Goal: Task Accomplishment & Management: Complete application form

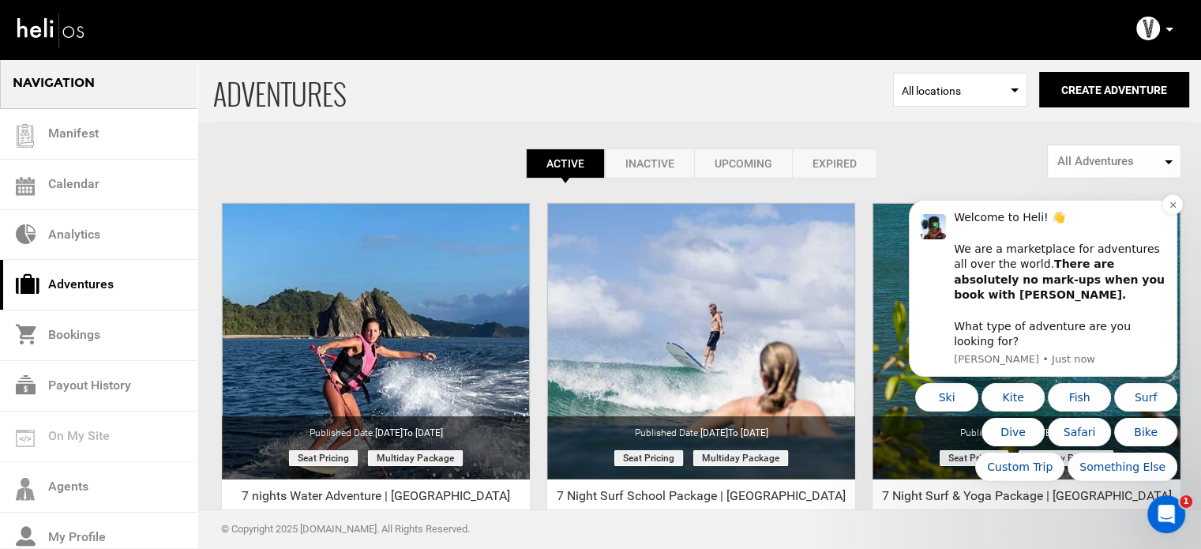
click at [1162, 226] on div "Welcome to Heli! 👋 We are a marketplace for adventures all over the world. Ther…" at bounding box center [1060, 279] width 212 height 139
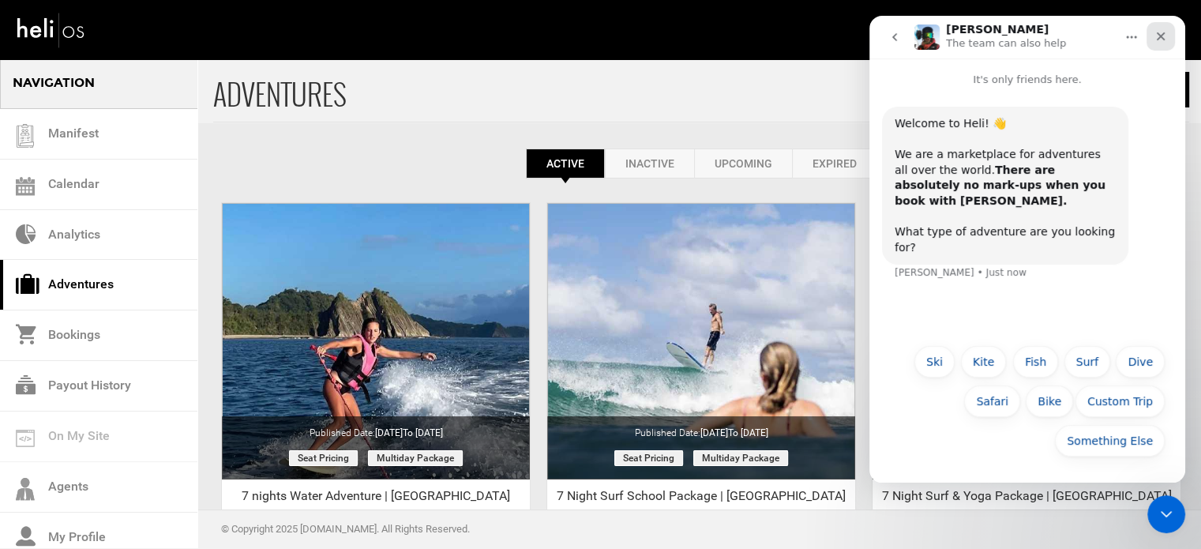
click at [1164, 30] on icon "Close" at bounding box center [1161, 36] width 13 height 13
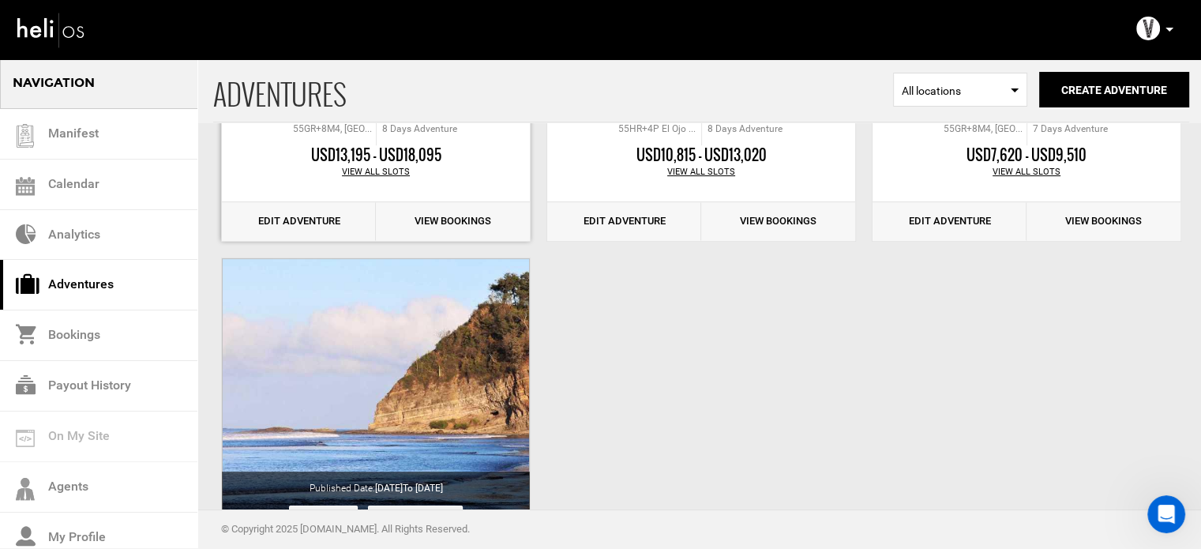
scroll to position [368, 0]
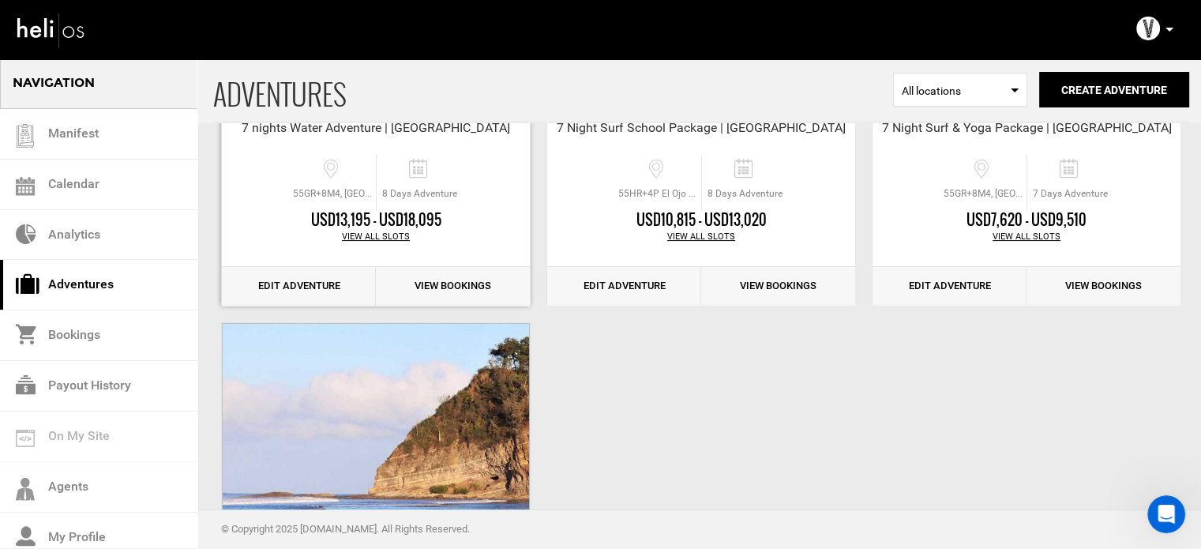
click at [319, 286] on link "Edit Adventure" at bounding box center [299, 286] width 154 height 39
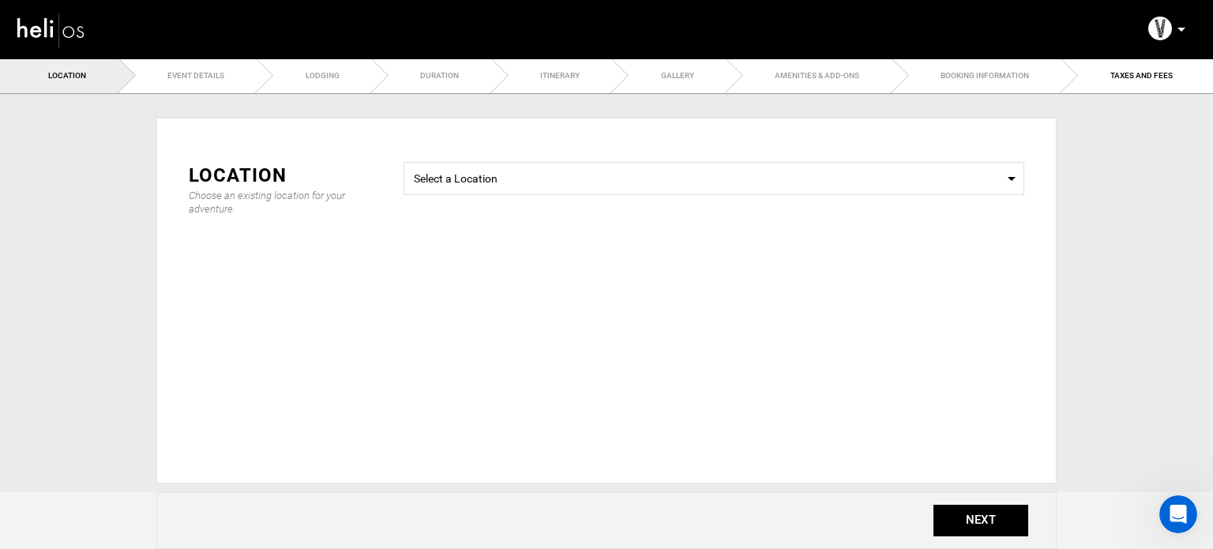
type input "8"
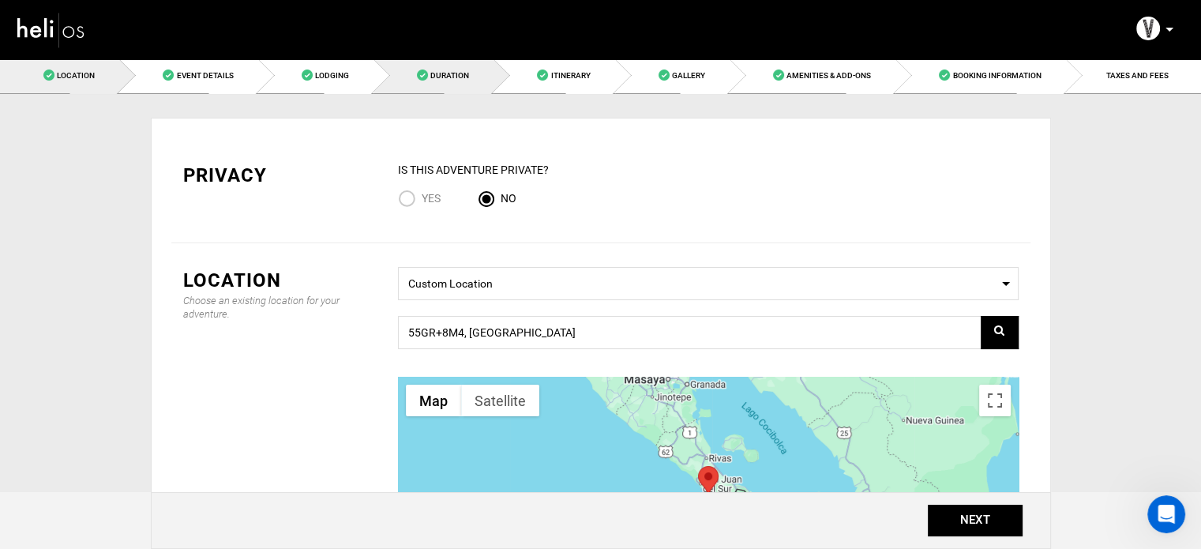
click at [468, 89] on link "Duration" at bounding box center [434, 76] width 120 height 36
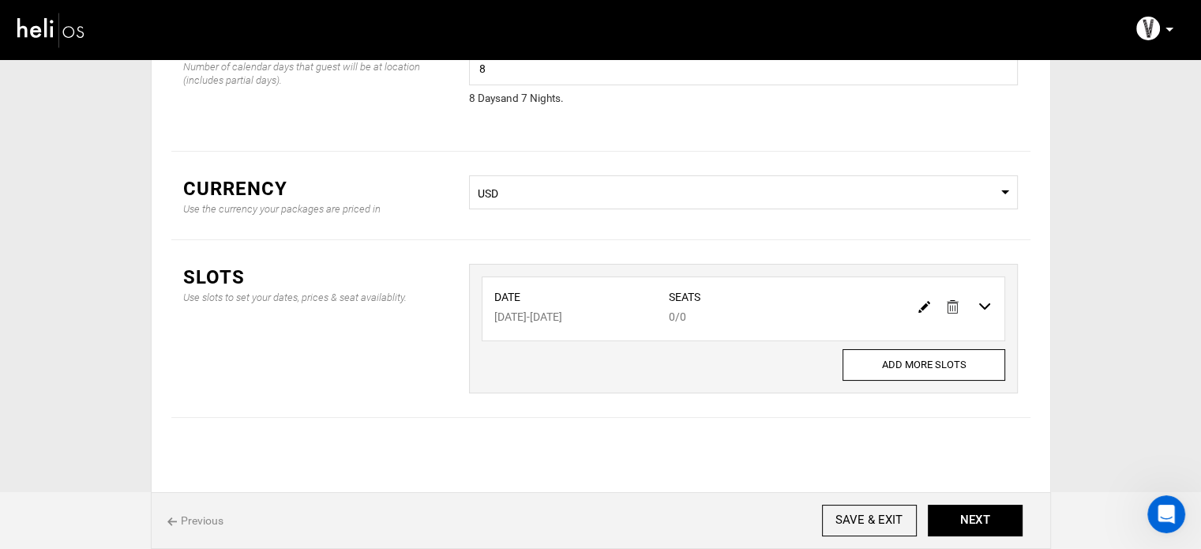
scroll to position [131, 0]
click at [922, 306] on img at bounding box center [924, 305] width 12 height 12
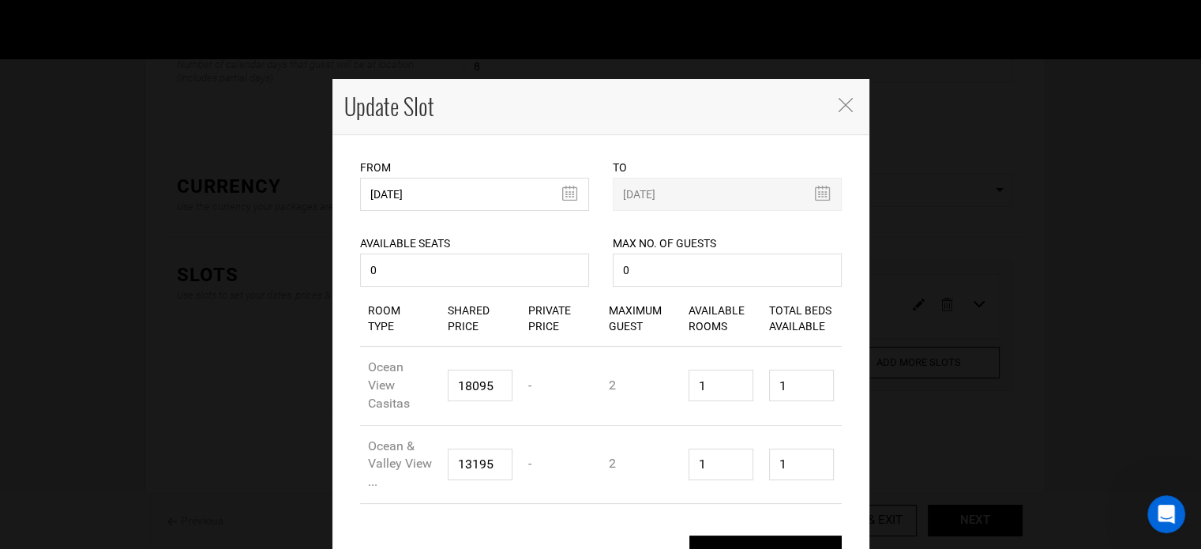
click at [450, 216] on div "Available Seats 0 Available seats should be greater than 0. Available Seats sho…" at bounding box center [474, 251] width 229 height 80
click at [458, 201] on input "07/20/2026" at bounding box center [474, 194] width 229 height 33
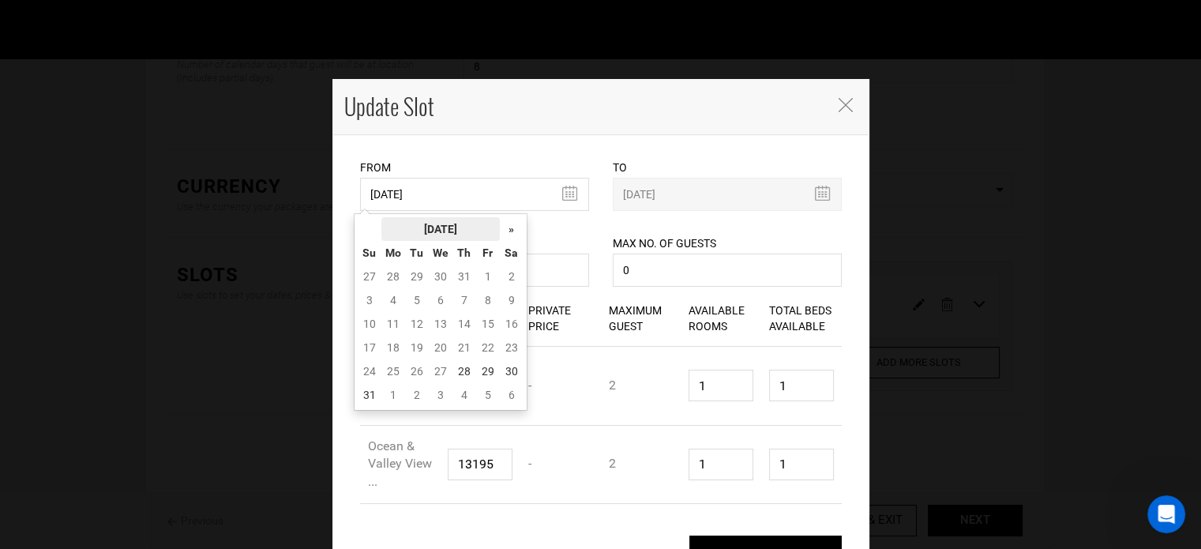
click at [434, 230] on th "[DATE]" at bounding box center [440, 229] width 118 height 24
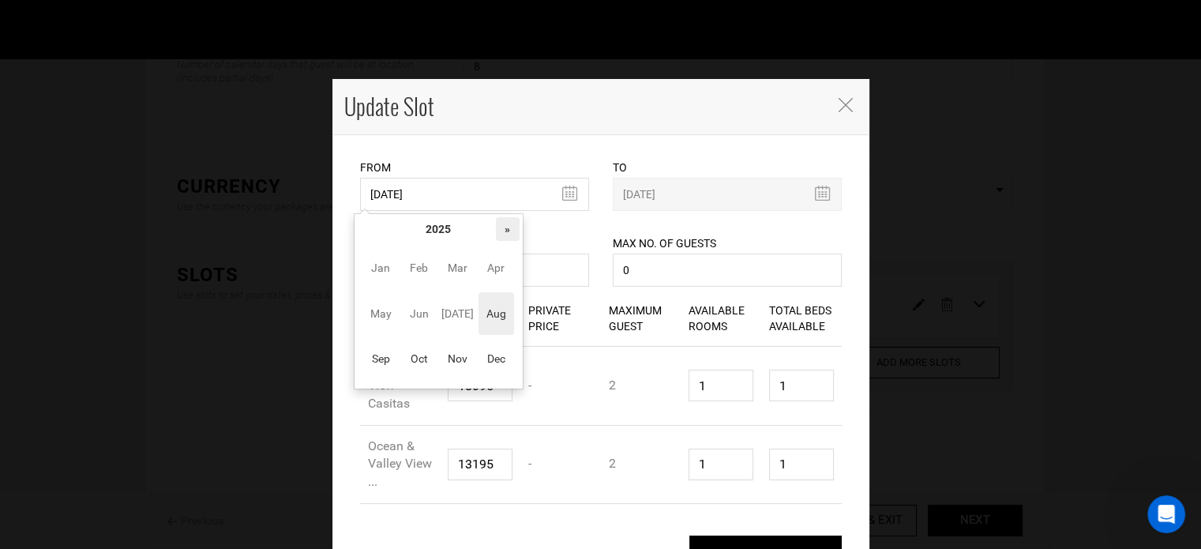
click at [511, 230] on th "»" at bounding box center [508, 229] width 24 height 24
click at [397, 356] on span "Sep" at bounding box center [381, 358] width 36 height 43
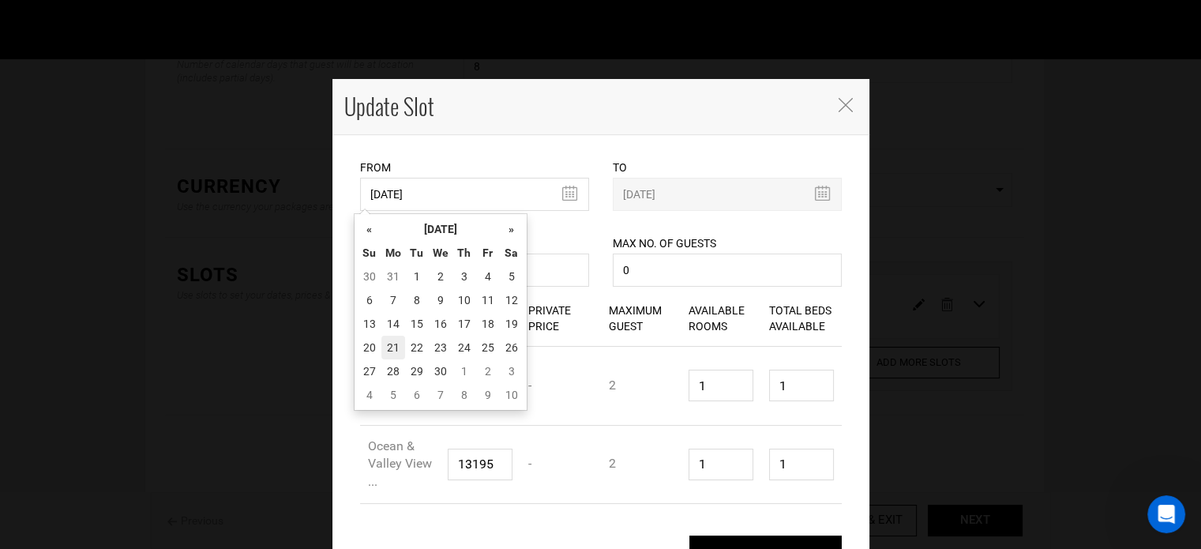
click at [399, 350] on td "21" at bounding box center [393, 348] width 24 height 24
type input "[DATE]"
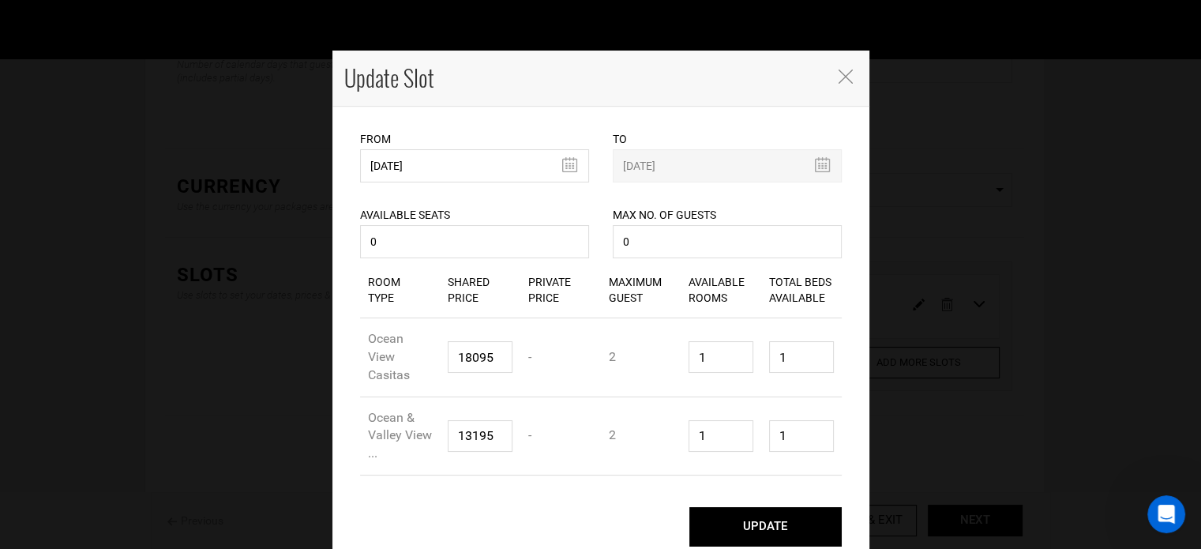
scroll to position [42, 0]
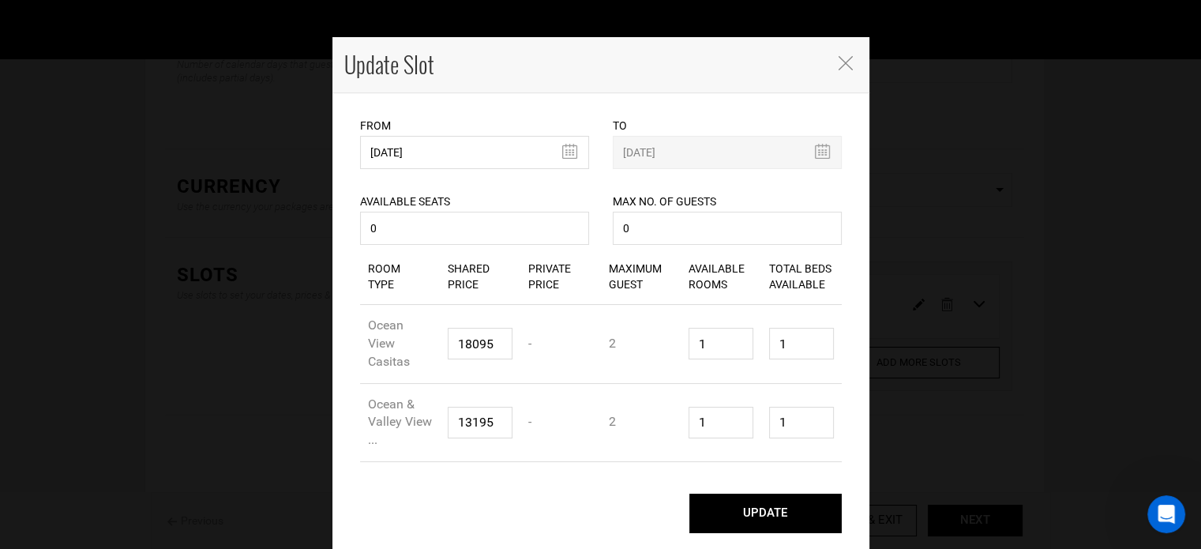
click at [761, 515] on button "UPDATE" at bounding box center [765, 513] width 152 height 39
type input "[DATE]"
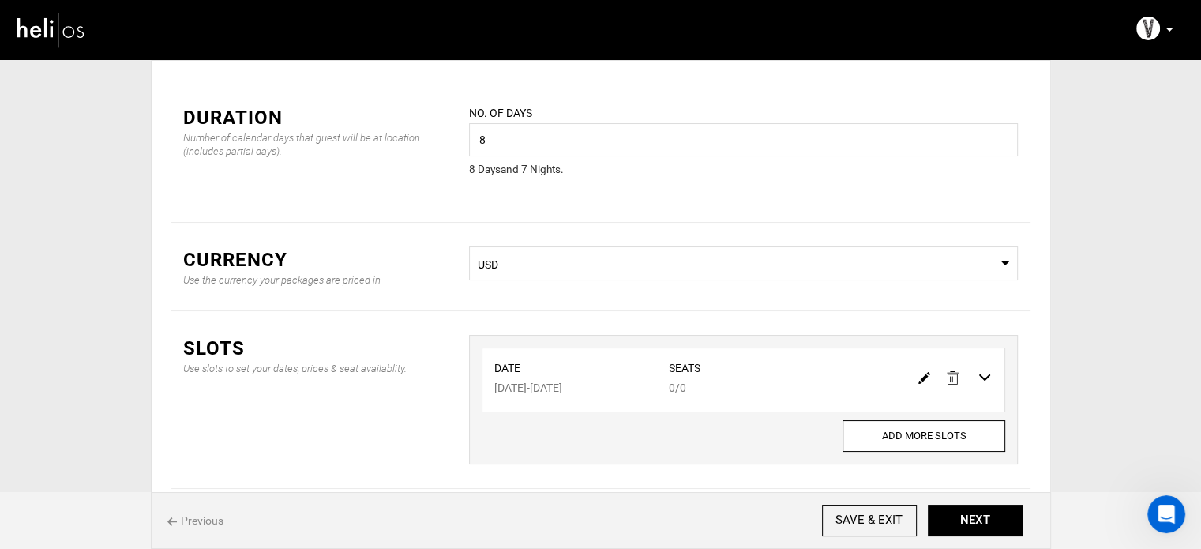
scroll to position [0, 0]
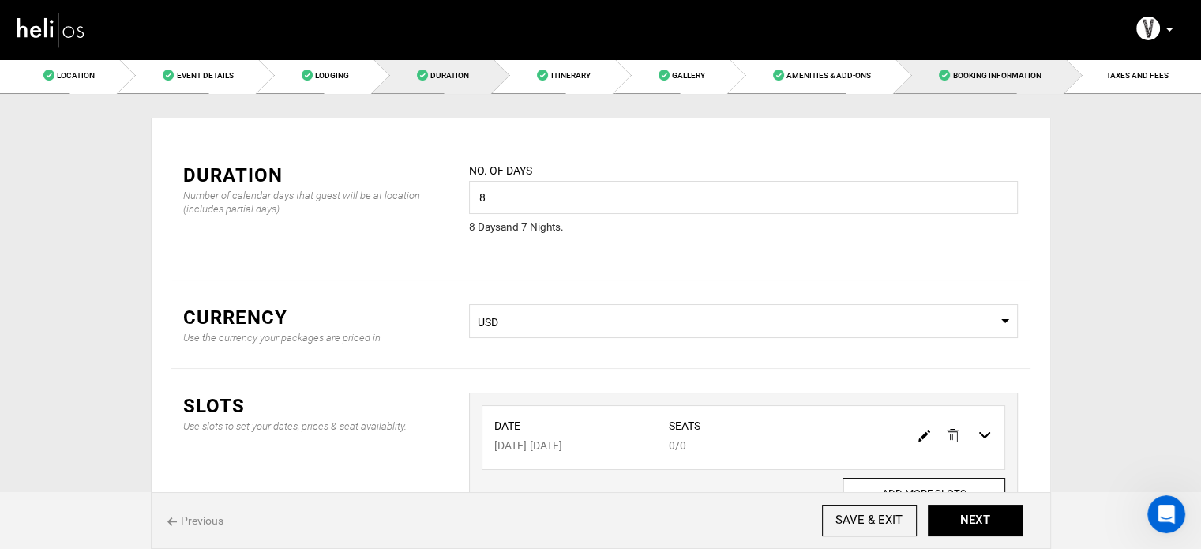
click at [1050, 69] on link "Booking Information" at bounding box center [981, 76] width 170 height 36
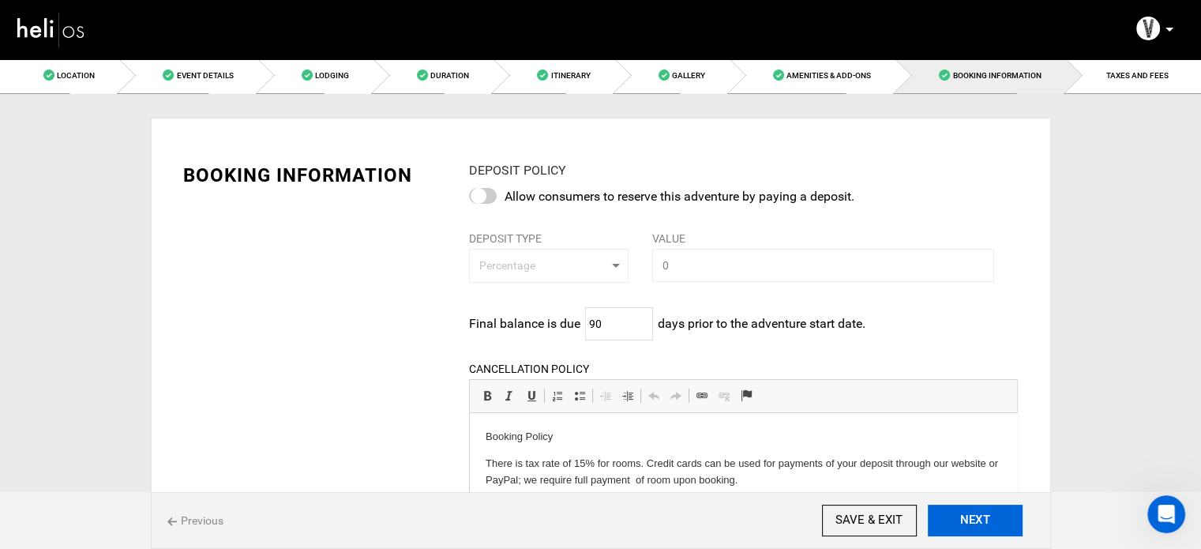
click at [982, 531] on button "NEXT" at bounding box center [975, 521] width 95 height 32
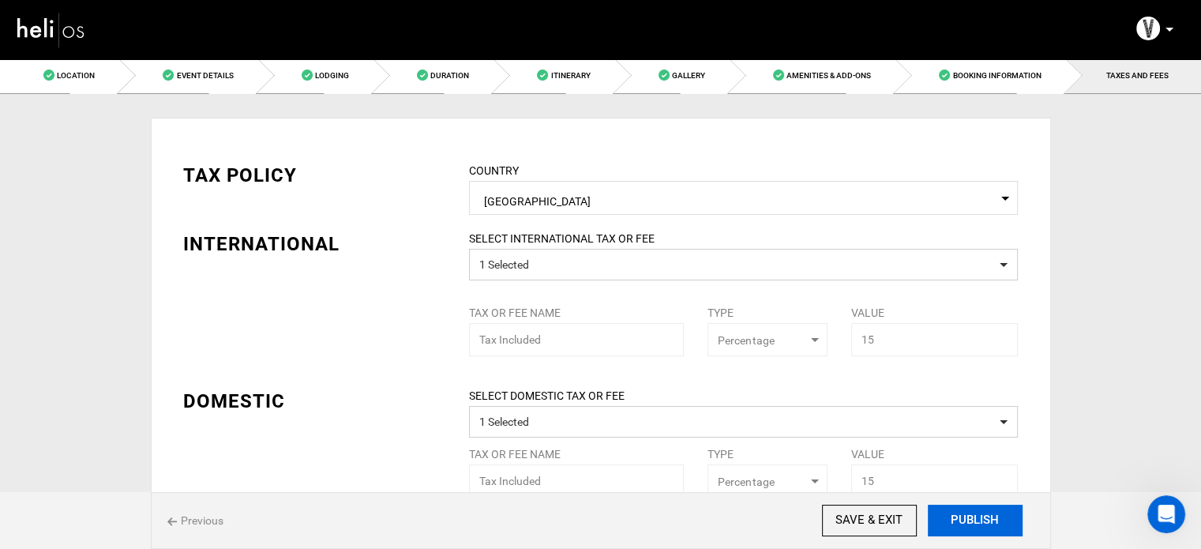
click at [982, 531] on button "PUBLISH" at bounding box center [975, 521] width 95 height 32
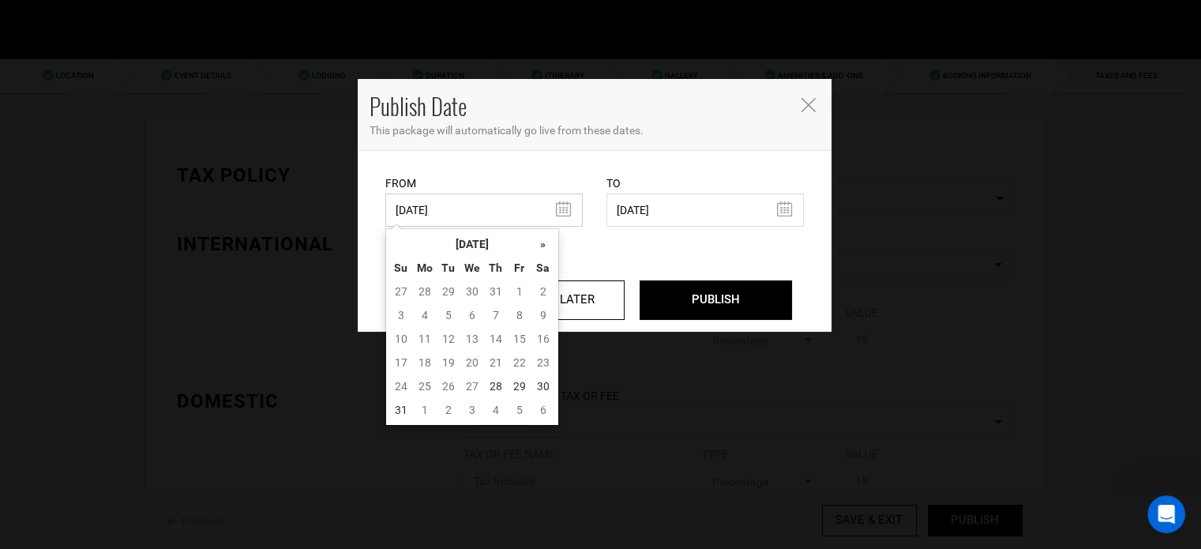
click at [502, 217] on input "05/27/2025" at bounding box center [483, 209] width 197 height 33
click at [493, 384] on td "28" at bounding box center [496, 386] width 24 height 24
type input "[DATE]"
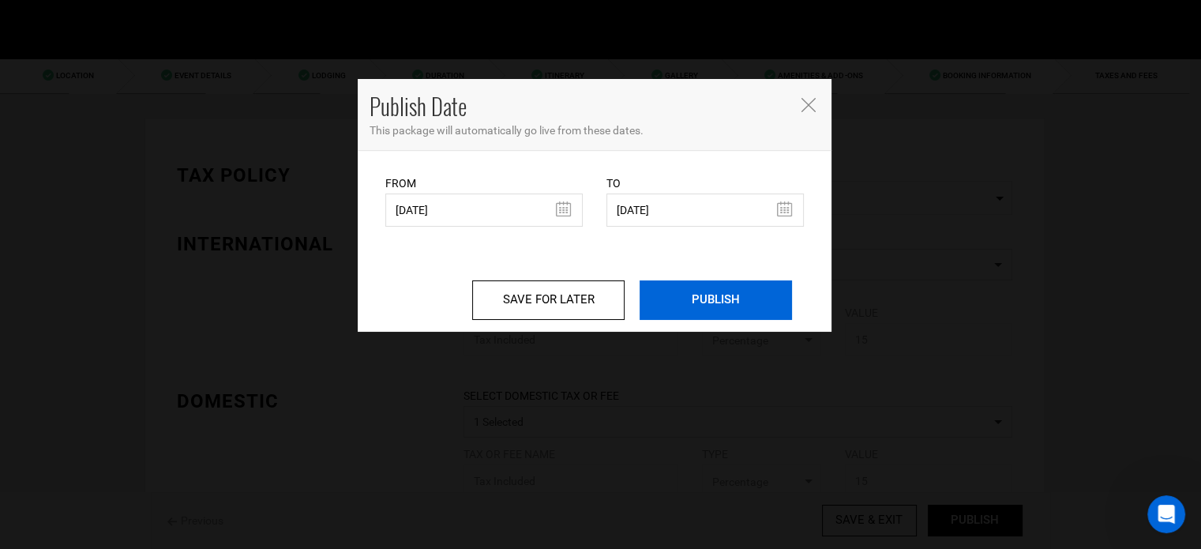
click at [761, 296] on input "PUBLISH" at bounding box center [716, 299] width 152 height 39
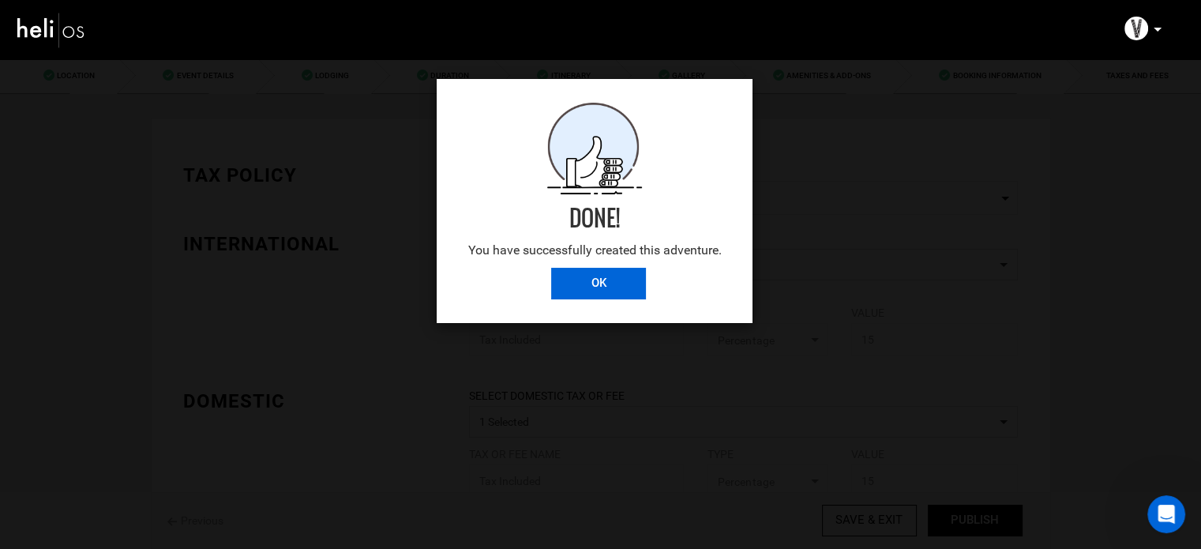
click at [598, 283] on input "OK" at bounding box center [598, 284] width 95 height 32
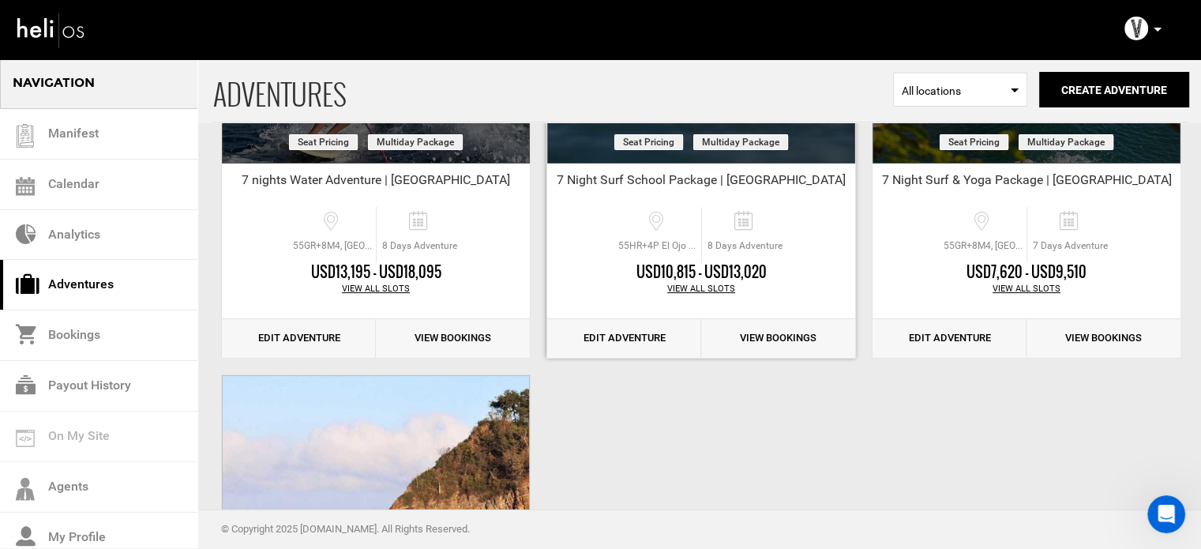
scroll to position [237, 0]
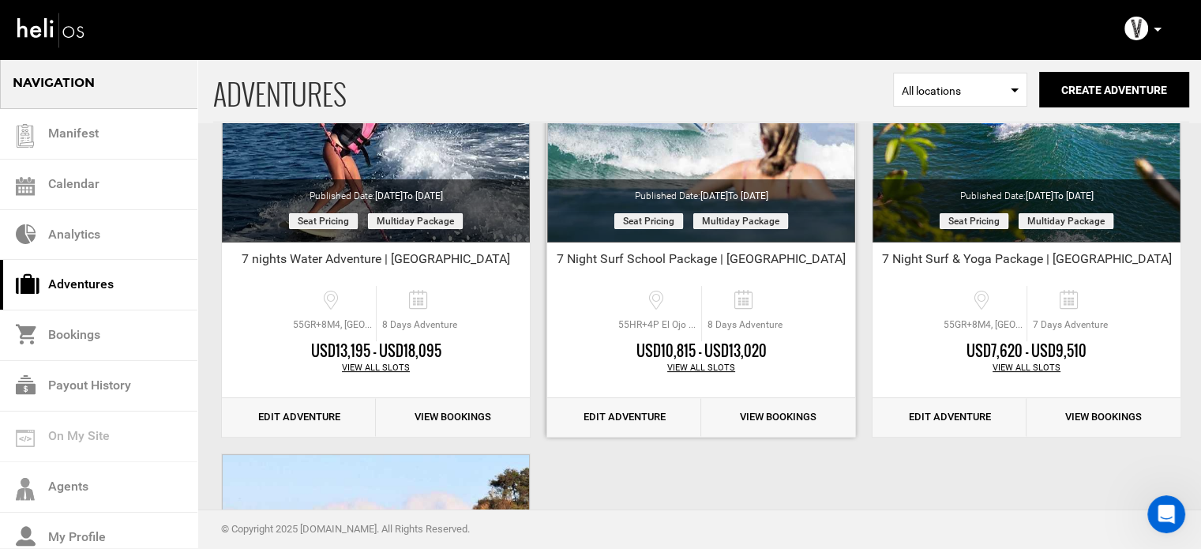
click at [637, 405] on link "Edit Adventure" at bounding box center [624, 417] width 154 height 39
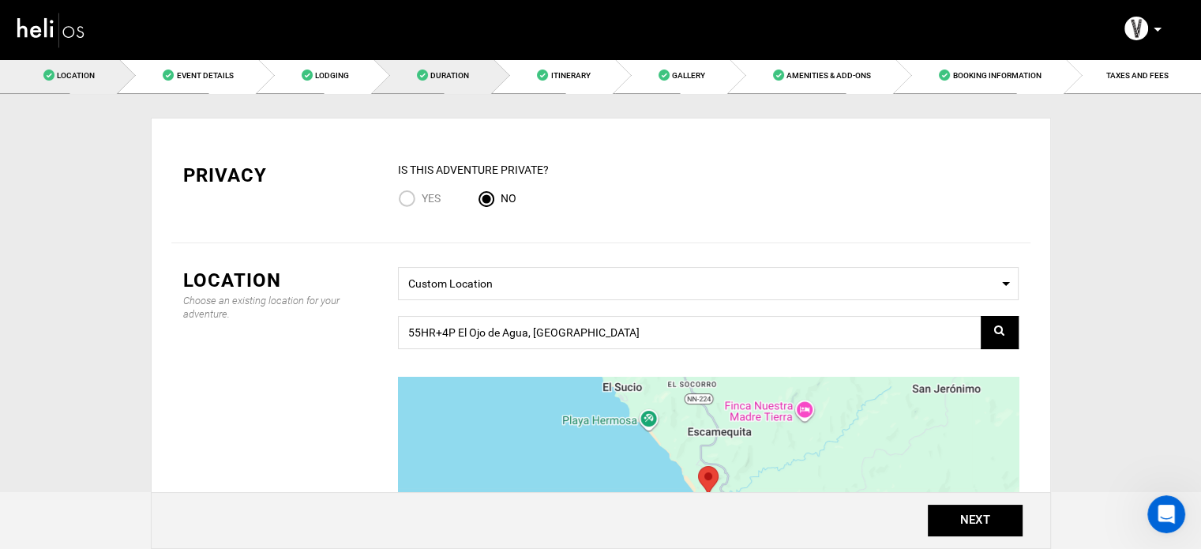
click at [417, 72] on span at bounding box center [422, 74] width 11 height 11
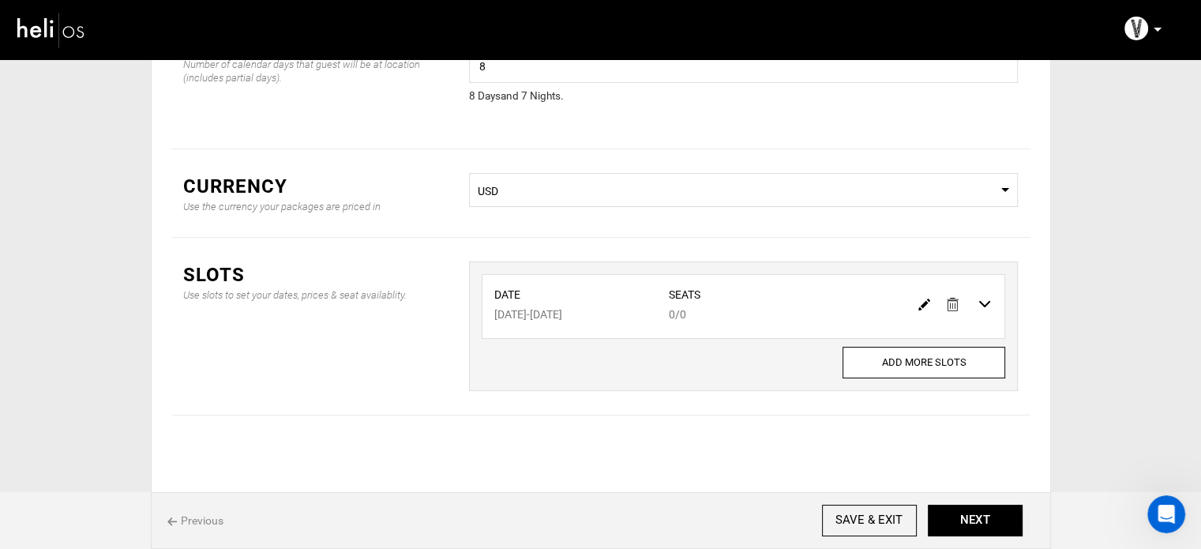
click at [922, 303] on img at bounding box center [924, 305] width 12 height 12
type input "07/20/2026"
type input "07/27/2026"
type input "0"
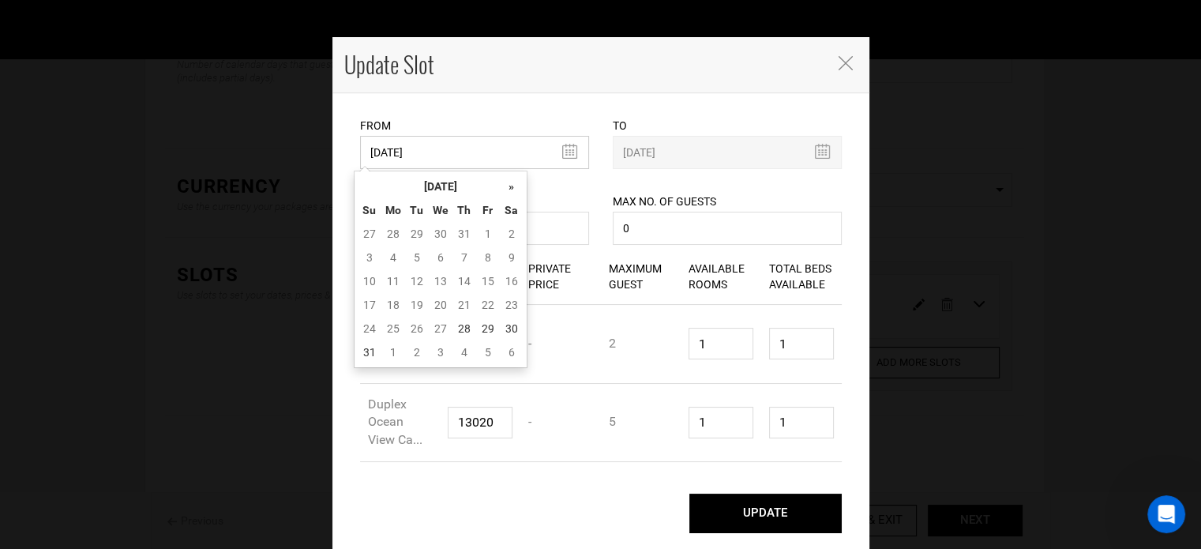
click at [460, 148] on input "07/20/2026" at bounding box center [474, 152] width 229 height 33
click at [448, 182] on th "[DATE]" at bounding box center [440, 187] width 118 height 24
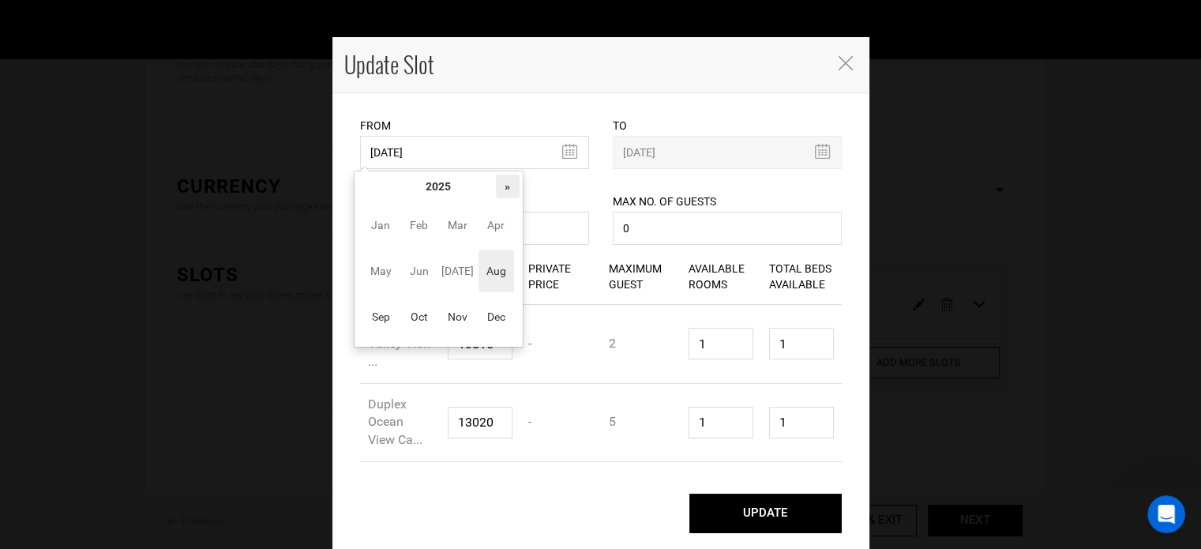
click at [499, 186] on th "»" at bounding box center [508, 187] width 24 height 24
click at [460, 319] on span "Nov" at bounding box center [458, 316] width 36 height 43
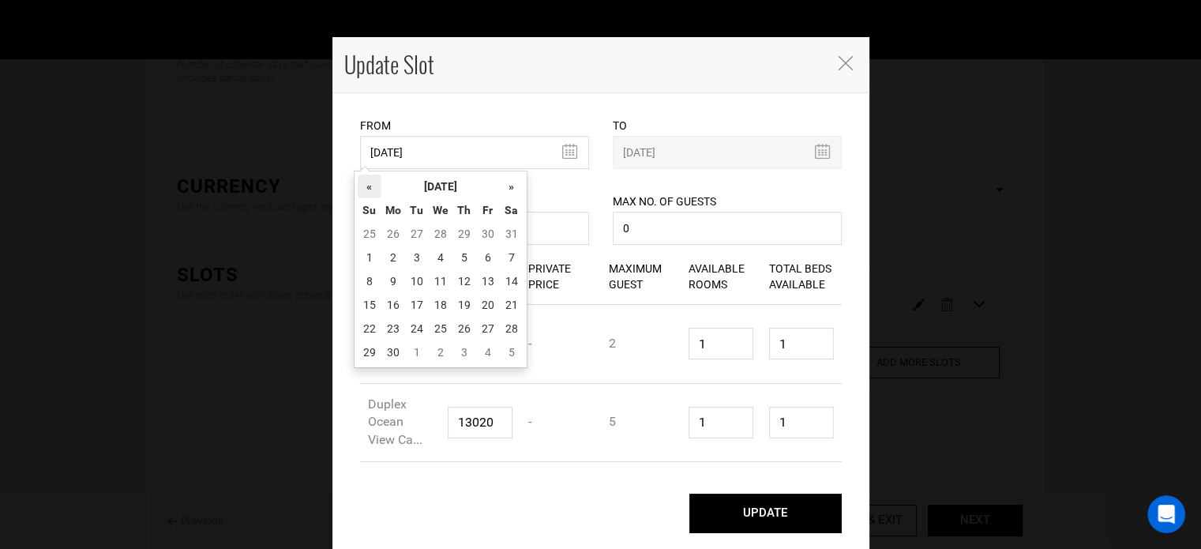
click at [372, 186] on th "«" at bounding box center [370, 187] width 24 height 24
click at [393, 299] on td "19" at bounding box center [393, 305] width 24 height 24
type input "10/19/2026"
type input "10/26/2026"
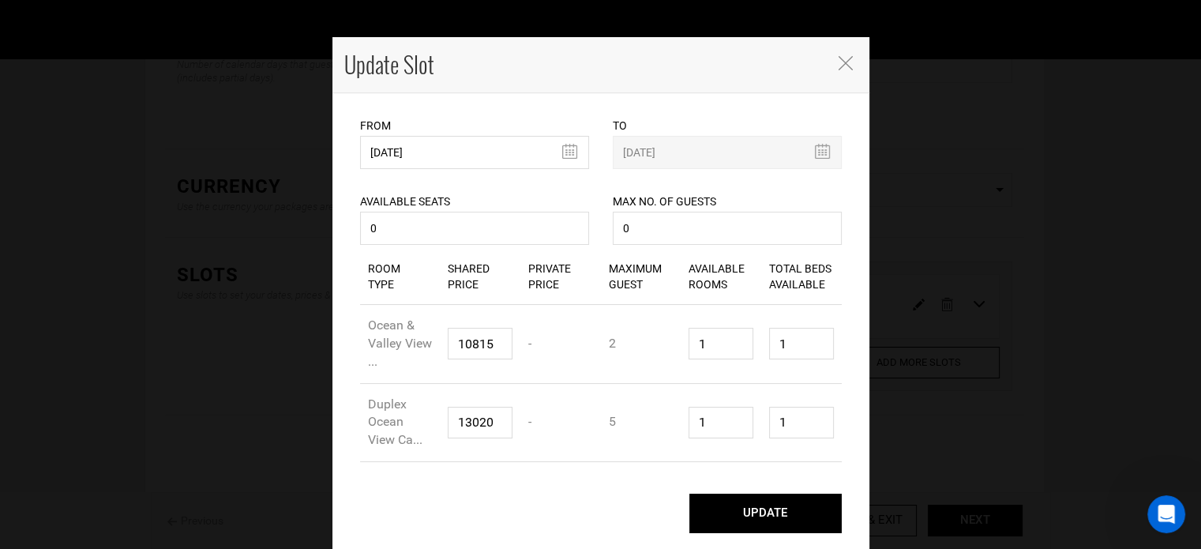
click at [761, 498] on button "UPDATE" at bounding box center [765, 513] width 152 height 39
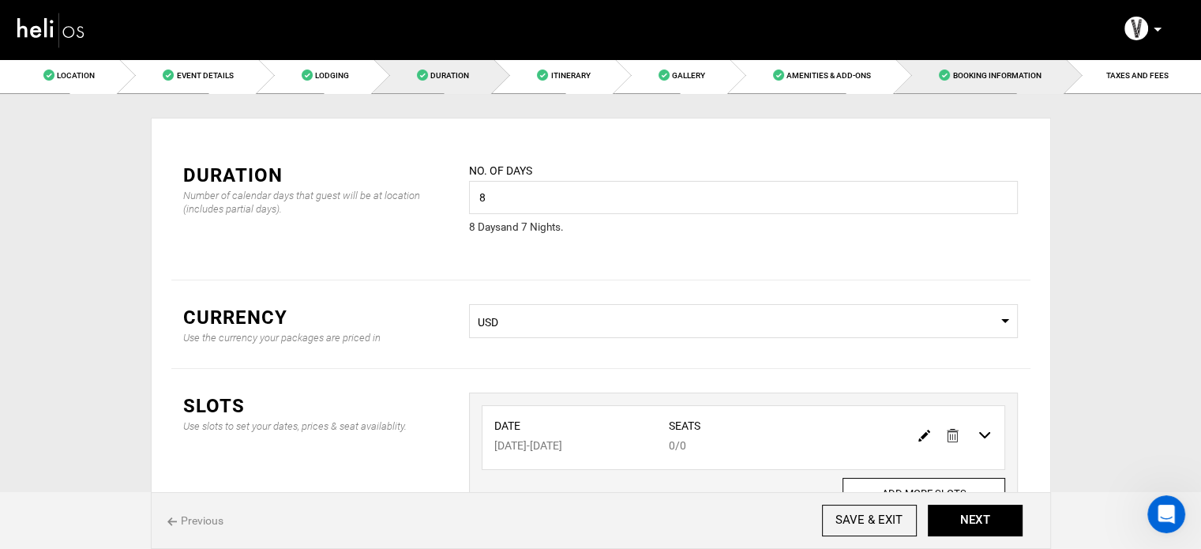
click at [1012, 91] on link "Booking Information" at bounding box center [981, 76] width 170 height 36
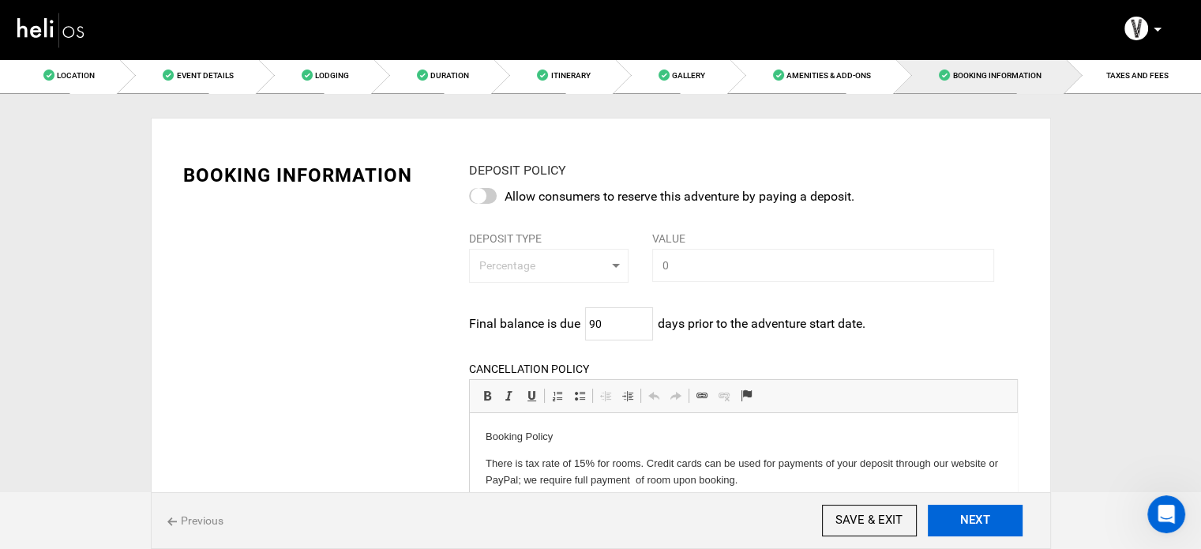
click at [983, 505] on button "NEXT" at bounding box center [975, 521] width 95 height 32
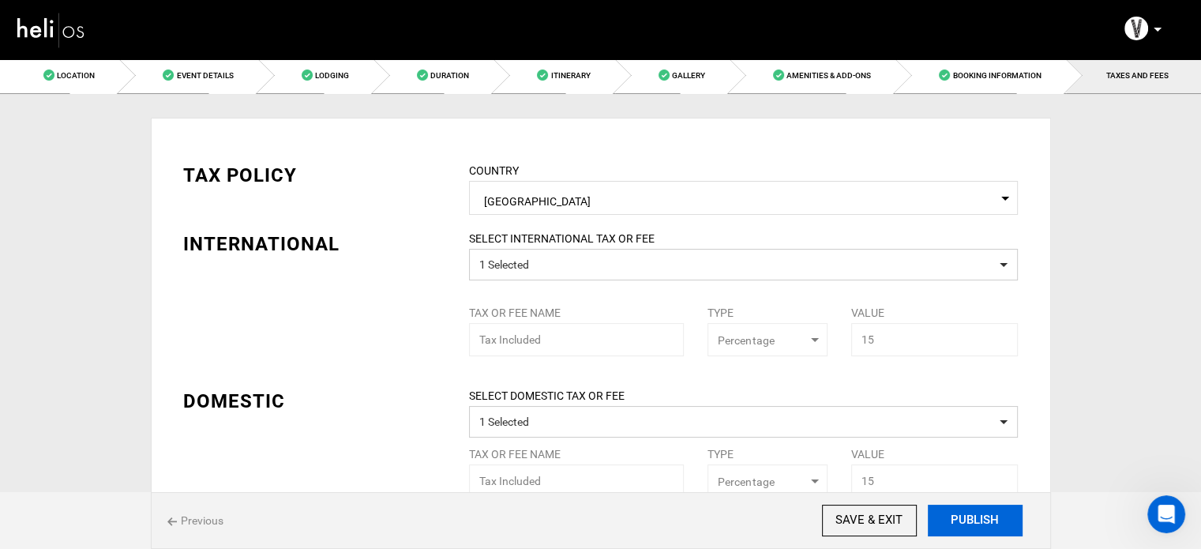
click at [977, 514] on button "PUBLISH" at bounding box center [975, 521] width 95 height 32
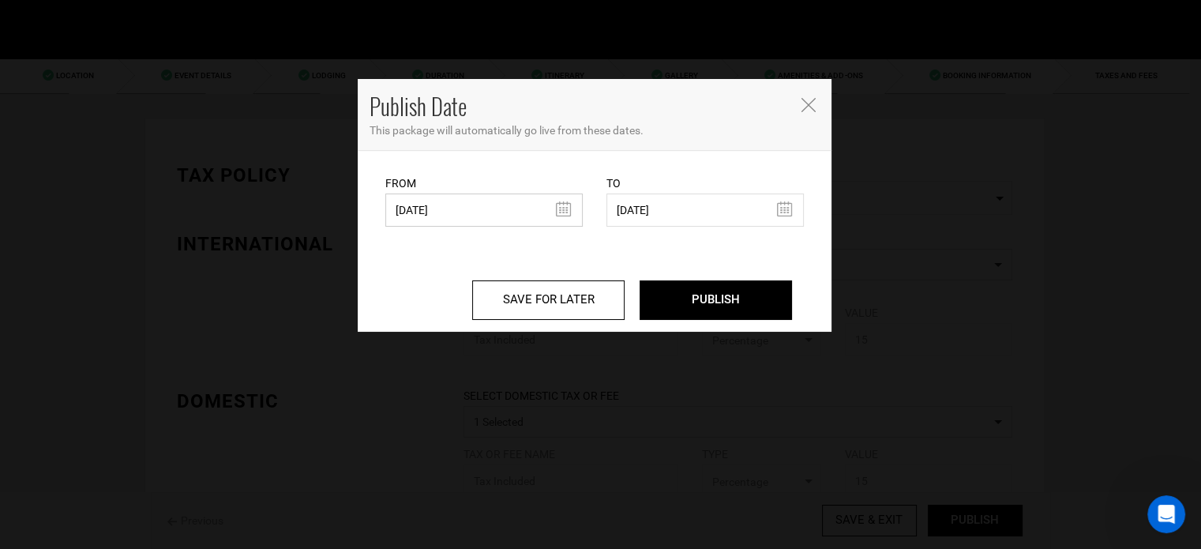
click at [535, 216] on input "05/27/2025" at bounding box center [483, 209] width 197 height 33
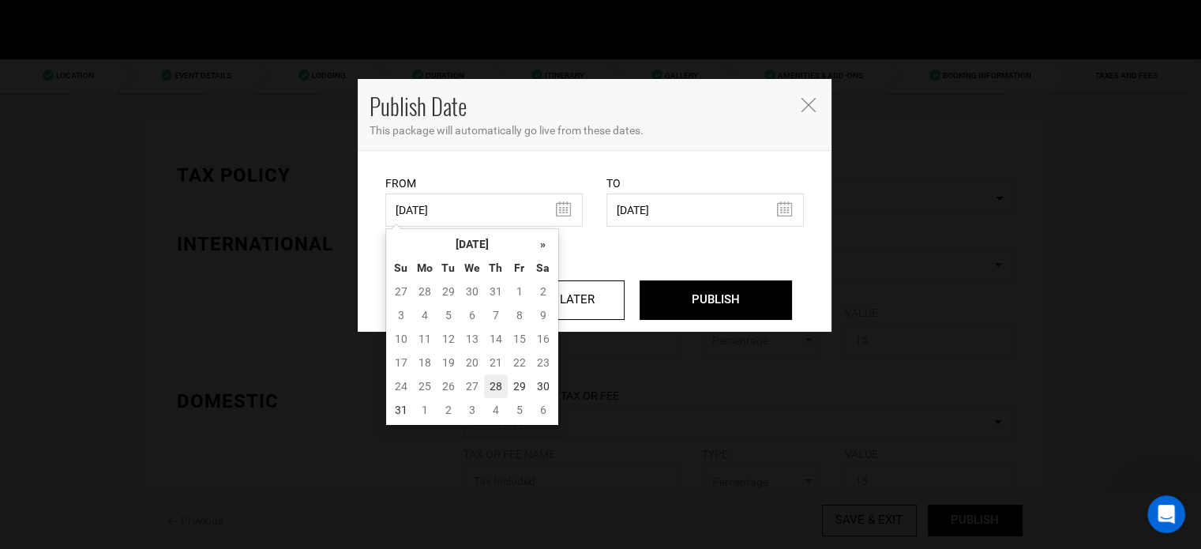
click at [498, 381] on td "28" at bounding box center [496, 386] width 24 height 24
type input "[DATE]"
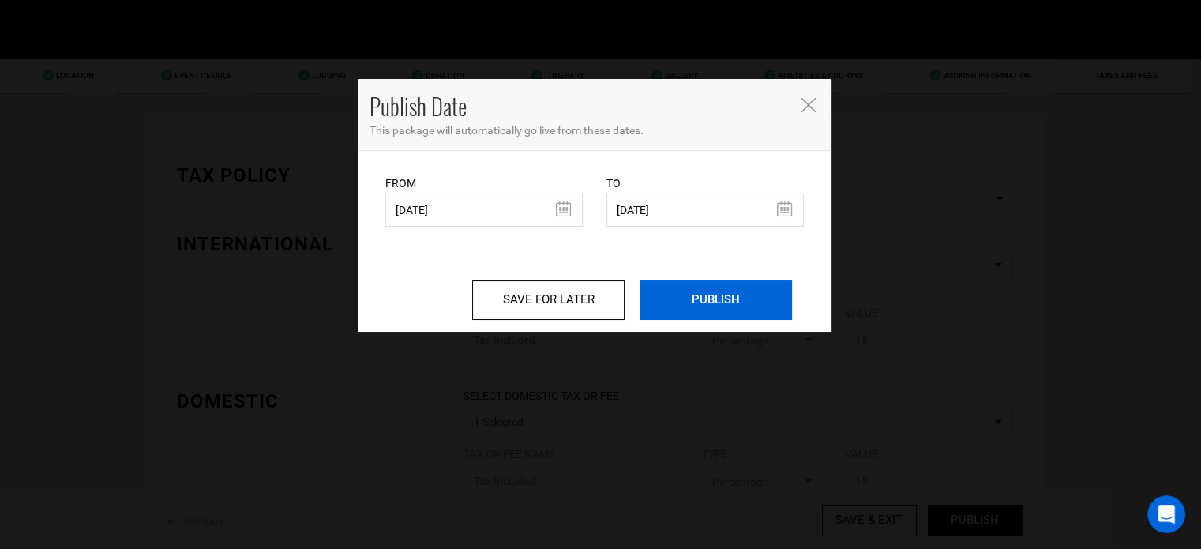
click at [742, 299] on input "PUBLISH" at bounding box center [716, 299] width 152 height 39
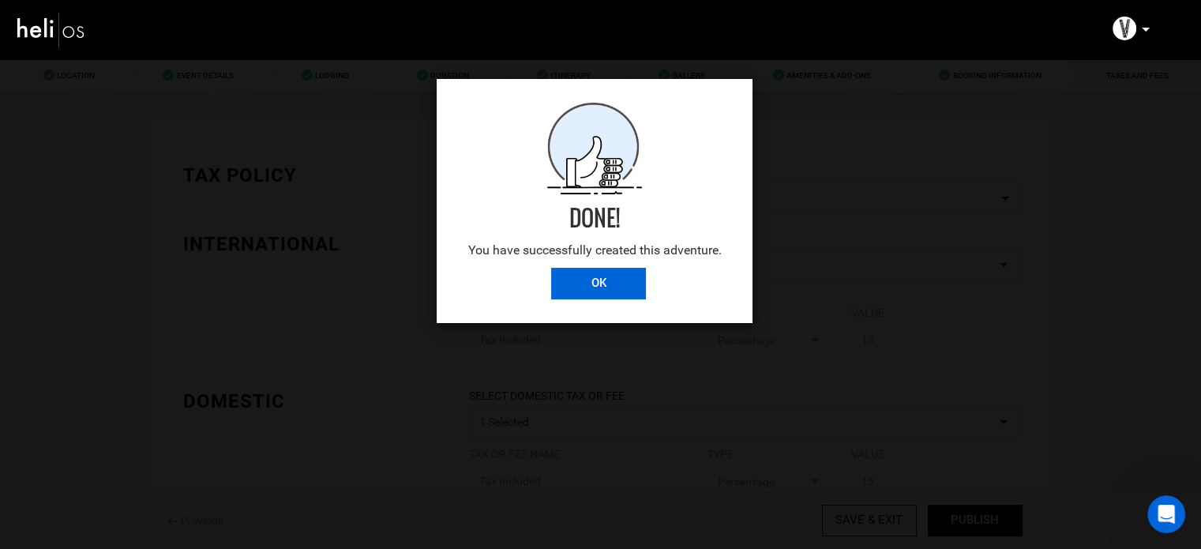
click at [607, 293] on input "OK" at bounding box center [598, 284] width 95 height 32
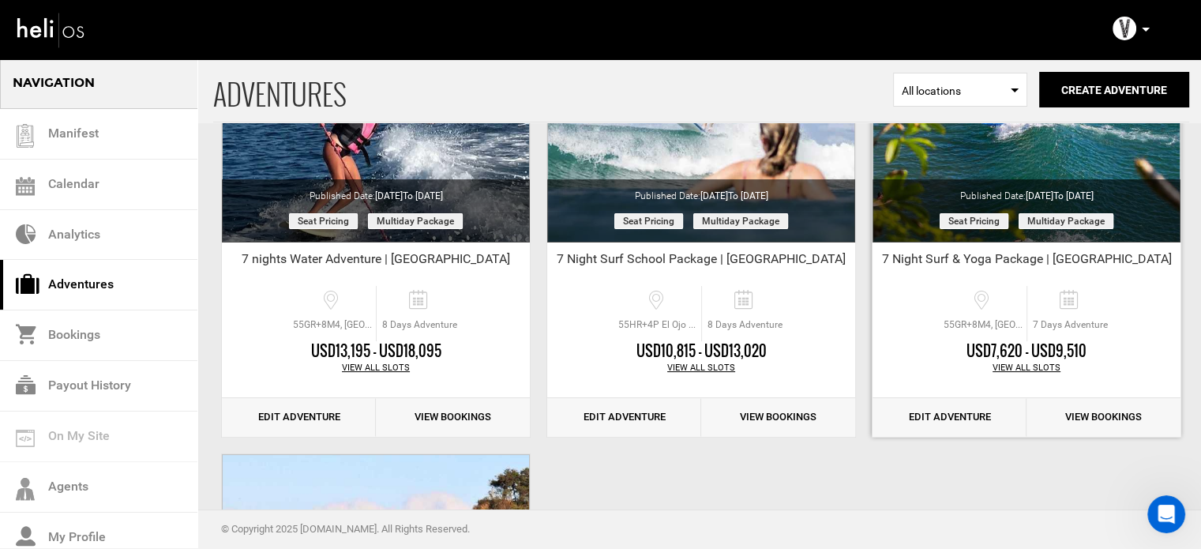
click at [949, 421] on link "Edit Adventure" at bounding box center [950, 417] width 154 height 39
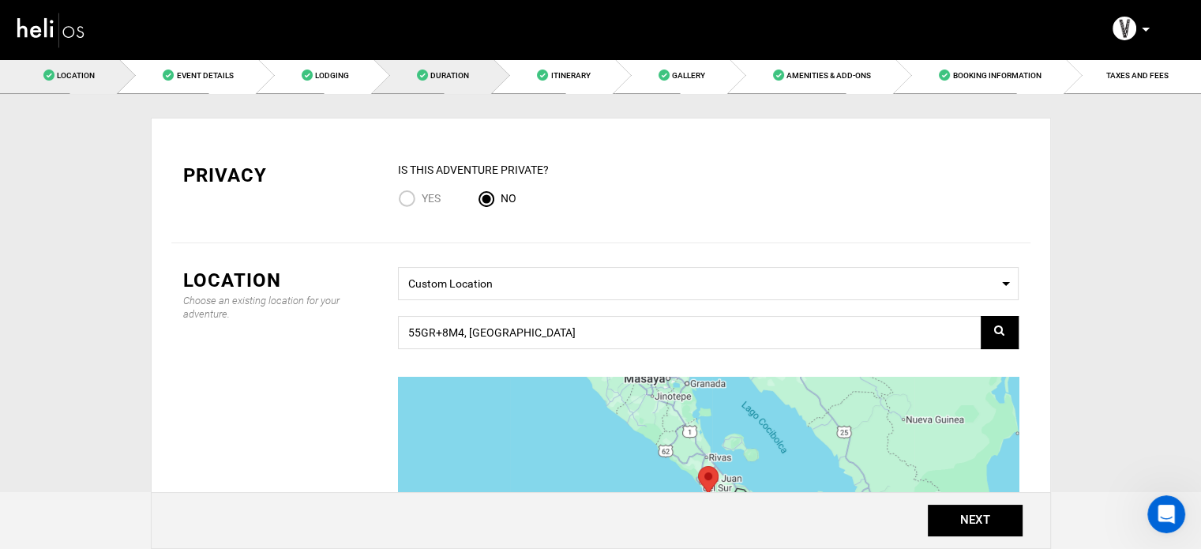
click at [432, 77] on span "Duration" at bounding box center [449, 75] width 39 height 9
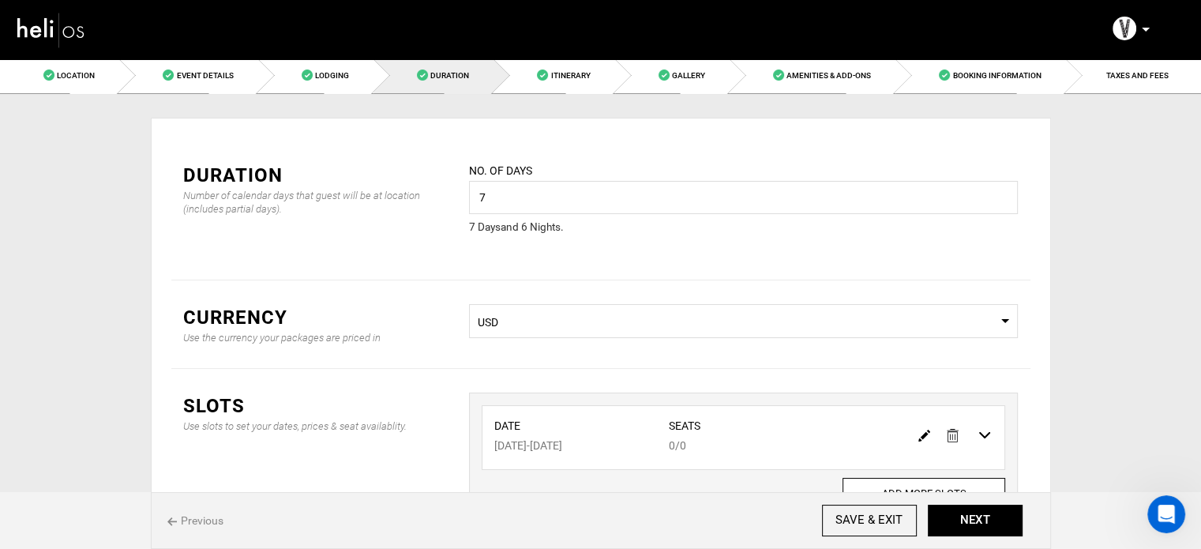
click at [919, 435] on img at bounding box center [924, 436] width 12 height 12
type input "07/20/2026"
type input "07/26/2026"
type input "0"
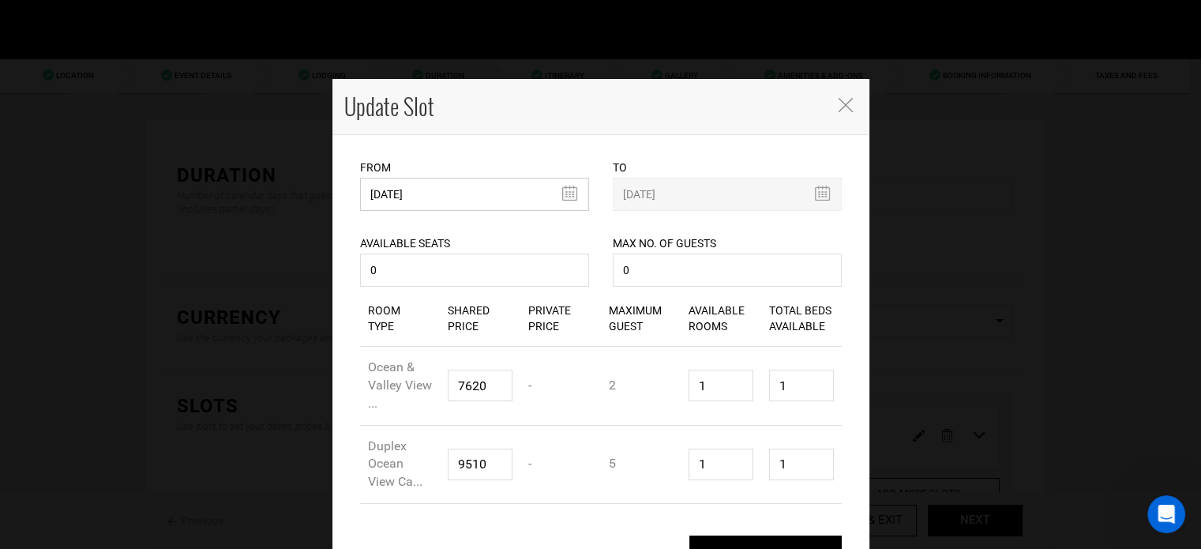
click at [472, 199] on input "07/20/2026" at bounding box center [474, 194] width 229 height 33
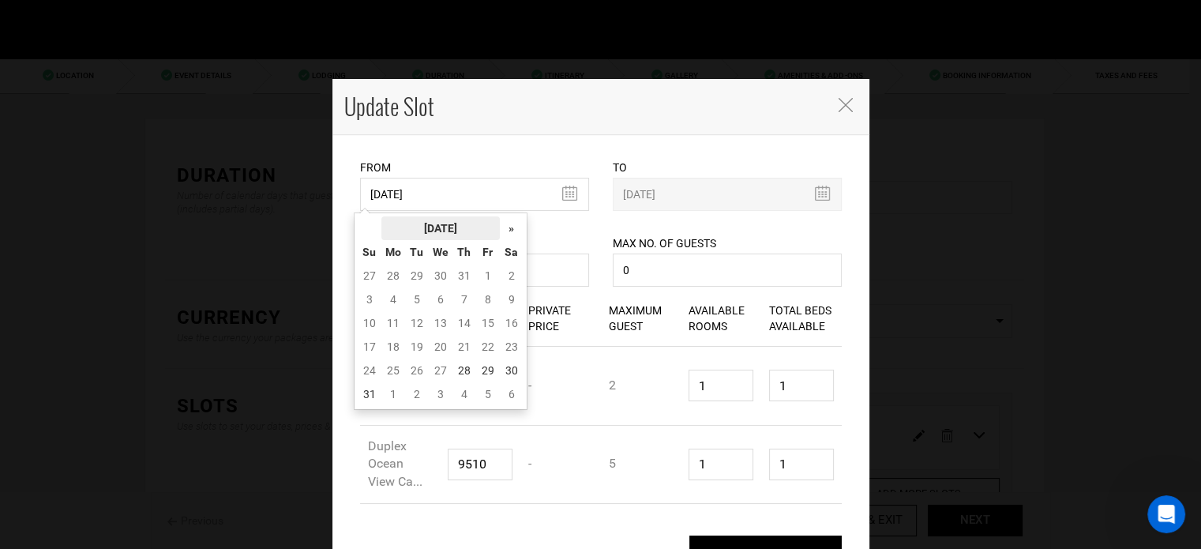
click at [454, 225] on th "[DATE]" at bounding box center [440, 228] width 118 height 24
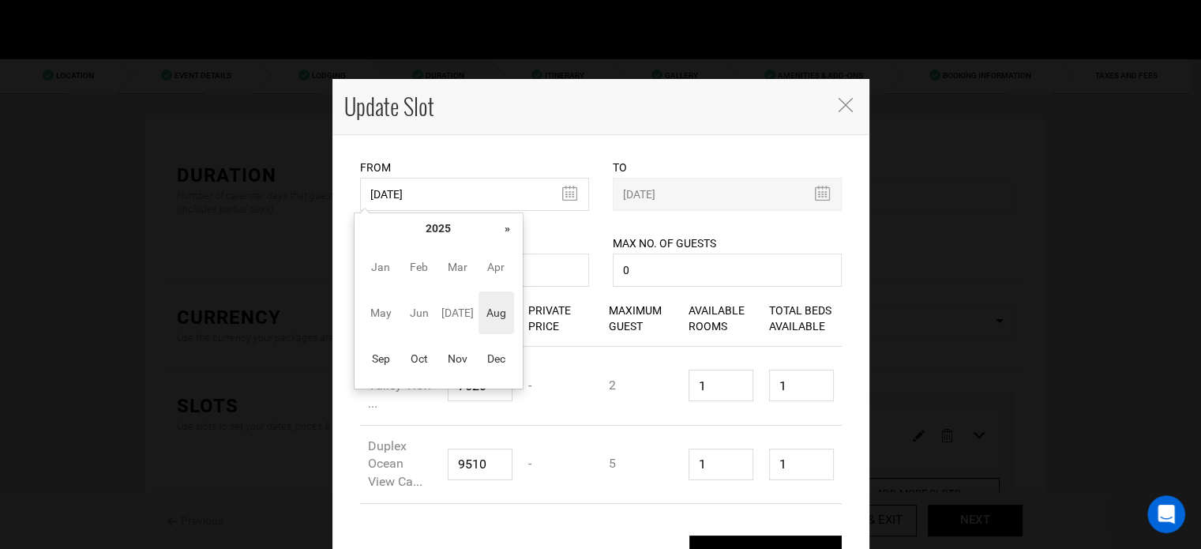
click at [498, 232] on th "»" at bounding box center [508, 228] width 24 height 24
click at [396, 352] on span "Sep" at bounding box center [381, 358] width 36 height 43
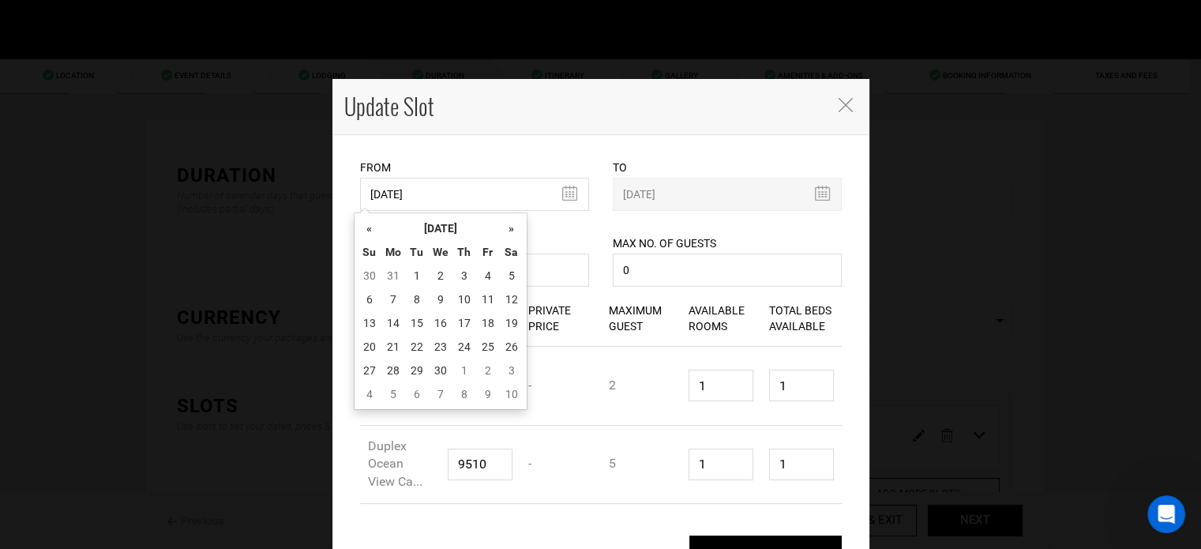
click at [396, 349] on td "21" at bounding box center [393, 347] width 24 height 24
type input "[DATE]"
type input "09/27/2026"
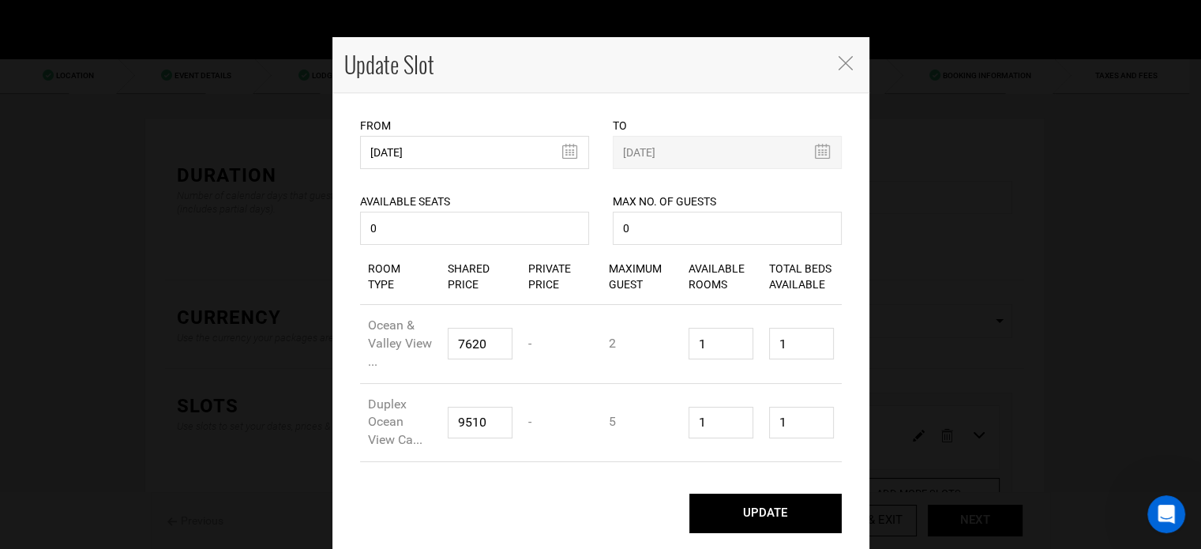
click at [782, 508] on button "UPDATE" at bounding box center [765, 513] width 152 height 39
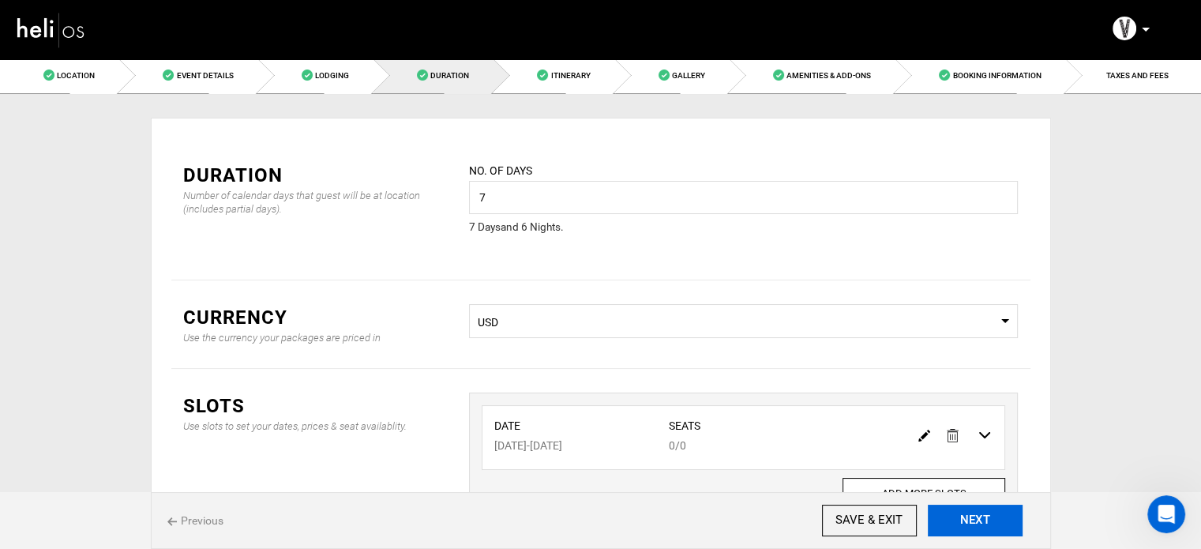
click at [983, 524] on button "NEXT" at bounding box center [975, 521] width 95 height 32
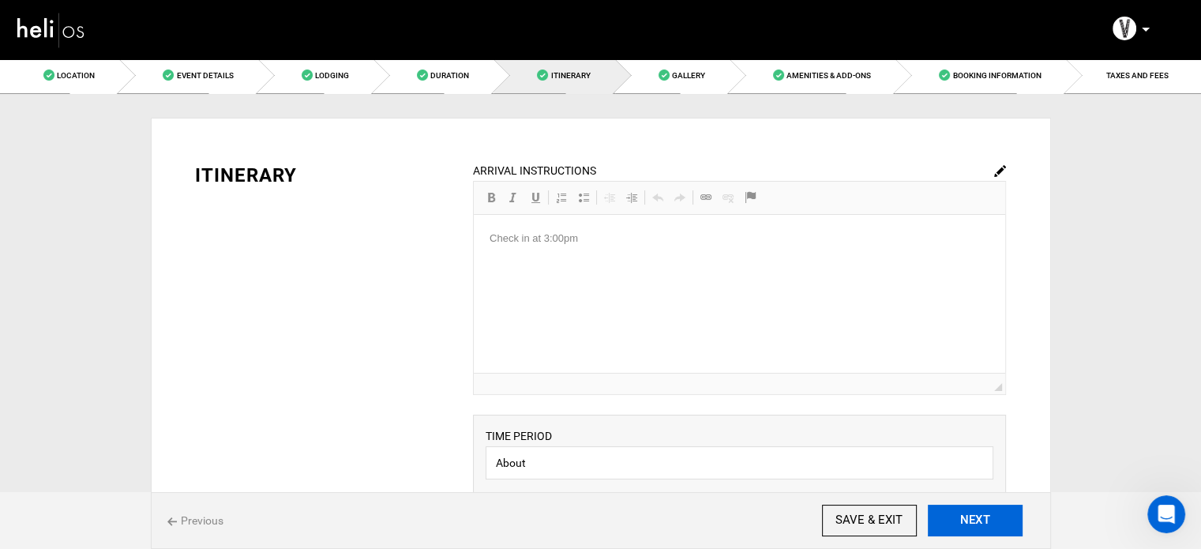
click at [983, 524] on button "NEXT" at bounding box center [975, 521] width 95 height 32
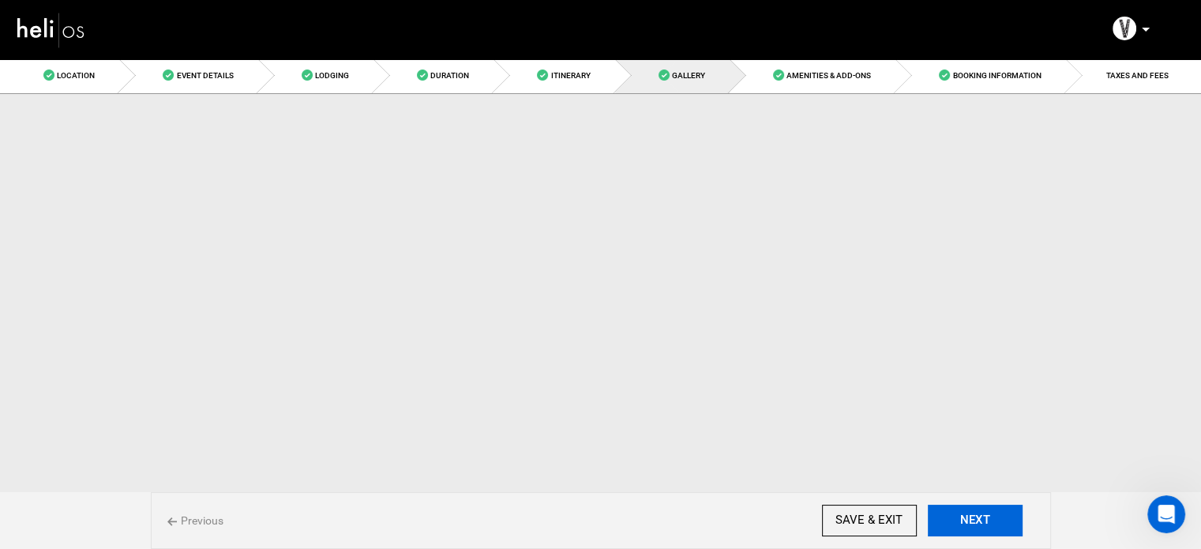
click at [983, 524] on button "NEXT" at bounding box center [975, 521] width 95 height 32
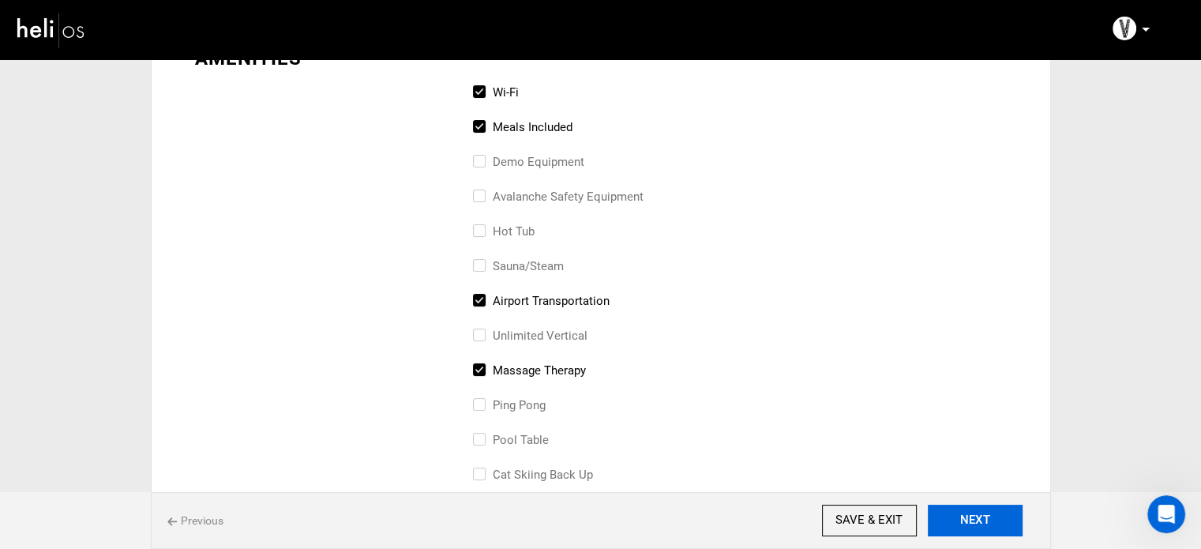
click at [983, 524] on button "NEXT" at bounding box center [975, 521] width 95 height 32
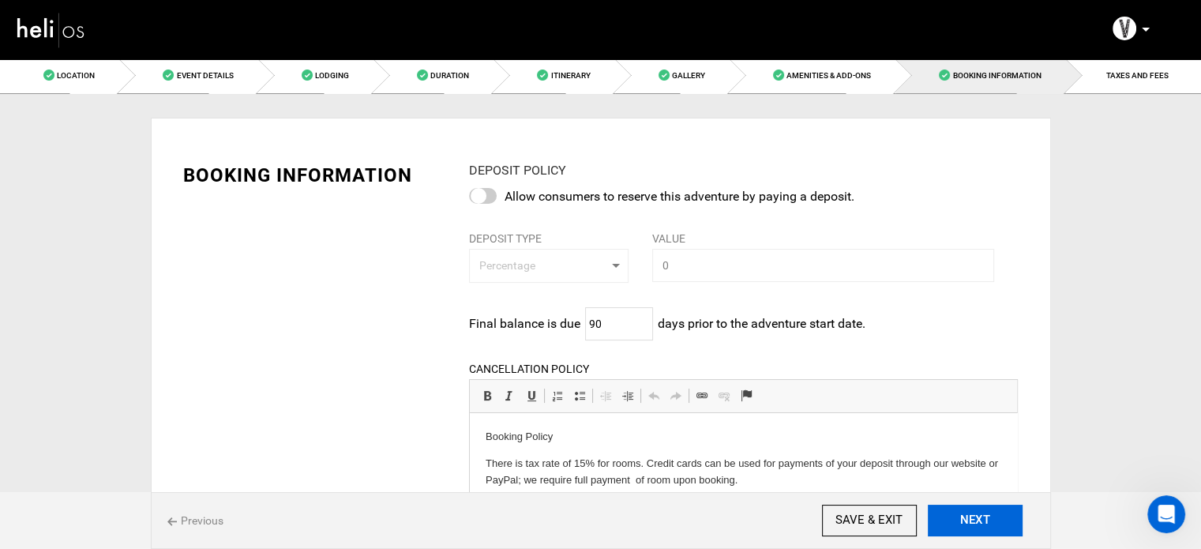
click at [983, 524] on button "NEXT" at bounding box center [975, 521] width 95 height 32
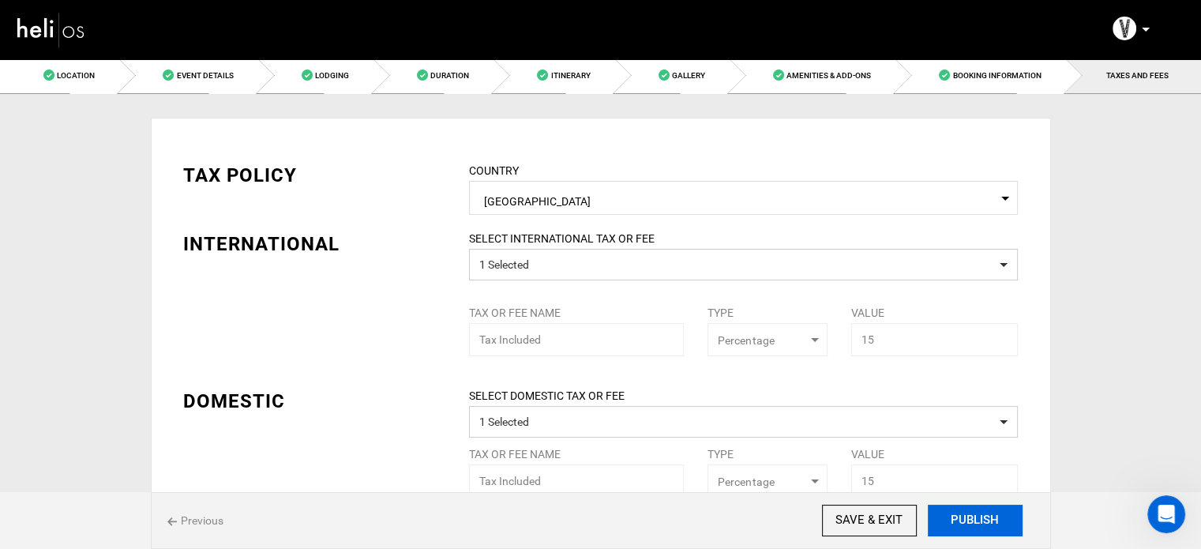
click at [983, 524] on button "PUBLISH" at bounding box center [975, 521] width 95 height 32
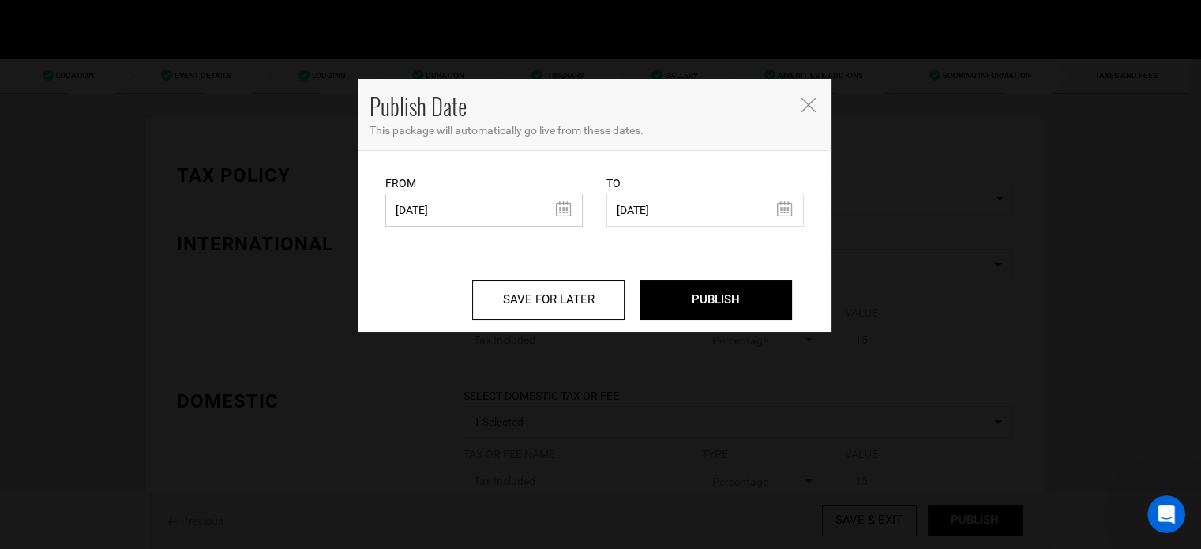
click at [539, 217] on input "05/27/2025" at bounding box center [483, 209] width 197 height 33
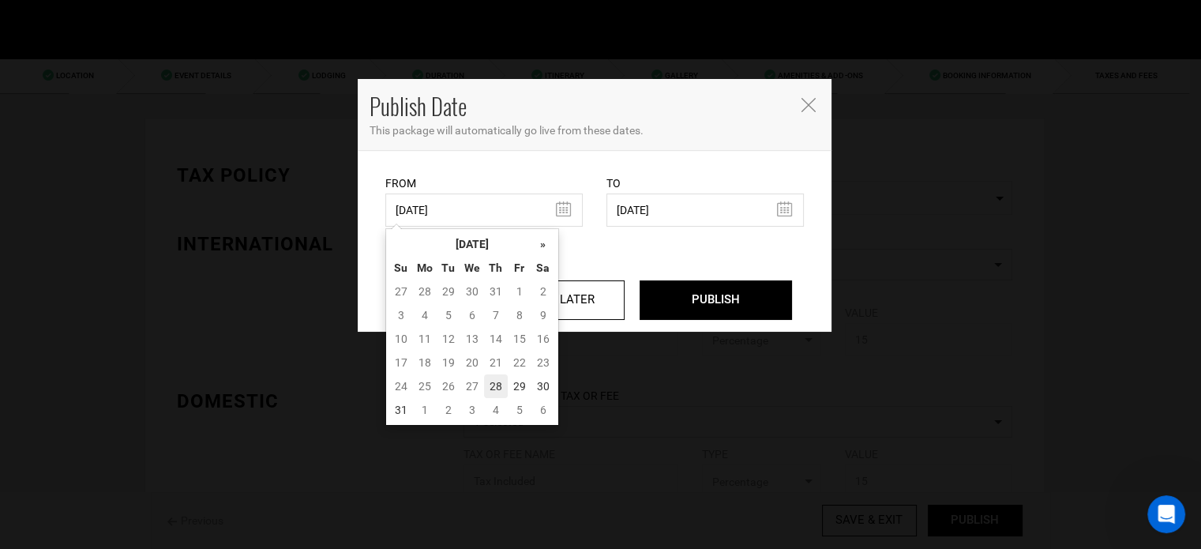
click at [500, 391] on td "28" at bounding box center [496, 386] width 24 height 24
type input "[DATE]"
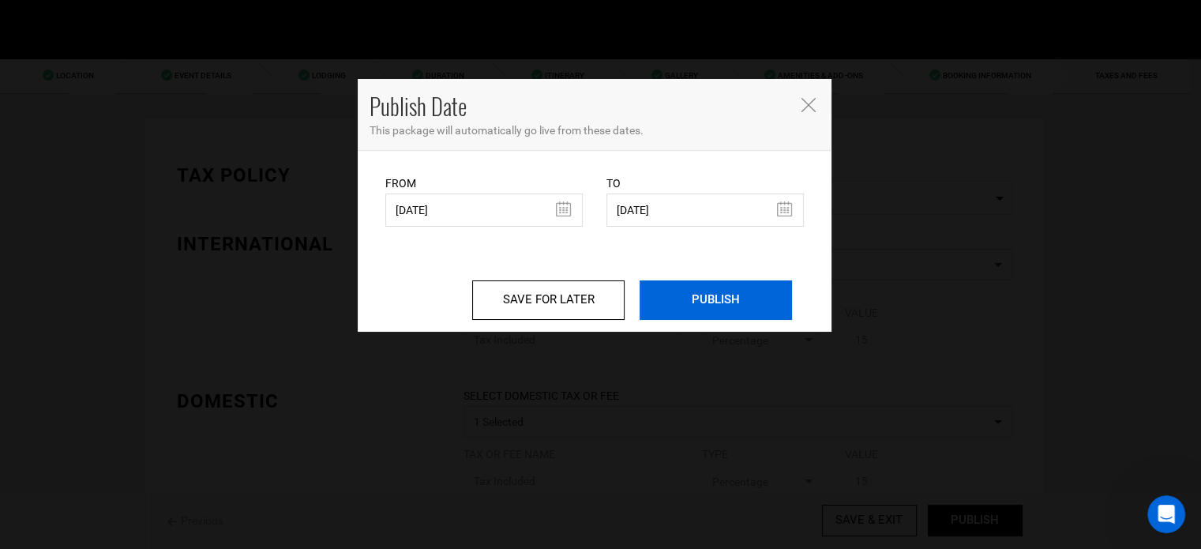
click at [727, 313] on input "PUBLISH" at bounding box center [716, 299] width 152 height 39
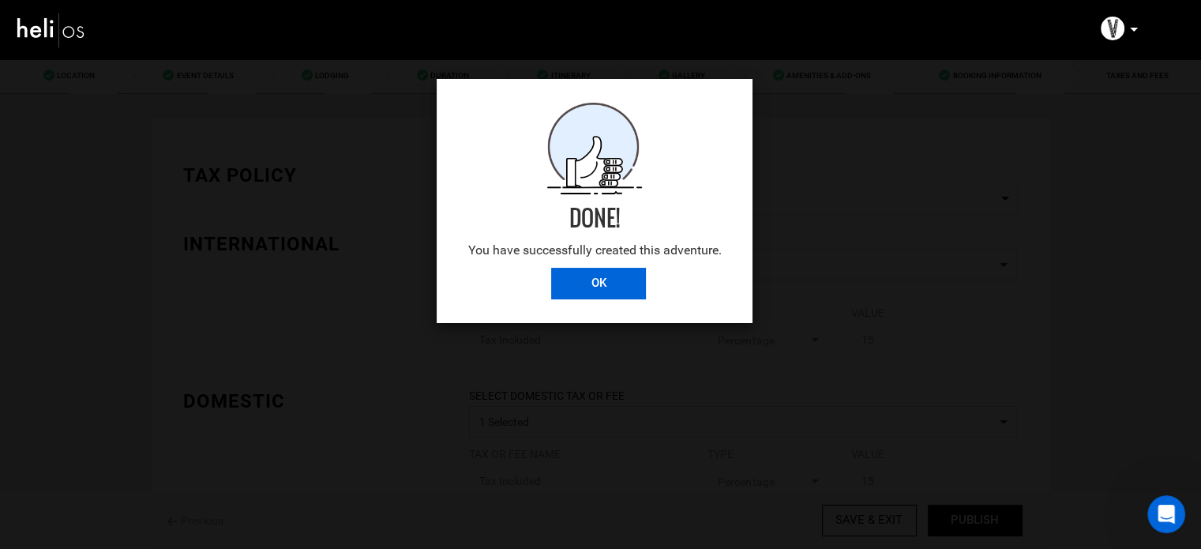
click at [611, 273] on input "OK" at bounding box center [598, 284] width 95 height 32
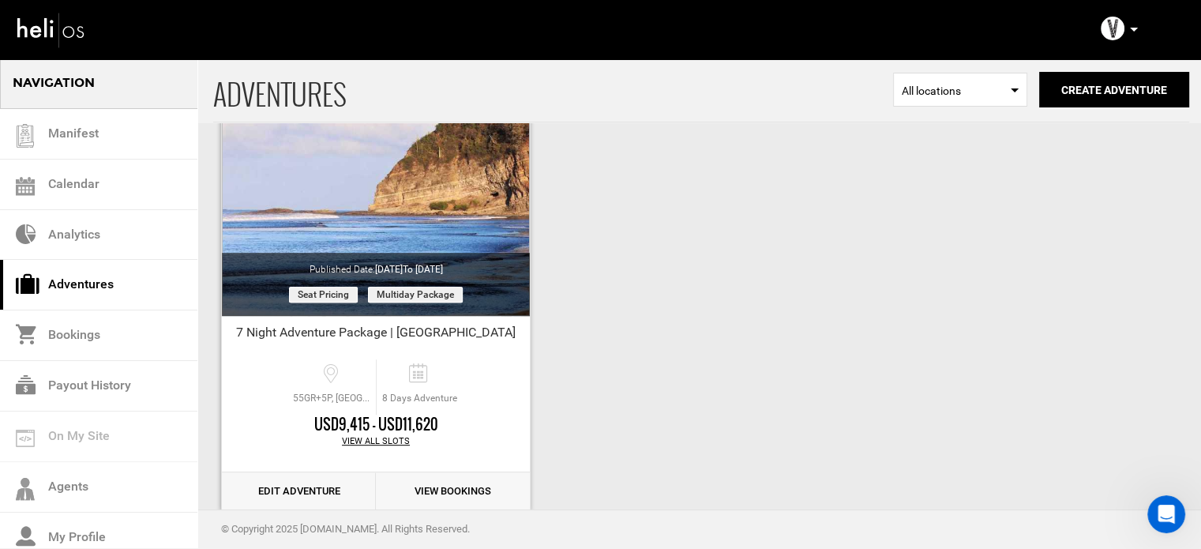
scroll to position [684, 0]
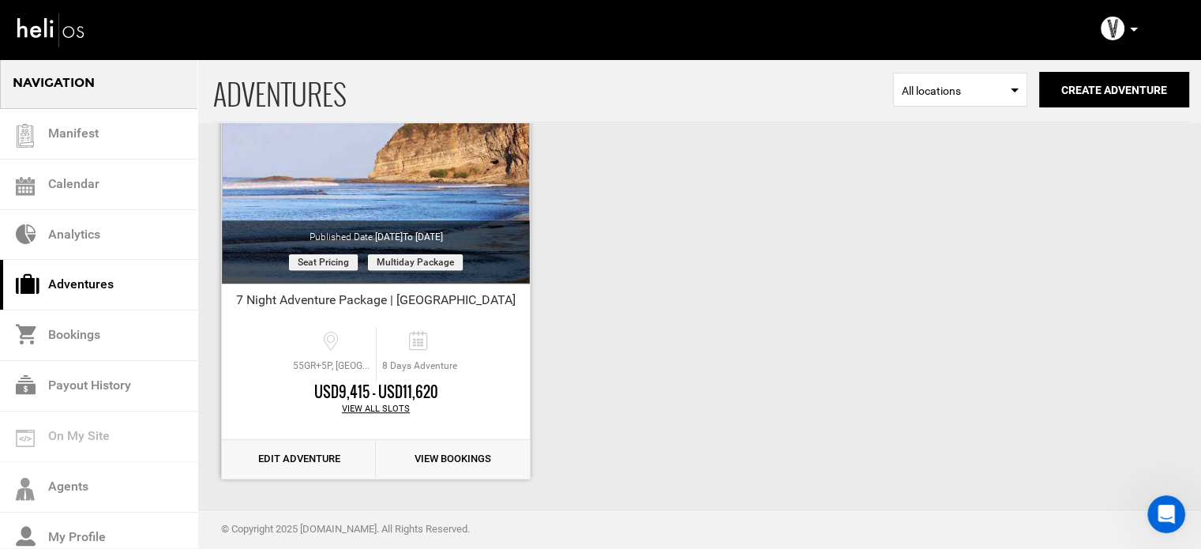
click at [313, 463] on link "Edit Adventure" at bounding box center [299, 459] width 154 height 39
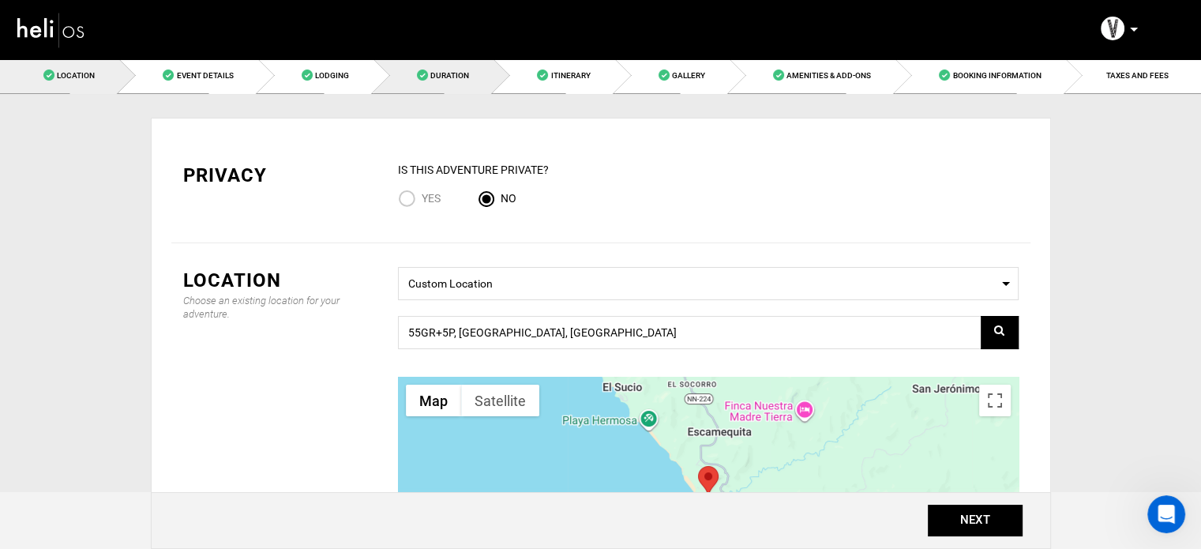
click at [445, 83] on link "Duration" at bounding box center [434, 76] width 120 height 36
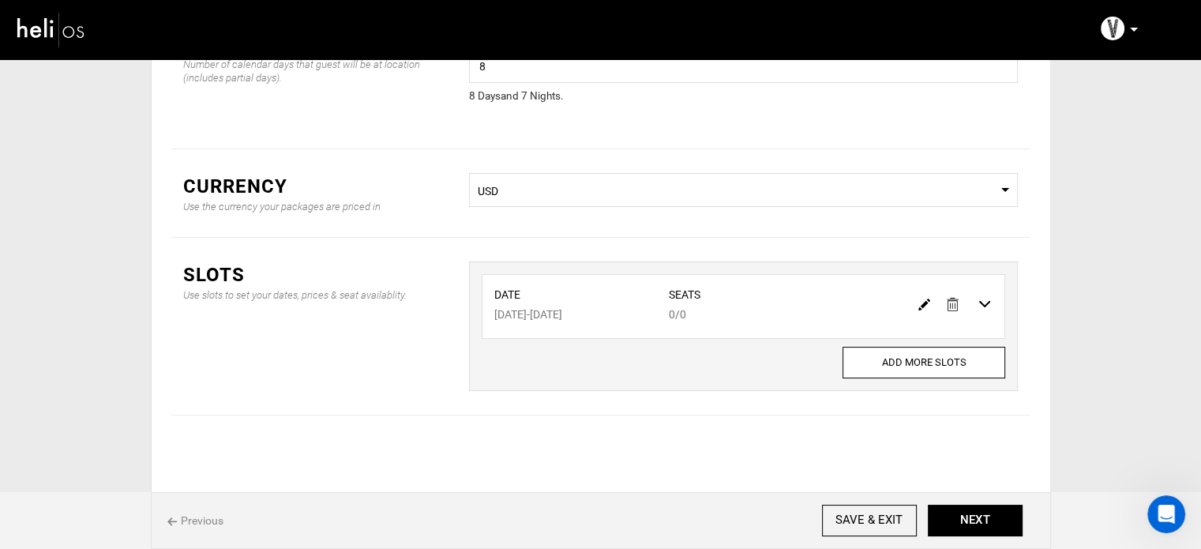
click at [923, 299] on img at bounding box center [924, 305] width 12 height 12
type input "07/20/2026"
type input "07/27/2026"
type input "0"
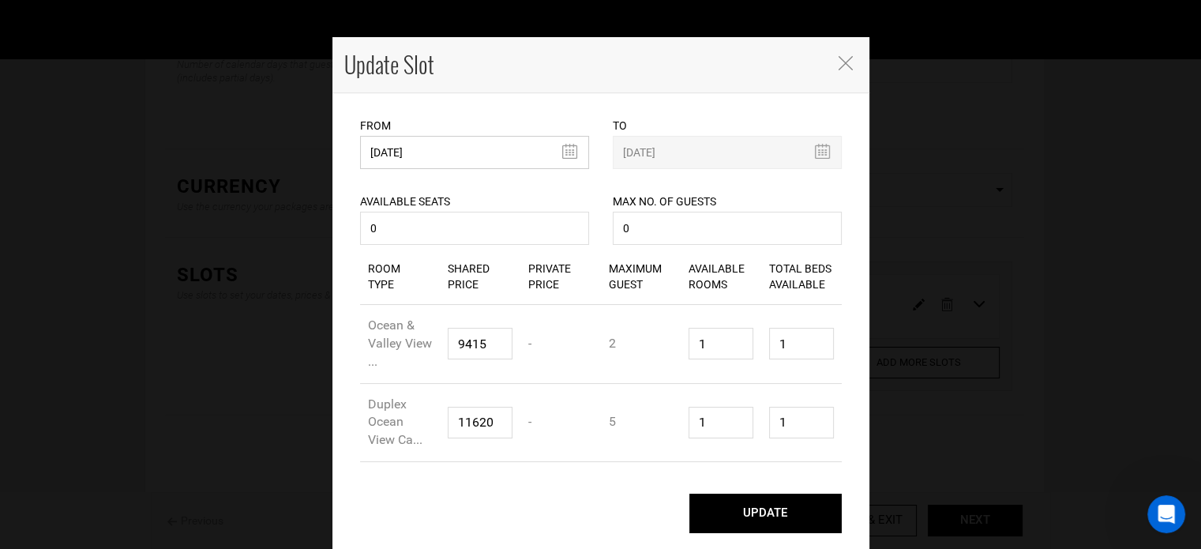
click at [476, 138] on input "07/20/2026" at bounding box center [474, 152] width 229 height 33
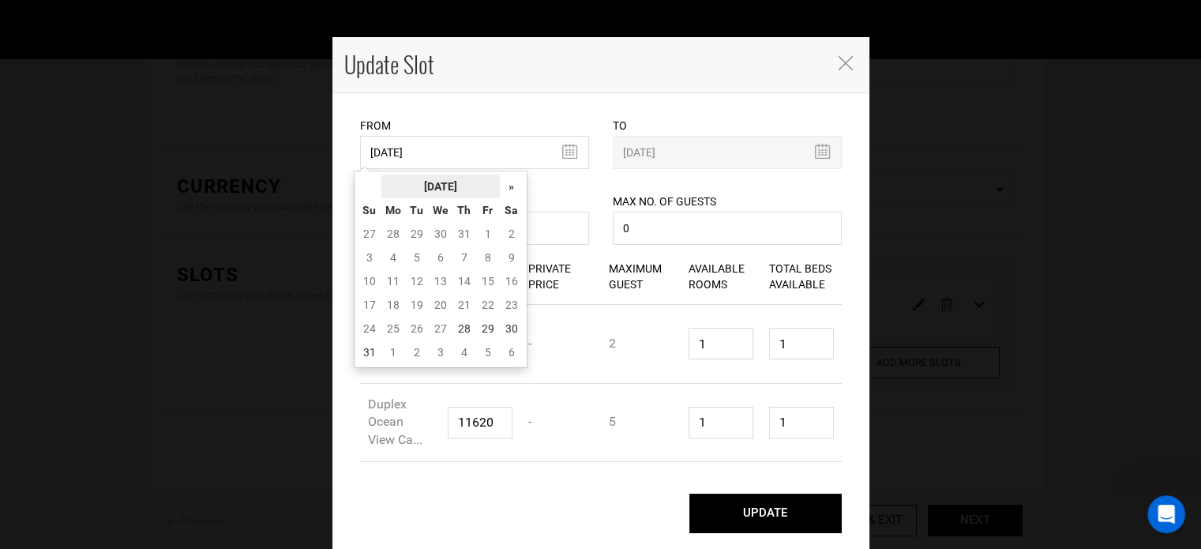
click at [449, 182] on th "[DATE]" at bounding box center [440, 187] width 118 height 24
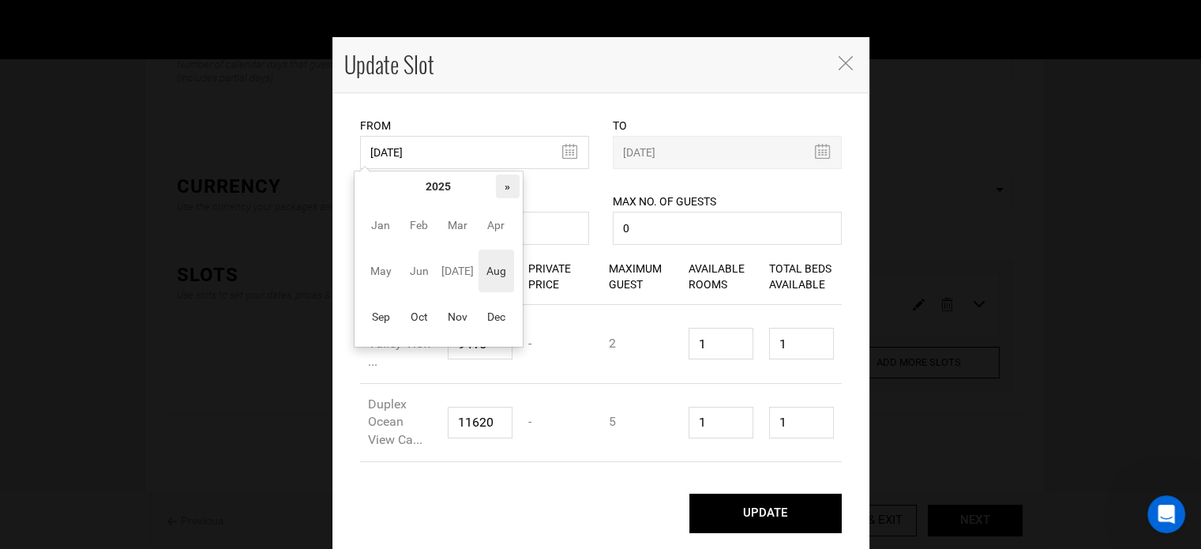
click at [509, 186] on th "»" at bounding box center [508, 187] width 24 height 24
click at [387, 313] on span "Sep" at bounding box center [381, 316] width 36 height 43
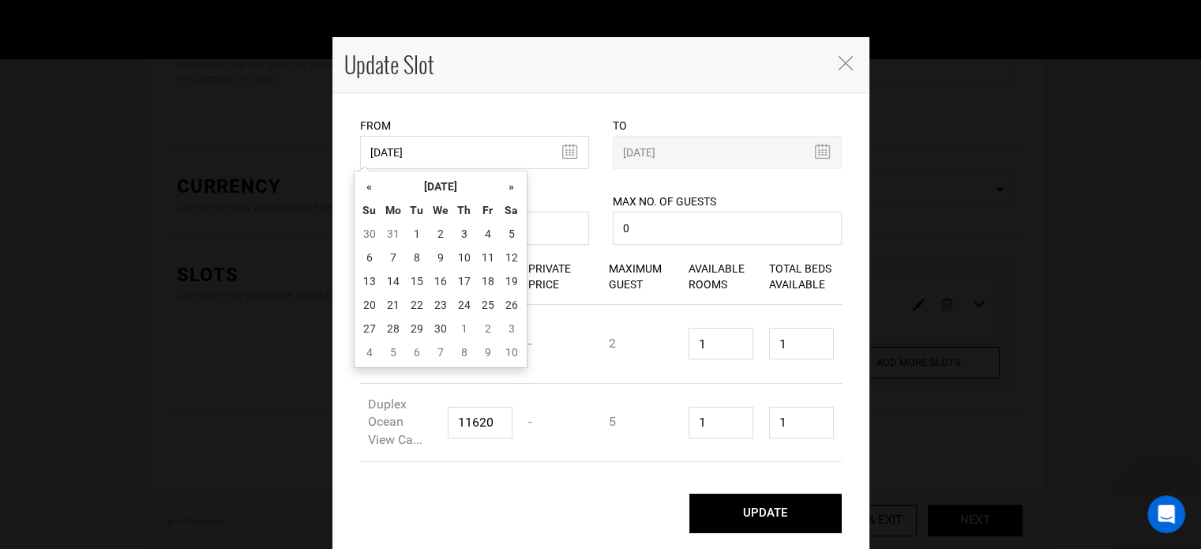
click at [387, 313] on td "21" at bounding box center [393, 305] width 24 height 24
type input "[DATE]"
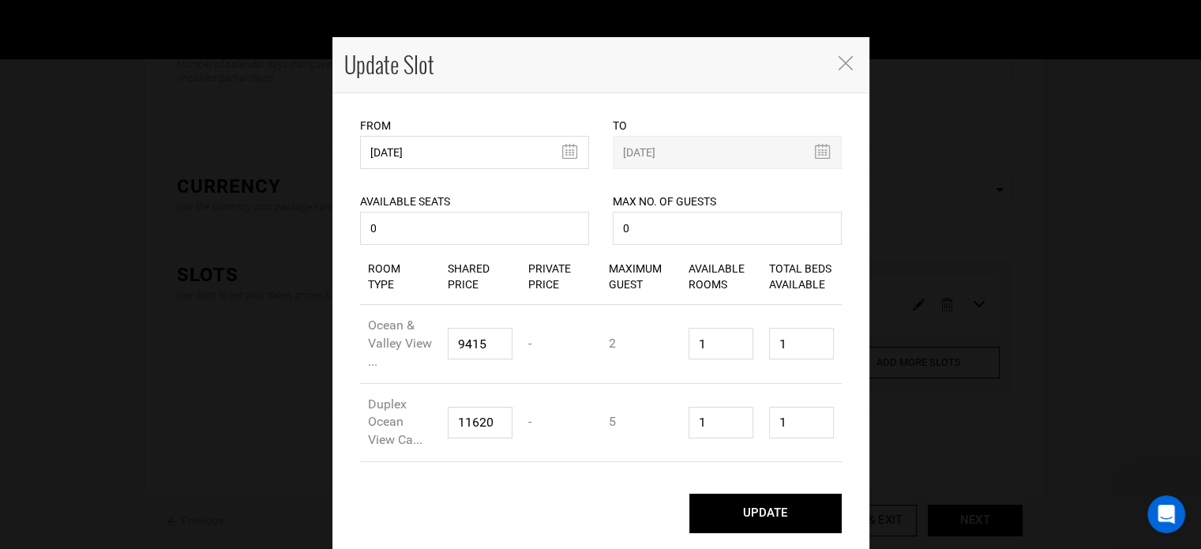
click at [791, 508] on button "UPDATE" at bounding box center [765, 513] width 152 height 39
type input "[DATE]"
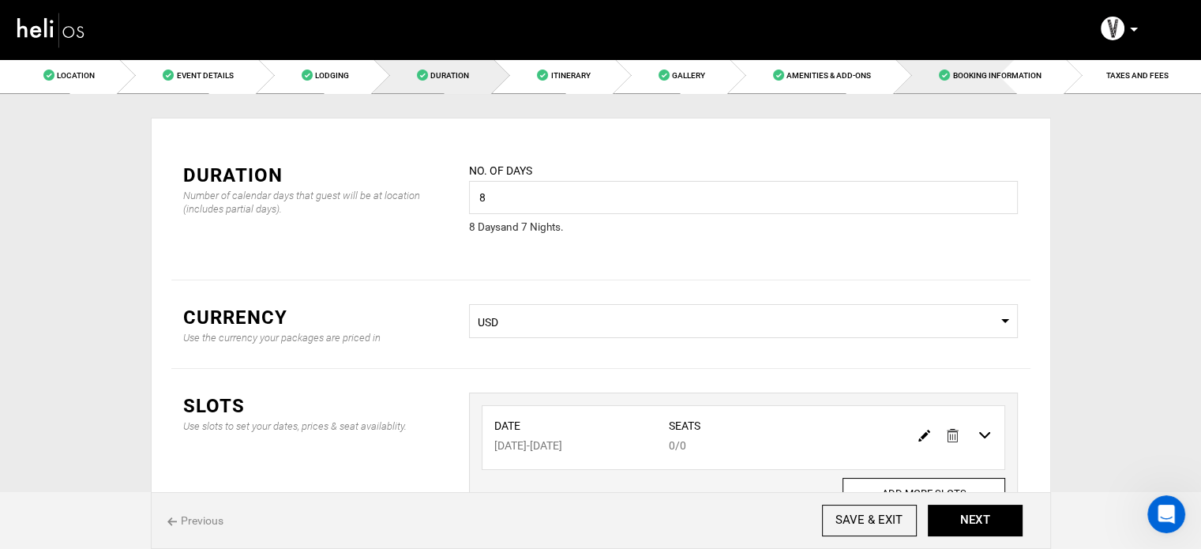
drag, startPoint x: 1069, startPoint y: 81, endPoint x: 1060, endPoint y: 229, distance: 148.0
click at [1065, 81] on link "Booking Information" at bounding box center [981, 76] width 170 height 36
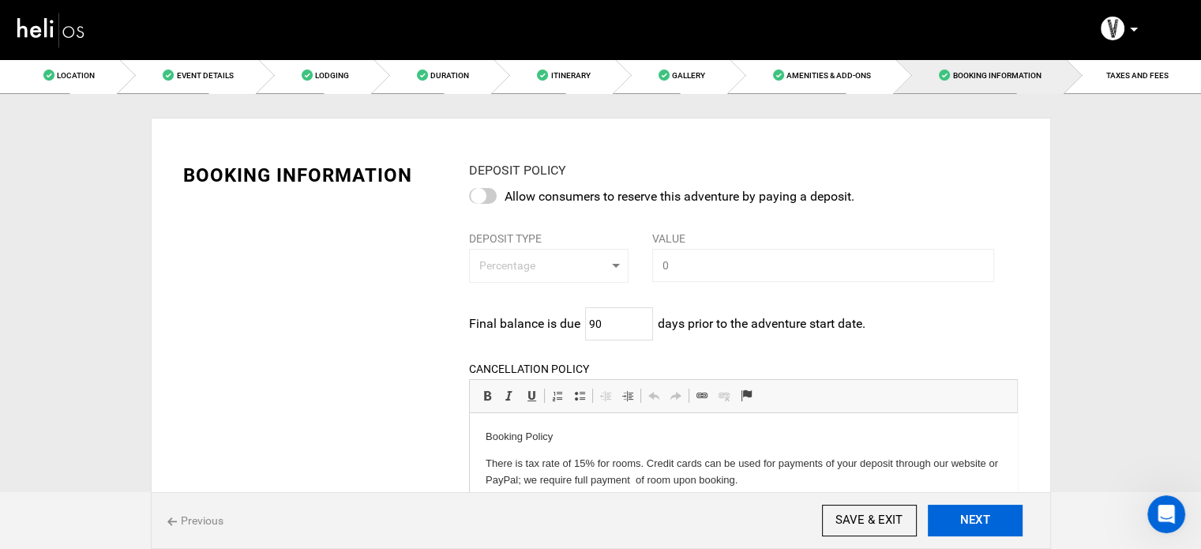
click at [984, 520] on button "NEXT" at bounding box center [975, 521] width 95 height 32
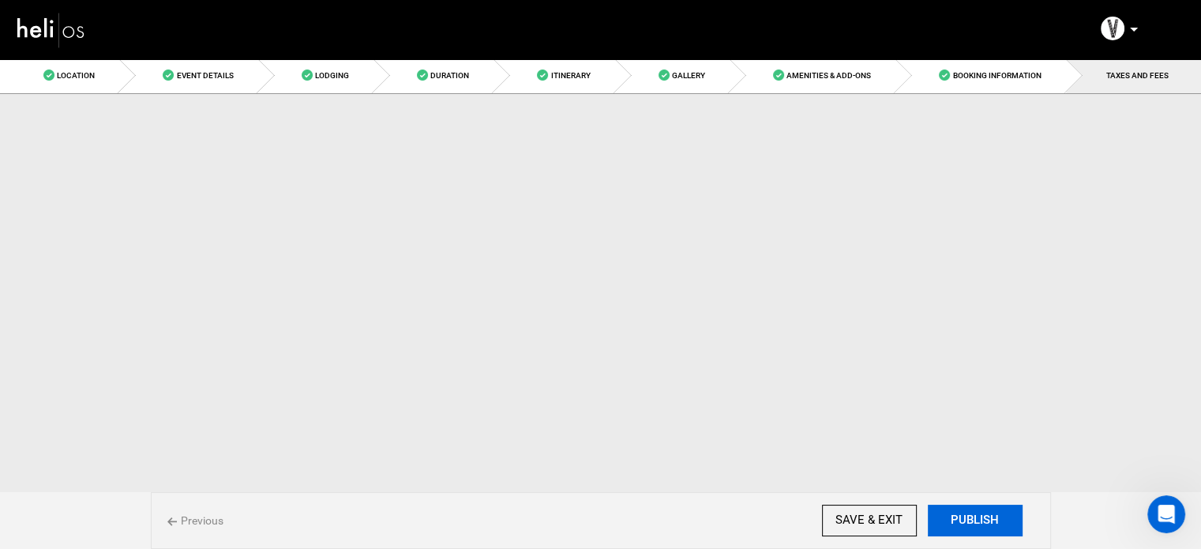
click at [984, 520] on button "PUBLISH" at bounding box center [975, 521] width 95 height 32
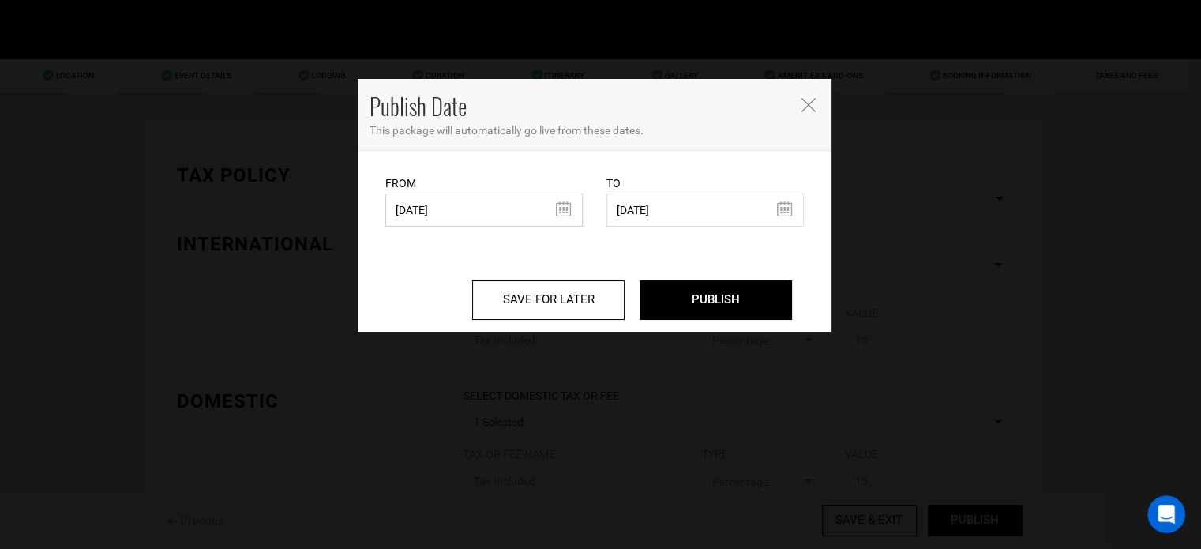
click at [420, 198] on input "05/27/2025" at bounding box center [483, 209] width 197 height 33
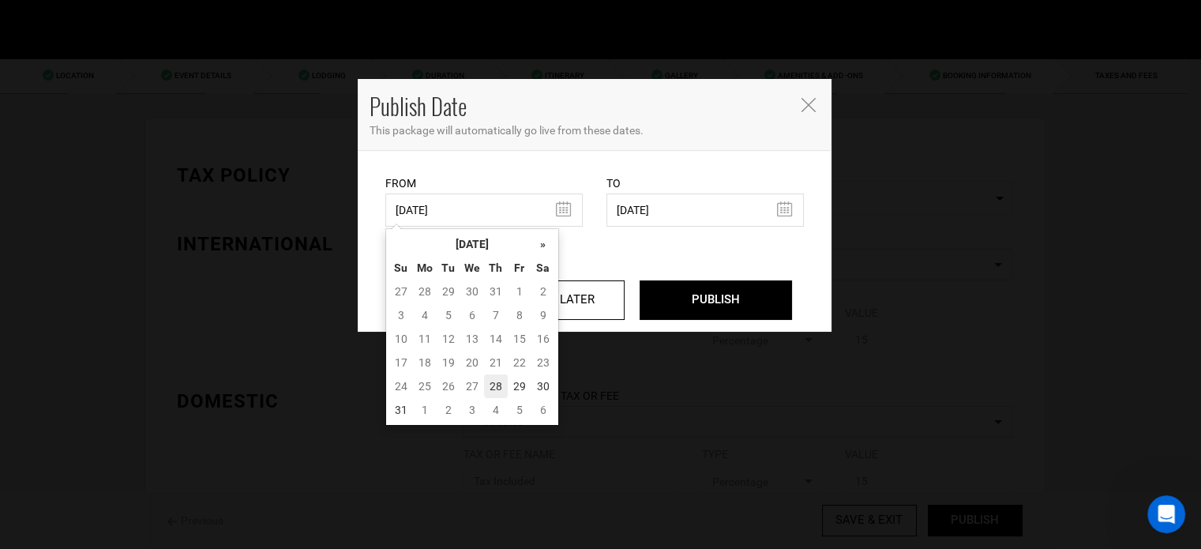
click at [490, 378] on td "28" at bounding box center [496, 386] width 24 height 24
type input "[DATE]"
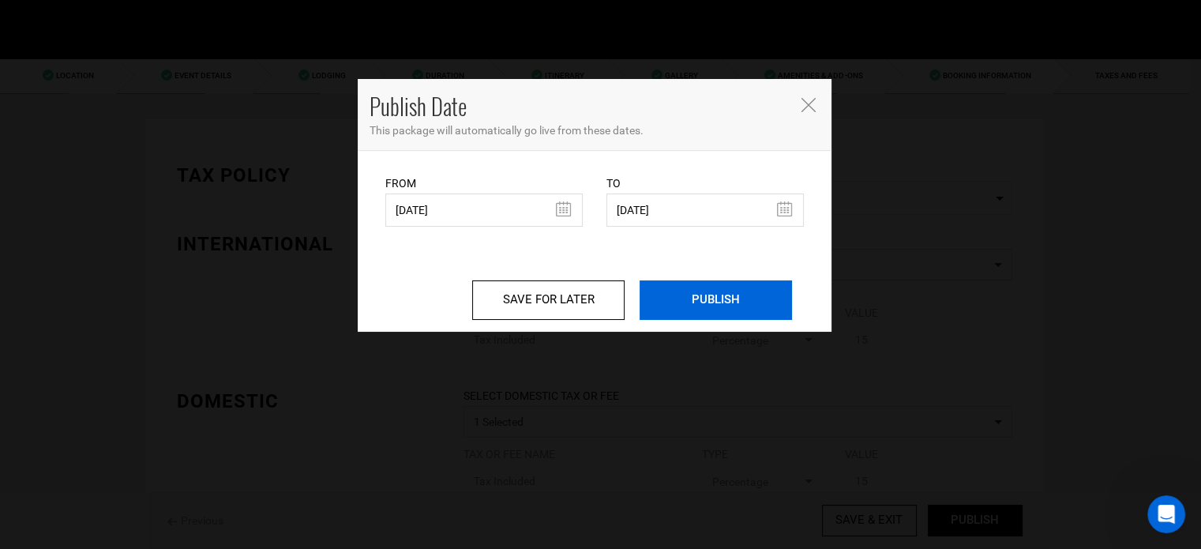
click at [768, 287] on input "PUBLISH" at bounding box center [716, 299] width 152 height 39
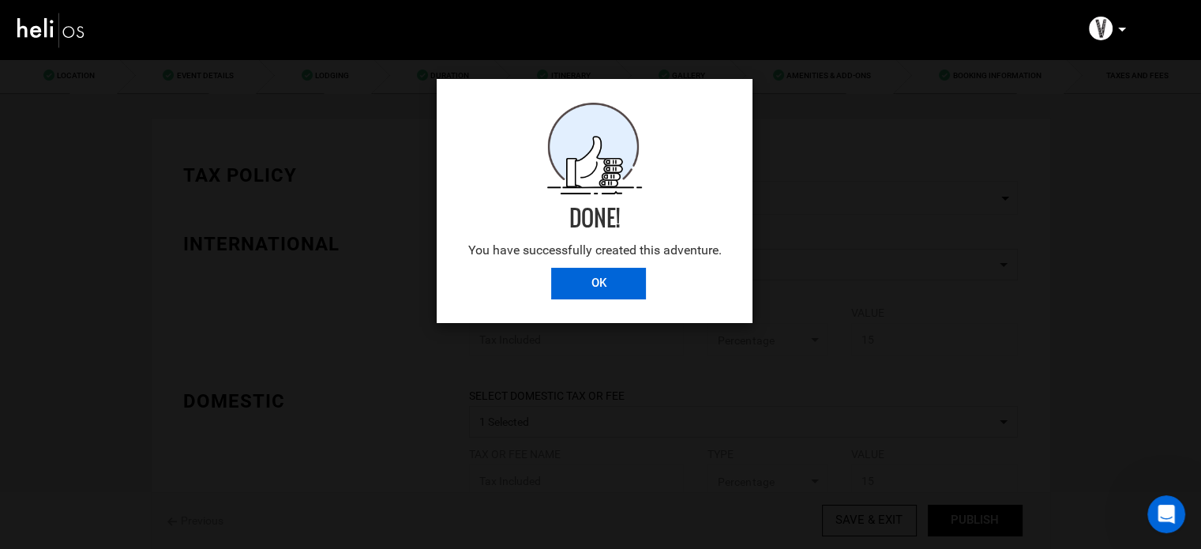
click at [589, 287] on input "OK" at bounding box center [598, 284] width 95 height 32
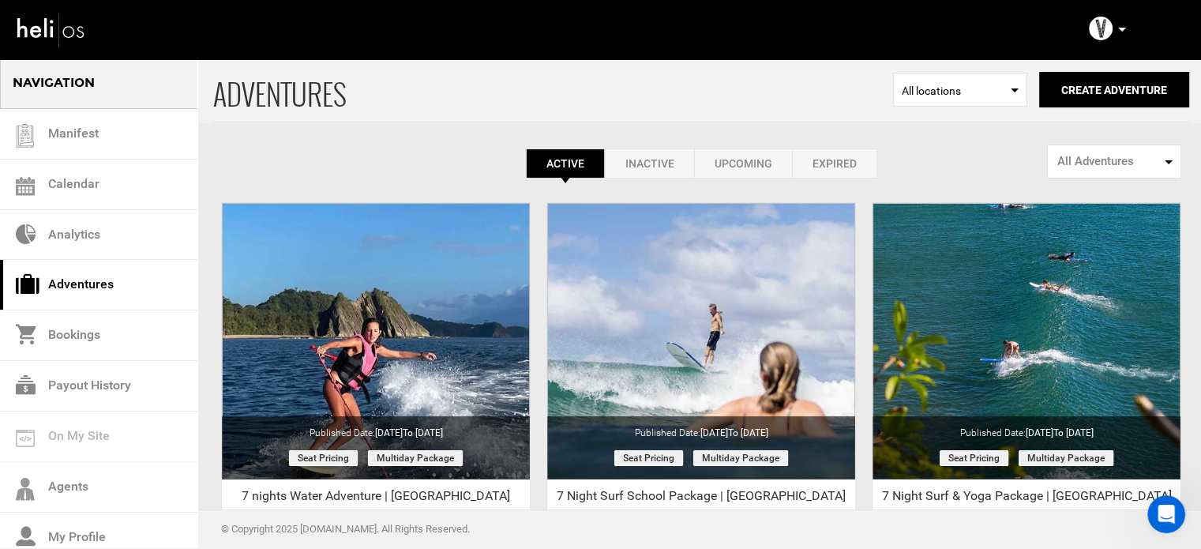
click at [1118, 28] on p at bounding box center [1121, 30] width 9 height 18
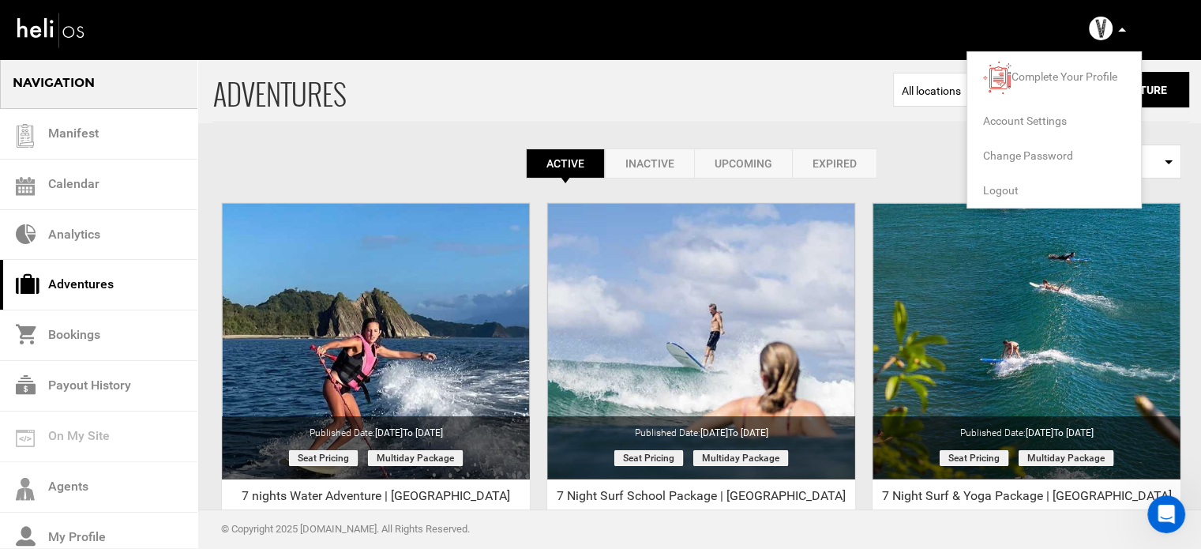
click at [1005, 186] on span "Logout" at bounding box center [1001, 190] width 36 height 13
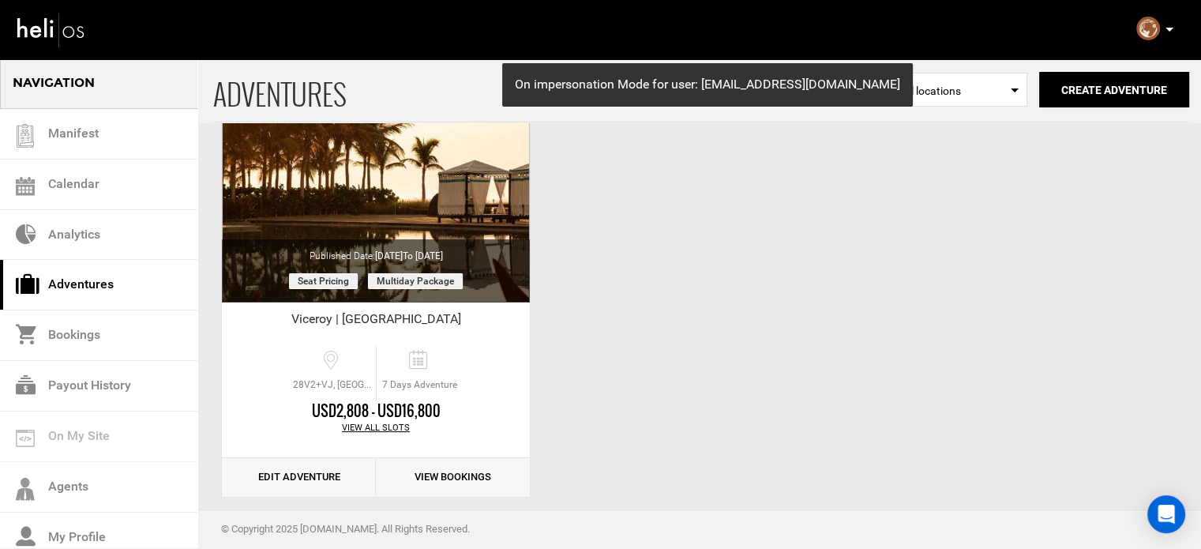
scroll to position [196, 0]
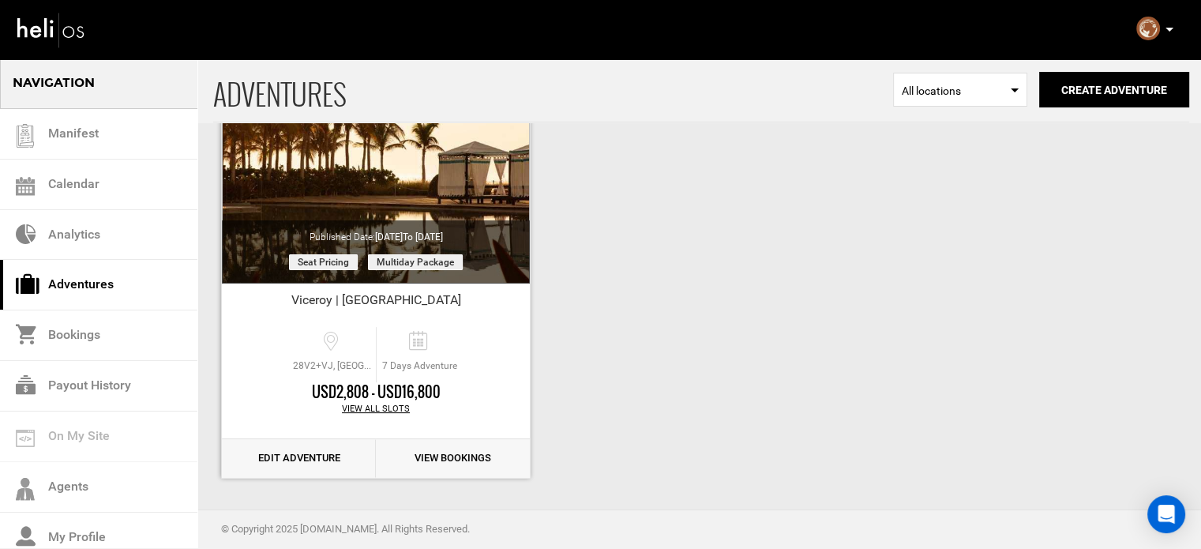
click at [292, 455] on link "Edit Adventure" at bounding box center [299, 458] width 154 height 39
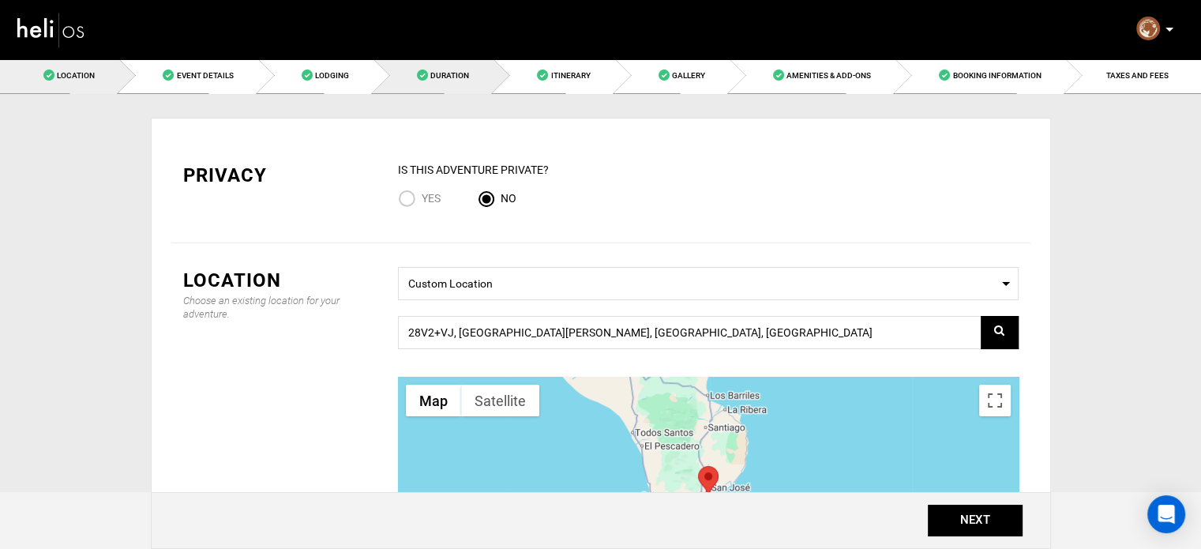
click at [486, 69] on link "Duration" at bounding box center [434, 76] width 120 height 36
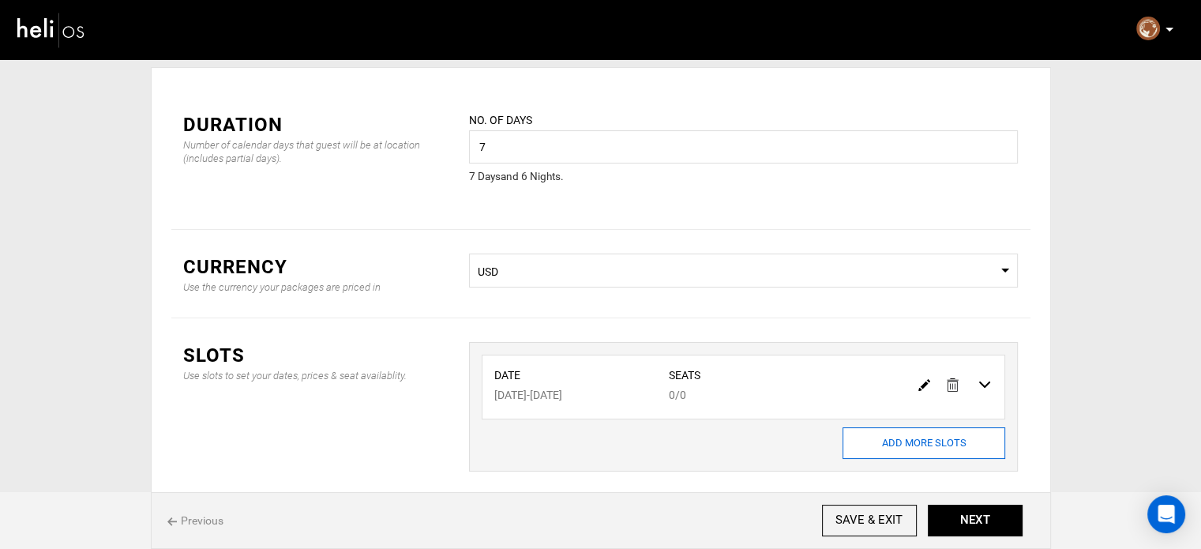
scroll to position [79, 0]
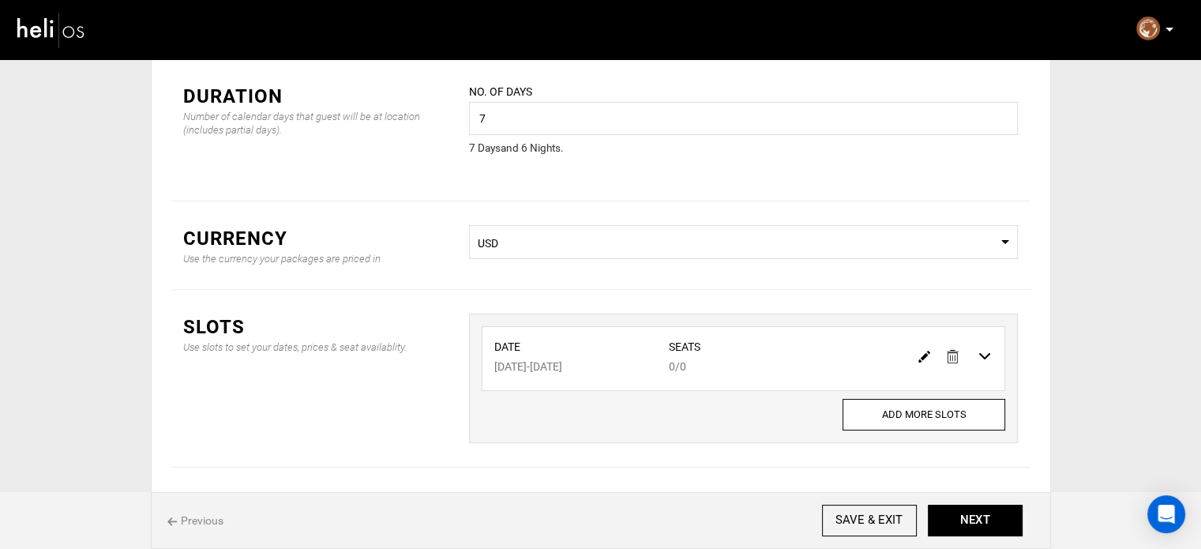
click at [919, 353] on img at bounding box center [924, 357] width 12 height 12
type input "08/17/2026"
type input "08/23/2026"
type input "0"
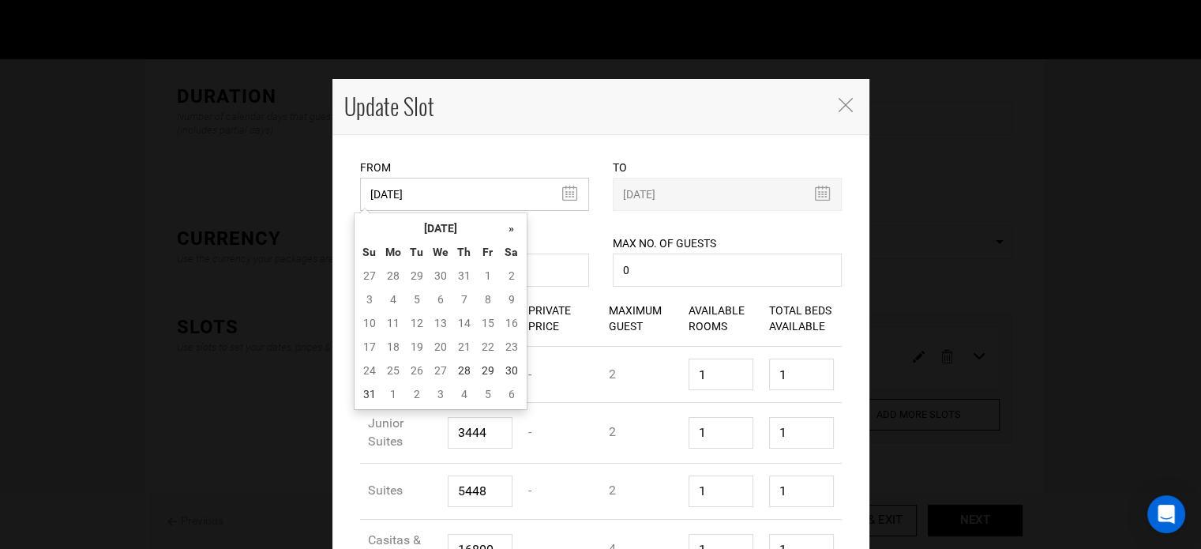
click at [442, 192] on input "08/17/2026" at bounding box center [474, 194] width 229 height 33
click at [447, 216] on th "[DATE]" at bounding box center [440, 228] width 118 height 24
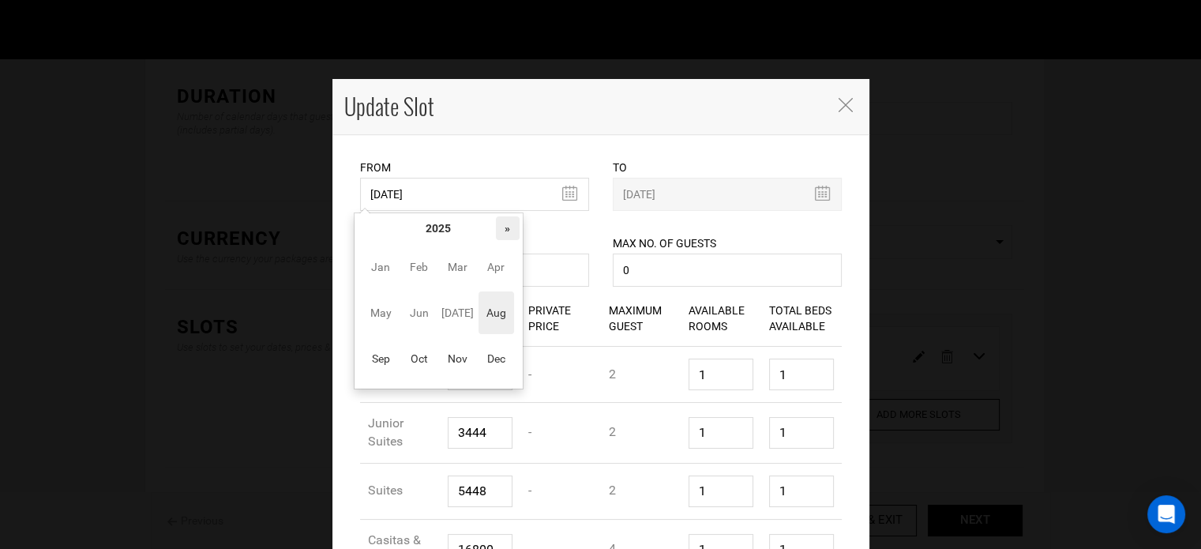
click at [508, 222] on th "»" at bounding box center [508, 228] width 24 height 24
click at [385, 358] on span "Sep" at bounding box center [381, 358] width 36 height 43
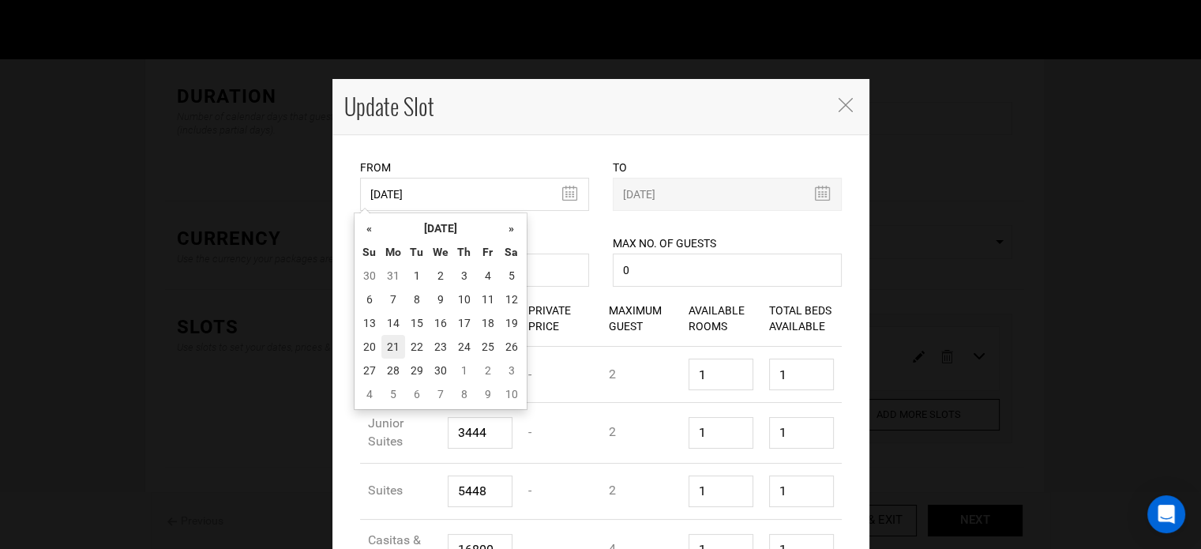
click at [392, 351] on td "21" at bounding box center [393, 347] width 24 height 24
type input "[DATE]"
type input "09/27/2026"
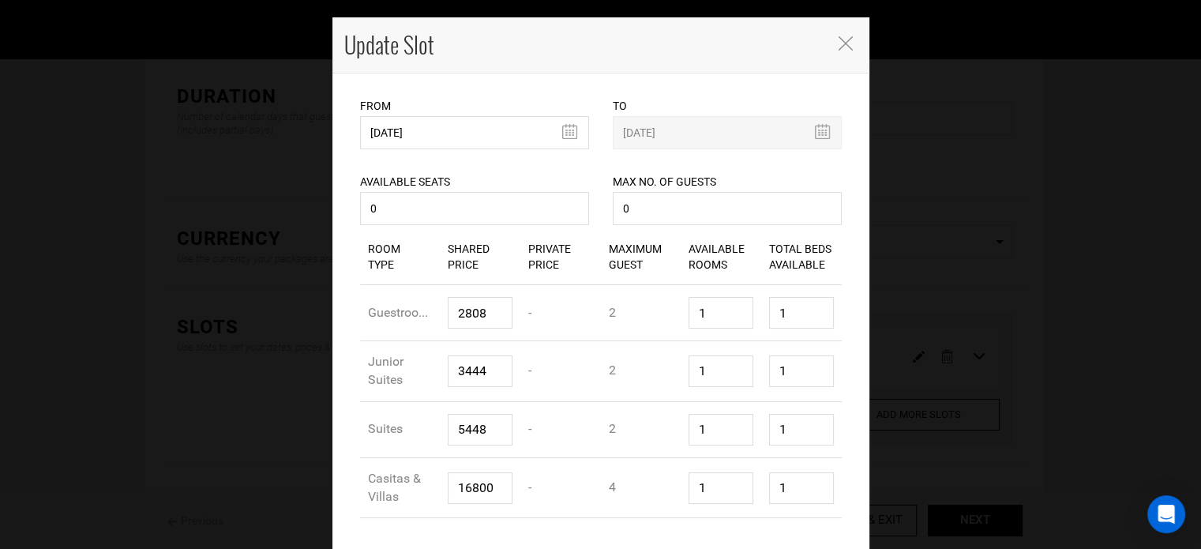
scroll to position [118, 0]
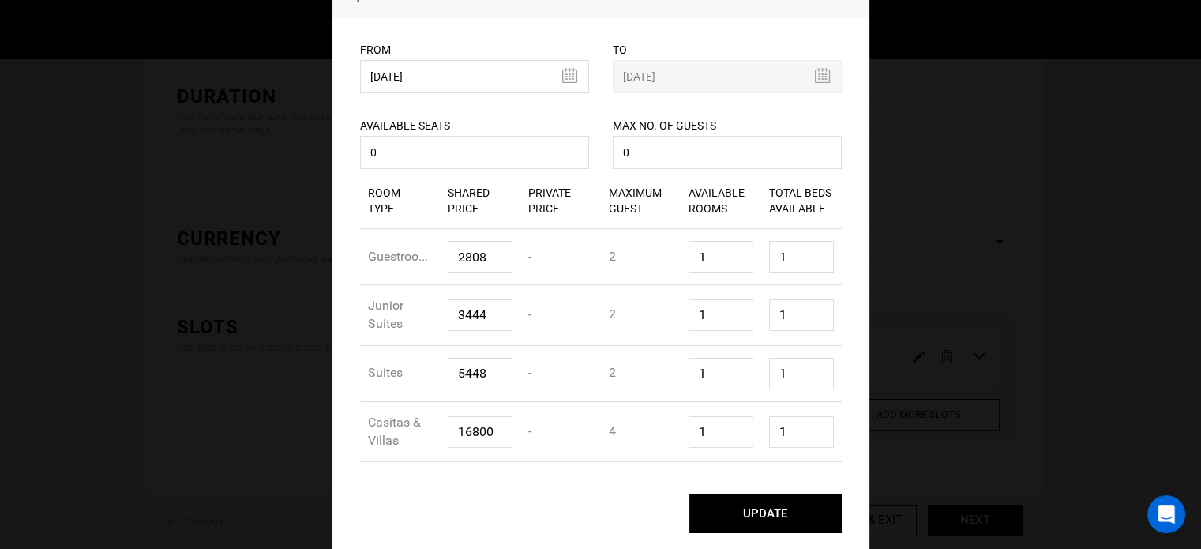
click at [818, 515] on button "UPDATE" at bounding box center [765, 513] width 152 height 39
type input "[DATE]"
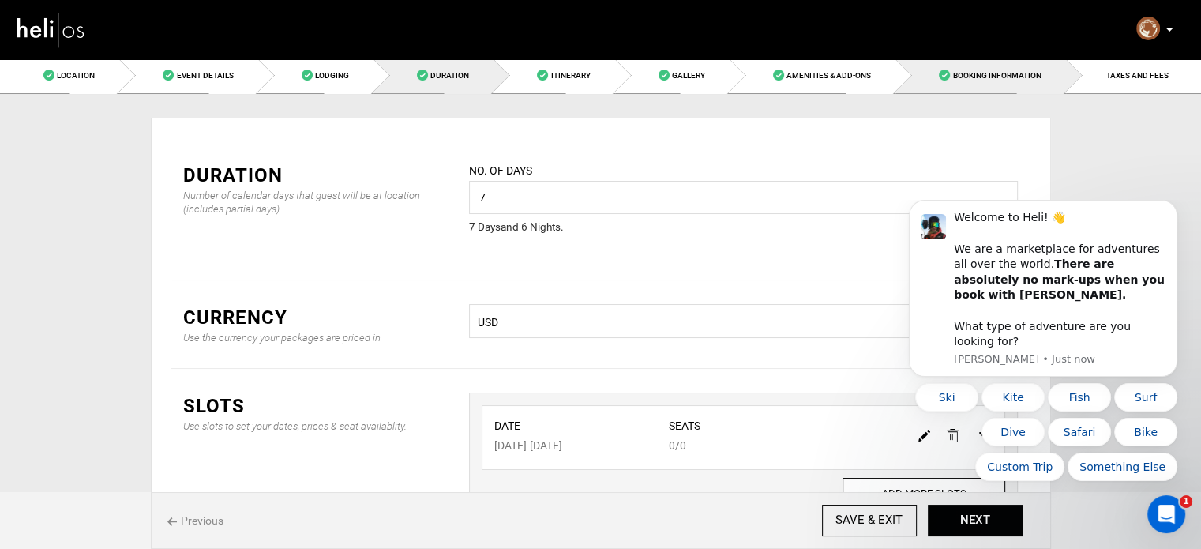
scroll to position [0, 0]
click at [1046, 81] on link "Booking Information" at bounding box center [981, 76] width 170 height 36
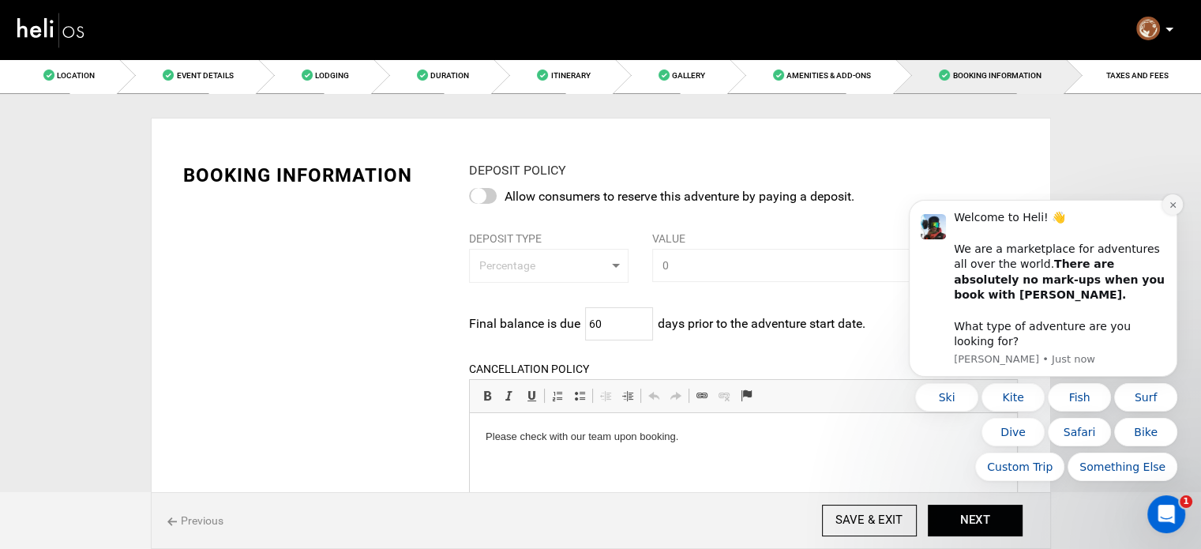
click at [1169, 209] on icon "Dismiss notification" at bounding box center [1173, 205] width 9 height 9
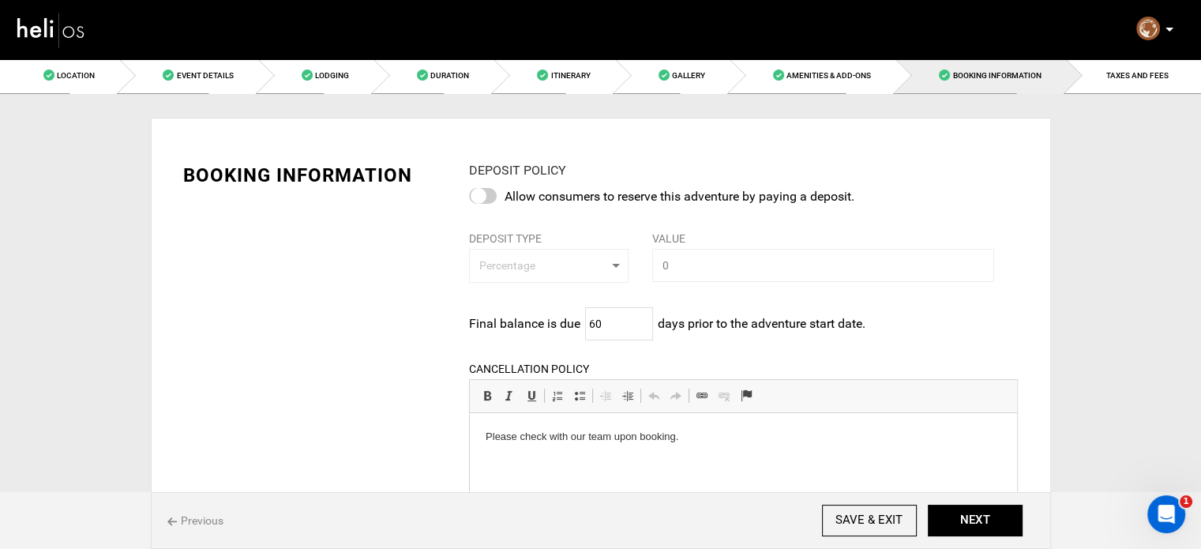
click at [953, 503] on div "Previous SAVE & EXIT NEXT" at bounding box center [601, 520] width 900 height 57
click at [959, 511] on button "NEXT" at bounding box center [975, 521] width 95 height 32
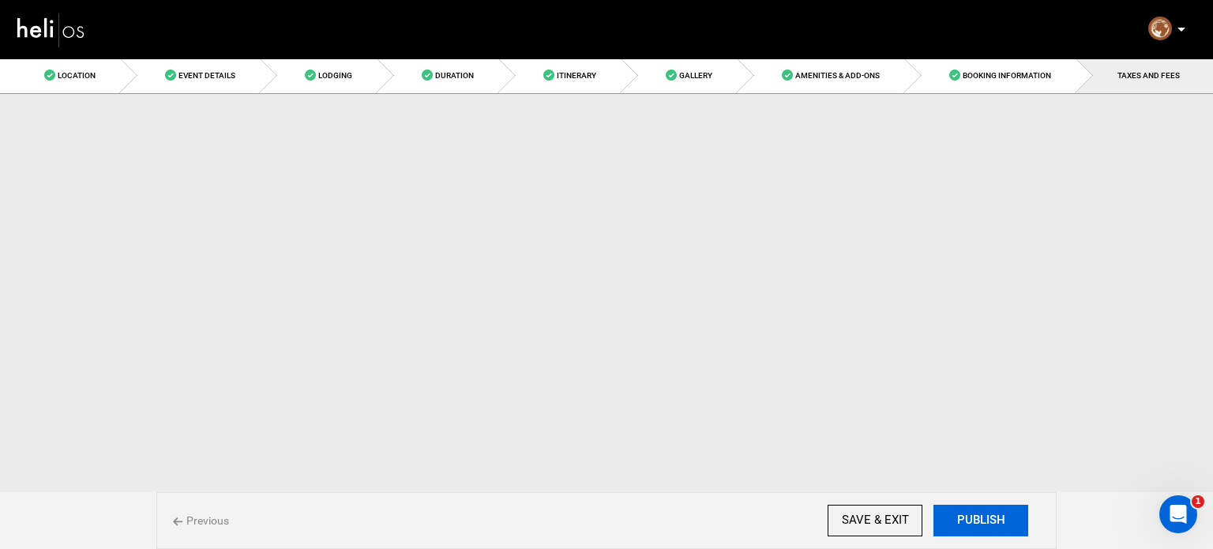
click at [959, 511] on button "PUBLISH" at bounding box center [981, 521] width 95 height 32
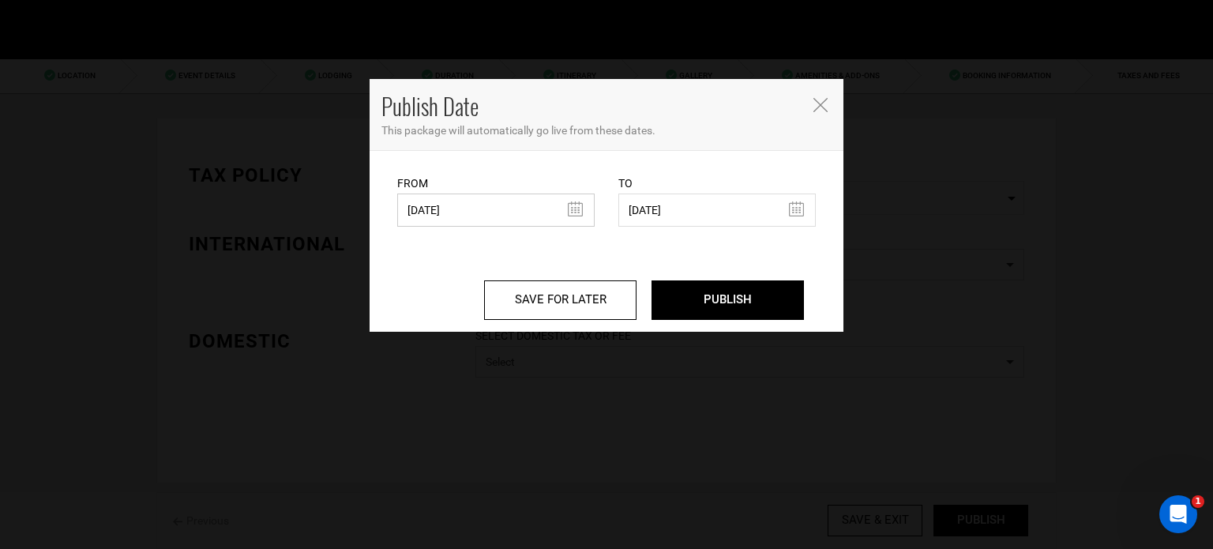
click at [507, 213] on input "04/25/2025" at bounding box center [495, 209] width 197 height 33
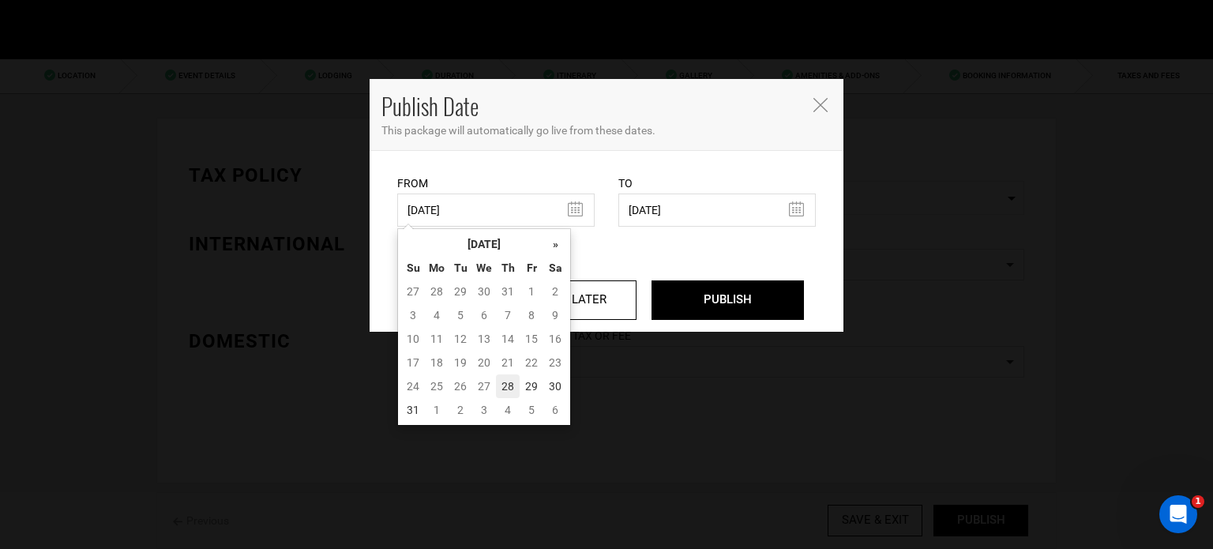
click at [513, 383] on td "28" at bounding box center [508, 386] width 24 height 24
type input "[DATE]"
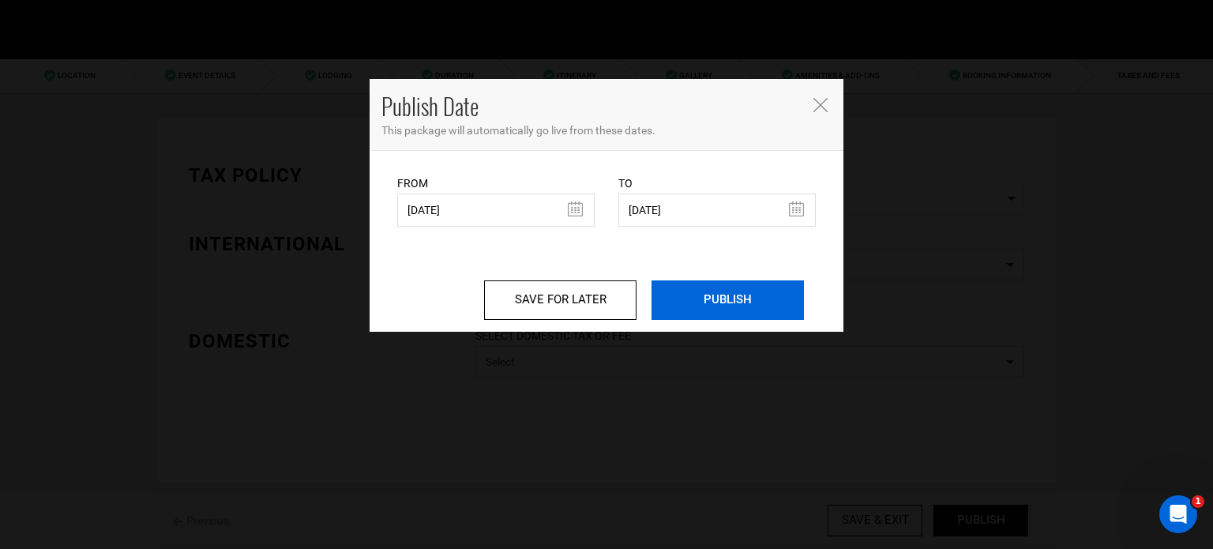
click at [709, 290] on input "PUBLISH" at bounding box center [728, 299] width 152 height 39
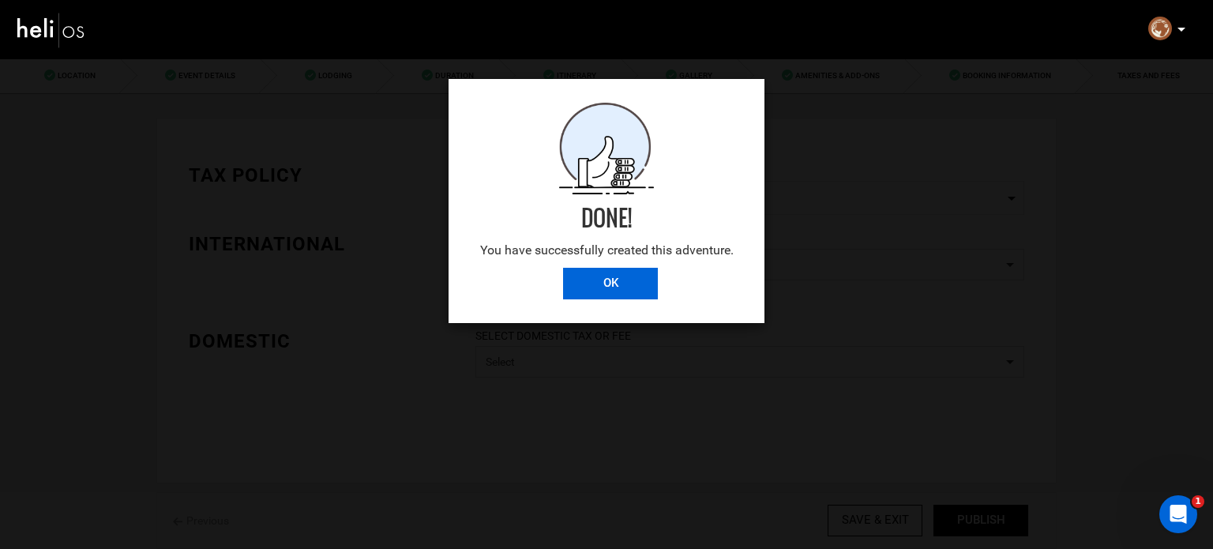
click at [641, 277] on input "OK" at bounding box center [610, 284] width 95 height 32
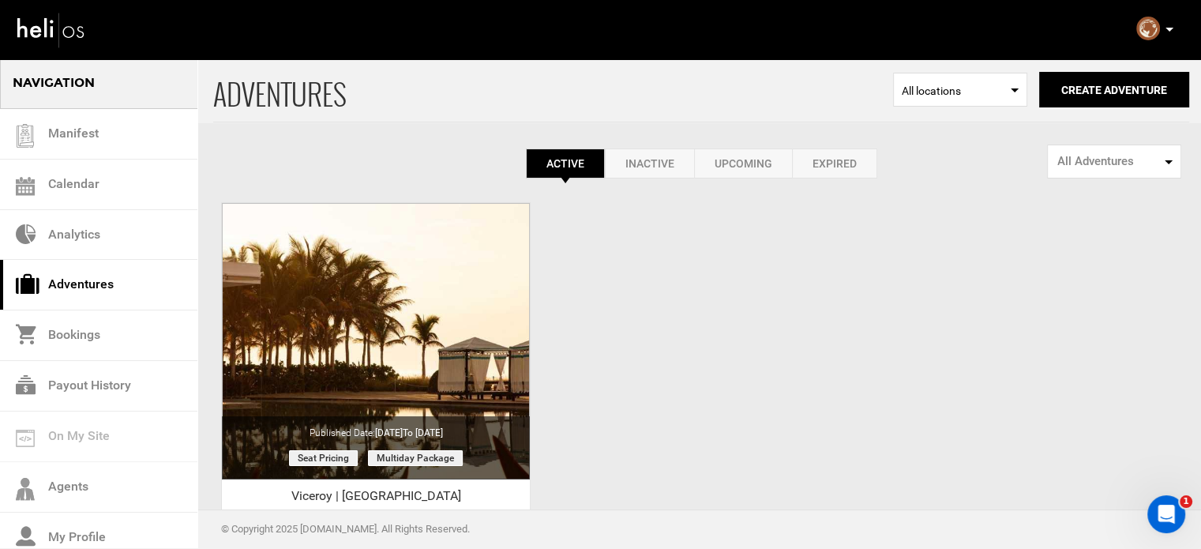
click at [1169, 28] on icon at bounding box center [1170, 30] width 8 height 4
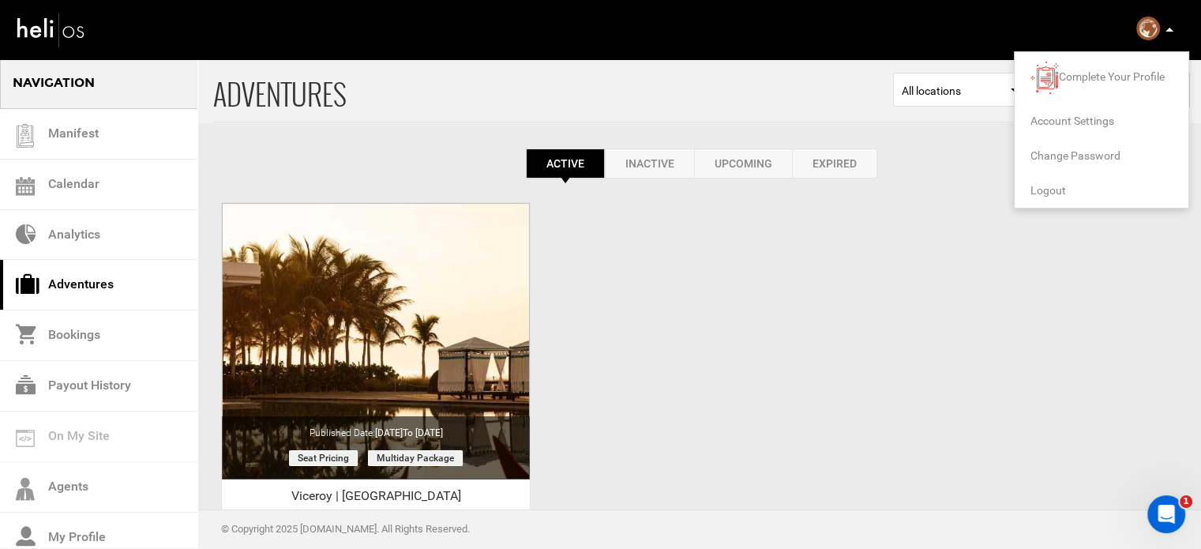
click at [1055, 193] on span "Logout" at bounding box center [1049, 190] width 36 height 13
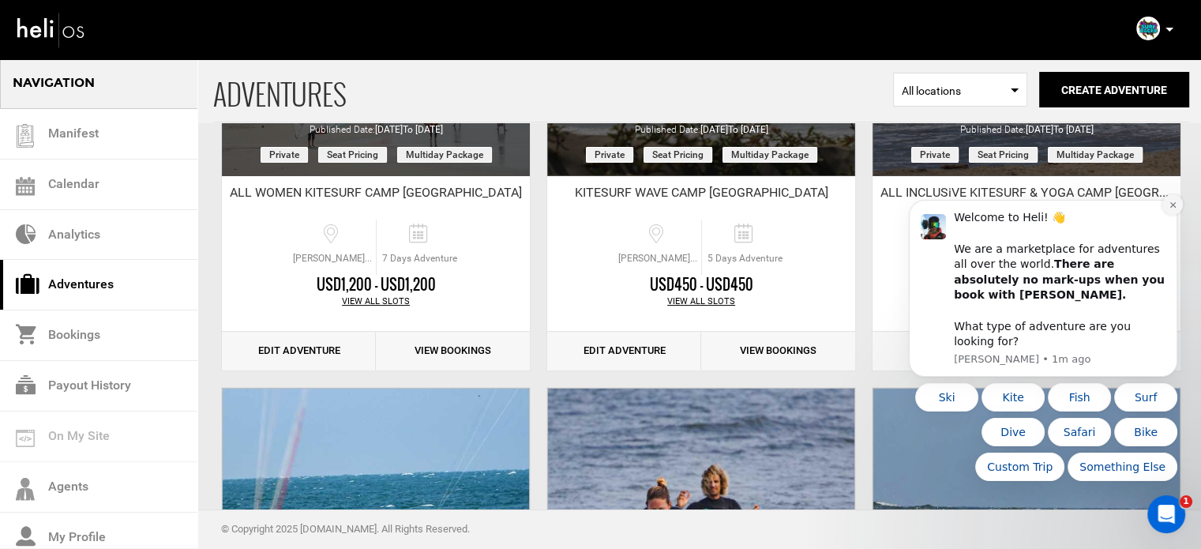
click at [1171, 209] on icon "Dismiss notification" at bounding box center [1173, 205] width 9 height 9
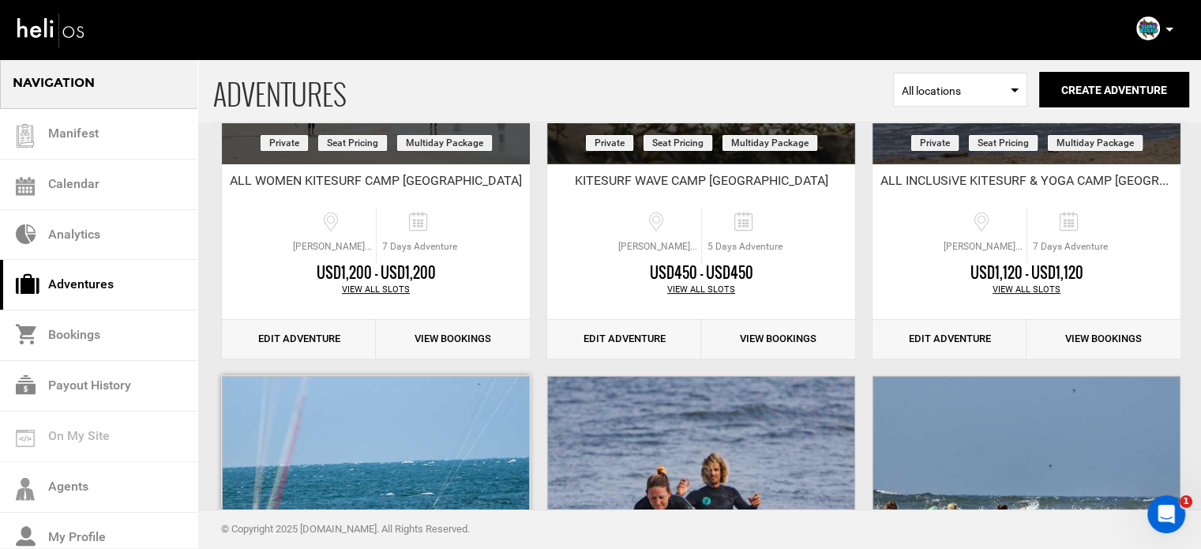
scroll to position [316, 0]
click at [335, 327] on link "Edit Adventure" at bounding box center [299, 338] width 154 height 39
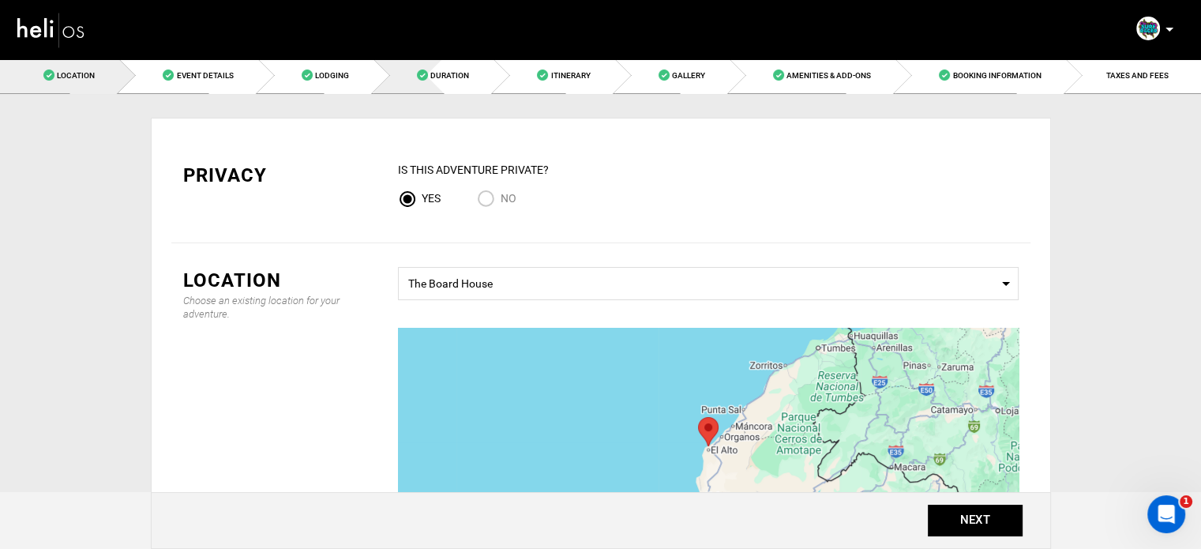
click at [438, 74] on span "Duration" at bounding box center [449, 75] width 39 height 9
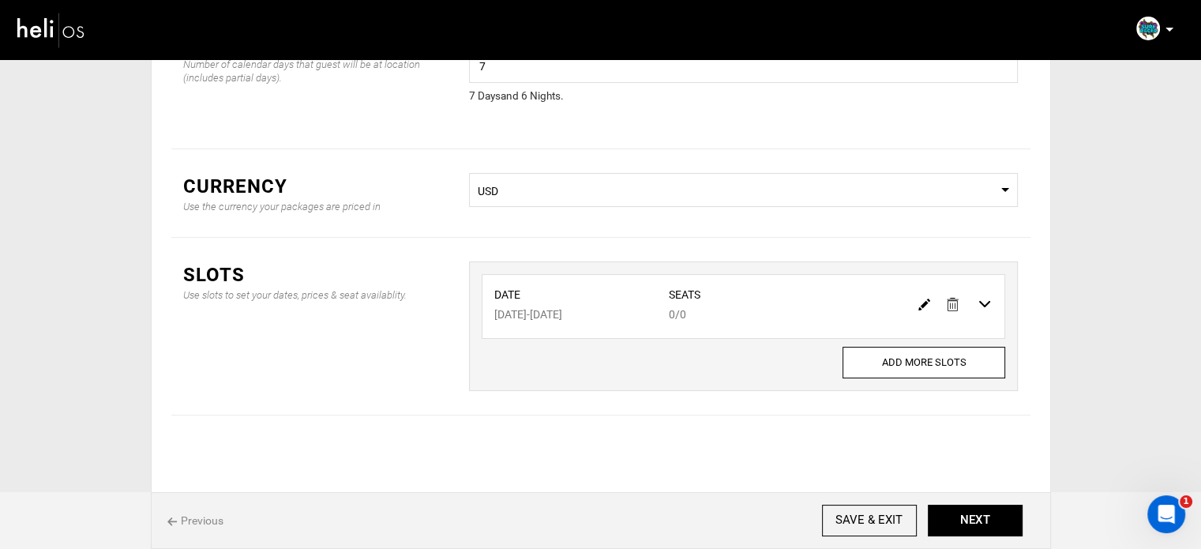
click at [924, 302] on img at bounding box center [924, 305] width 12 height 12
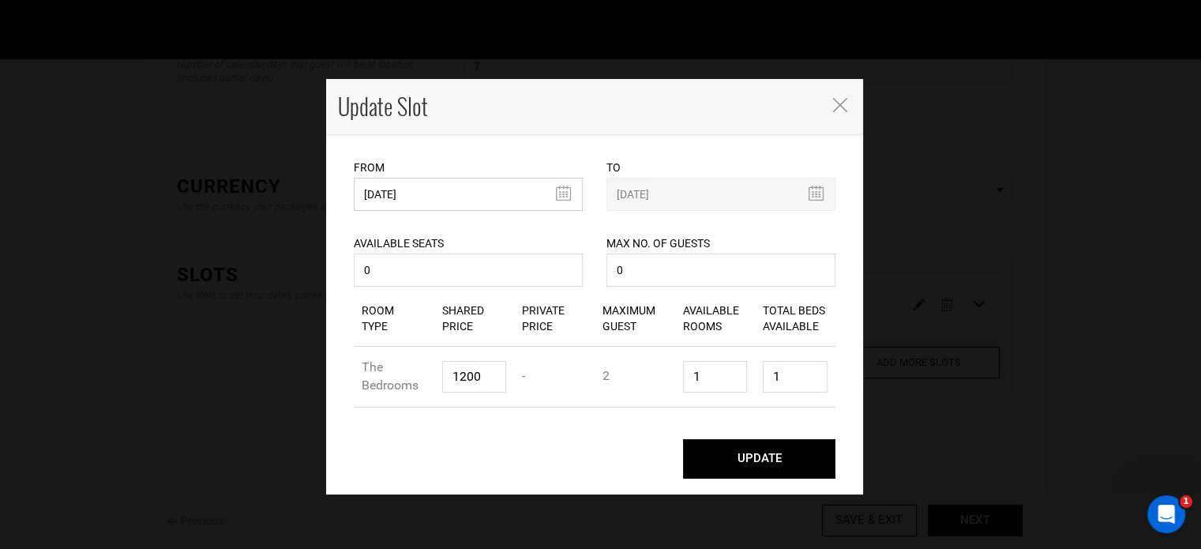
click at [478, 179] on input "09/23/2025" at bounding box center [468, 194] width 229 height 33
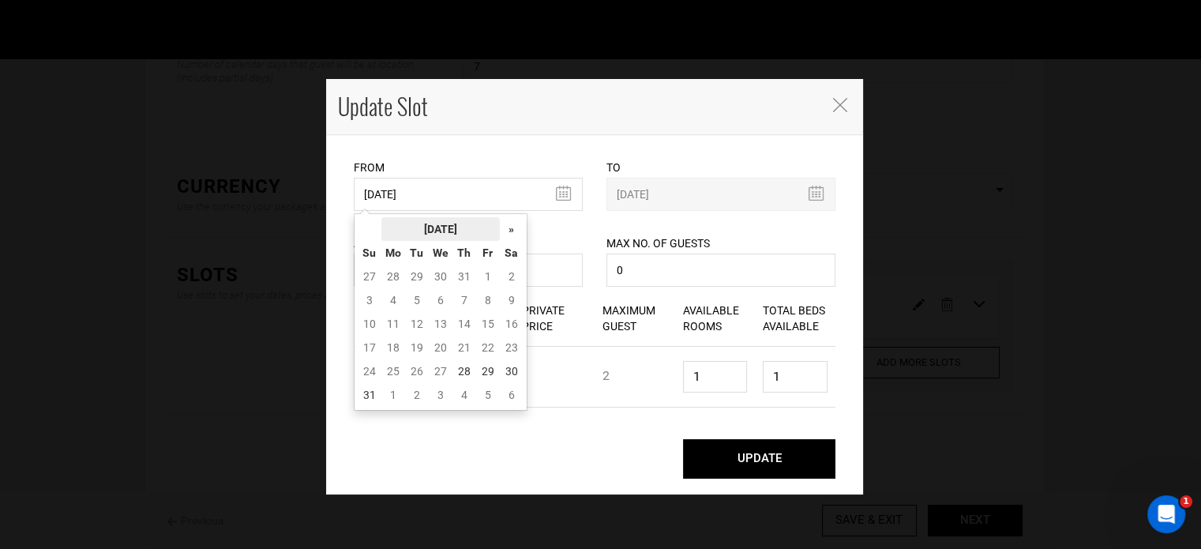
click at [456, 220] on th "[DATE]" at bounding box center [440, 229] width 118 height 24
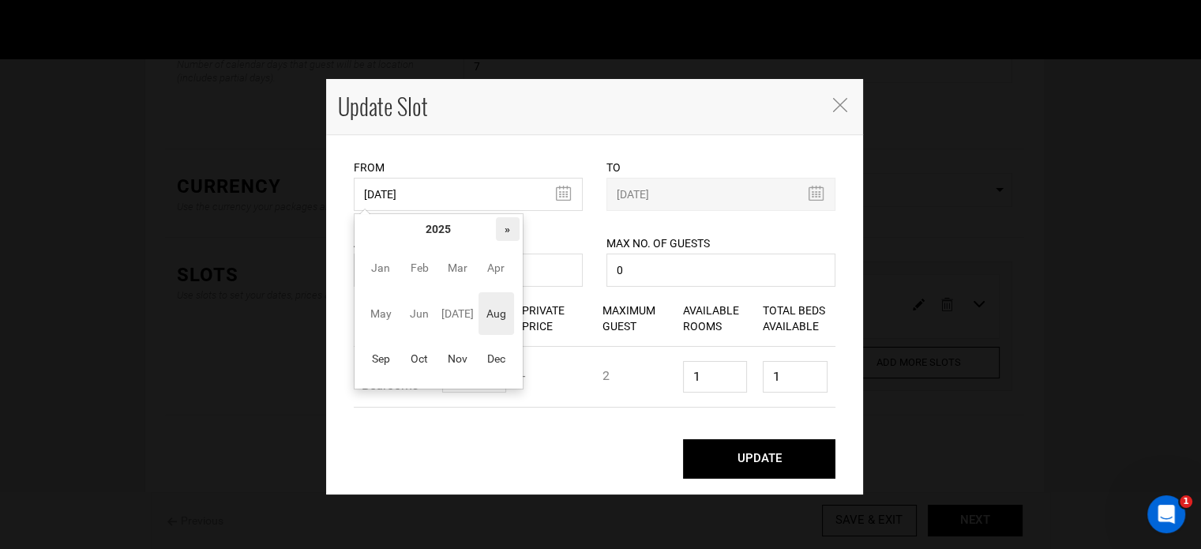
click at [512, 220] on th "»" at bounding box center [508, 229] width 24 height 24
click at [380, 356] on span "Sep" at bounding box center [381, 358] width 36 height 43
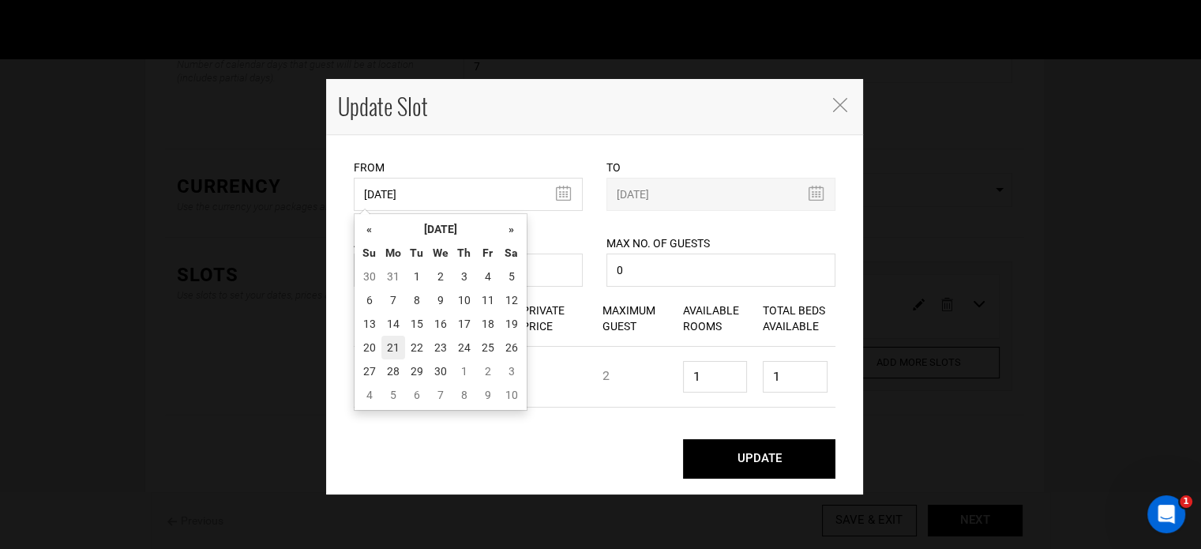
click at [387, 341] on td "21" at bounding box center [393, 348] width 24 height 24
type input "[DATE]"
type input "09/27/2026"
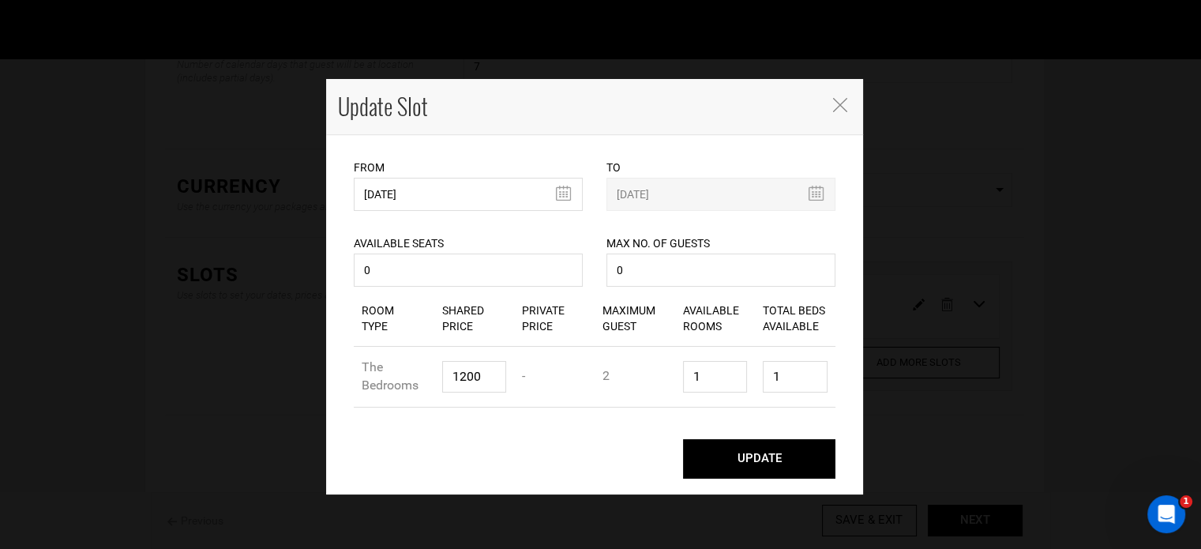
click at [746, 456] on button "UPDATE" at bounding box center [759, 458] width 152 height 39
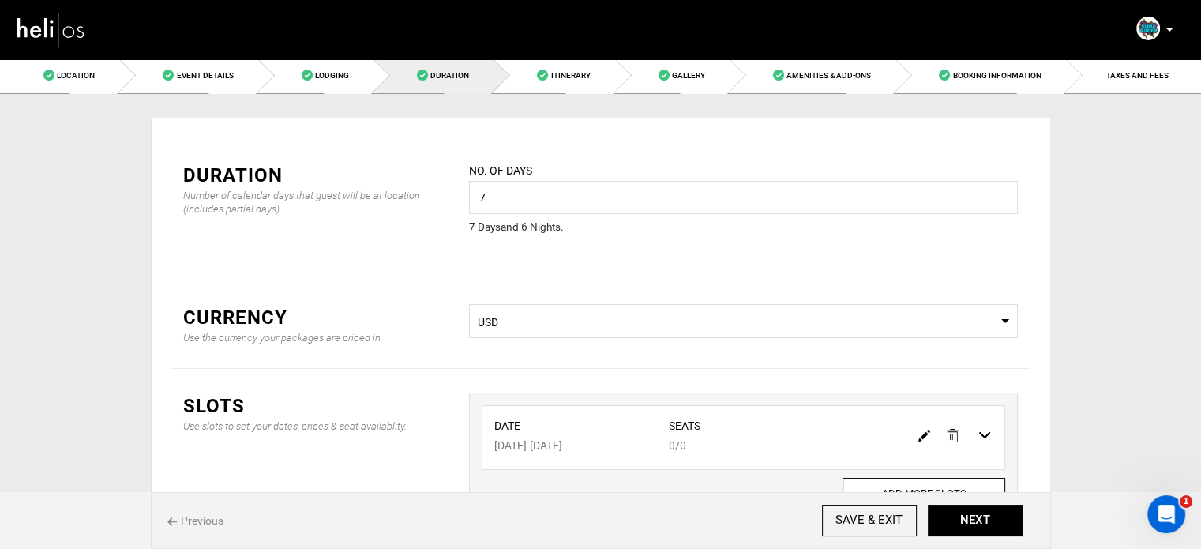
click at [1058, 97] on div "Privacy IS this Adventure Private? Yes No Location Choose an existing location …" at bounding box center [601, 360] width 924 height 532
click at [1053, 81] on link "Booking Information" at bounding box center [981, 76] width 170 height 36
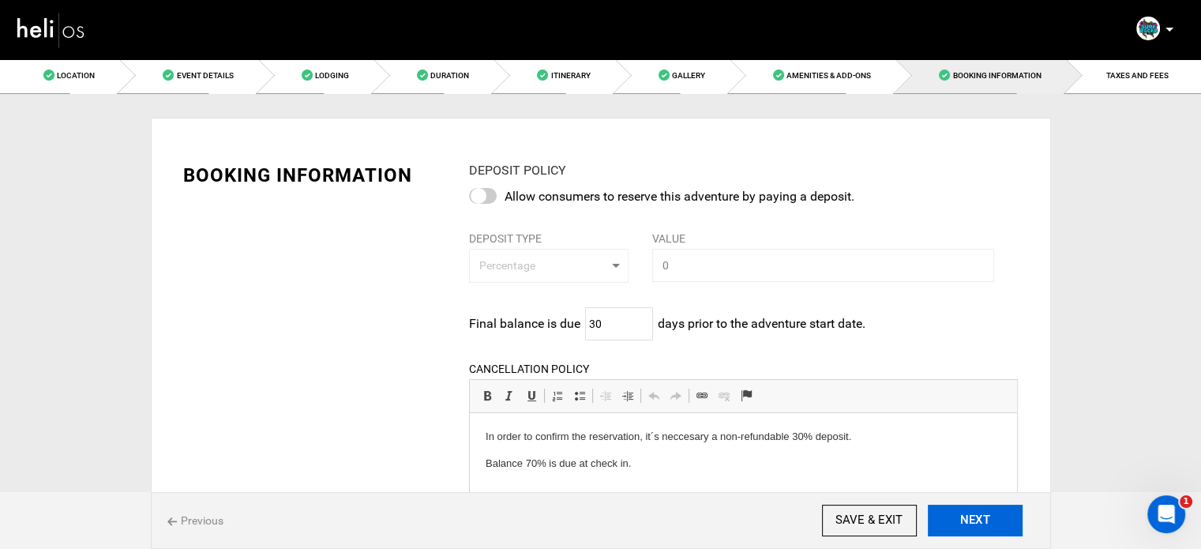
click at [982, 512] on button "NEXT" at bounding box center [975, 521] width 95 height 32
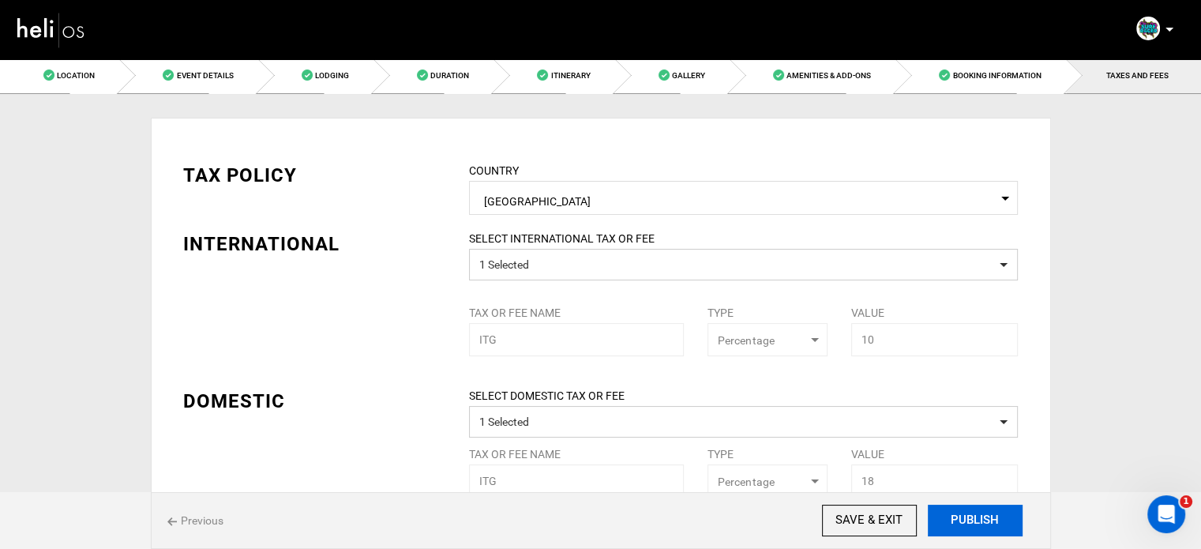
click at [982, 512] on button "PUBLISH" at bounding box center [975, 521] width 95 height 32
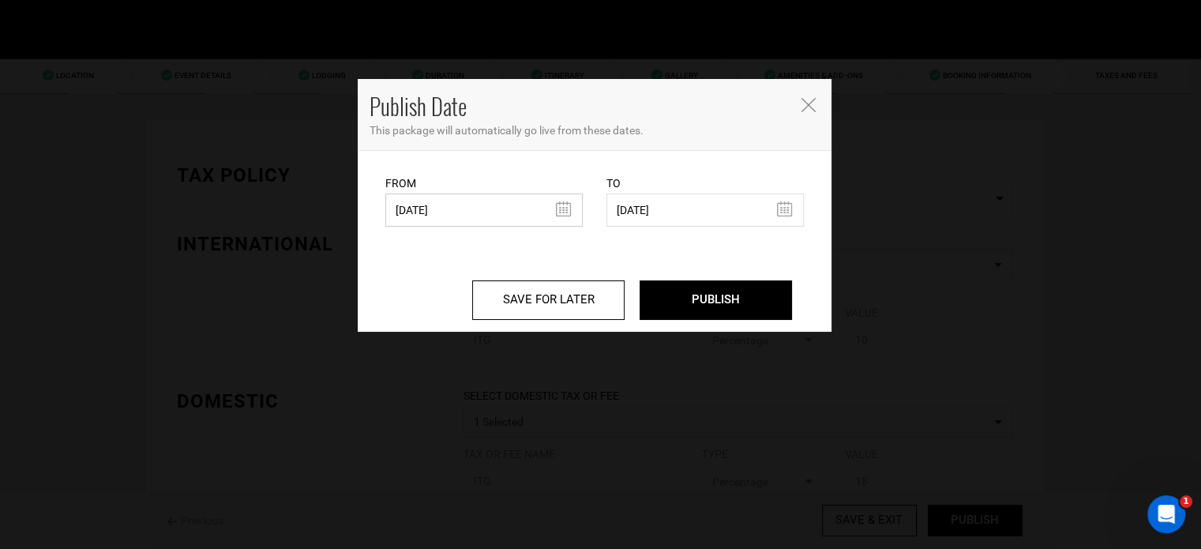
click at [516, 218] on input "03/21/2025" at bounding box center [483, 209] width 197 height 33
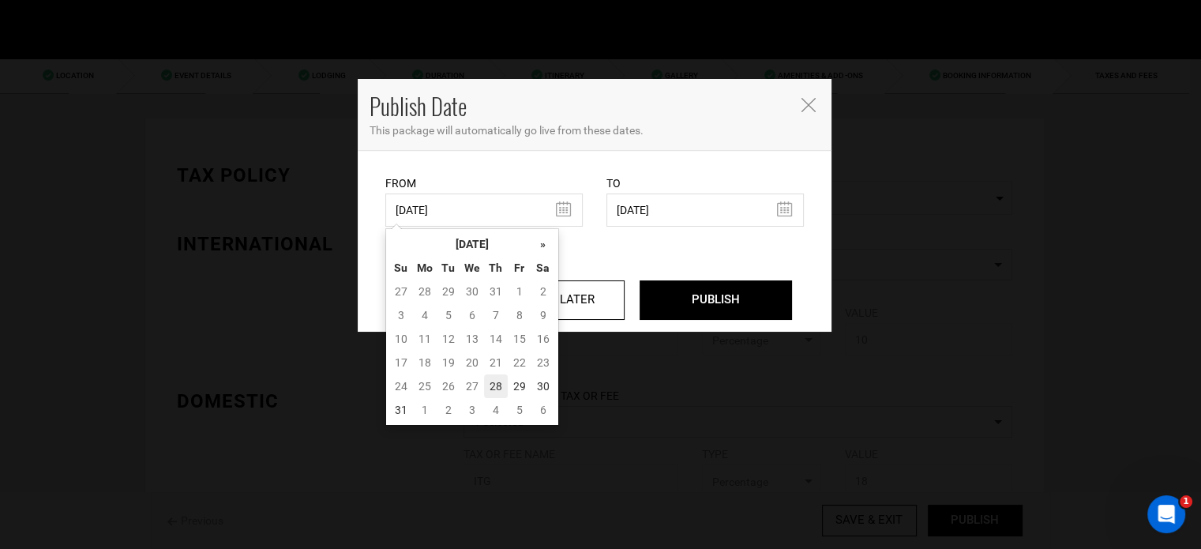
click at [490, 381] on td "28" at bounding box center [496, 386] width 24 height 24
type input "[DATE]"
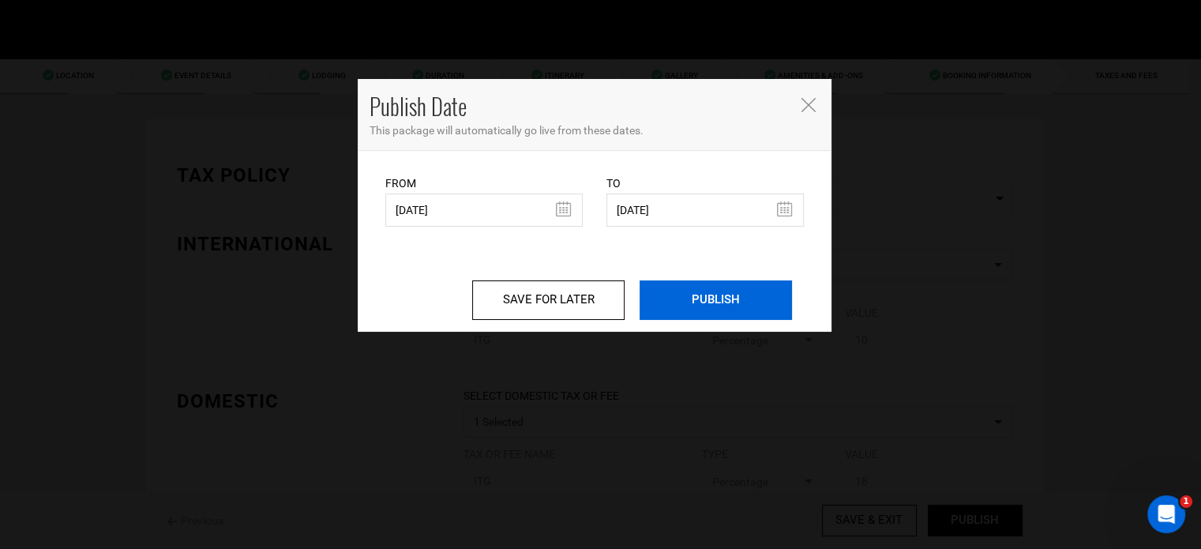
click at [671, 302] on input "PUBLISH" at bounding box center [716, 299] width 152 height 39
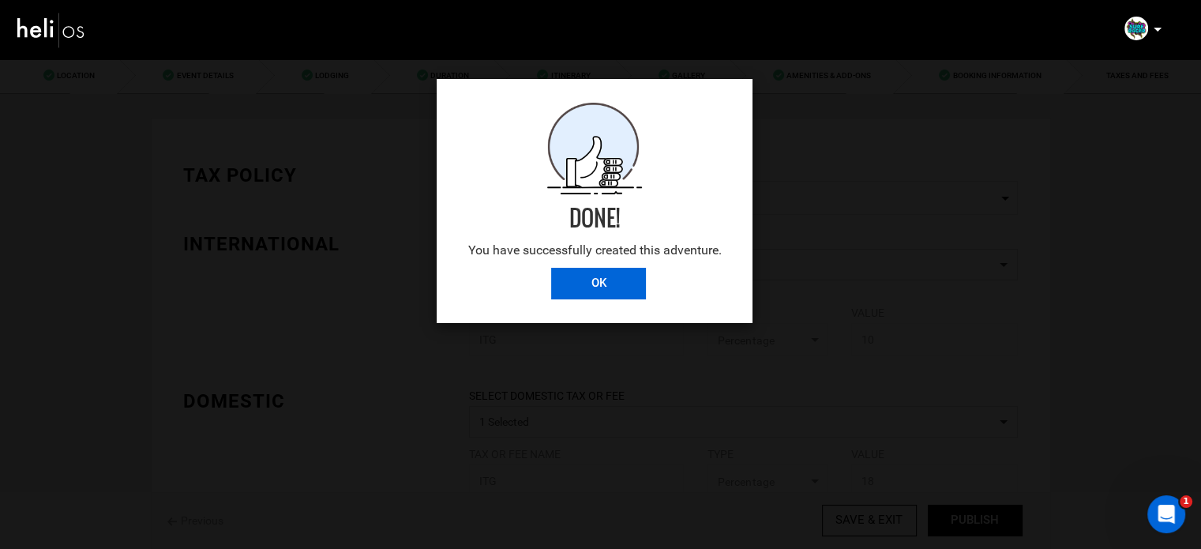
click at [618, 272] on input "OK" at bounding box center [598, 284] width 95 height 32
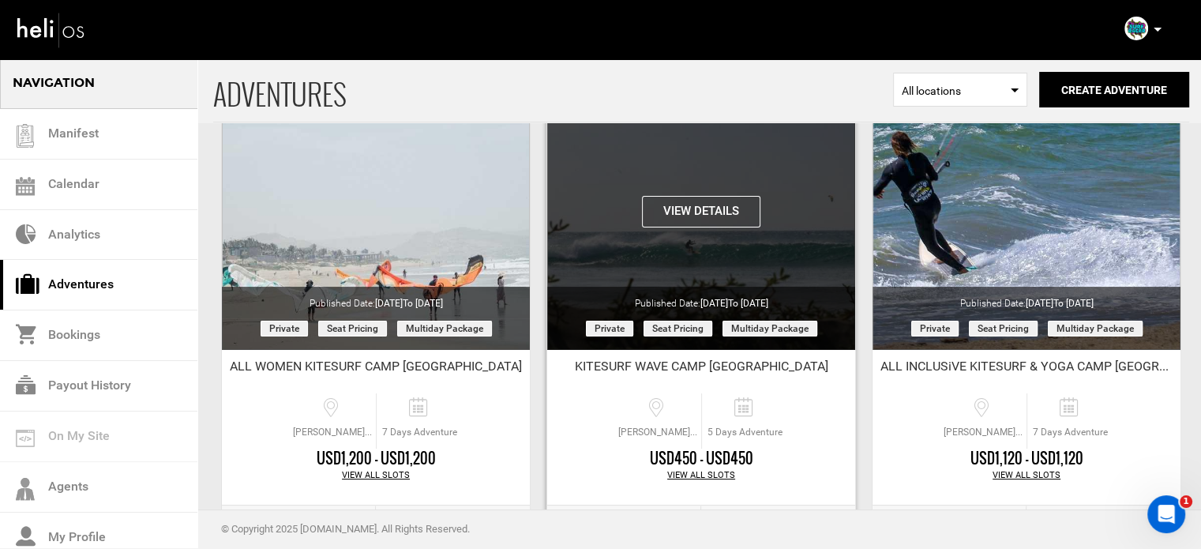
scroll to position [158, 0]
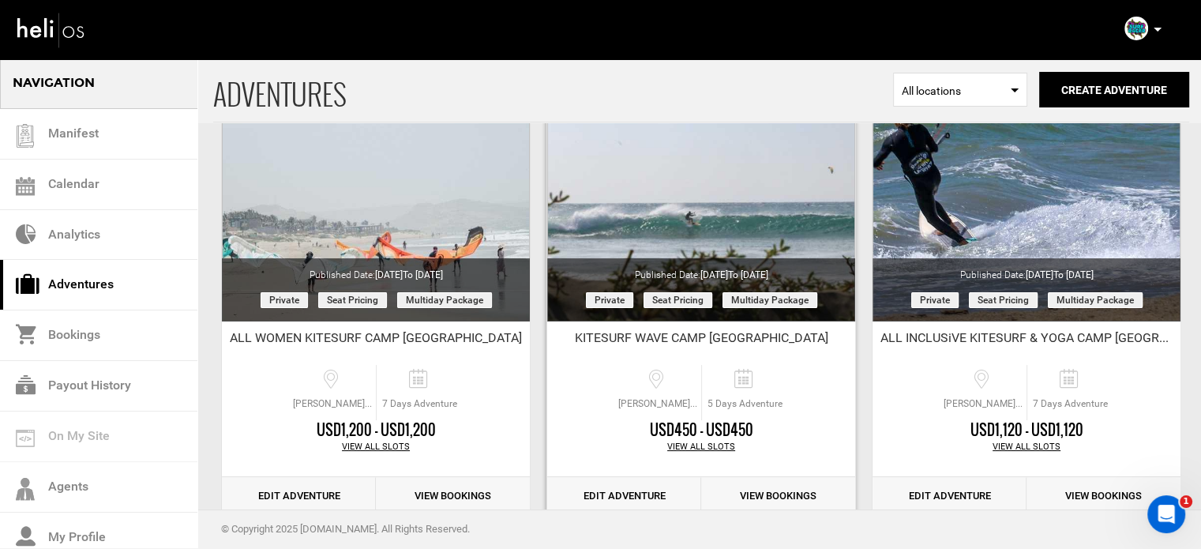
click at [621, 490] on link "Edit Adventure" at bounding box center [624, 496] width 154 height 39
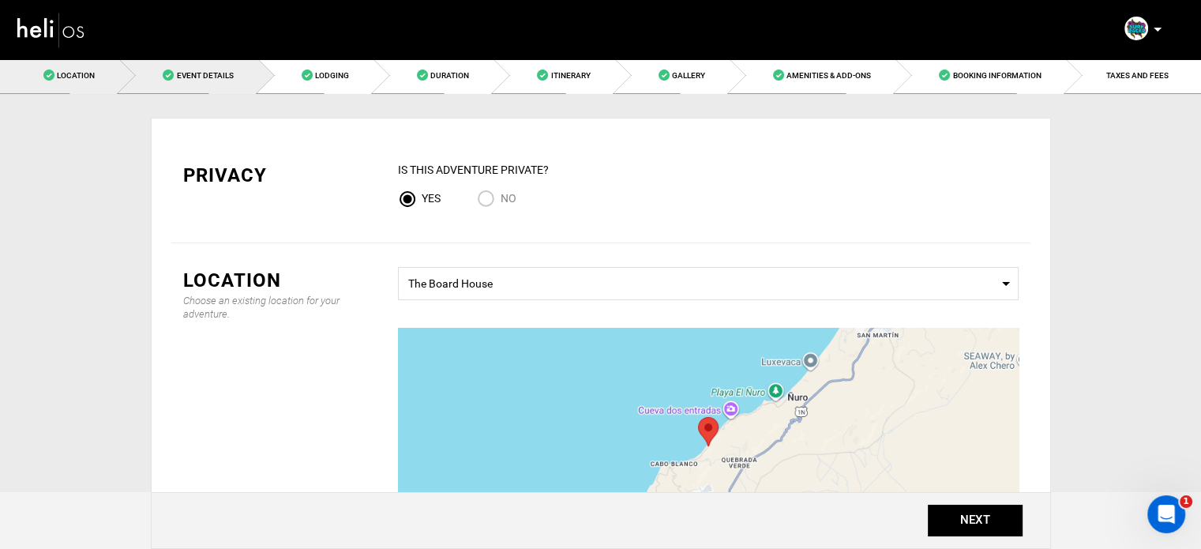
click at [202, 73] on span "Event Details" at bounding box center [204, 75] width 57 height 9
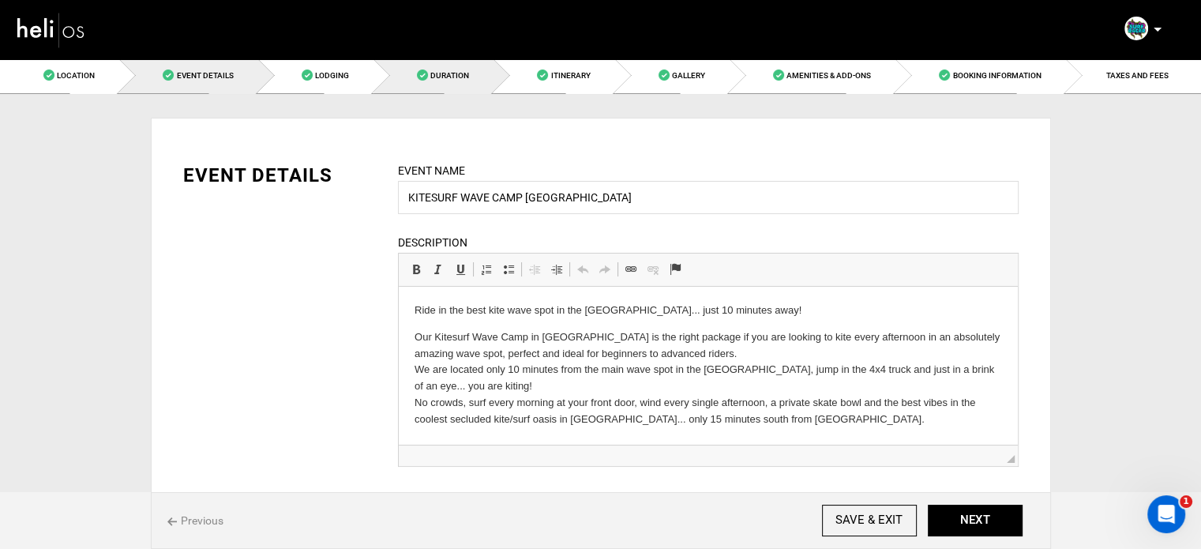
click at [453, 66] on link "Duration" at bounding box center [434, 76] width 120 height 36
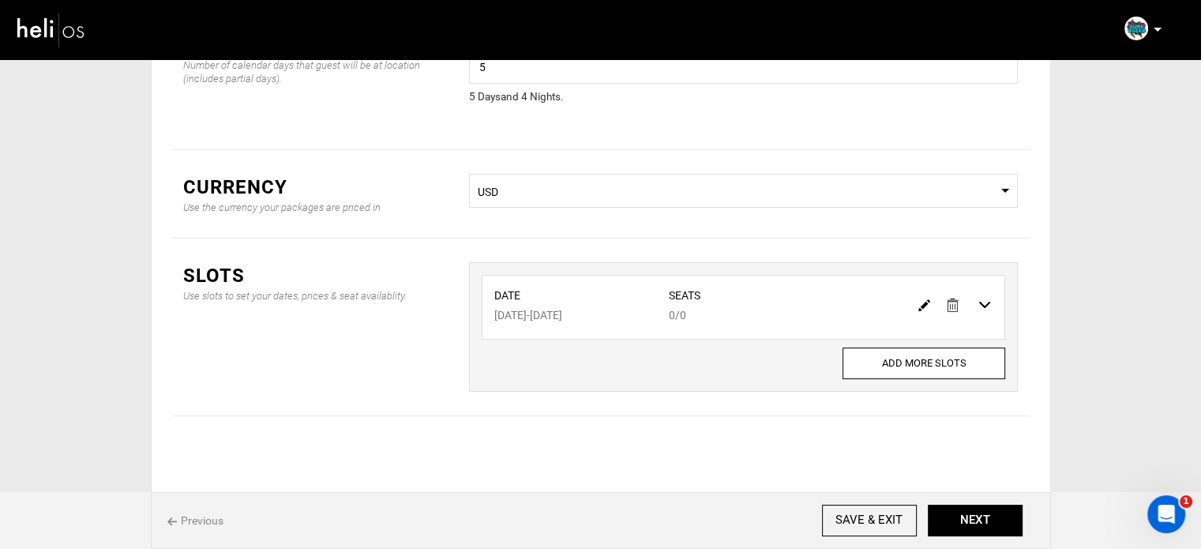
scroll to position [131, 0]
click at [922, 299] on img at bounding box center [924, 305] width 12 height 12
type input "03/15/2026"
type input "03/19/2026"
type input "0"
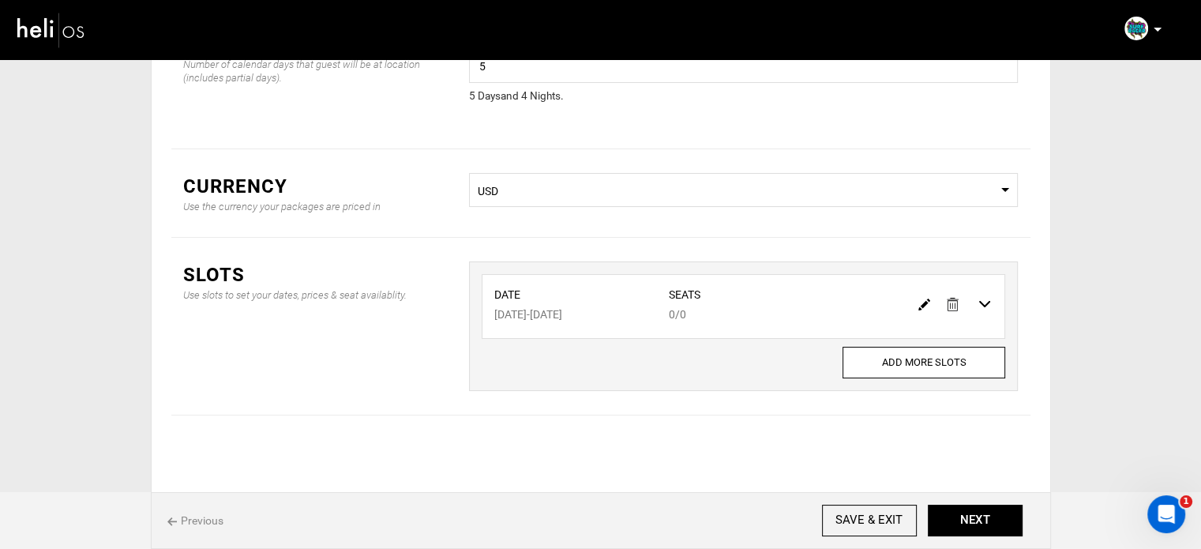
type input "0"
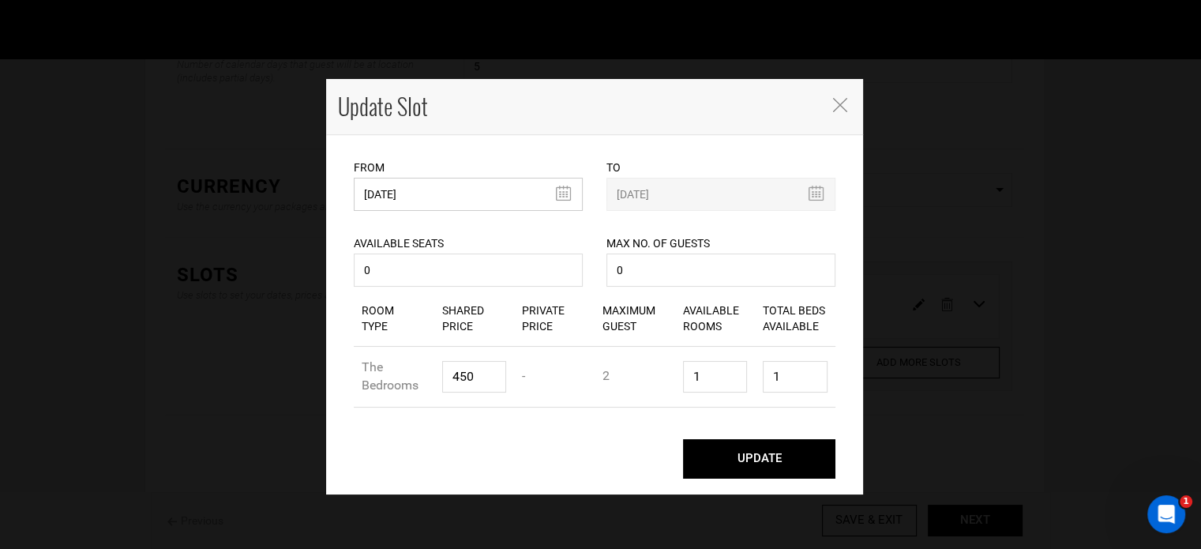
click at [470, 187] on input "03/15/2026" at bounding box center [468, 194] width 229 height 33
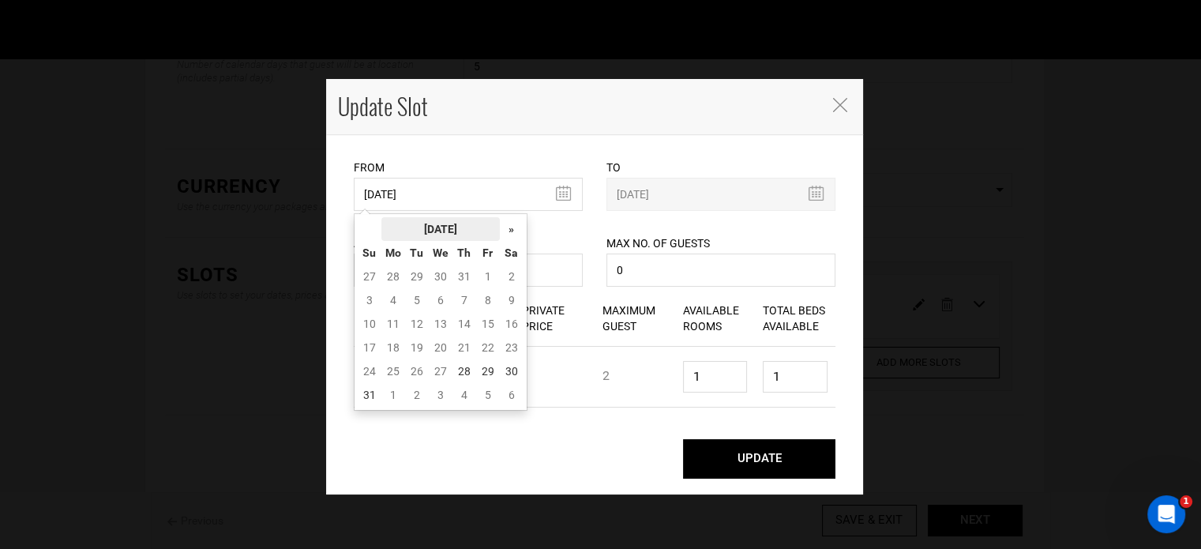
click at [445, 221] on th "[DATE]" at bounding box center [440, 229] width 118 height 24
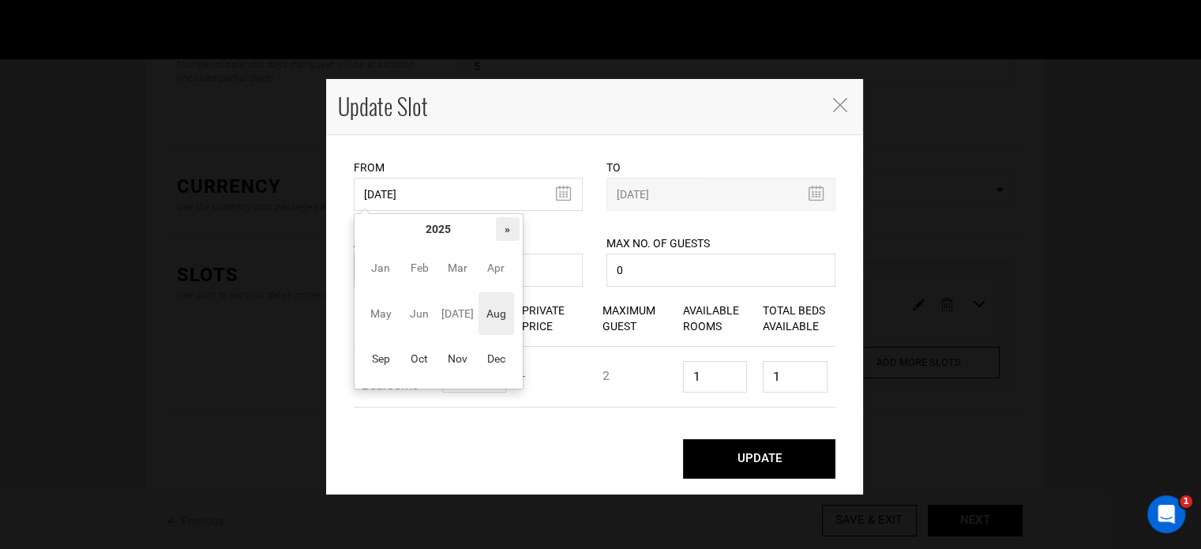
click at [505, 226] on th "»" at bounding box center [508, 229] width 24 height 24
click at [392, 345] on span "Sep" at bounding box center [381, 358] width 36 height 43
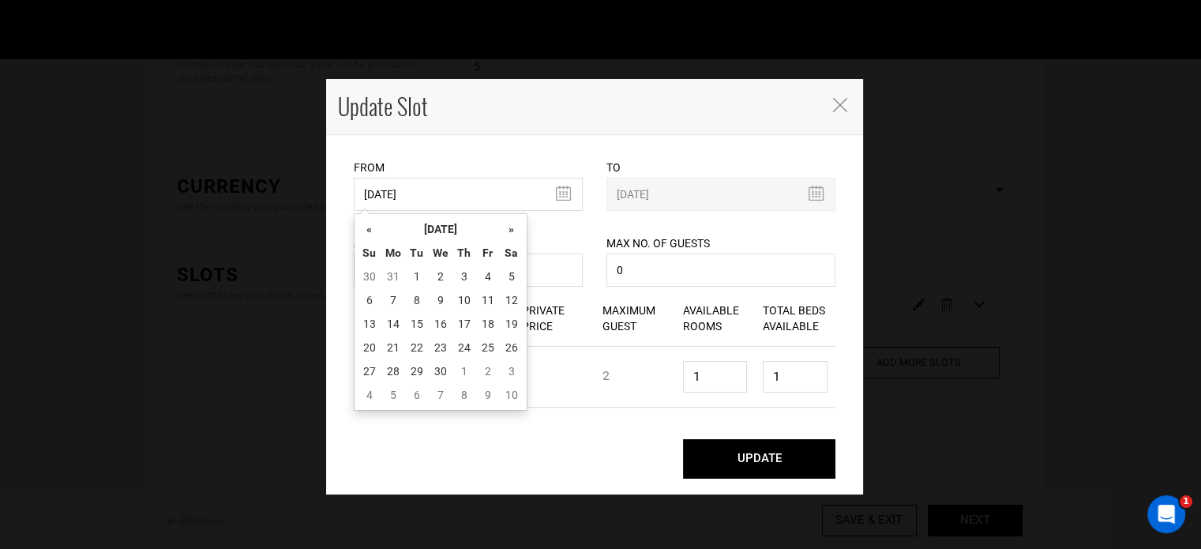
click at [392, 345] on td "21" at bounding box center [393, 348] width 24 height 24
type input "[DATE]"
type input "09/25/2026"
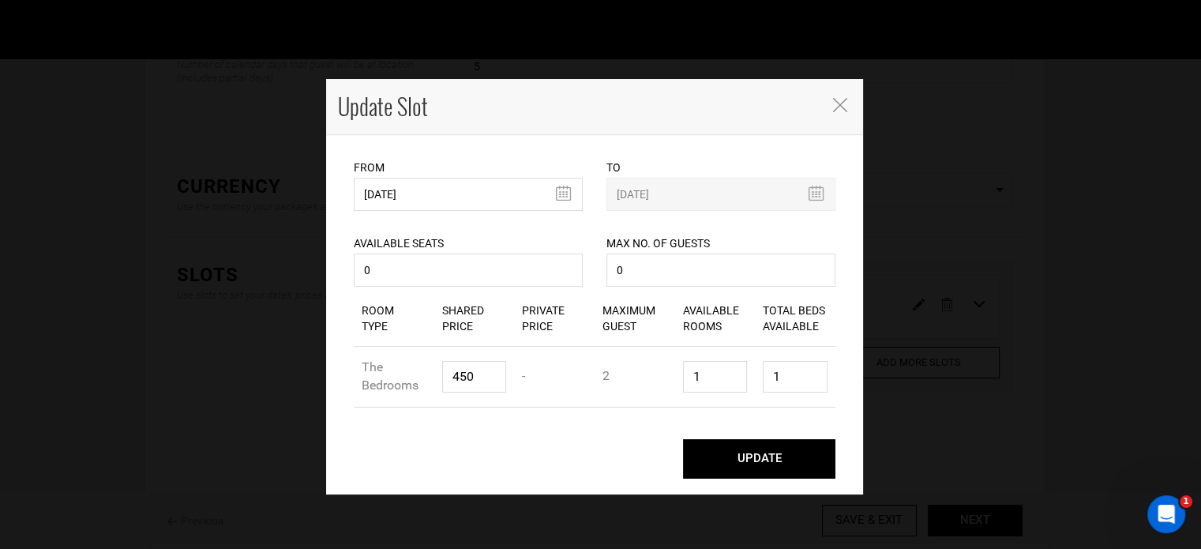
click at [776, 456] on button "UPDATE" at bounding box center [759, 458] width 152 height 39
type input "[DATE]"
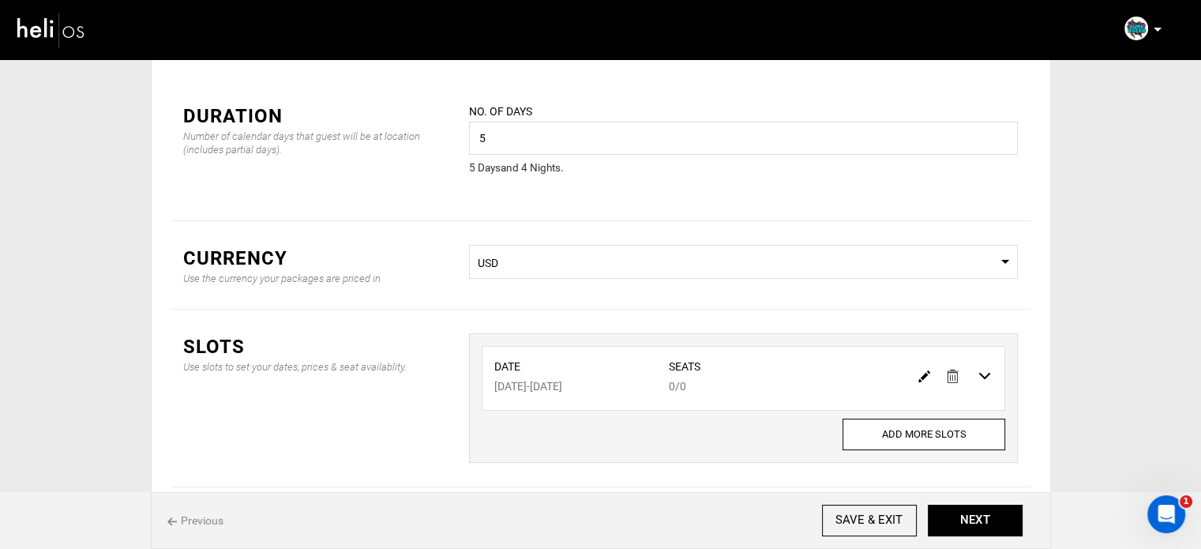
scroll to position [0, 0]
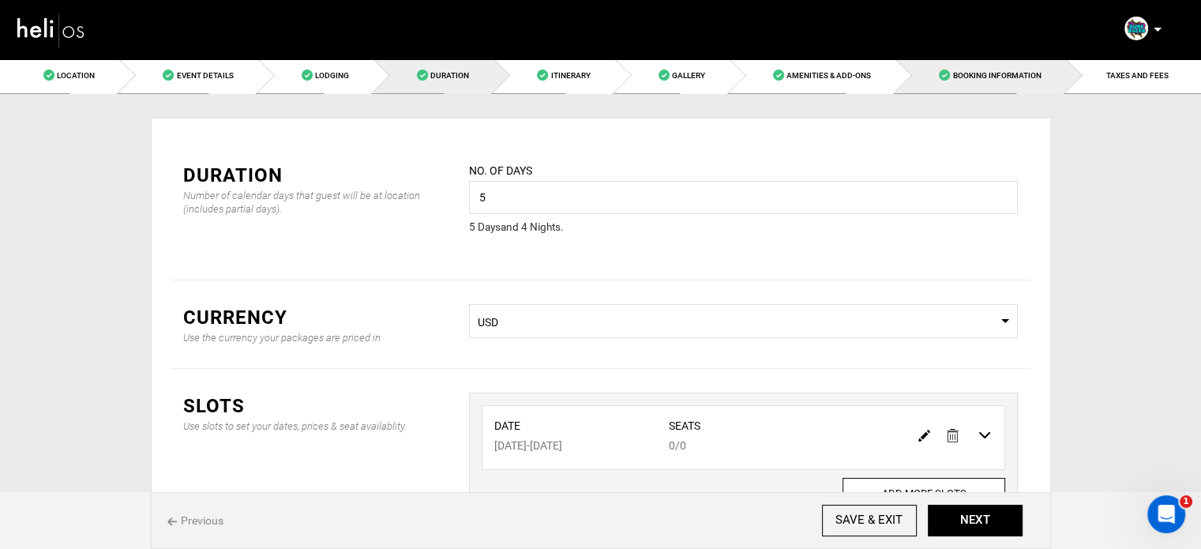
click at [1001, 71] on span "Booking Information" at bounding box center [996, 75] width 88 height 9
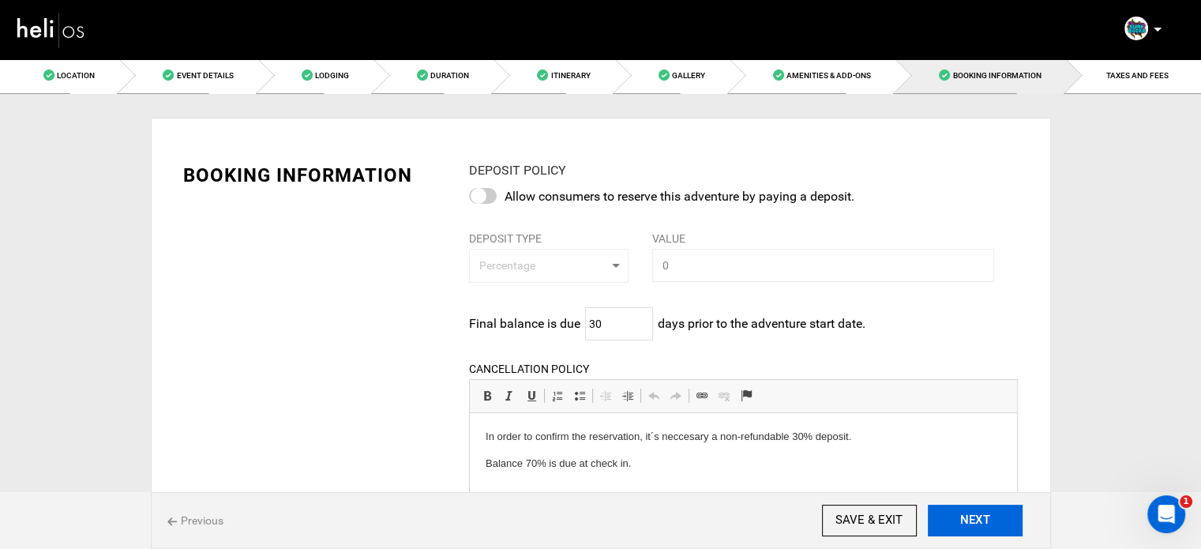
click at [962, 525] on button "NEXT" at bounding box center [975, 521] width 95 height 32
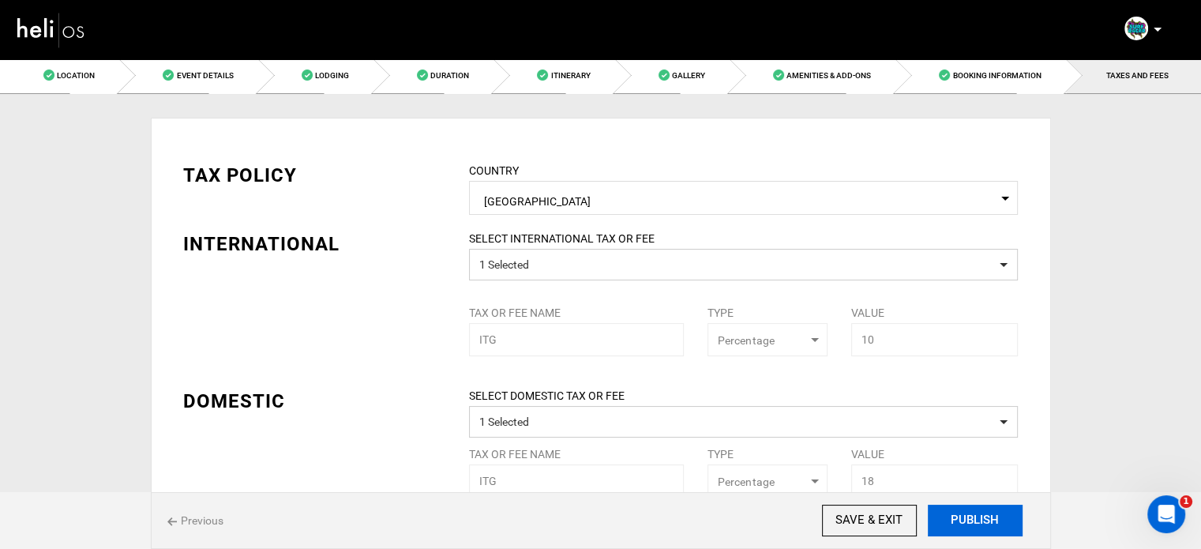
click at [967, 522] on button "PUBLISH" at bounding box center [975, 521] width 95 height 32
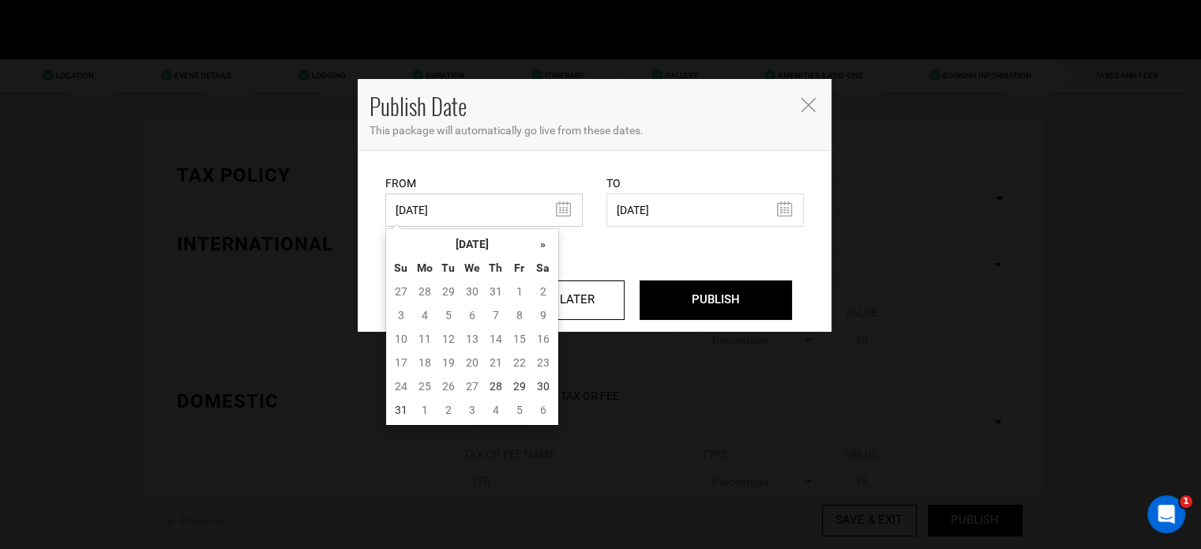
click at [477, 207] on input "03/21/2025" at bounding box center [483, 209] width 197 height 33
click at [490, 381] on td "28" at bounding box center [496, 386] width 24 height 24
type input "[DATE]"
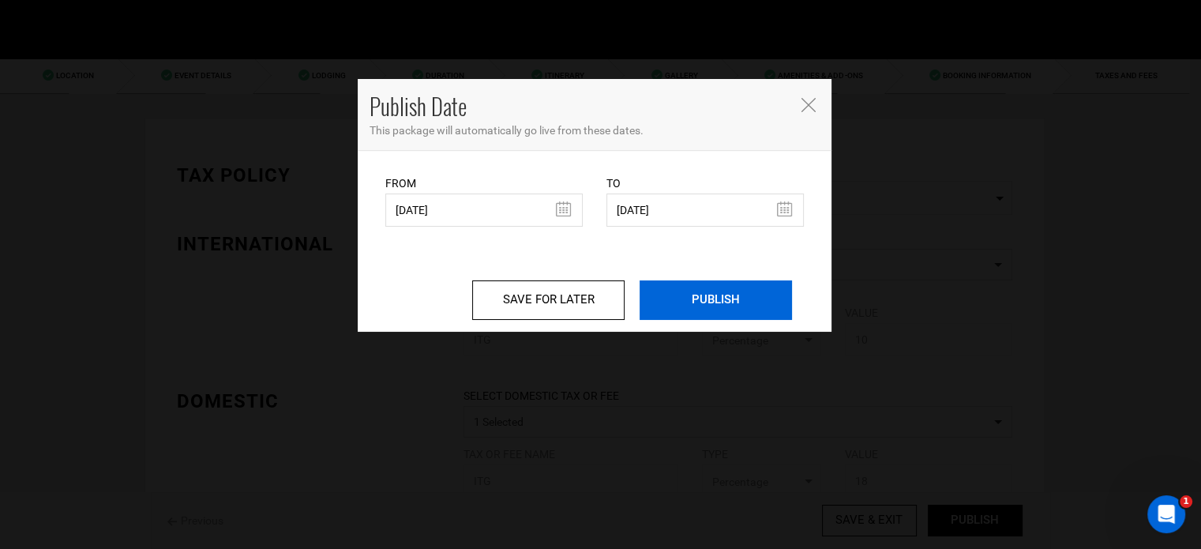
click at [756, 287] on input "PUBLISH" at bounding box center [716, 299] width 152 height 39
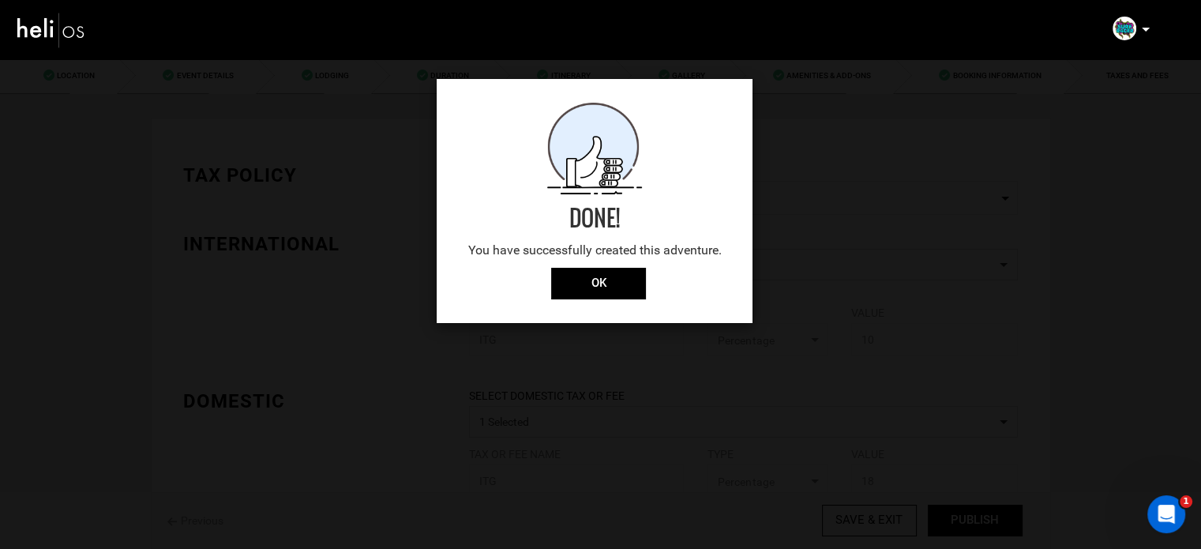
click at [573, 267] on div "Done! You have successfully created this adventure." at bounding box center [595, 185] width 316 height 165
click at [579, 274] on input "OK" at bounding box center [598, 284] width 95 height 32
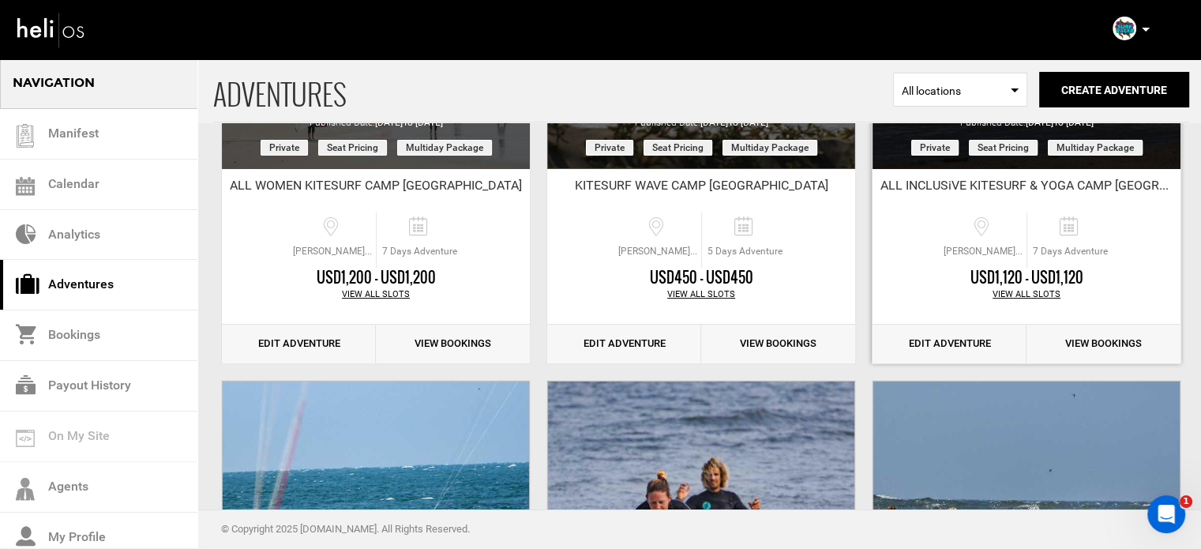
scroll to position [316, 0]
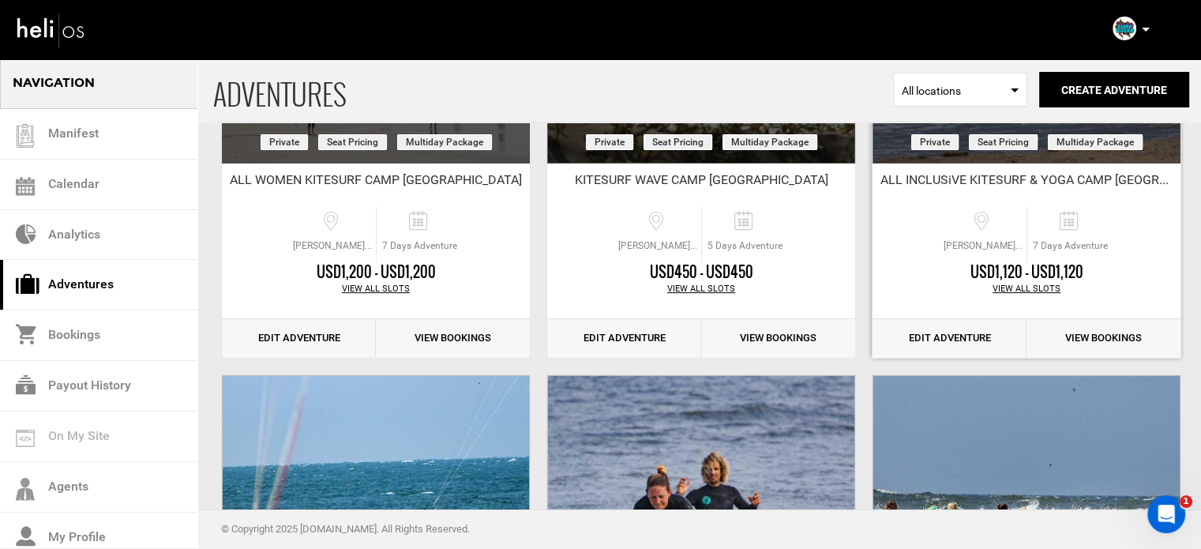
click at [960, 340] on link "Edit Adventure" at bounding box center [950, 338] width 154 height 39
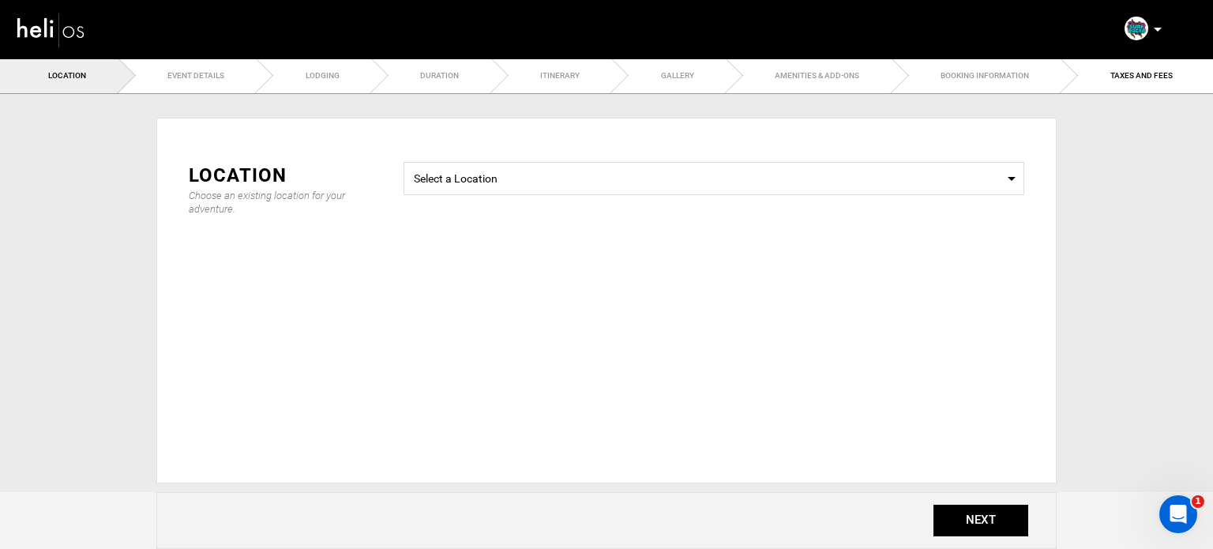
type input "7"
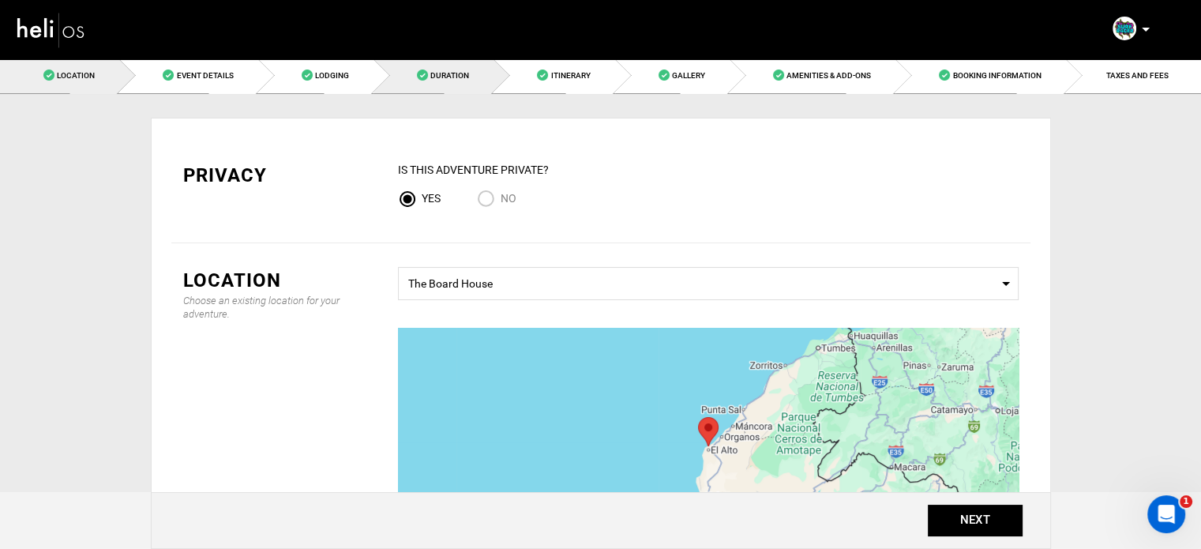
click at [442, 74] on span "Duration" at bounding box center [449, 75] width 39 height 9
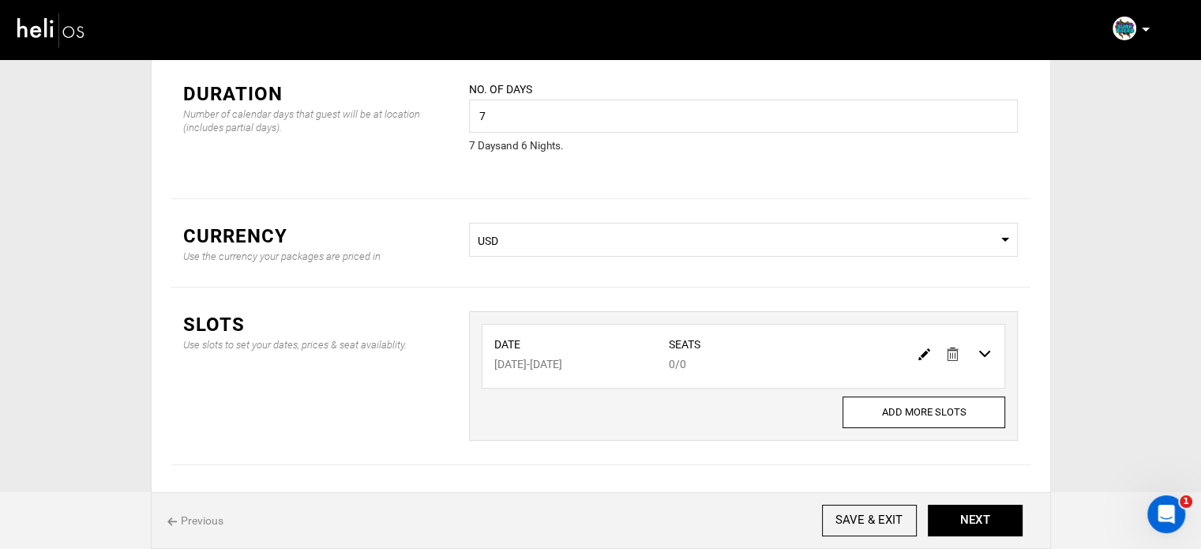
scroll to position [131, 0]
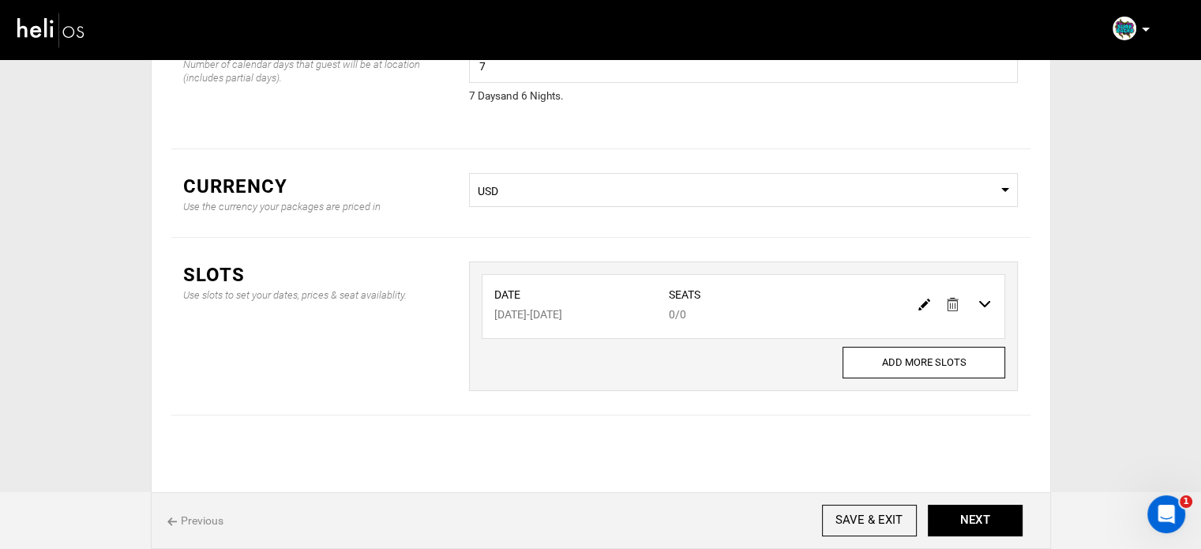
click at [923, 306] on img at bounding box center [924, 305] width 12 height 12
type input "03/16/2026"
type input "03/22/2026"
type input "0"
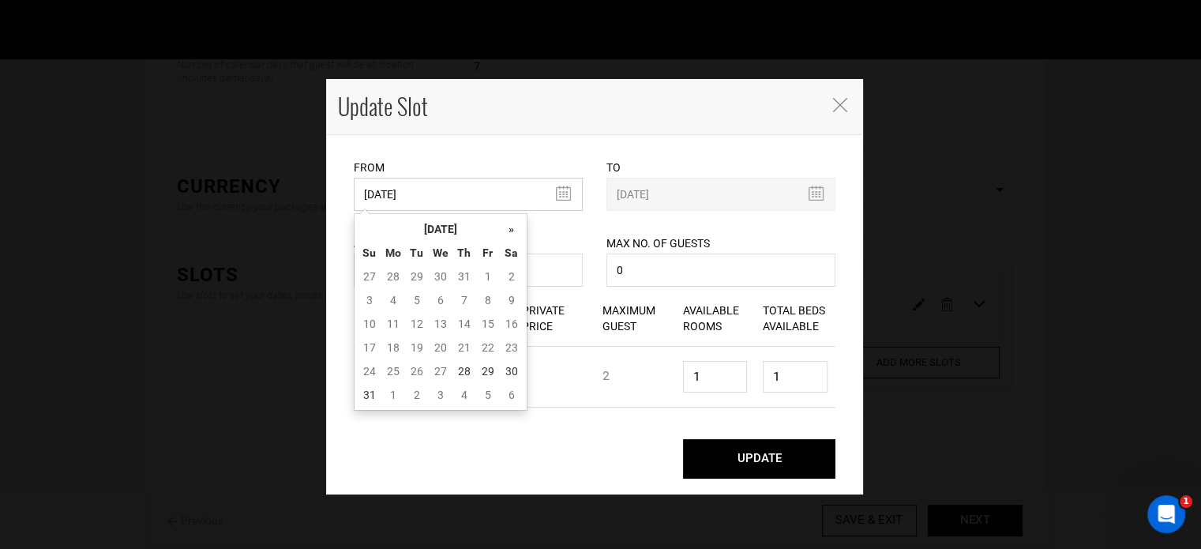
click at [439, 201] on input "03/16/2026" at bounding box center [468, 194] width 229 height 33
click at [438, 218] on th "[DATE]" at bounding box center [440, 229] width 118 height 24
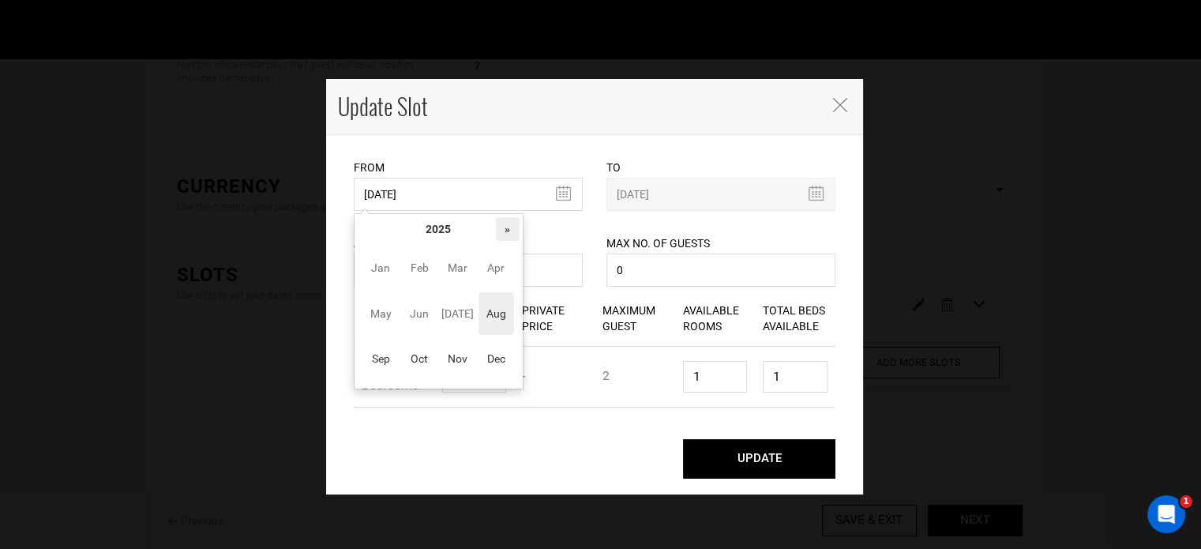
click at [502, 224] on th "»" at bounding box center [508, 229] width 24 height 24
click at [386, 362] on span "Sep" at bounding box center [381, 358] width 36 height 43
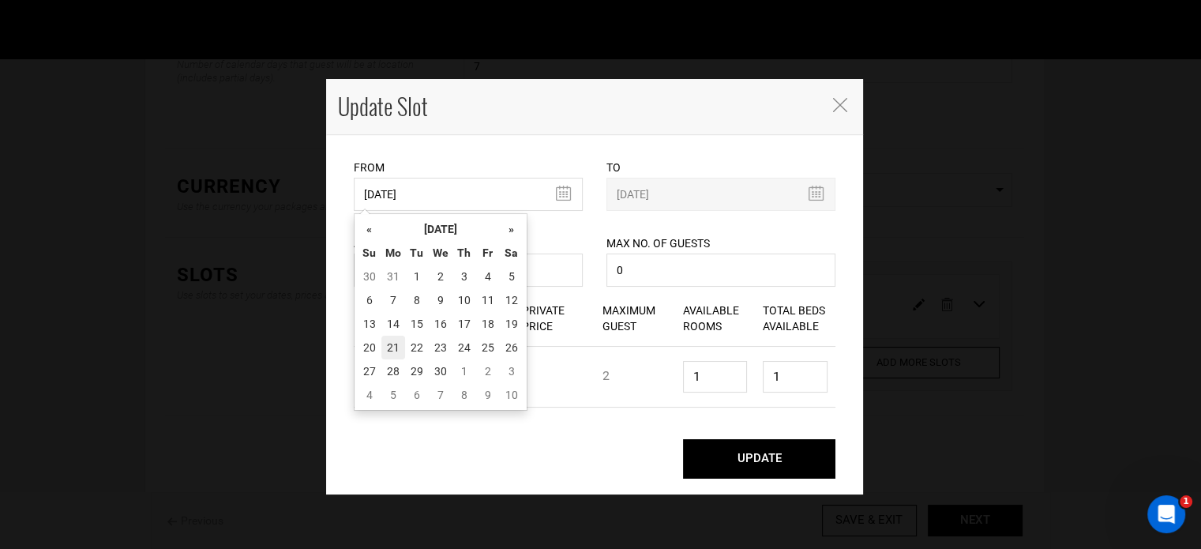
click at [389, 351] on td "21" at bounding box center [393, 348] width 24 height 24
type input "[DATE]"
type input "09/27/2026"
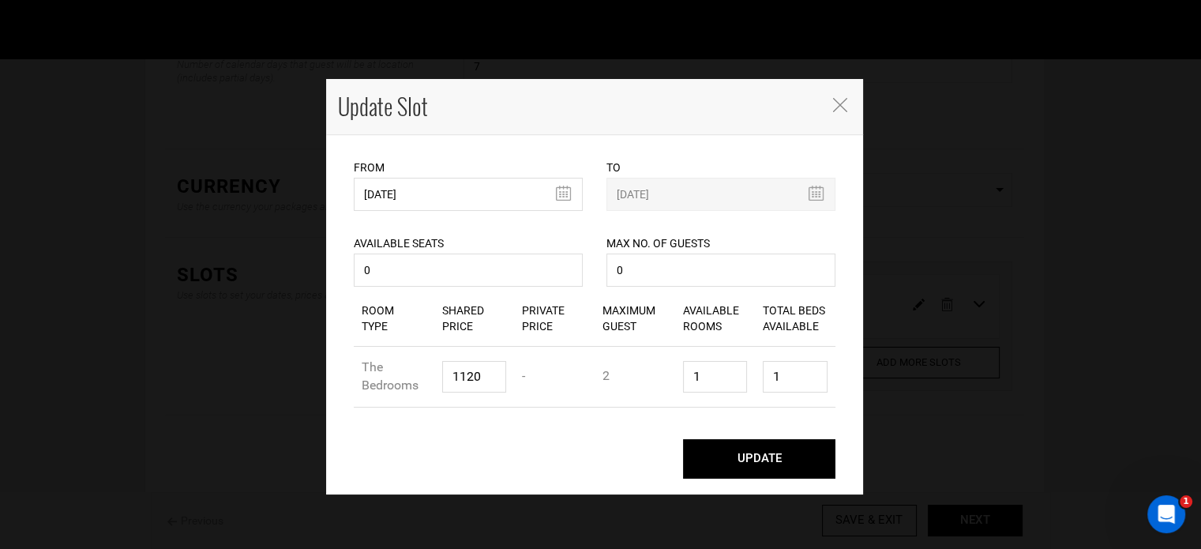
click at [729, 457] on button "UPDATE" at bounding box center [759, 458] width 152 height 39
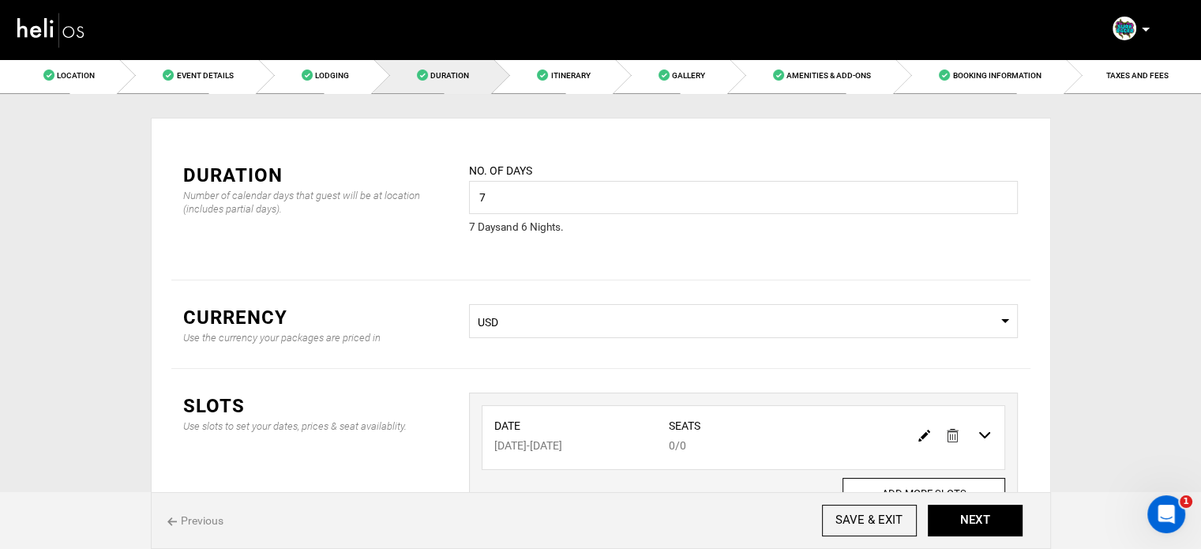
scroll to position [0, 0]
click at [1027, 83] on link "Booking Information" at bounding box center [981, 76] width 170 height 36
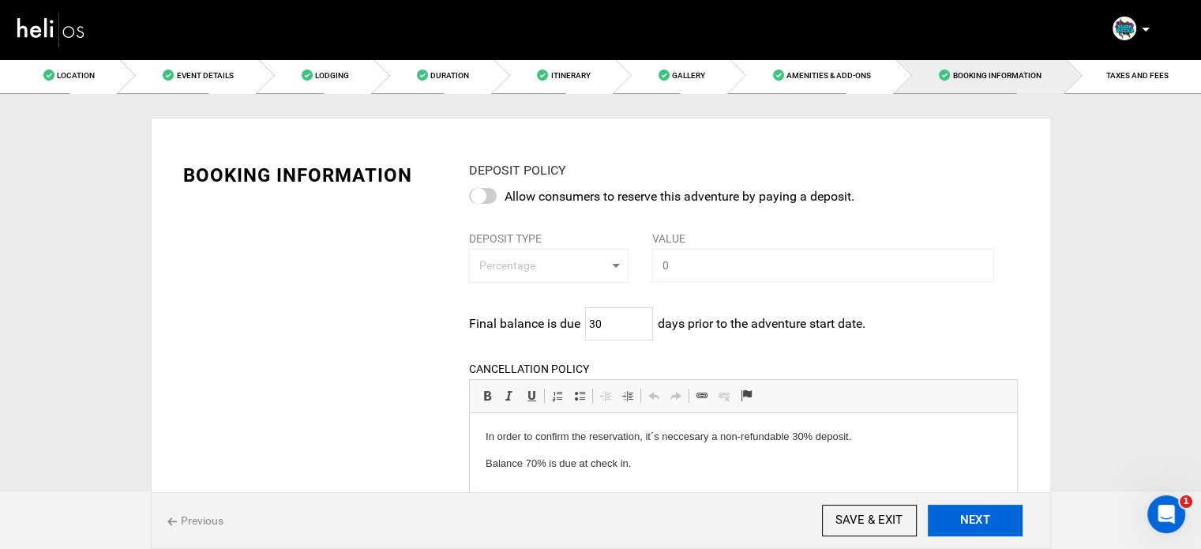
click at [982, 521] on button "NEXT" at bounding box center [975, 521] width 95 height 32
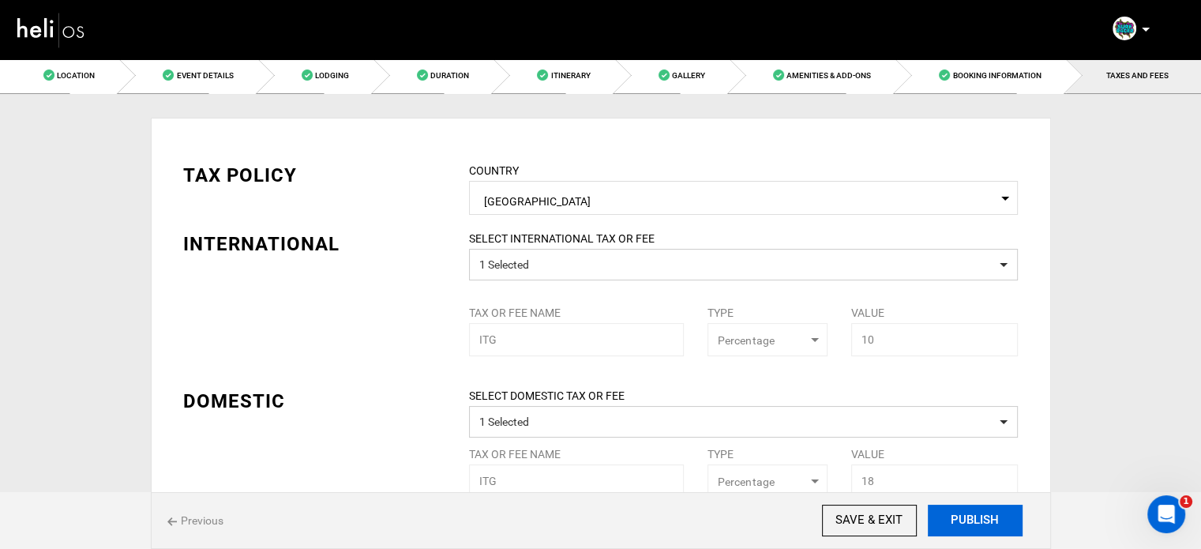
click at [982, 518] on button "PUBLISH" at bounding box center [975, 521] width 95 height 32
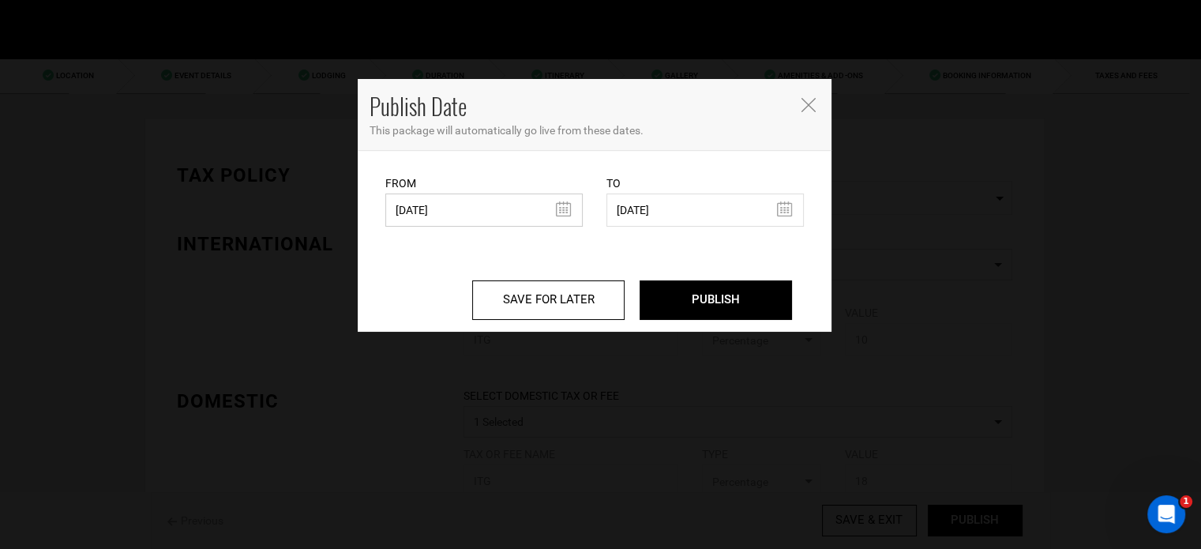
click at [482, 214] on input "03/19/2025" at bounding box center [483, 209] width 197 height 33
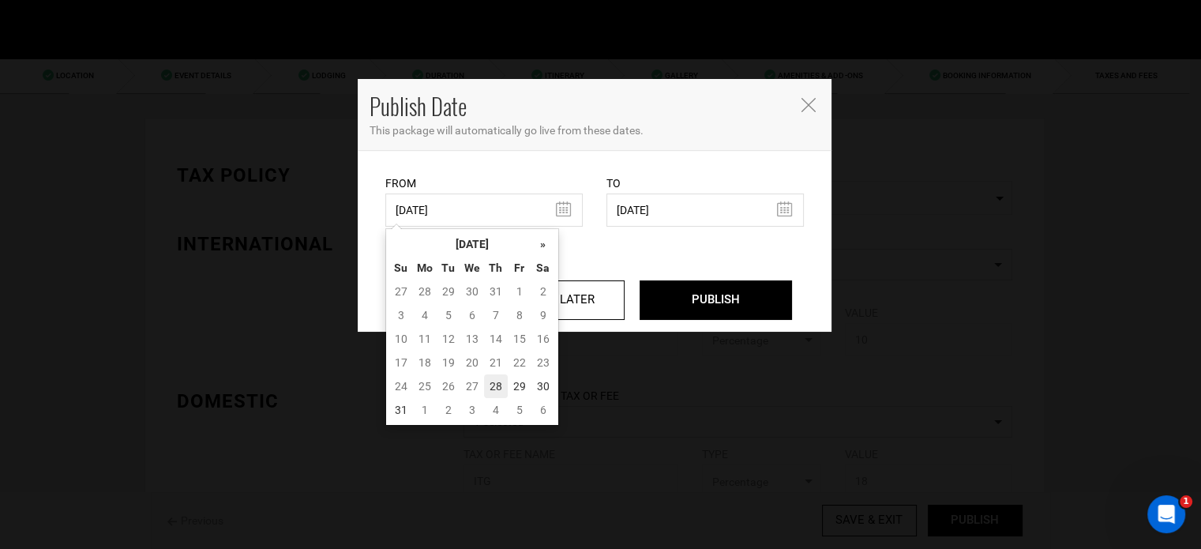
click at [491, 387] on td "28" at bounding box center [496, 386] width 24 height 24
type input "[DATE]"
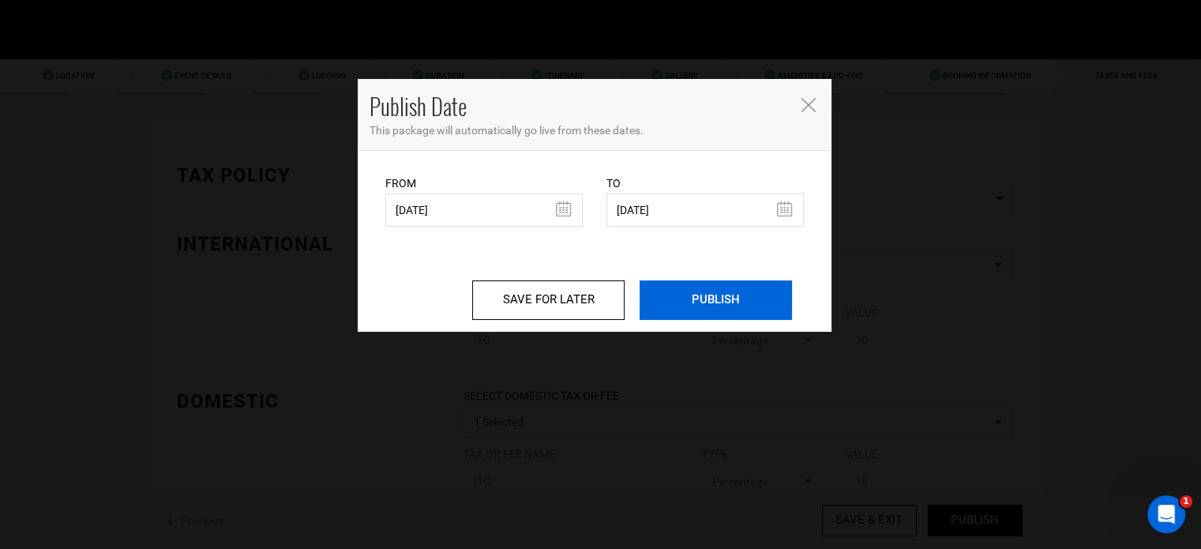
click at [727, 299] on input "PUBLISH" at bounding box center [716, 299] width 152 height 39
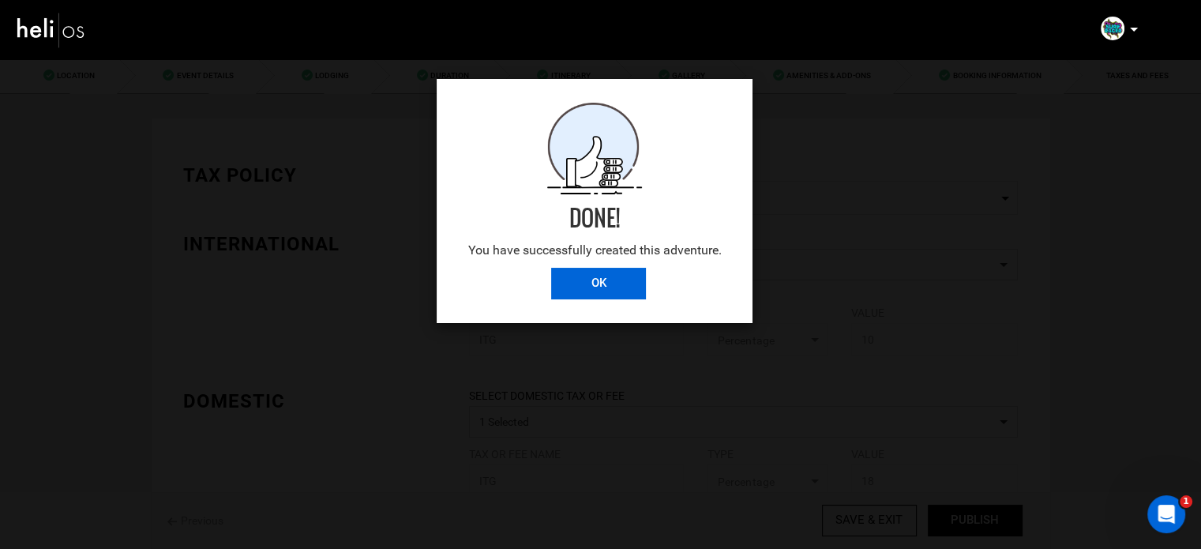
click at [581, 274] on input "OK" at bounding box center [598, 284] width 95 height 32
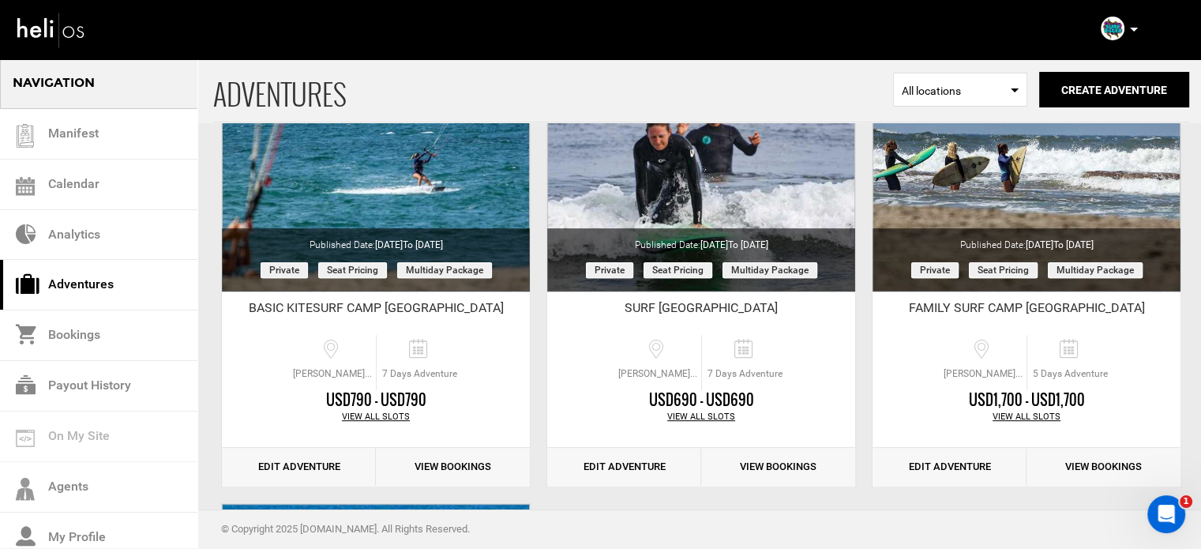
scroll to position [790, 0]
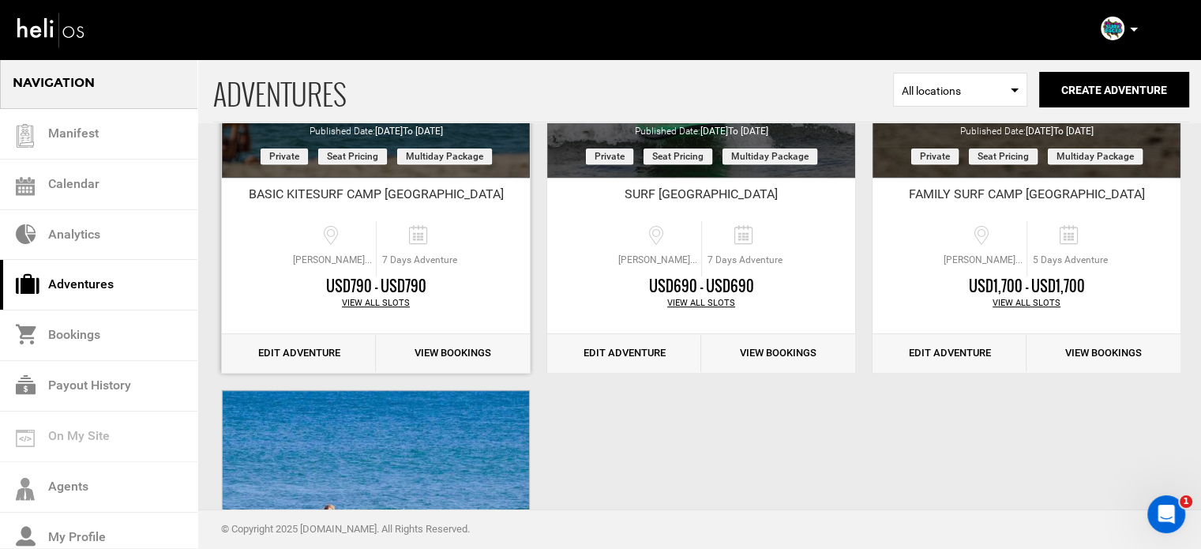
click at [296, 348] on link "Edit Adventure" at bounding box center [299, 353] width 154 height 39
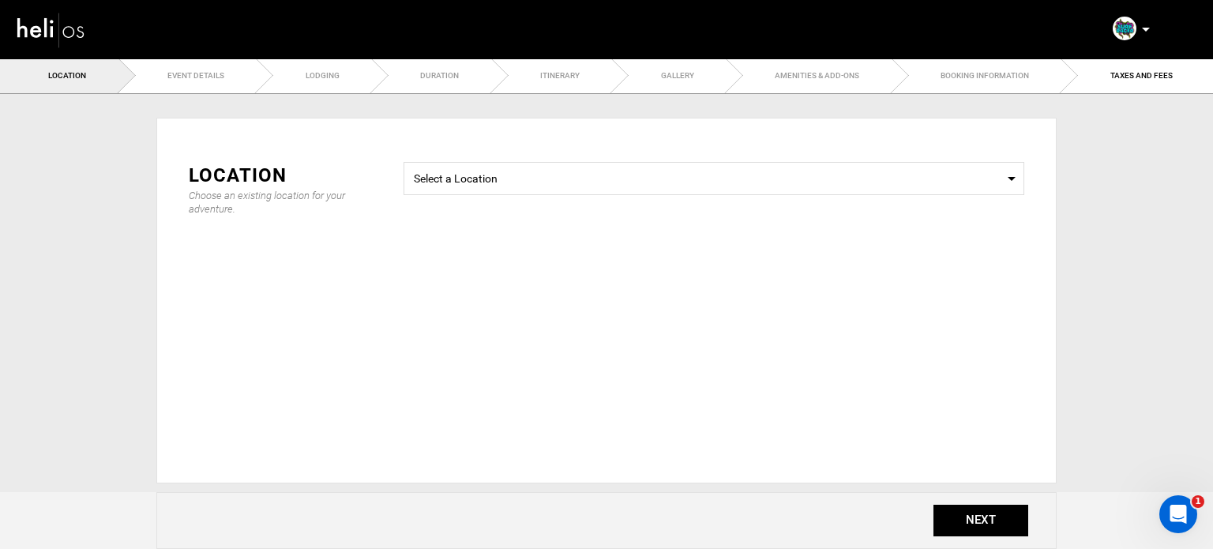
type input "7"
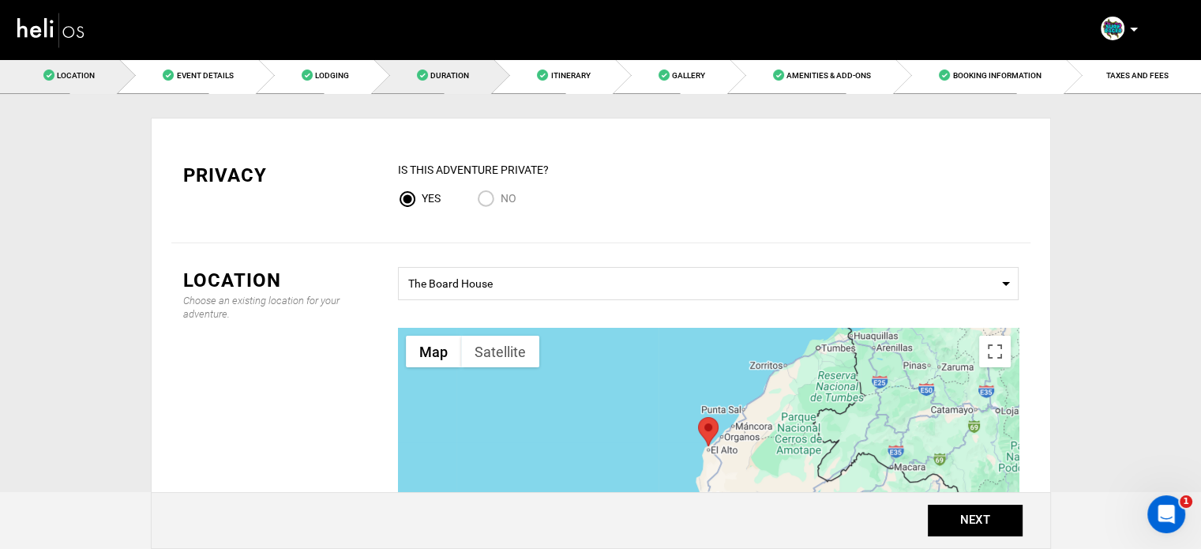
click at [478, 73] on link "Duration" at bounding box center [434, 76] width 120 height 36
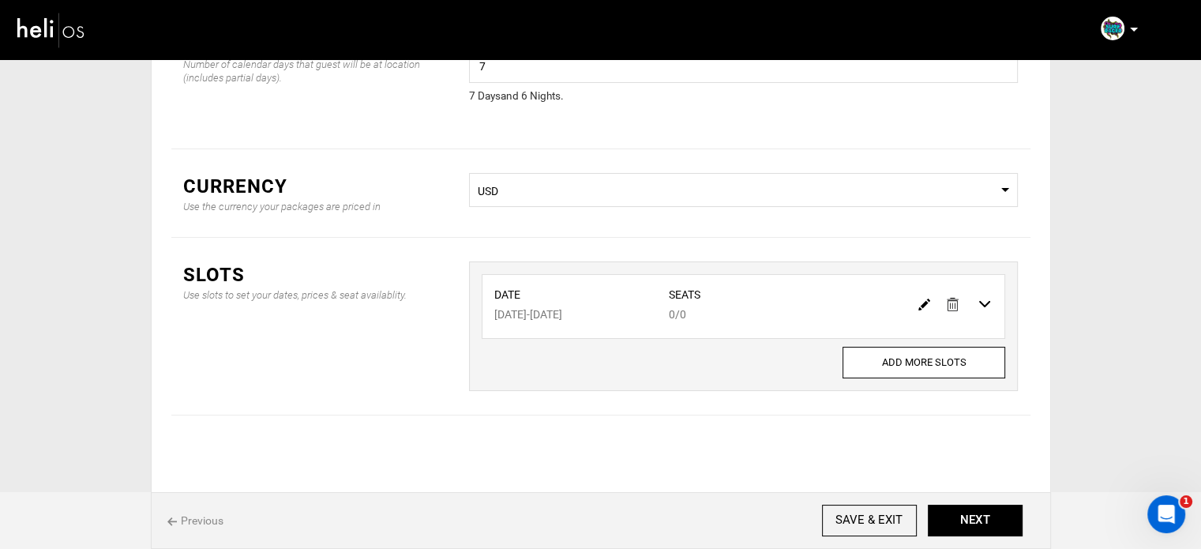
click at [926, 296] on link at bounding box center [924, 303] width 12 height 23
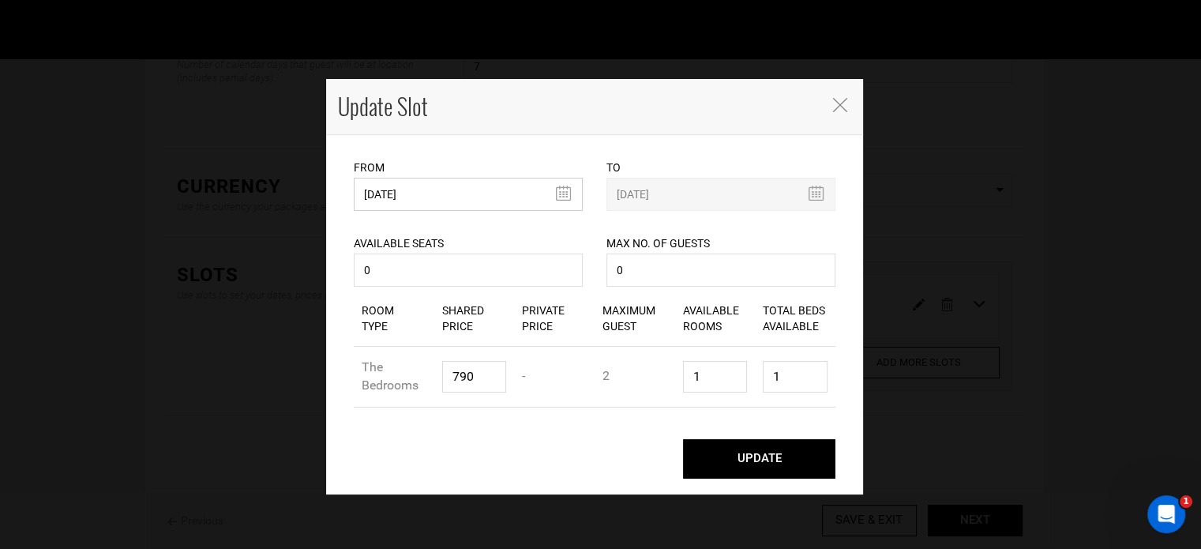
click at [373, 179] on input "03/16/2026" at bounding box center [468, 194] width 229 height 33
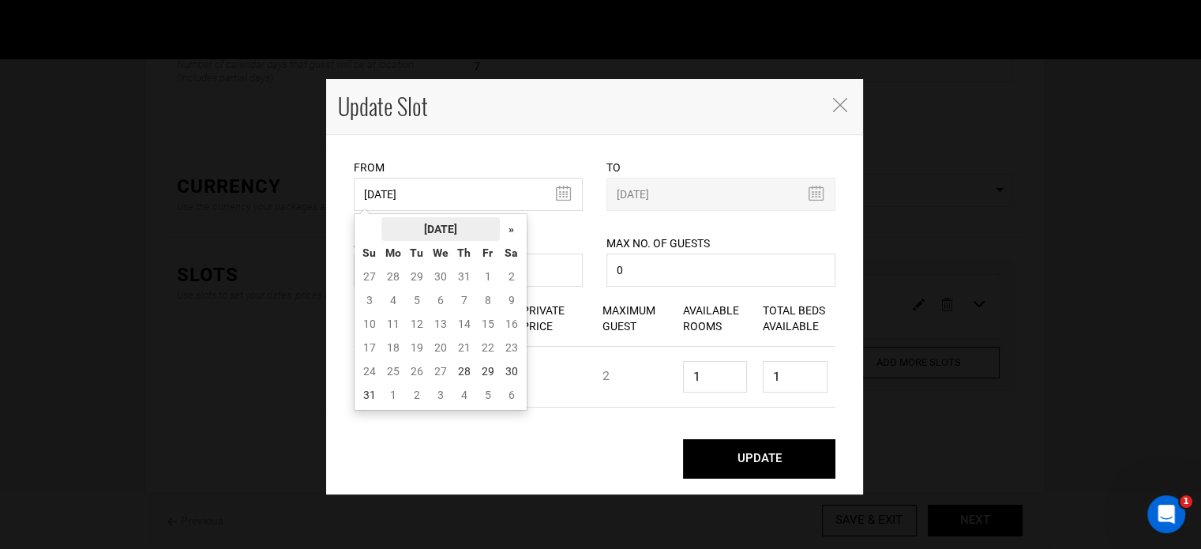
click at [452, 235] on th "[DATE]" at bounding box center [440, 229] width 118 height 24
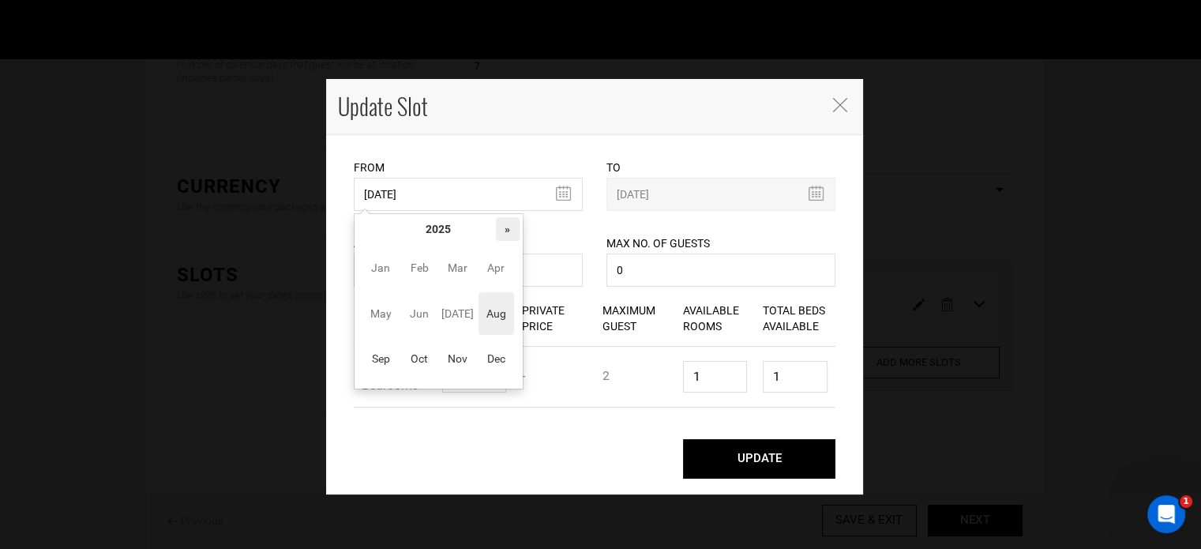
click at [496, 229] on th "»" at bounding box center [508, 229] width 24 height 24
click at [393, 363] on span "Sep" at bounding box center [381, 358] width 36 height 43
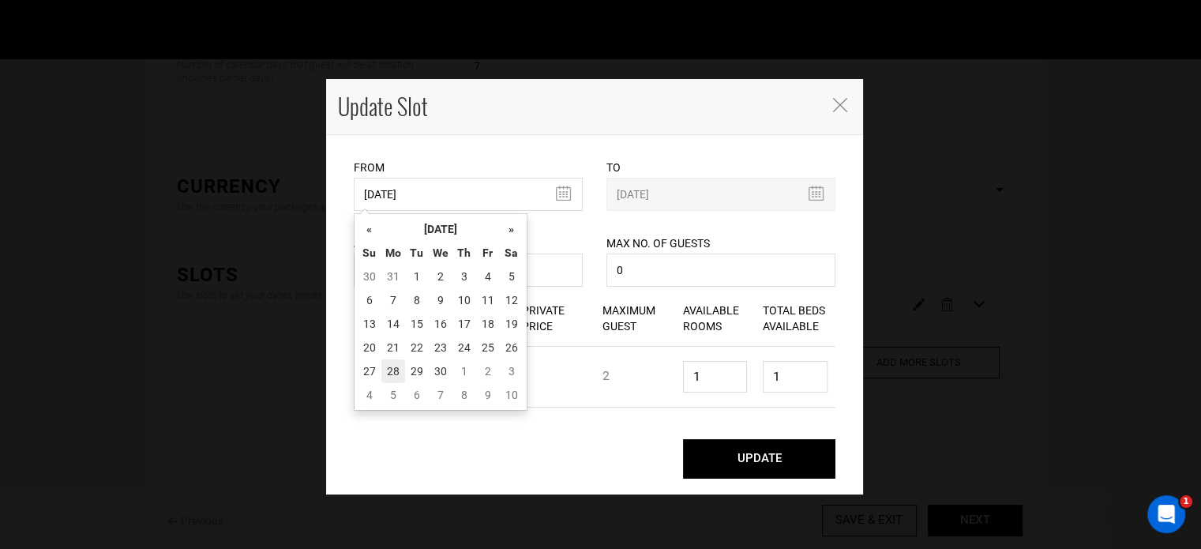
click at [392, 362] on td "28" at bounding box center [393, 371] width 24 height 24
type input "[DATE]"
type input "10/04/2026"
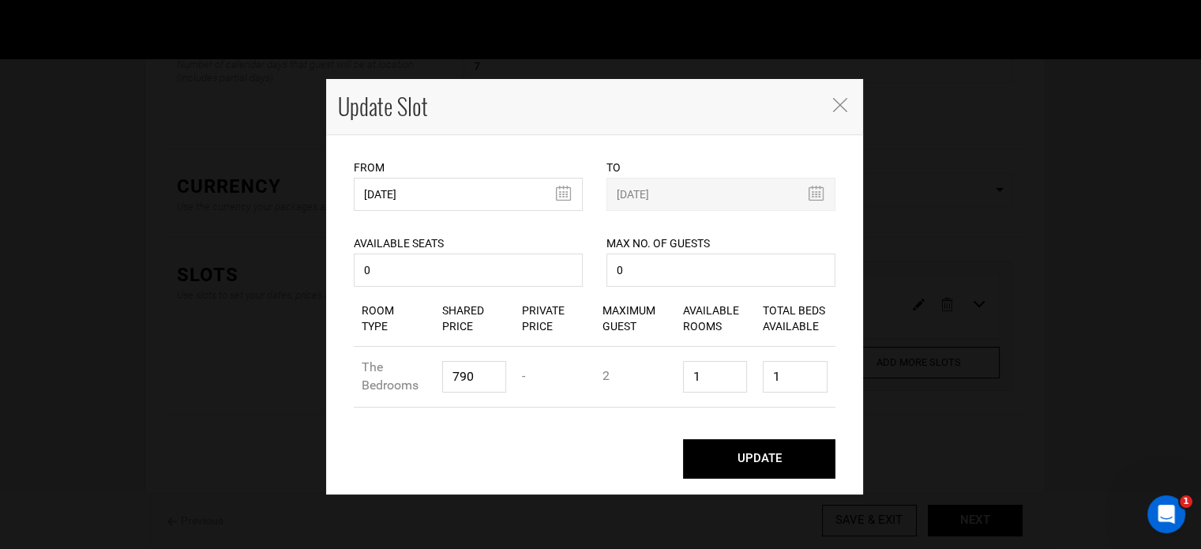
click at [739, 464] on button "UPDATE" at bounding box center [759, 458] width 152 height 39
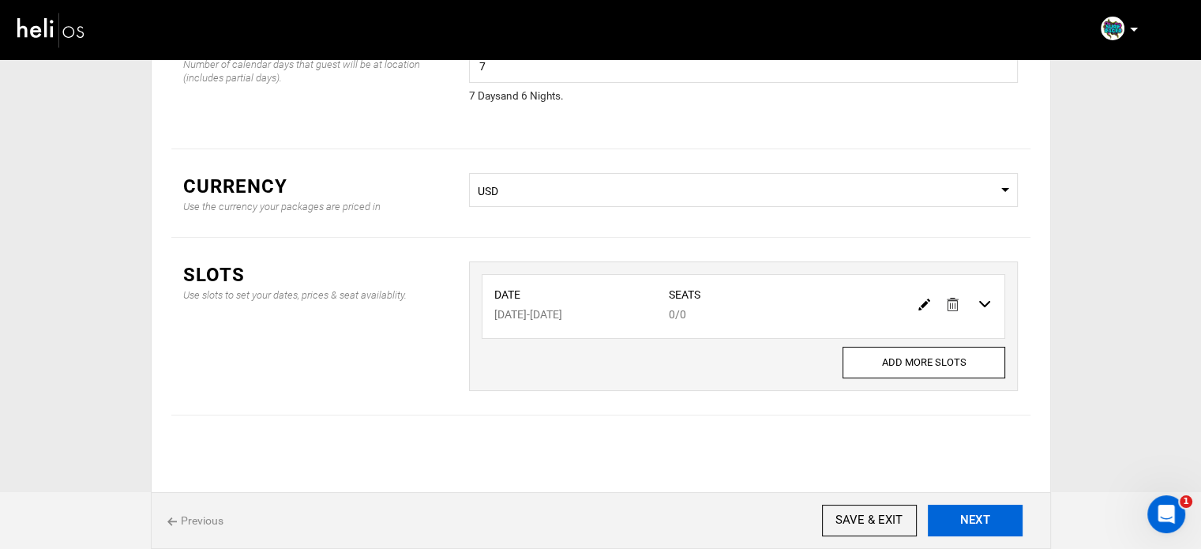
click at [975, 514] on button "NEXT" at bounding box center [975, 521] width 95 height 32
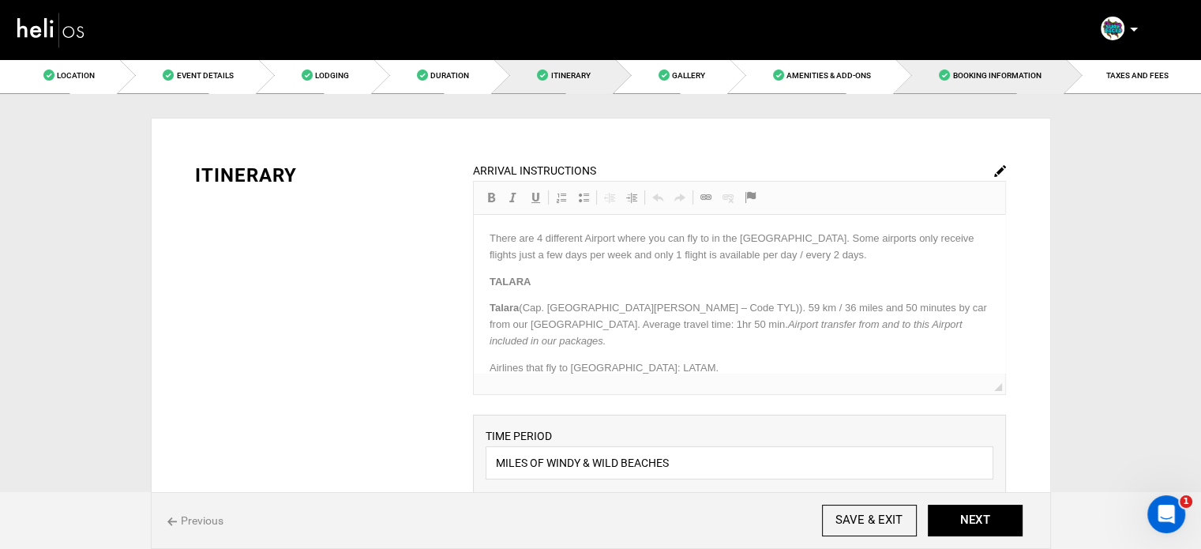
click at [921, 77] on link "Booking Information" at bounding box center [981, 76] width 170 height 36
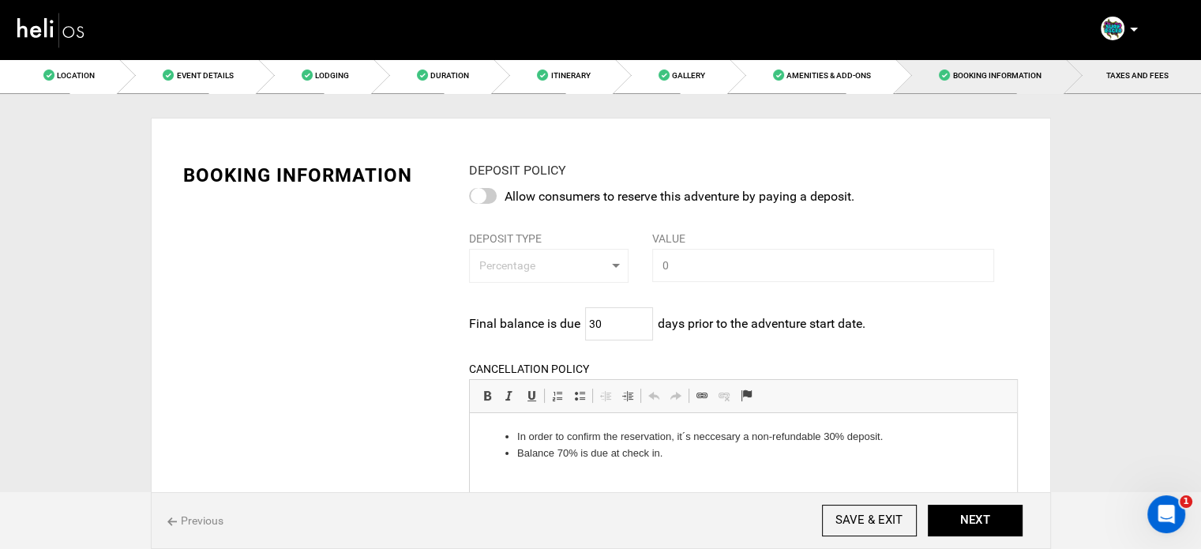
click at [1095, 69] on link "TAXES AND FEES" at bounding box center [1133, 76] width 135 height 36
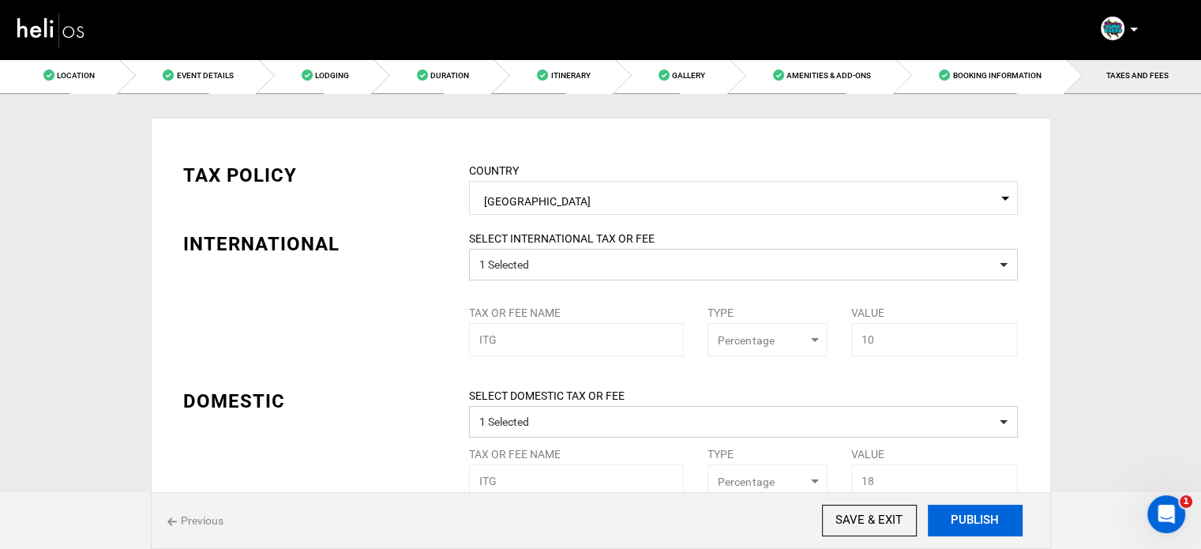
click at [992, 517] on button "PUBLISH" at bounding box center [975, 521] width 95 height 32
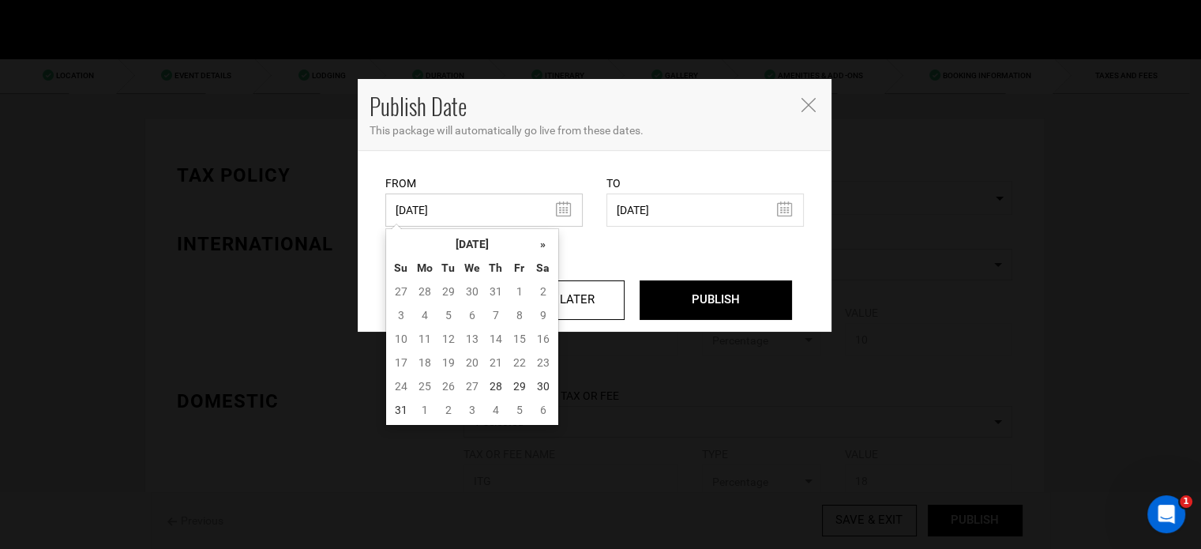
click at [446, 201] on input "03/19/2025" at bounding box center [483, 209] width 197 height 33
click at [502, 389] on td "28" at bounding box center [496, 386] width 24 height 24
type input "[DATE]"
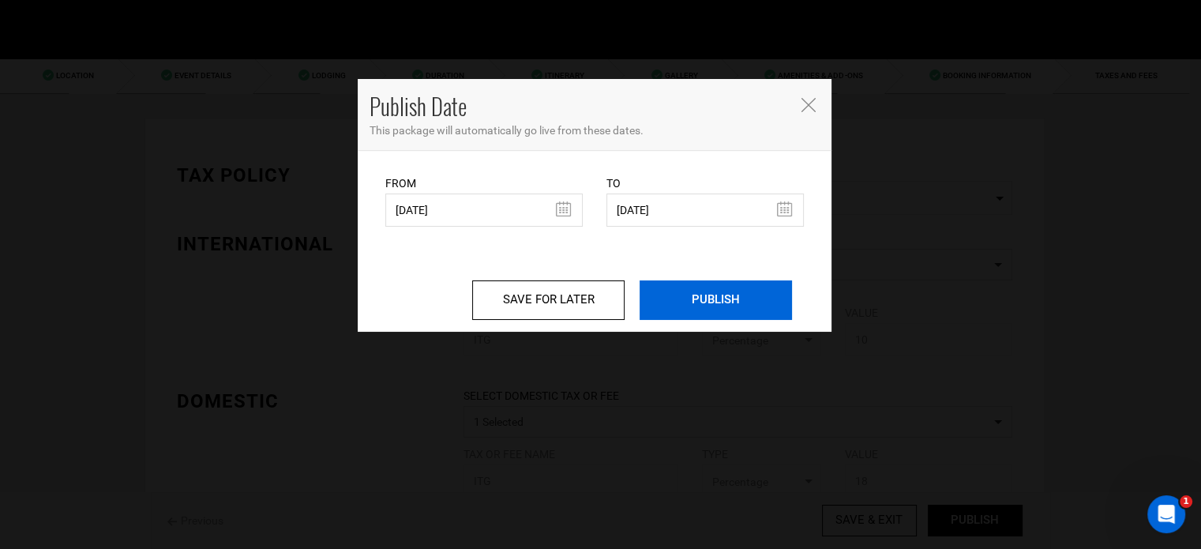
click at [707, 295] on input "PUBLISH" at bounding box center [716, 299] width 152 height 39
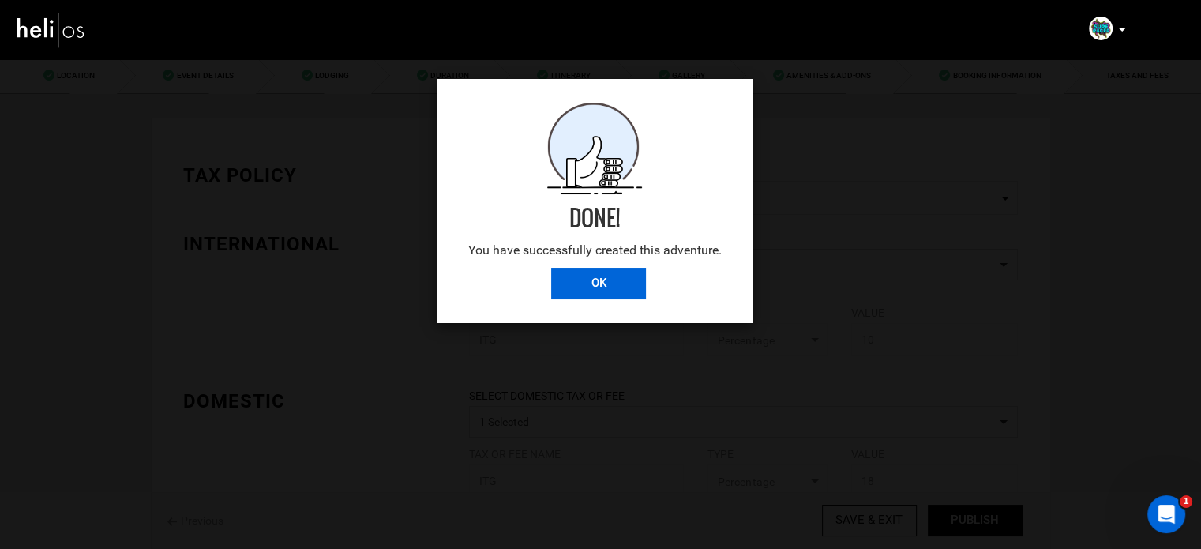
click at [628, 280] on input "OK" at bounding box center [598, 284] width 95 height 32
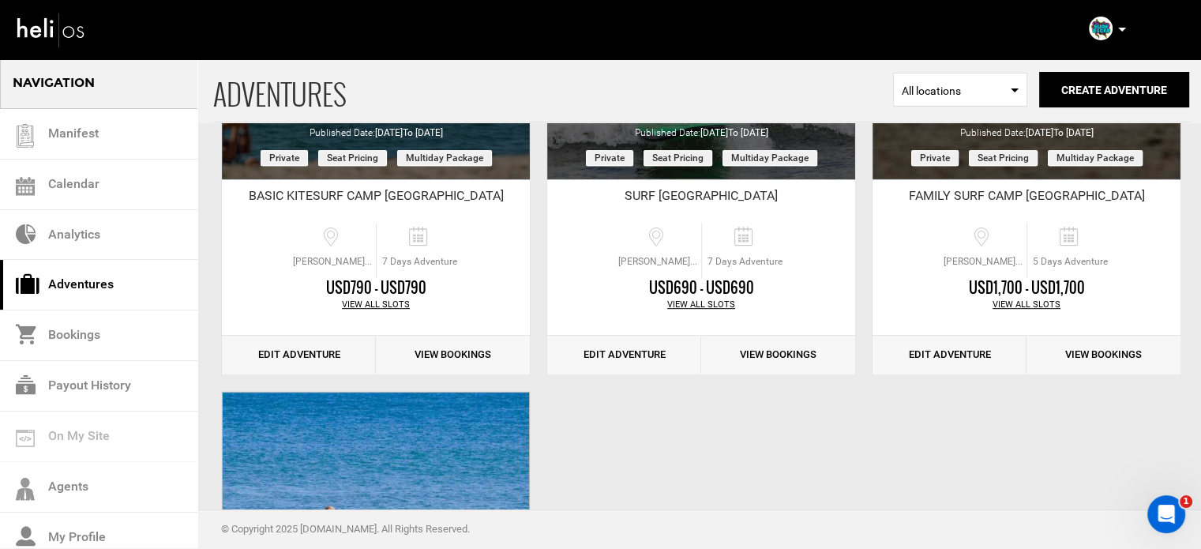
scroll to position [790, 0]
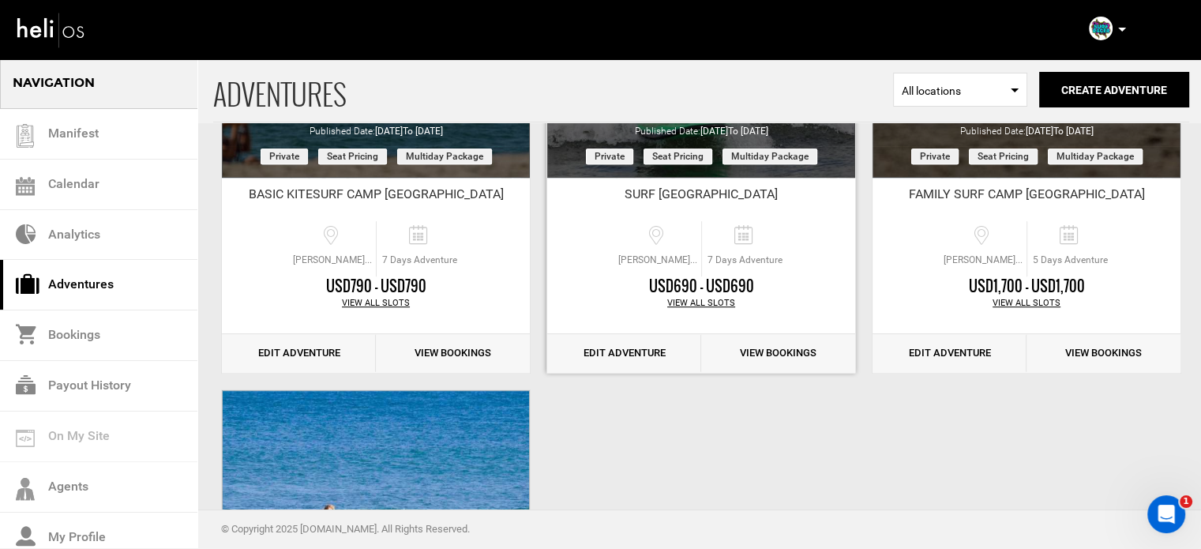
click at [652, 355] on link "Edit Adventure" at bounding box center [624, 353] width 154 height 39
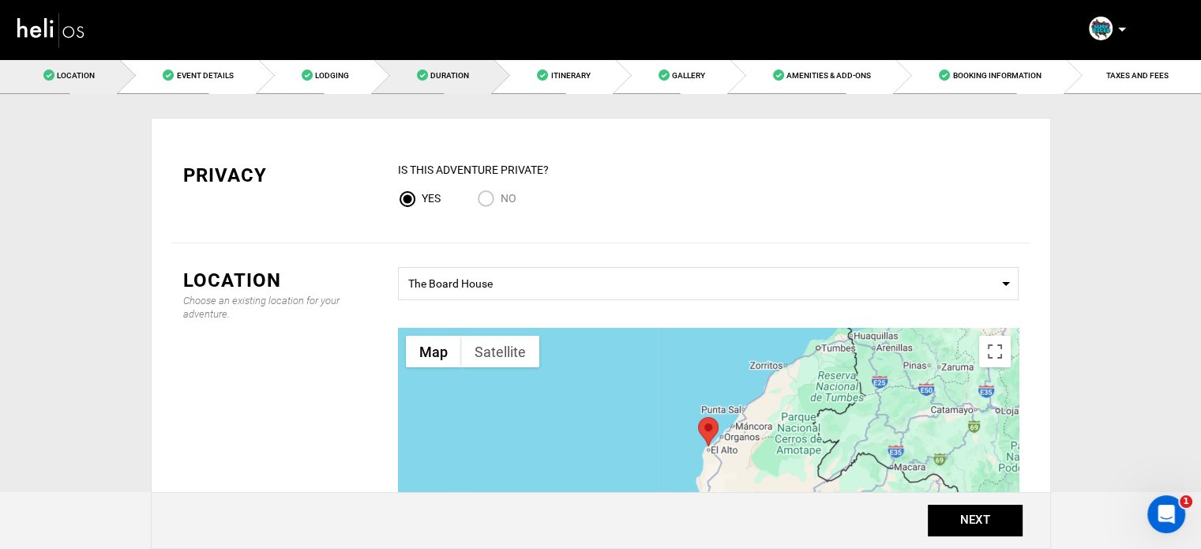
click at [447, 75] on span "Duration" at bounding box center [449, 75] width 39 height 9
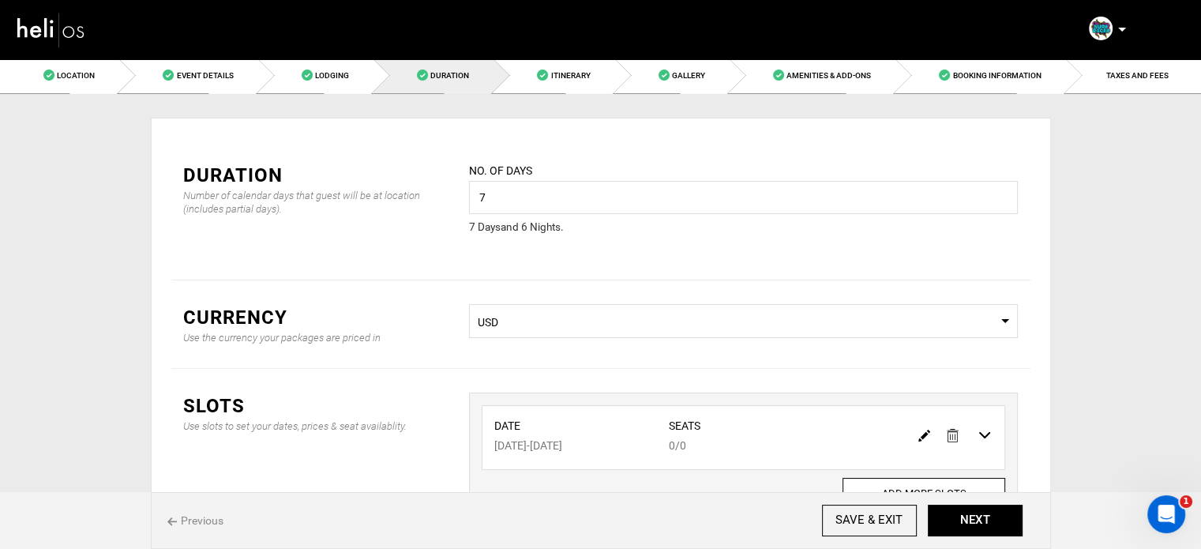
click at [919, 428] on link at bounding box center [924, 434] width 12 height 23
type input "03/15/2026"
type input "03/21/2026"
type input "0"
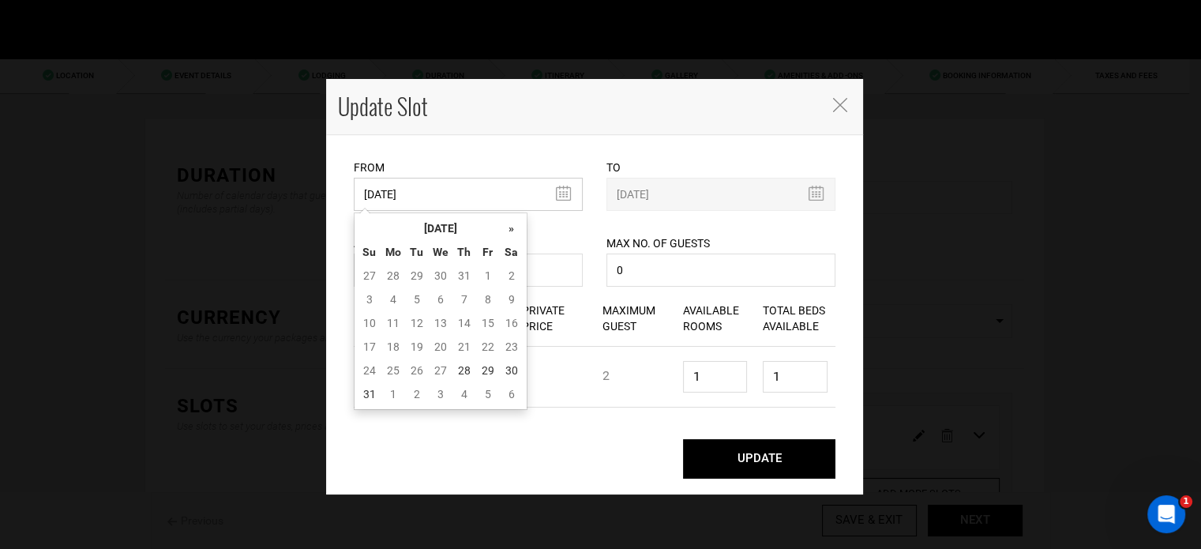
click at [374, 190] on input "03/15/2026" at bounding box center [468, 194] width 229 height 33
click at [509, 225] on th "»" at bounding box center [512, 228] width 24 height 24
click at [461, 225] on th "September 2025" at bounding box center [440, 228] width 118 height 24
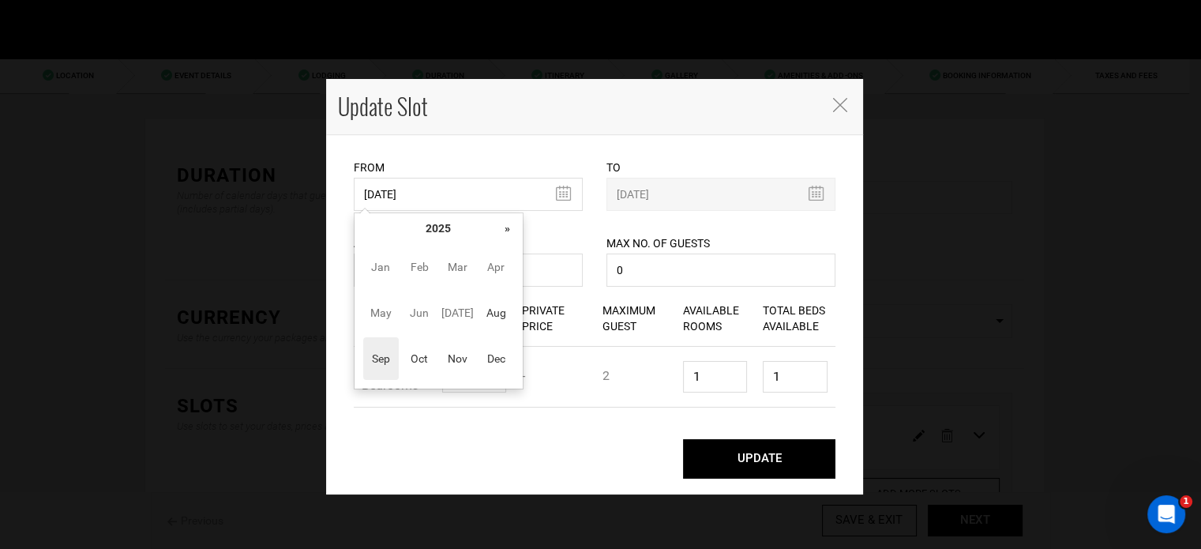
click at [504, 224] on th "»" at bounding box center [508, 228] width 24 height 24
click at [389, 366] on span "Sep" at bounding box center [381, 358] width 36 height 43
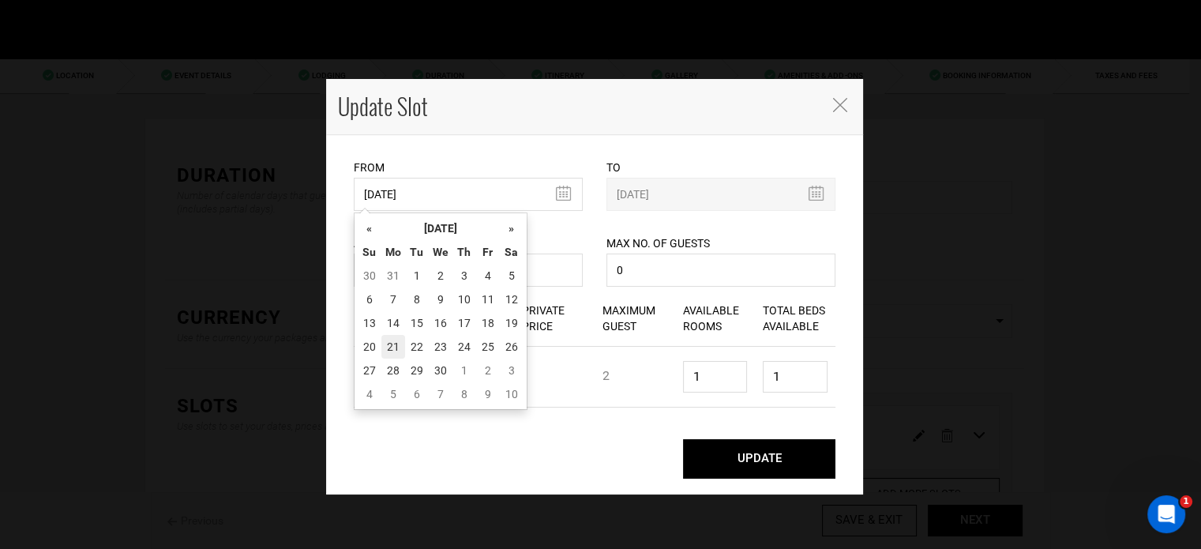
click at [397, 356] on td "21" at bounding box center [393, 347] width 24 height 24
type input "[DATE]"
type input "09/27/2026"
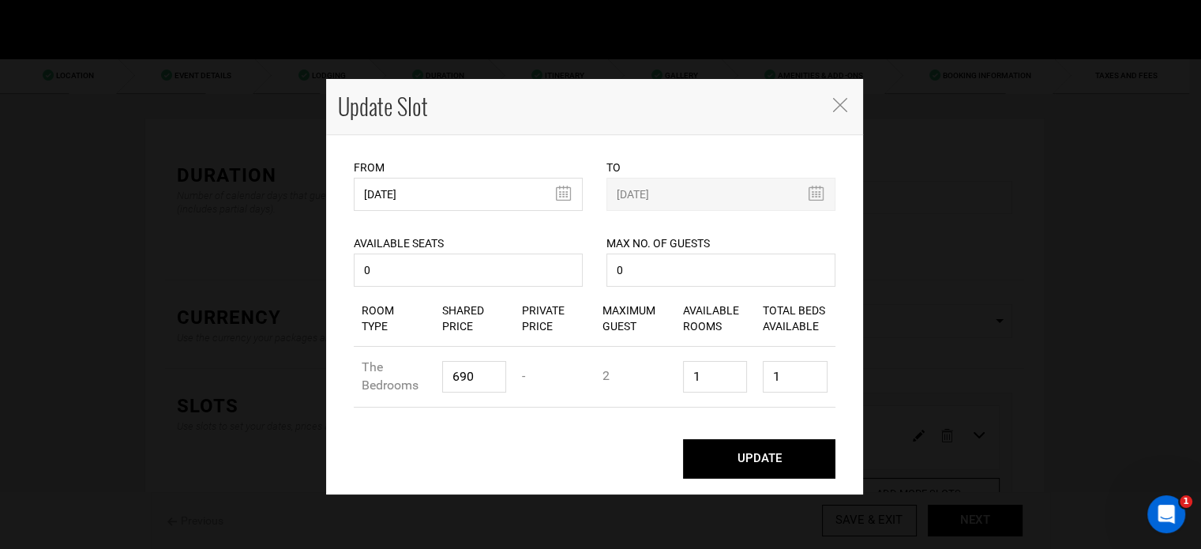
click at [723, 448] on button "UPDATE" at bounding box center [759, 458] width 152 height 39
type input "[DATE]"
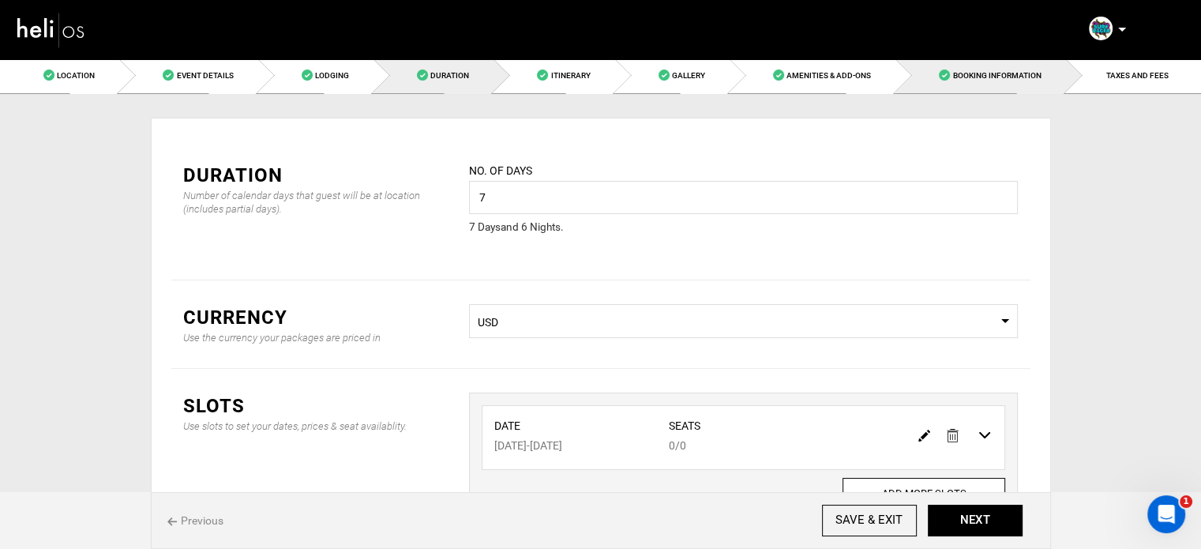
click at [1023, 81] on link "Booking Information" at bounding box center [981, 76] width 170 height 36
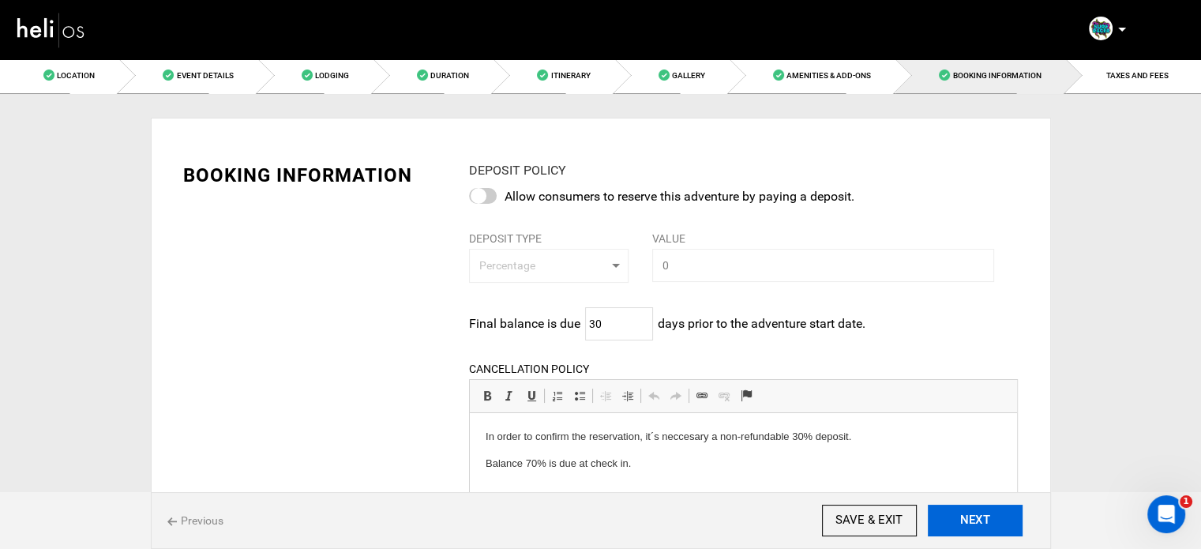
click at [948, 520] on button "NEXT" at bounding box center [975, 521] width 95 height 32
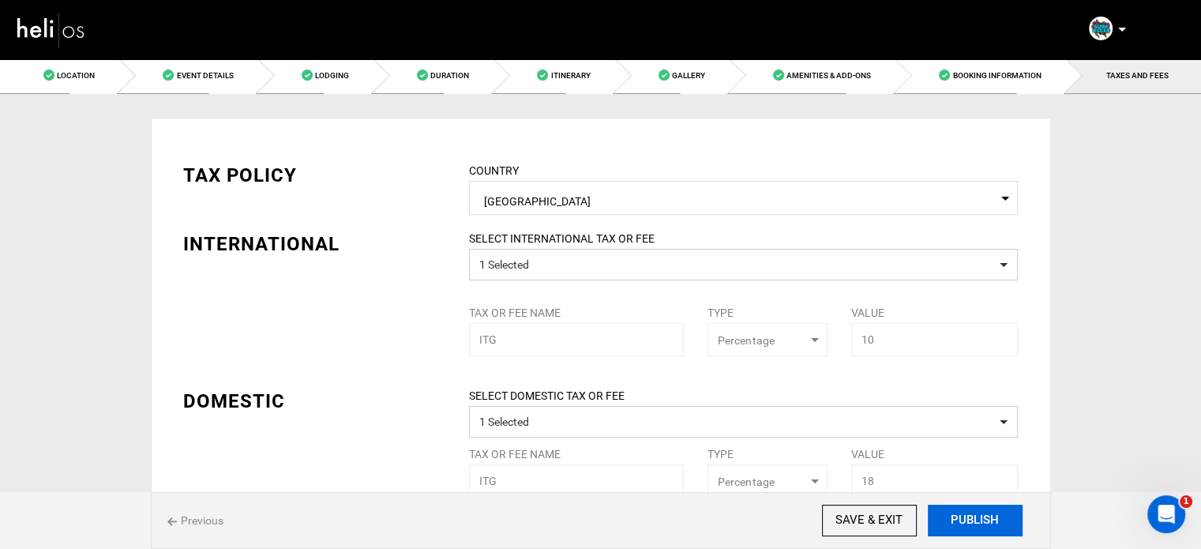
click at [950, 519] on button "PUBLISH" at bounding box center [975, 521] width 95 height 32
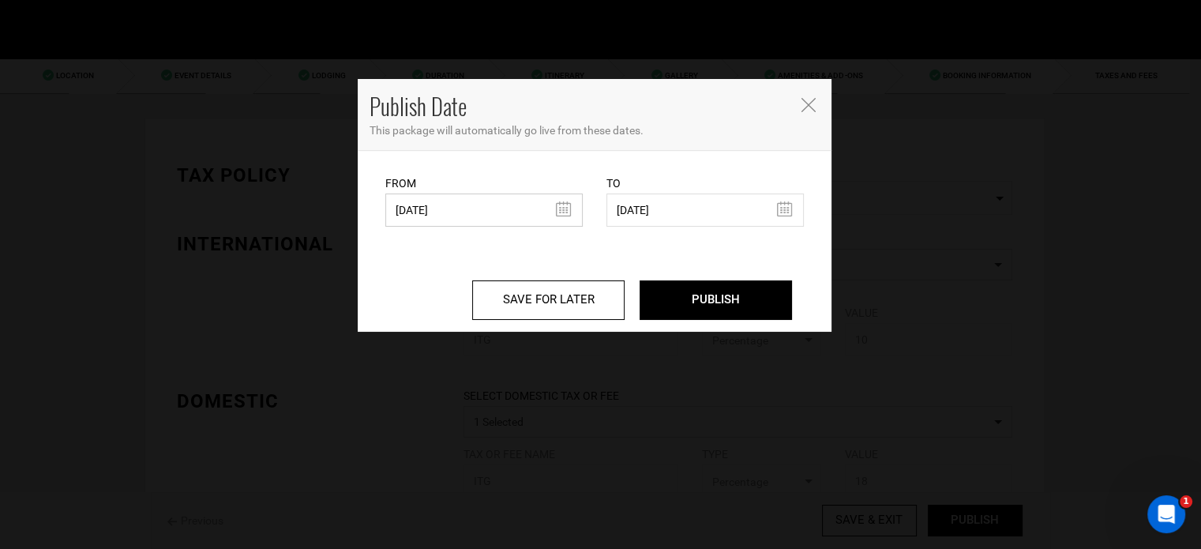
click at [452, 226] on input "03/19/2025" at bounding box center [483, 209] width 197 height 33
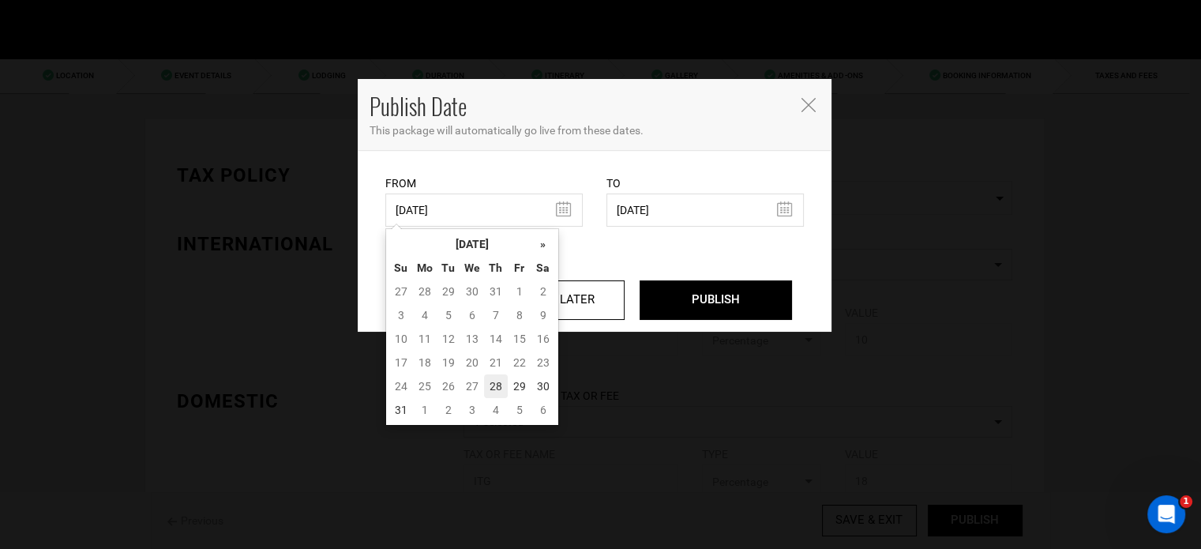
click at [490, 381] on td "28" at bounding box center [496, 386] width 24 height 24
type input "[DATE]"
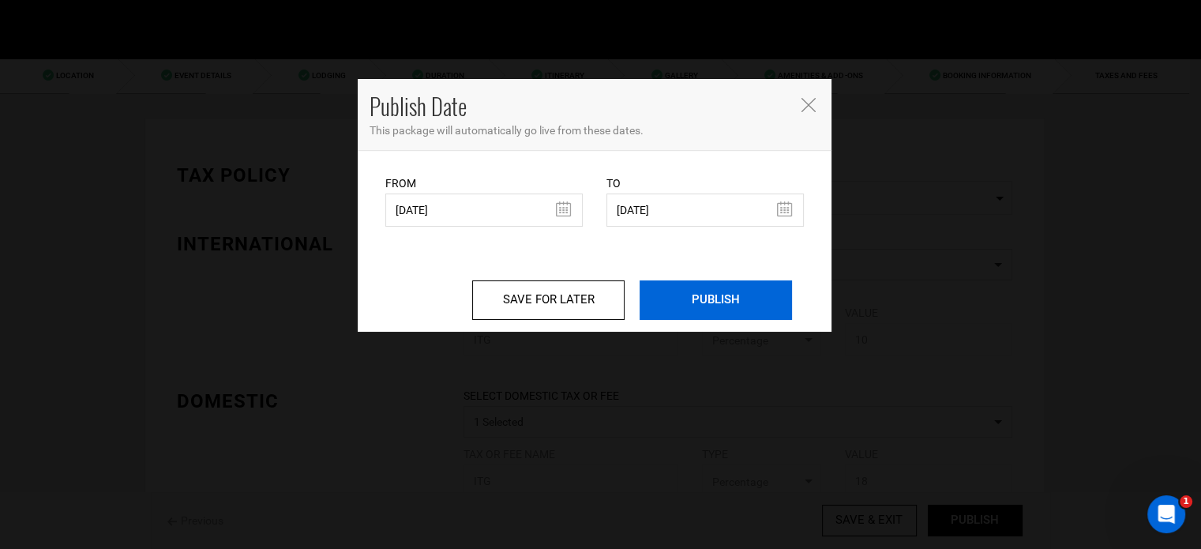
click at [715, 301] on input "PUBLISH" at bounding box center [716, 299] width 152 height 39
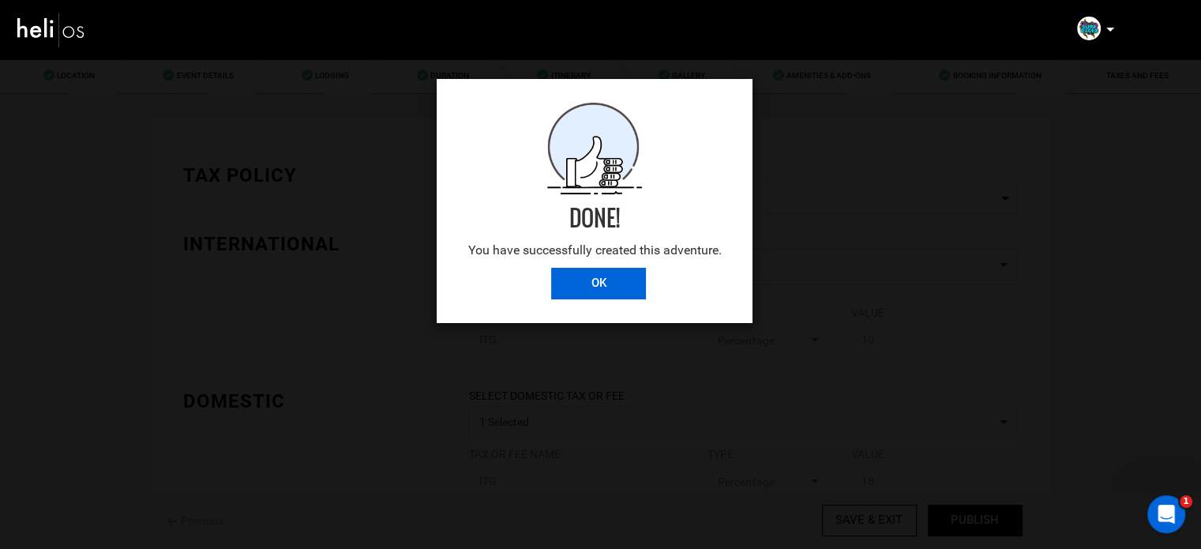
click at [629, 280] on input "OK" at bounding box center [598, 284] width 95 height 32
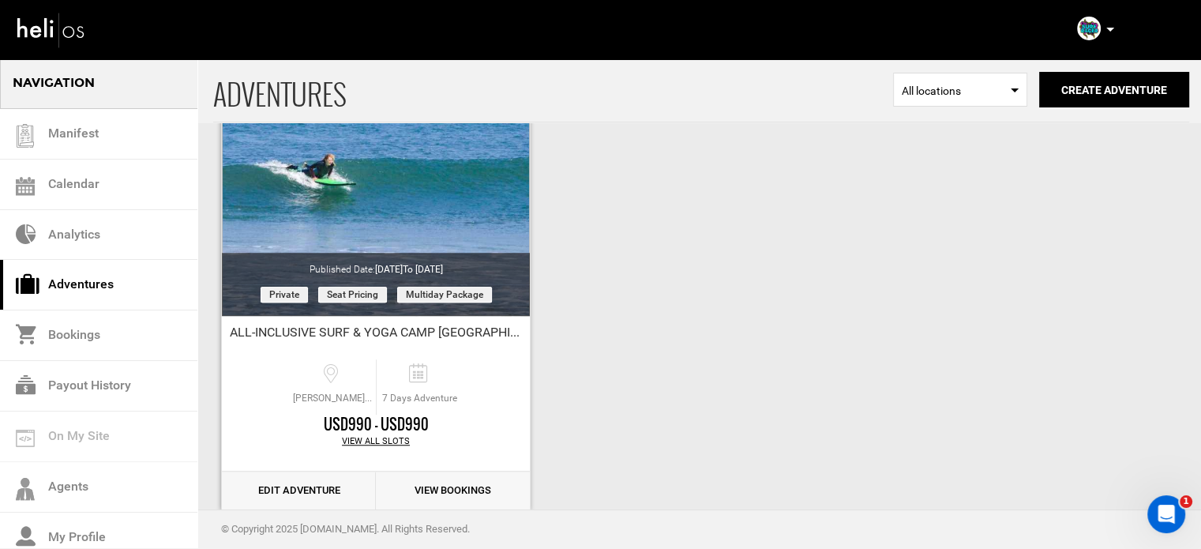
scroll to position [1172, 0]
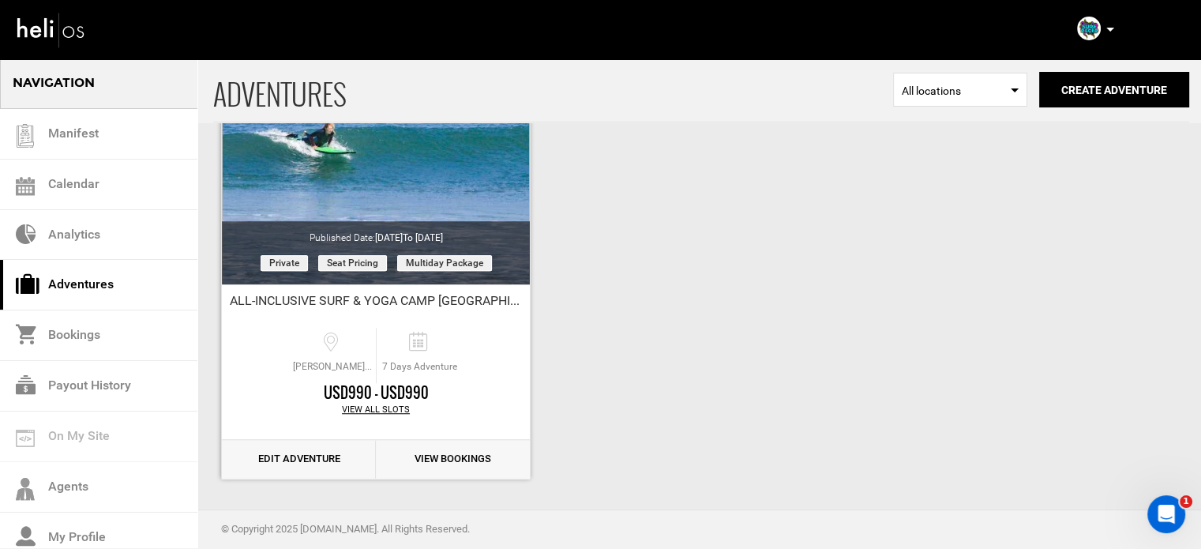
click at [303, 460] on link "Edit Adventure" at bounding box center [299, 459] width 154 height 39
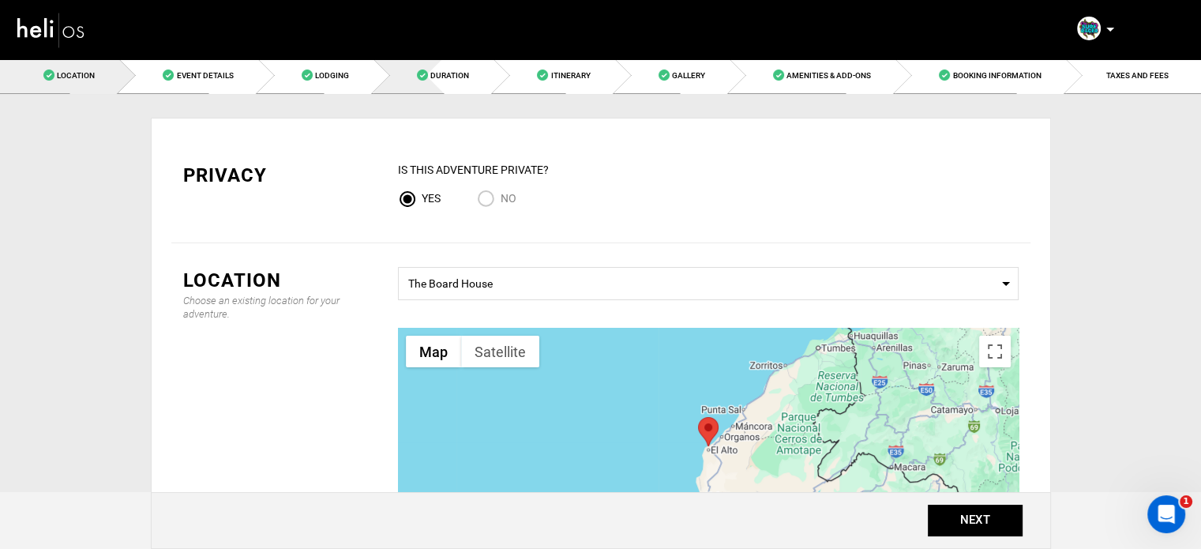
drag, startPoint x: 447, startPoint y: 85, endPoint x: 471, endPoint y: 115, distance: 38.2
click at [447, 85] on link "Duration" at bounding box center [434, 76] width 120 height 36
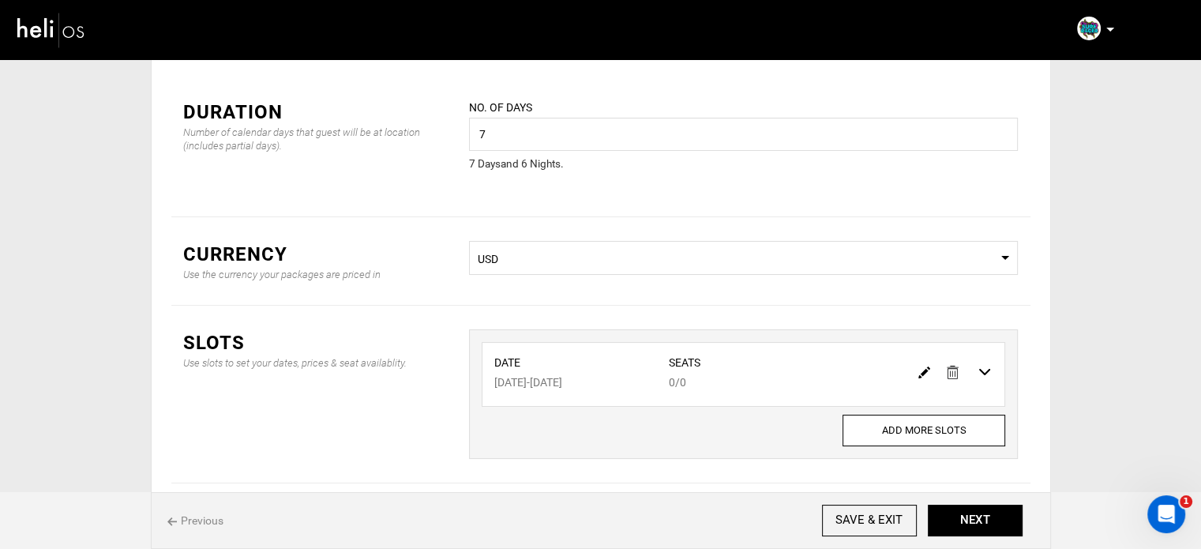
scroll to position [131, 0]
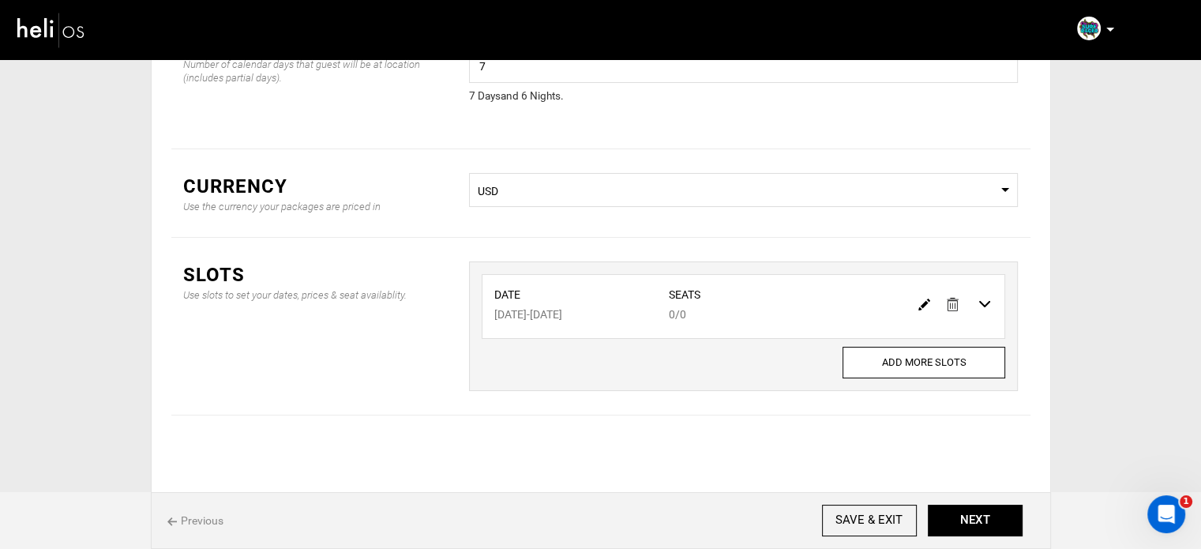
click at [919, 306] on img at bounding box center [924, 305] width 12 height 12
type input "03/16/2026"
type input "03/22/2026"
type input "0"
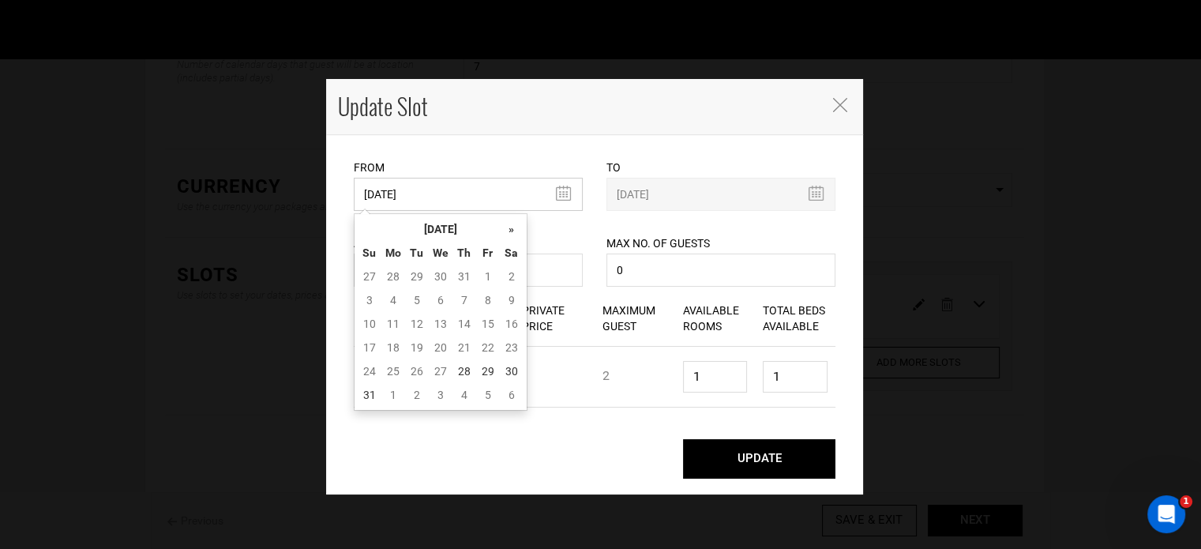
click at [445, 205] on input "03/16/2026" at bounding box center [468, 194] width 229 height 33
click at [453, 224] on th "[DATE]" at bounding box center [440, 229] width 118 height 24
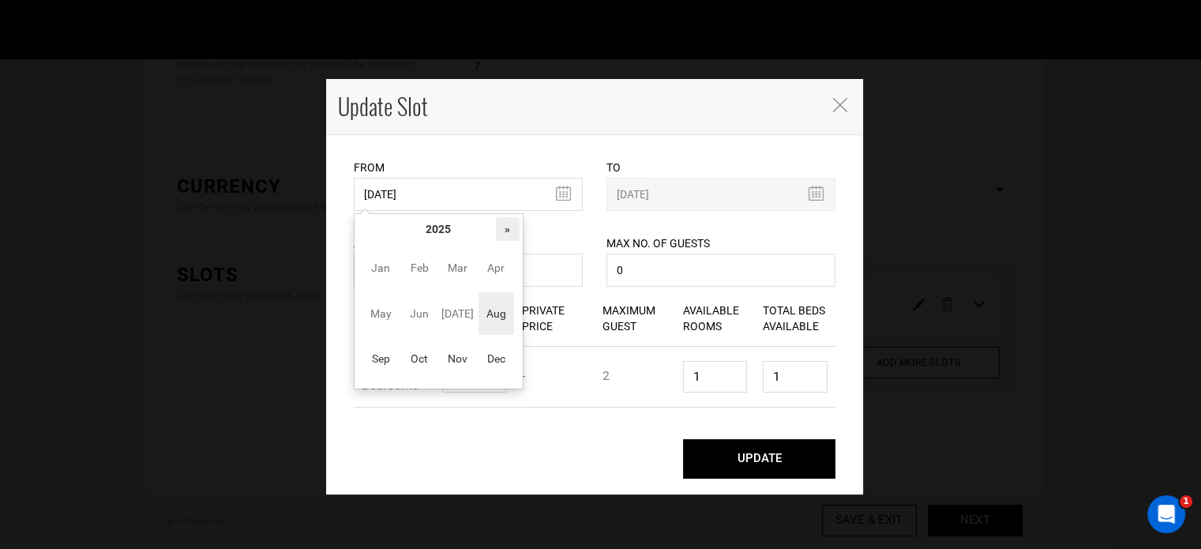
click at [502, 224] on th "»" at bounding box center [508, 229] width 24 height 24
click at [390, 366] on span "Sep" at bounding box center [381, 358] width 36 height 43
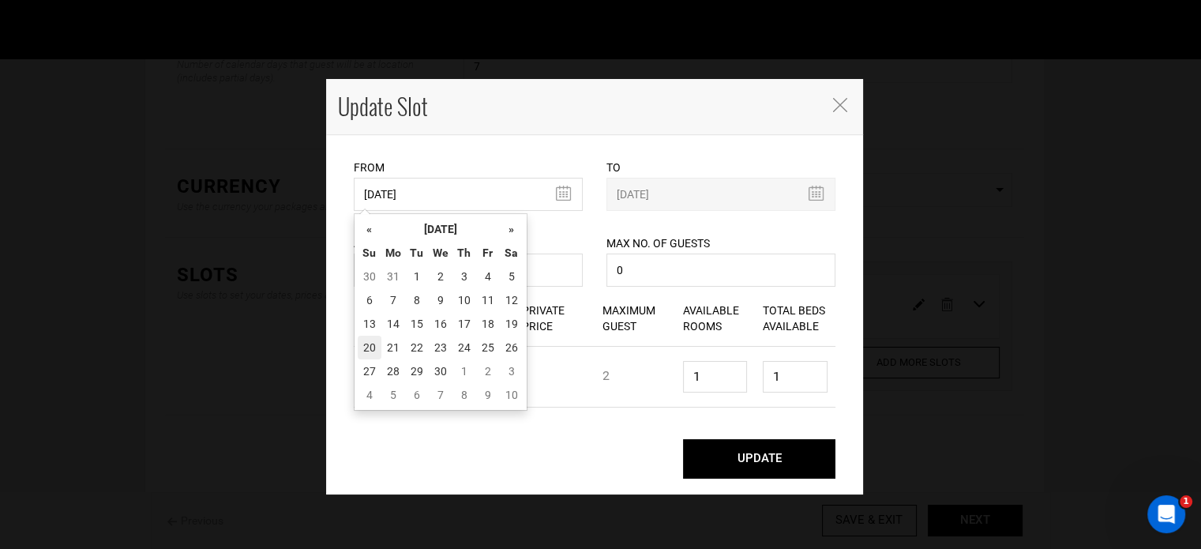
click at [380, 351] on td "20" at bounding box center [370, 348] width 24 height 24
type input "09/20/2026"
type input "09/26/2026"
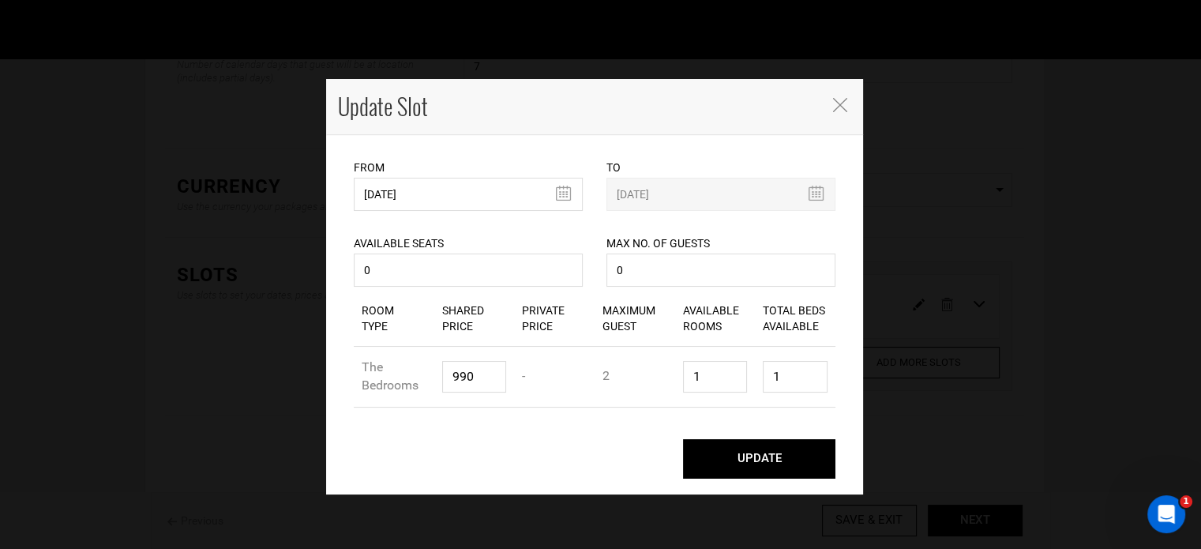
click at [783, 470] on button "UPDATE" at bounding box center [759, 458] width 152 height 39
type input "09/20/2026"
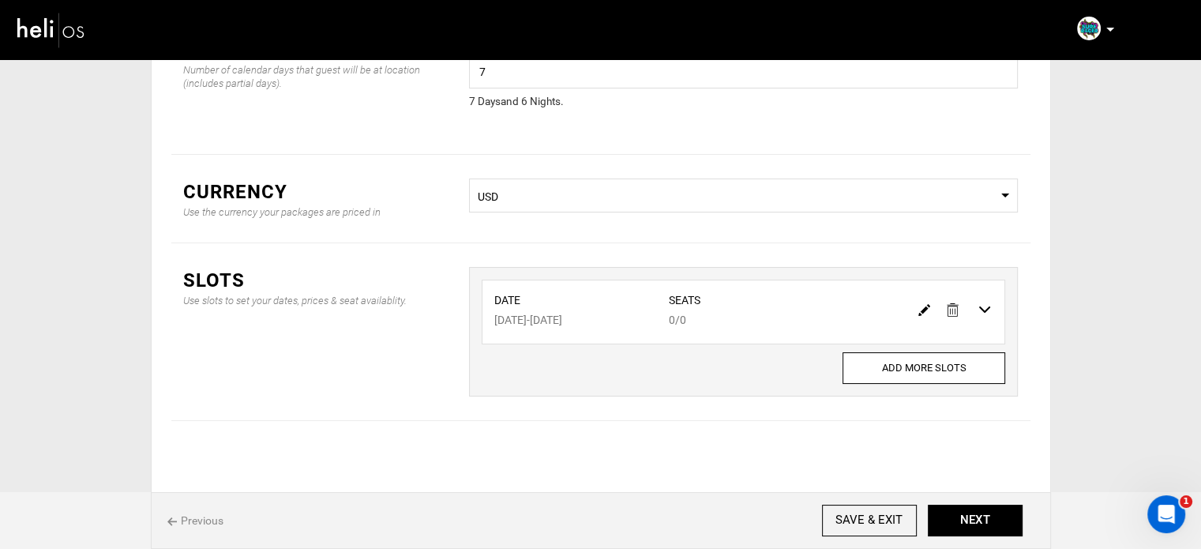
scroll to position [0, 0]
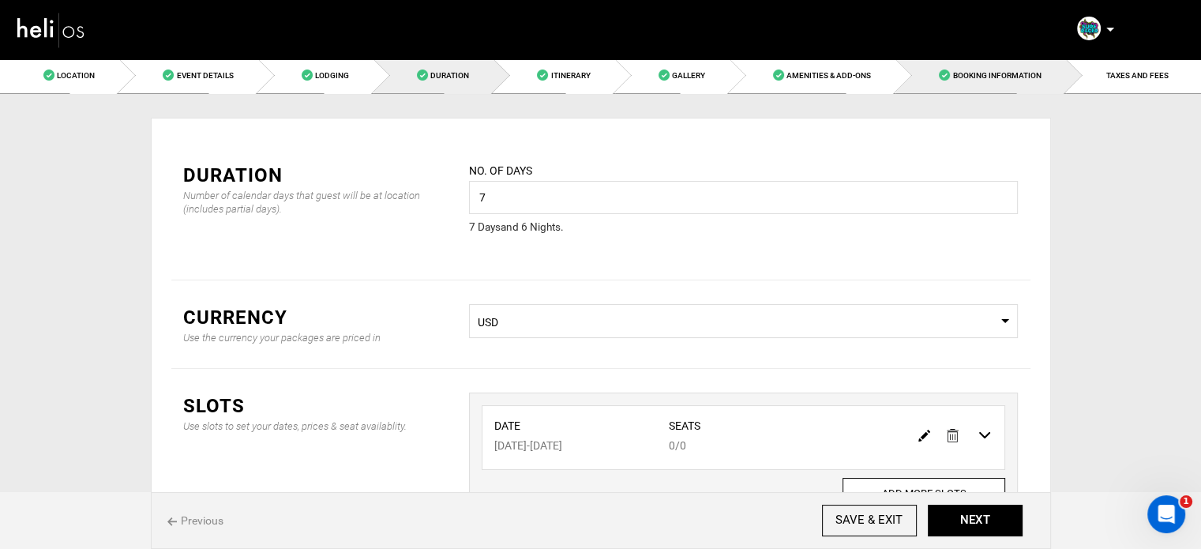
click at [1024, 88] on link "Booking Information" at bounding box center [981, 76] width 170 height 36
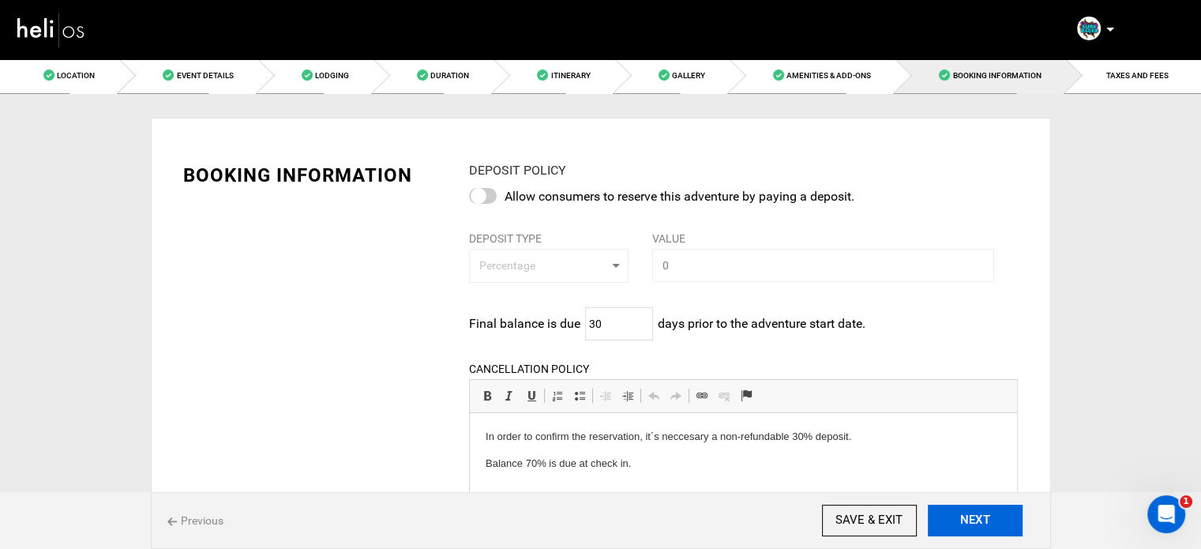
click at [1006, 525] on button "NEXT" at bounding box center [975, 521] width 95 height 32
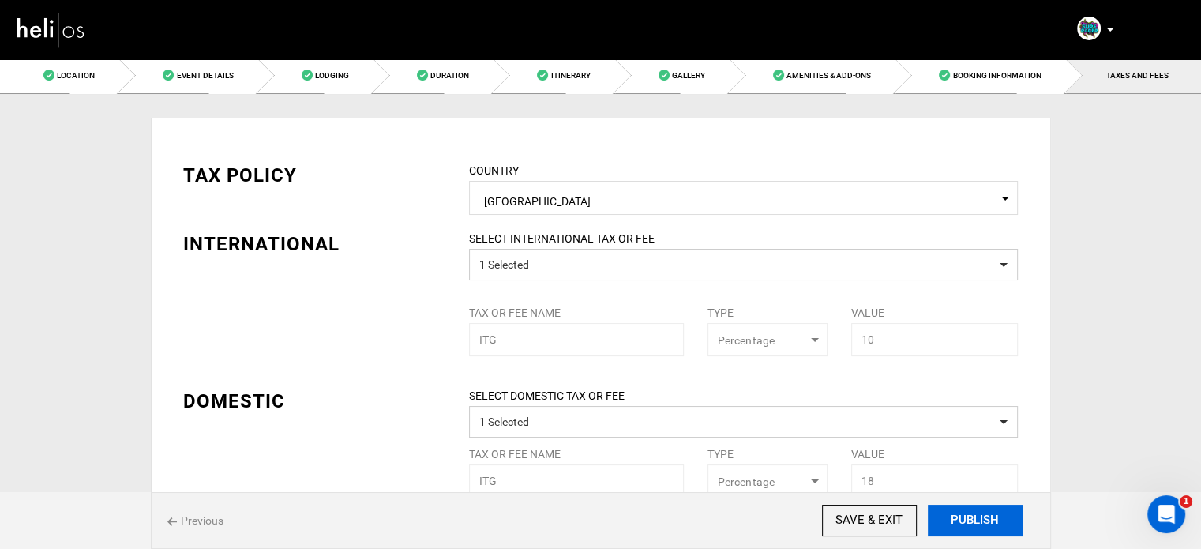
click at [989, 525] on button "PUBLISH" at bounding box center [975, 521] width 95 height 32
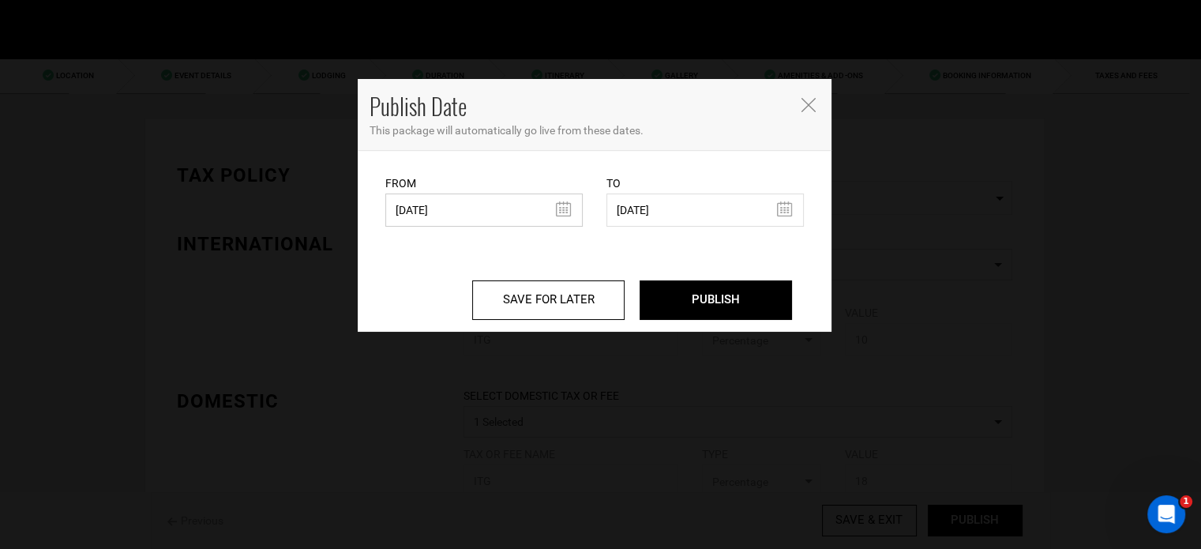
click at [460, 212] on input "03/19/2025" at bounding box center [483, 209] width 197 height 33
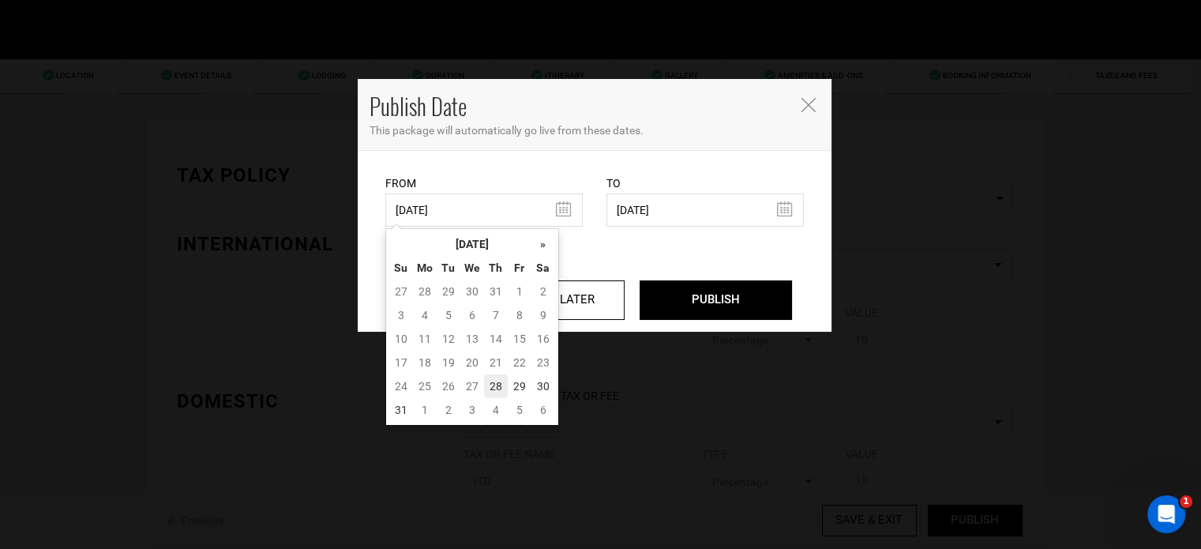
click at [491, 390] on td "28" at bounding box center [496, 386] width 24 height 24
type input "[DATE]"
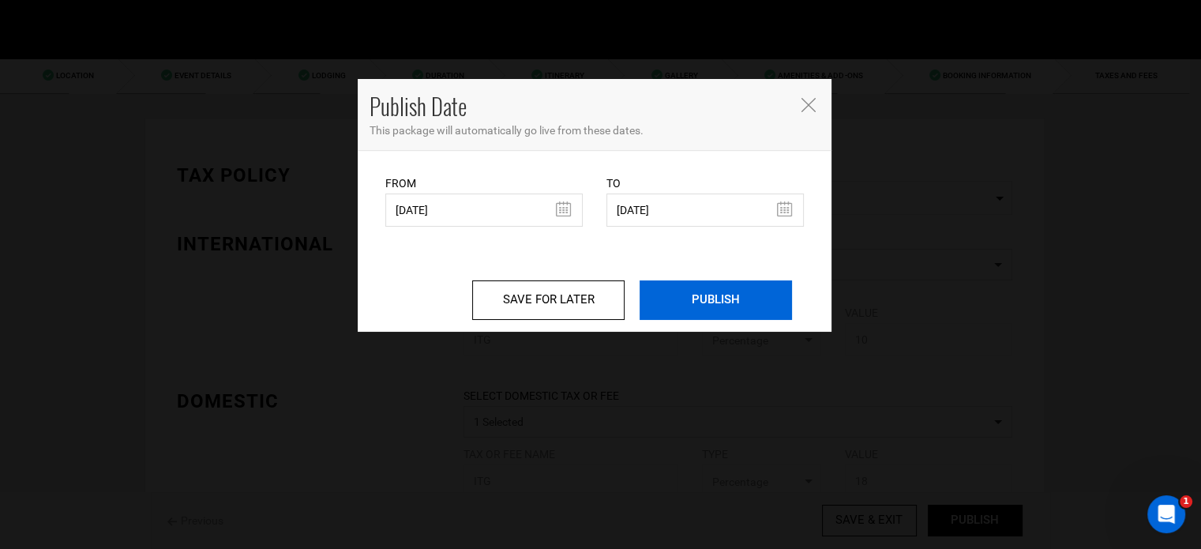
click at [715, 285] on input "PUBLISH" at bounding box center [716, 299] width 152 height 39
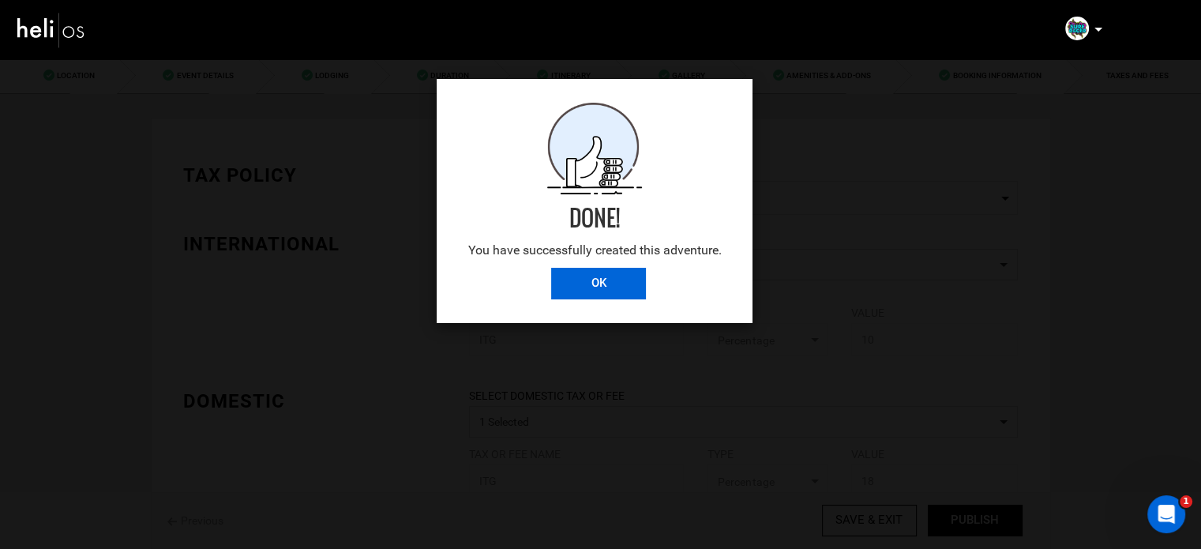
click at [610, 285] on input "OK" at bounding box center [598, 284] width 95 height 32
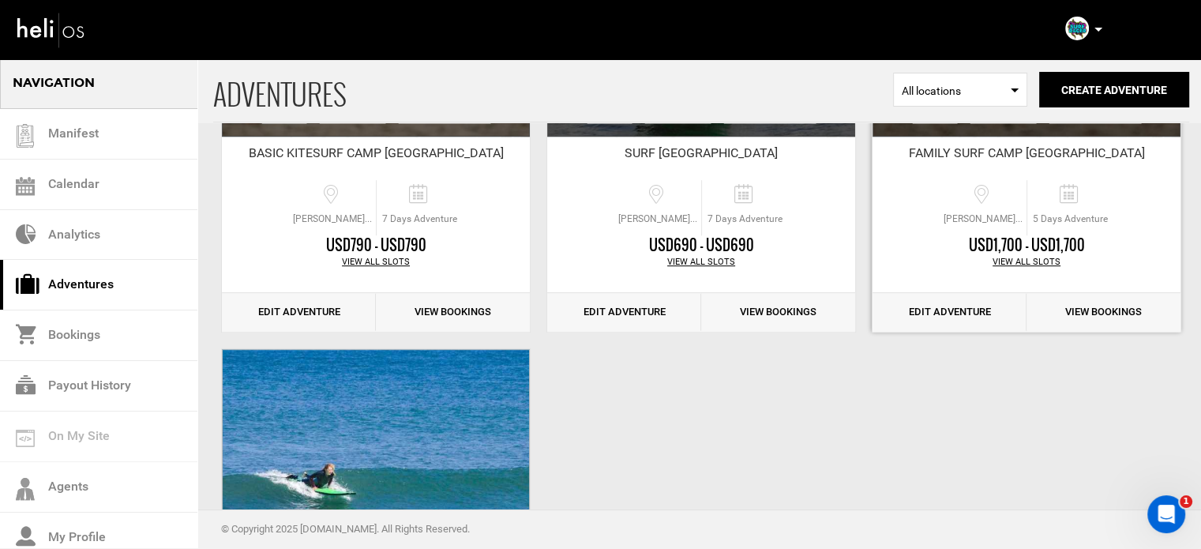
scroll to position [790, 0]
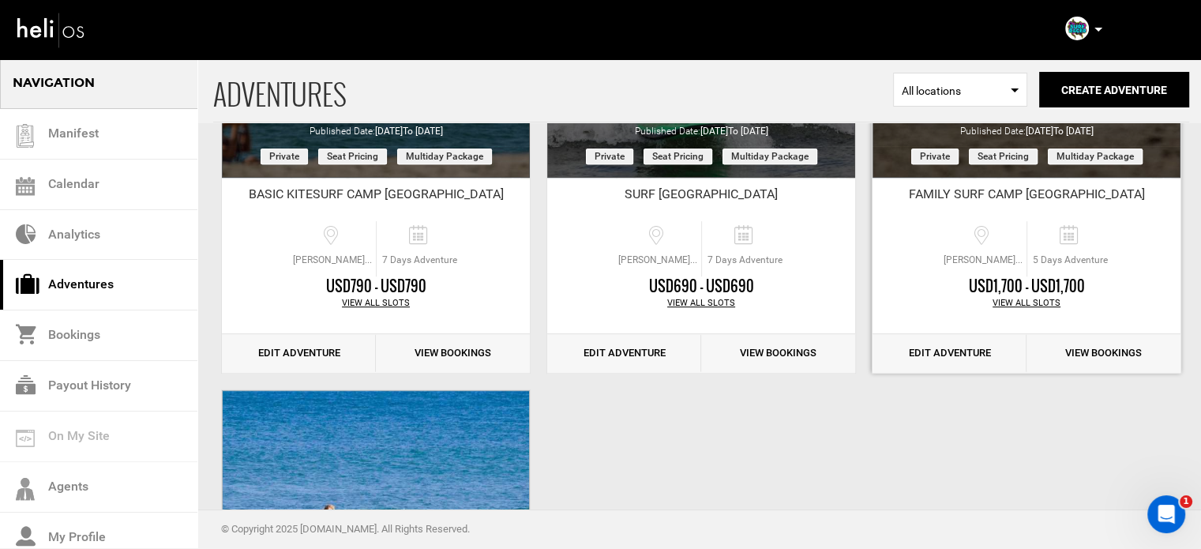
click at [962, 345] on link "Edit Adventure" at bounding box center [950, 353] width 154 height 39
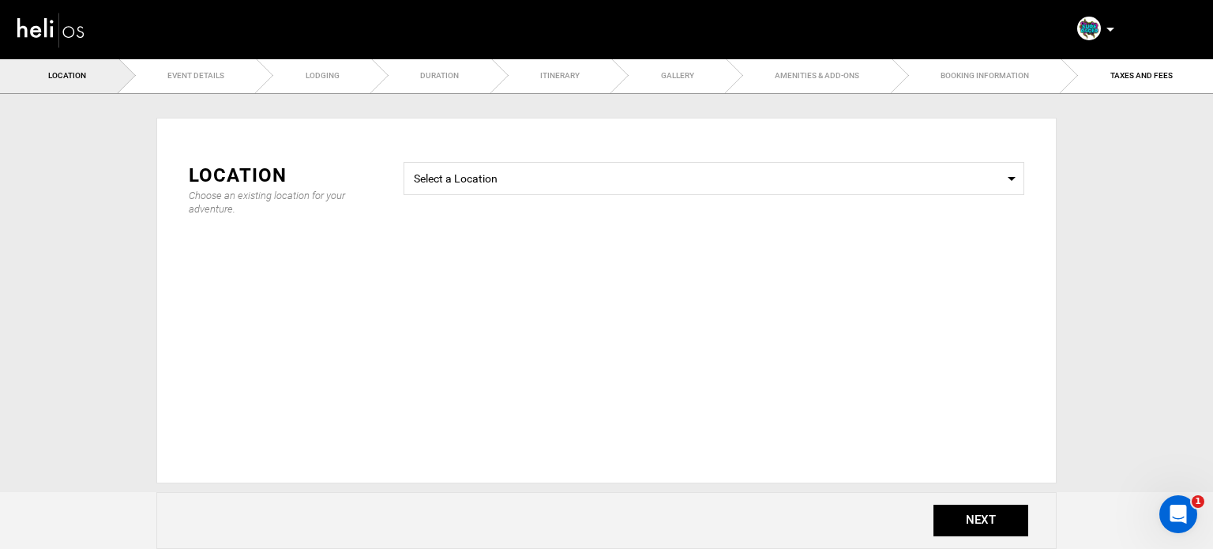
radio input "true"
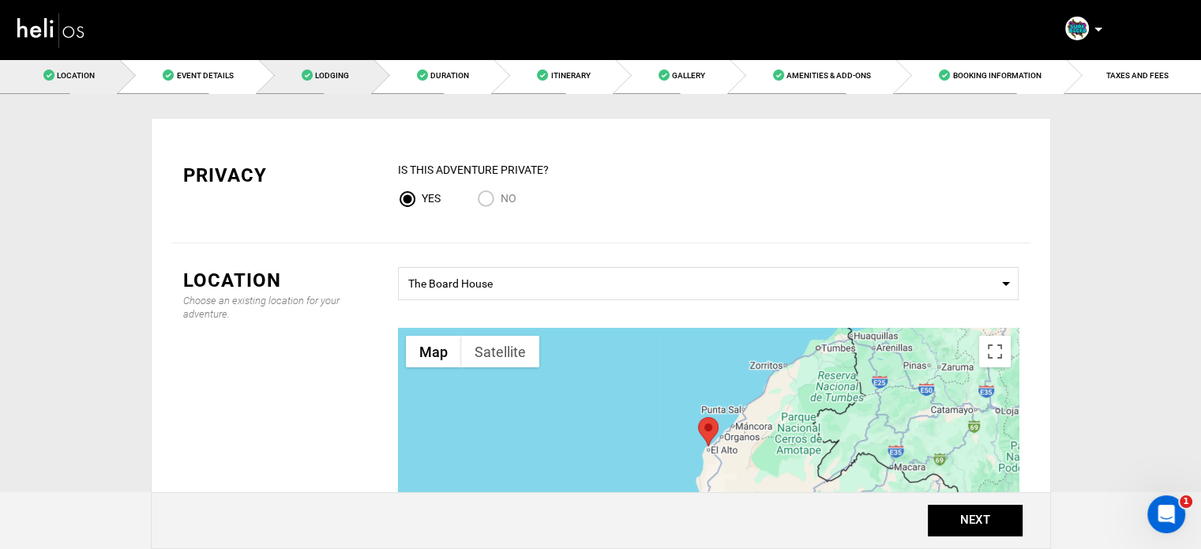
click at [358, 71] on link "Lodging" at bounding box center [315, 76] width 115 height 36
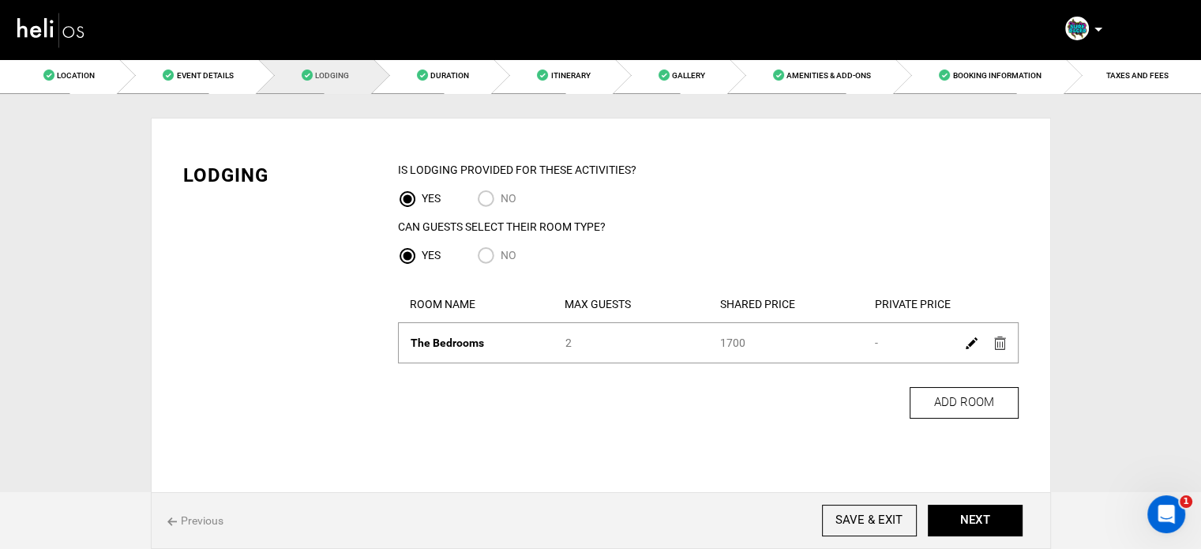
scroll to position [53, 0]
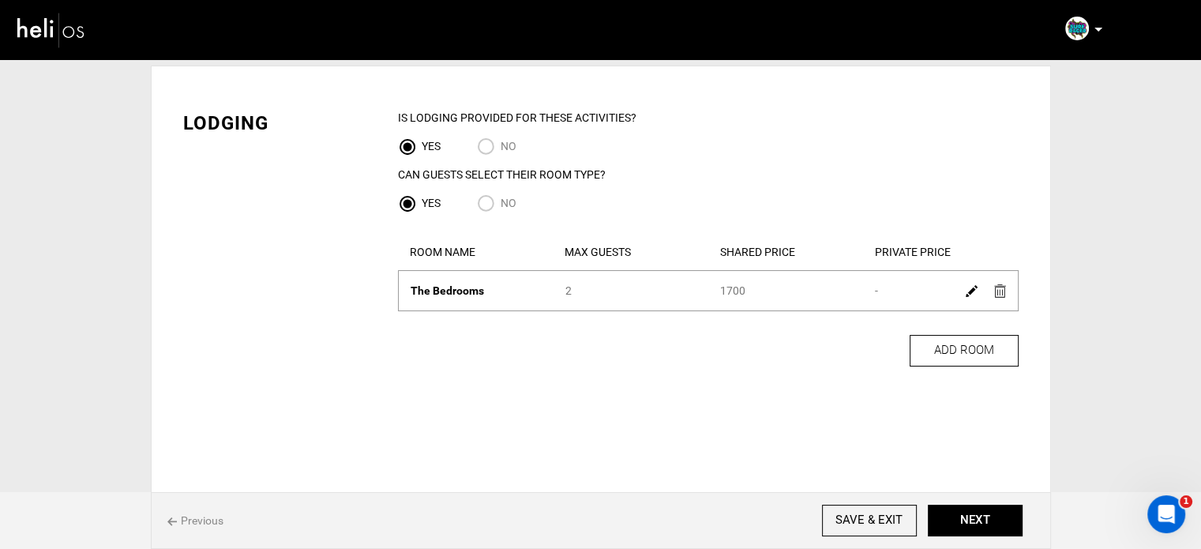
click at [453, 78] on div "Lodging IS Lodging Provided for These activities? YES NO Can Guests Select Thei…" at bounding box center [601, 280] width 900 height 428
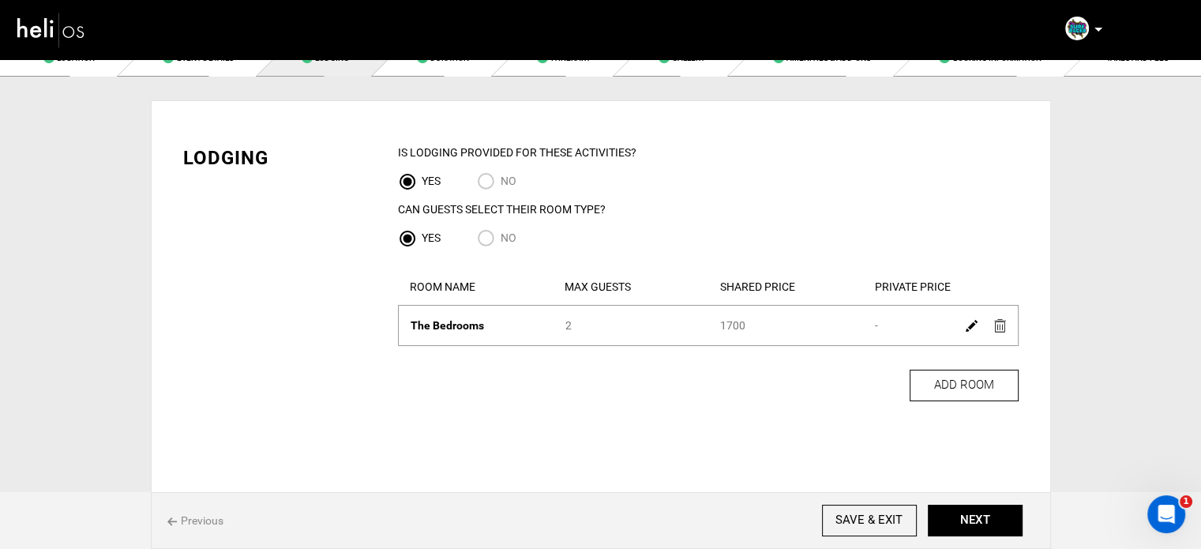
scroll to position [0, 0]
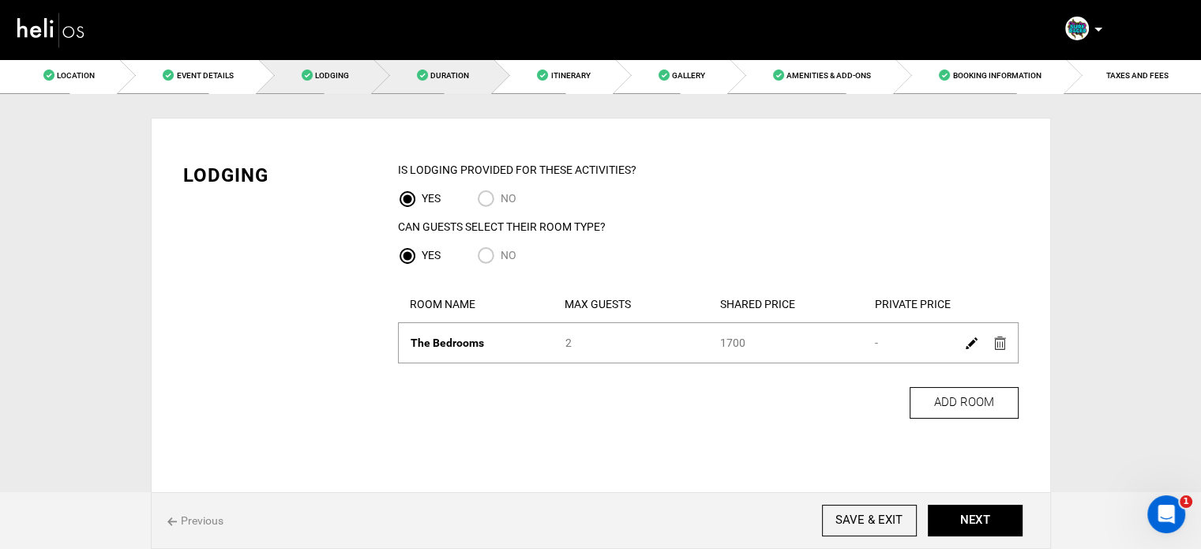
click at [493, 75] on link "Duration" at bounding box center [434, 76] width 120 height 36
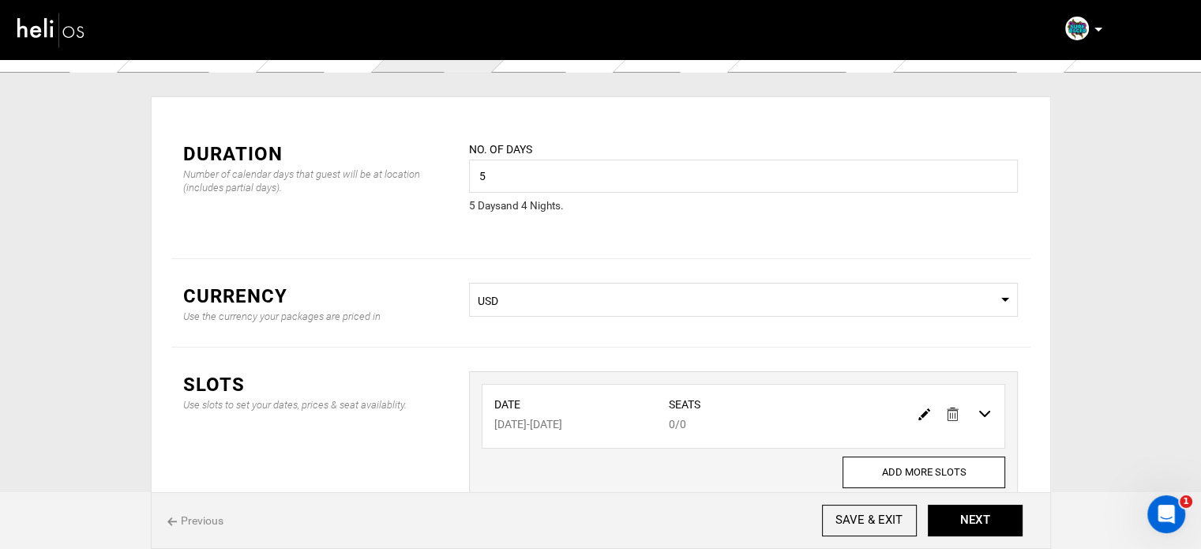
scroll to position [79, 0]
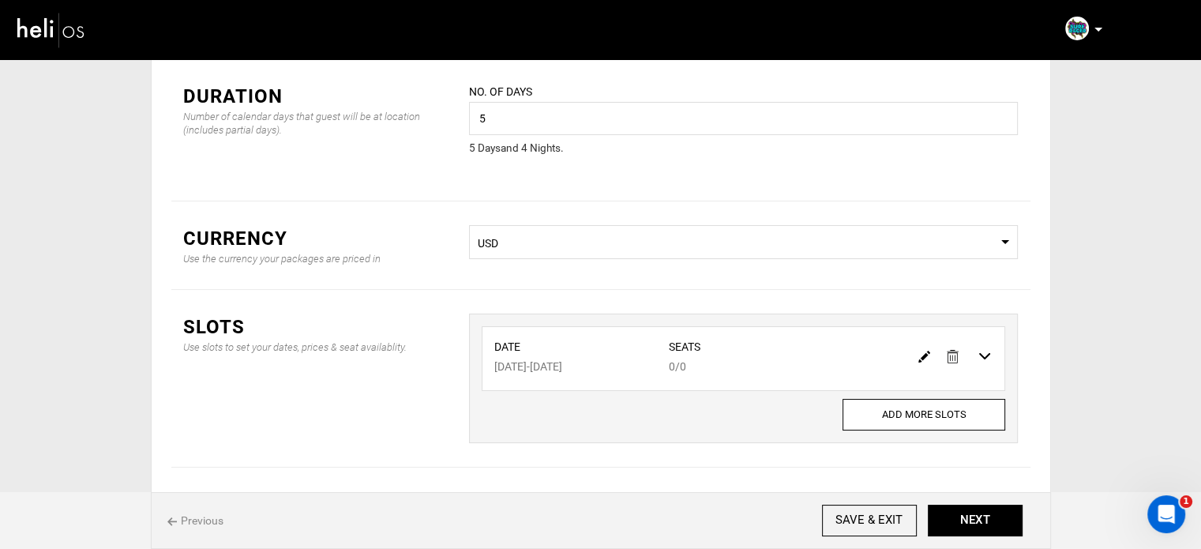
click at [922, 354] on img at bounding box center [924, 357] width 12 height 12
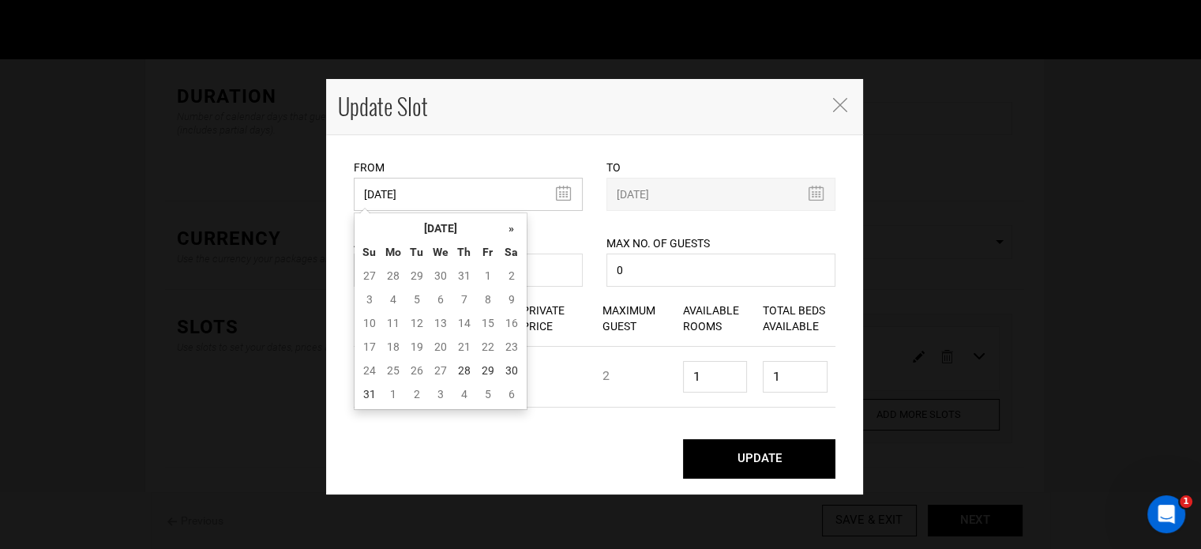
click at [420, 202] on input "03/16/2026" at bounding box center [468, 194] width 229 height 33
click at [430, 221] on th "[DATE]" at bounding box center [440, 228] width 118 height 24
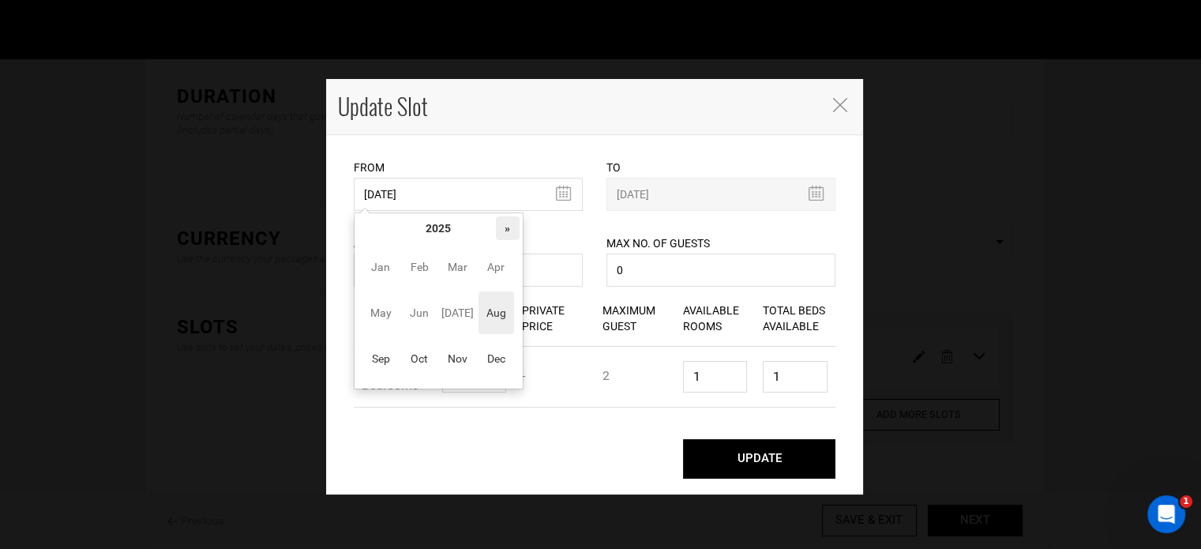
click at [499, 228] on th "»" at bounding box center [508, 228] width 24 height 24
click at [393, 362] on span "Sep" at bounding box center [381, 358] width 36 height 43
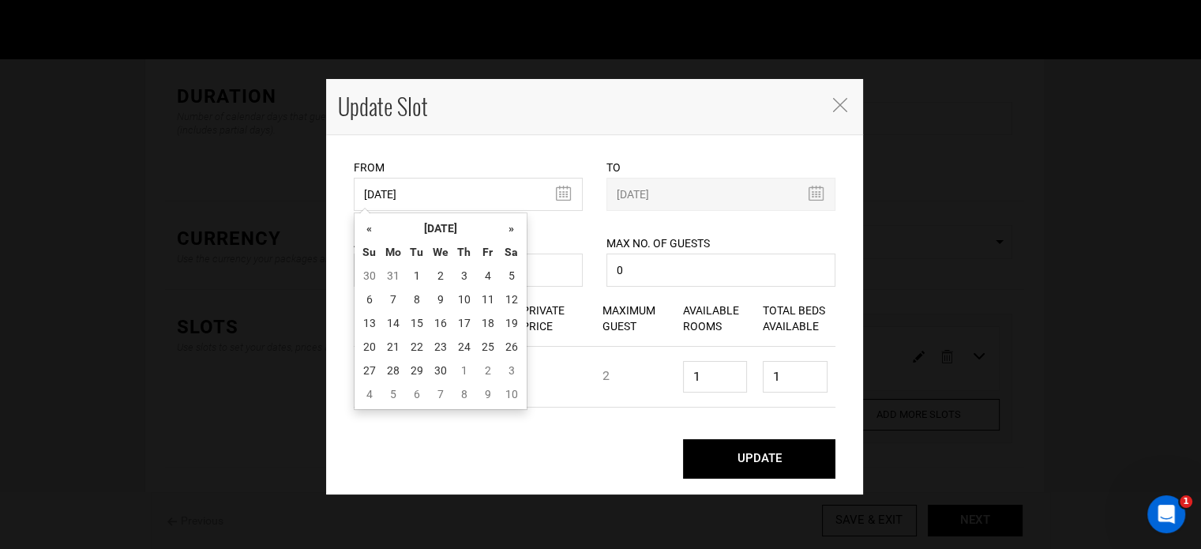
click at [389, 353] on td "21" at bounding box center [393, 347] width 24 height 24
type input "[DATE]"
type input "09/25/2026"
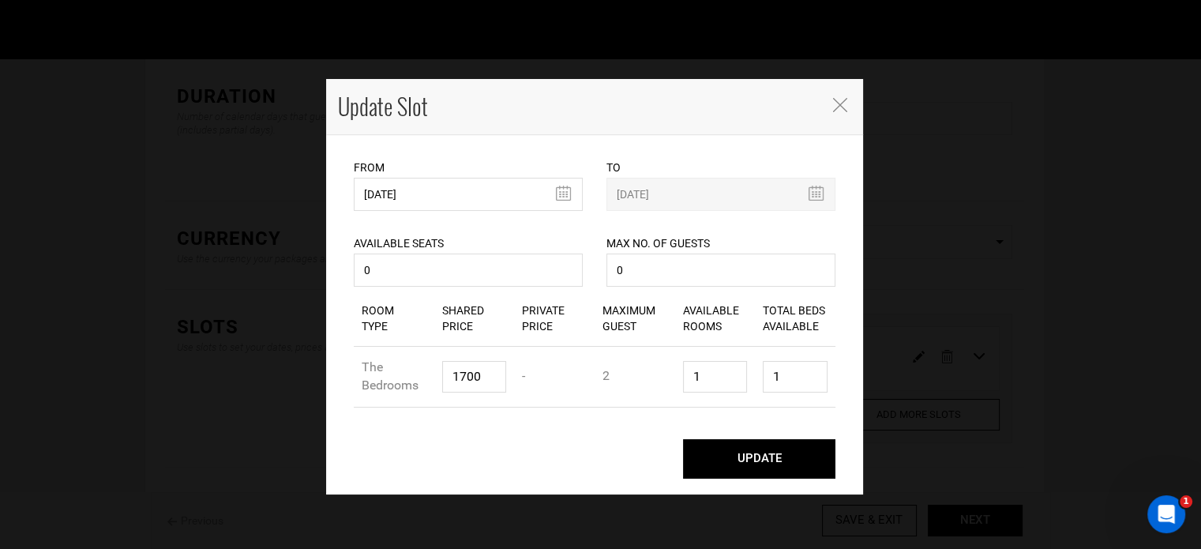
click at [761, 462] on button "UPDATE" at bounding box center [759, 458] width 152 height 39
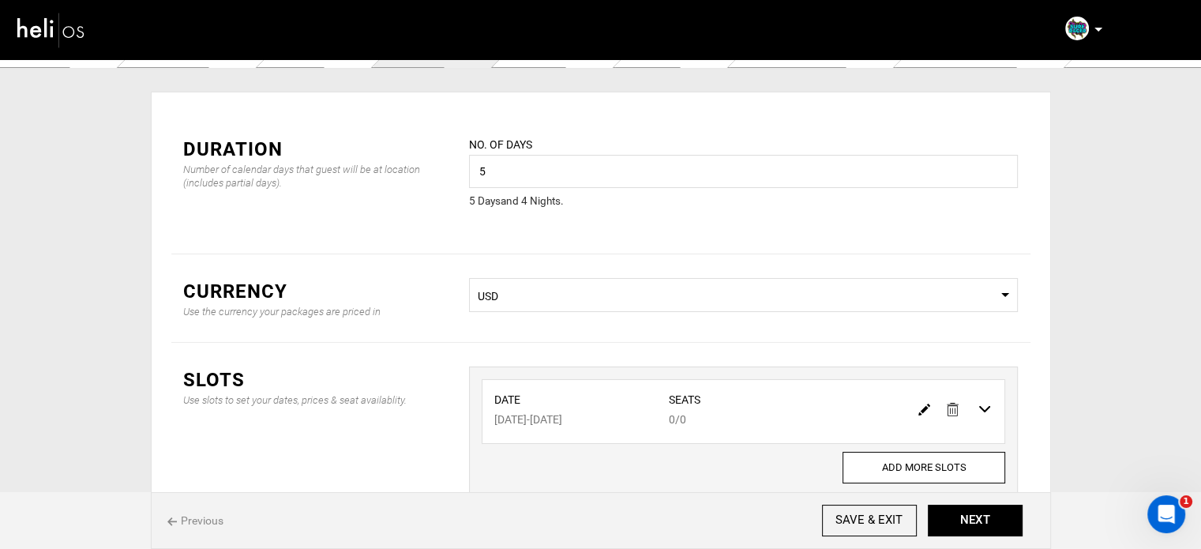
scroll to position [0, 0]
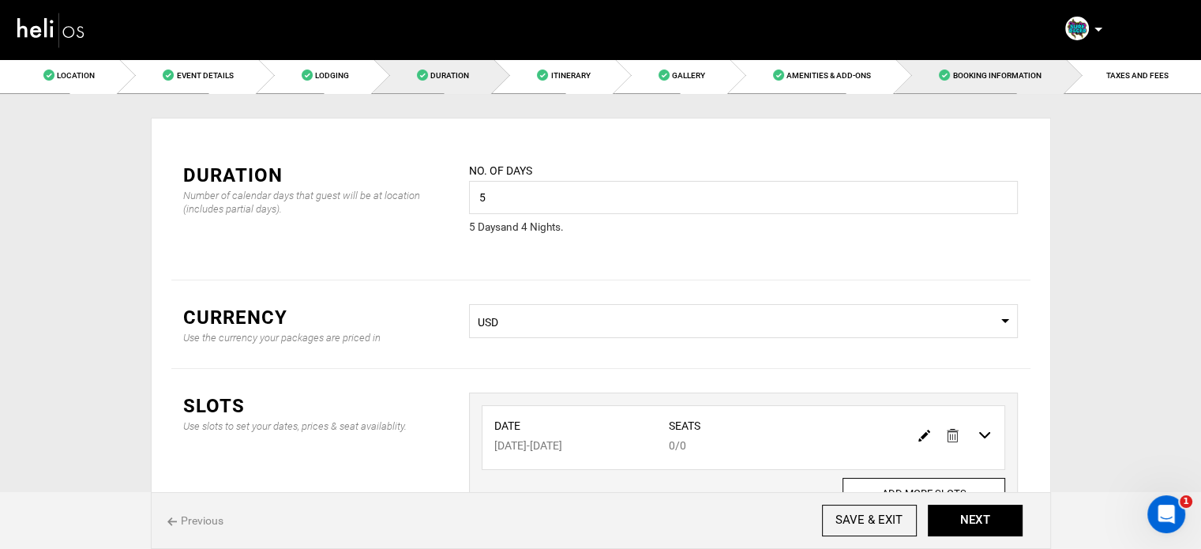
click at [1049, 82] on link "Booking Information" at bounding box center [981, 76] width 170 height 36
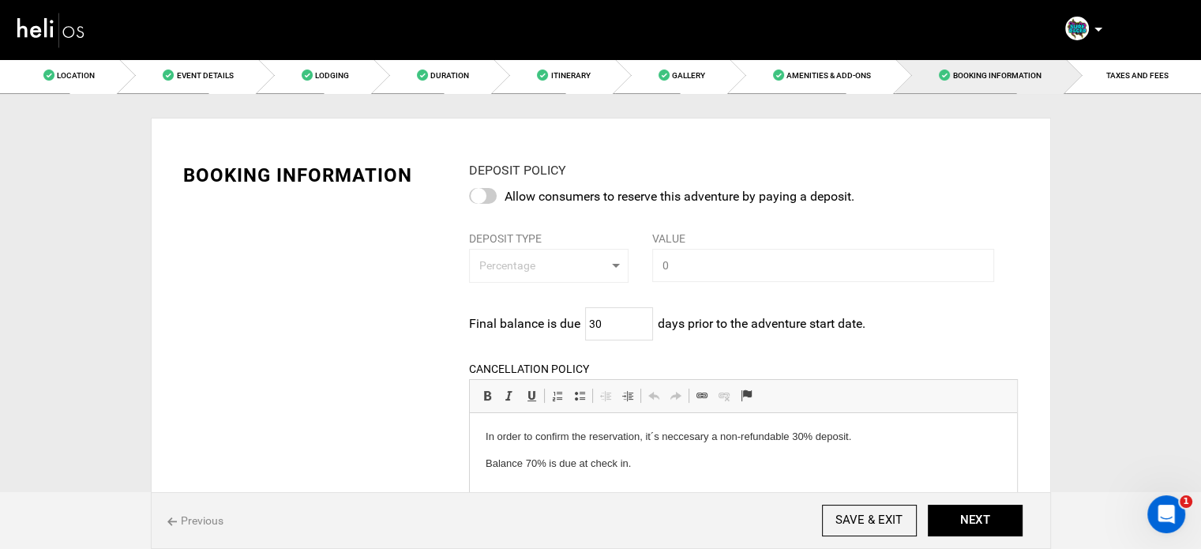
click at [984, 543] on div "Previous SAVE & EXIT NEXT" at bounding box center [601, 520] width 900 height 57
click at [986, 535] on button "NEXT" at bounding box center [975, 521] width 95 height 32
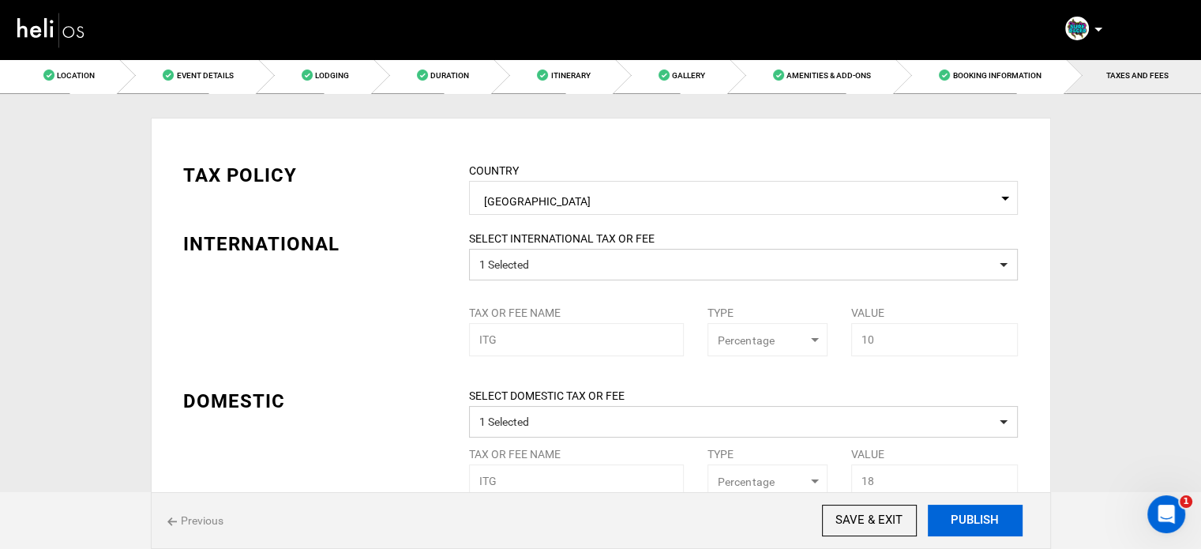
click at [986, 534] on button "PUBLISH" at bounding box center [975, 521] width 95 height 32
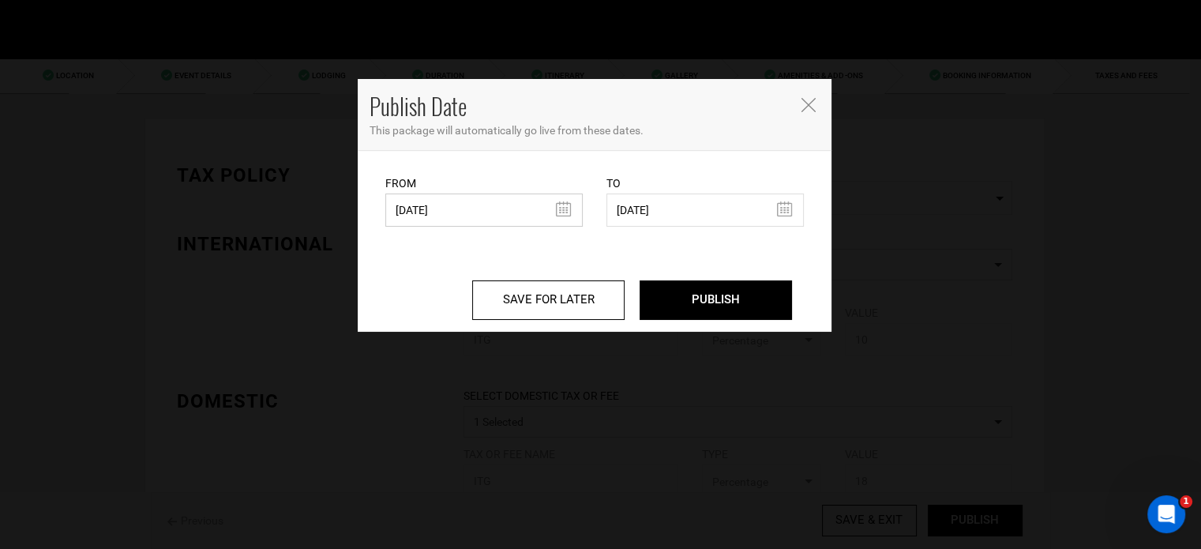
click at [481, 201] on input "03/19/2025" at bounding box center [483, 209] width 197 height 33
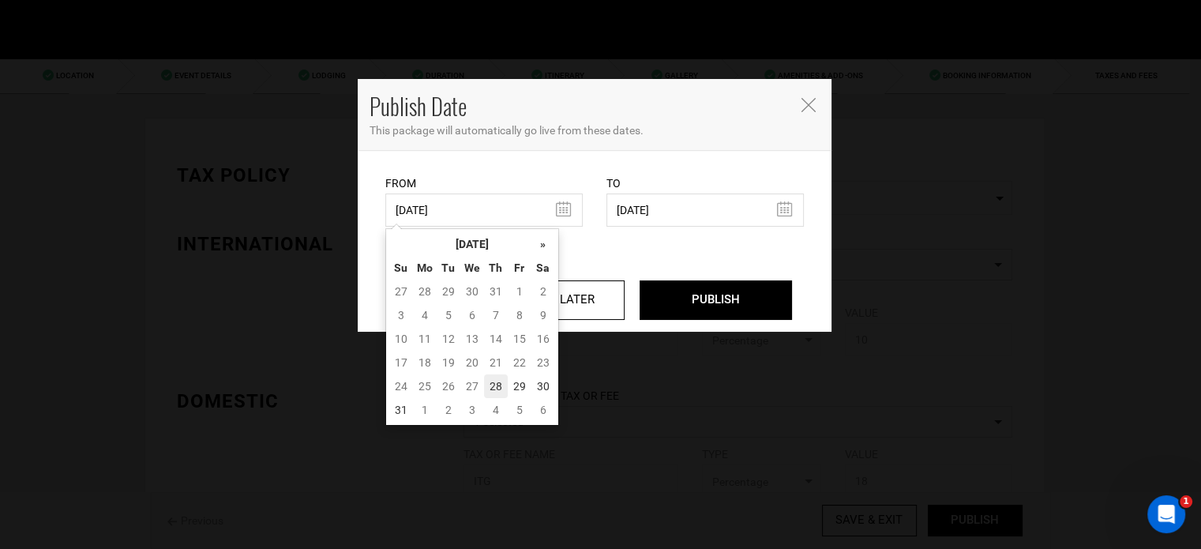
click at [495, 385] on td "28" at bounding box center [496, 386] width 24 height 24
type input "[DATE]"
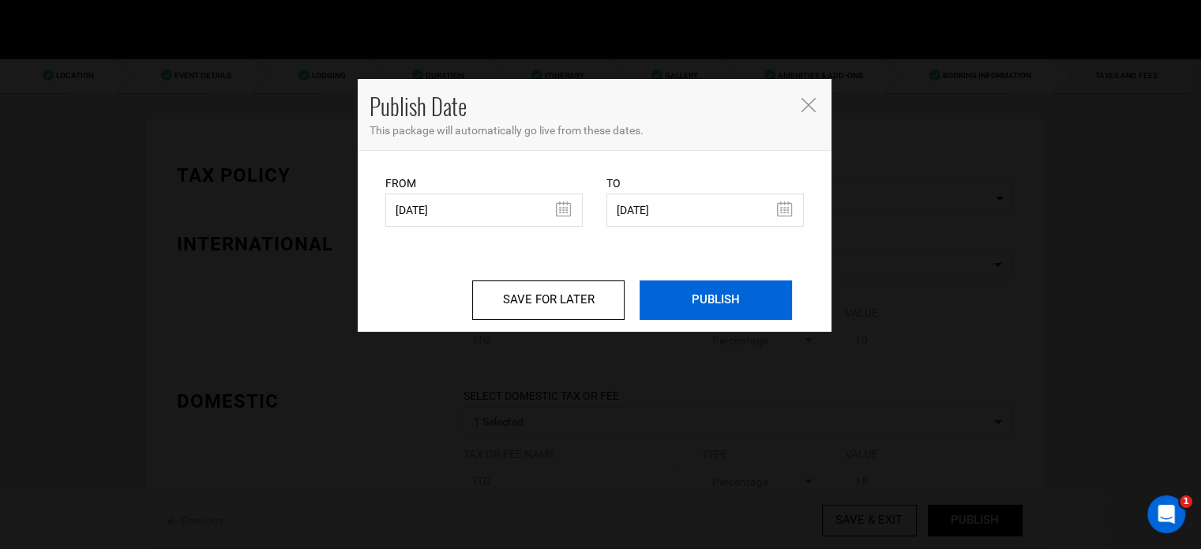
click at [709, 315] on input "PUBLISH" at bounding box center [716, 299] width 152 height 39
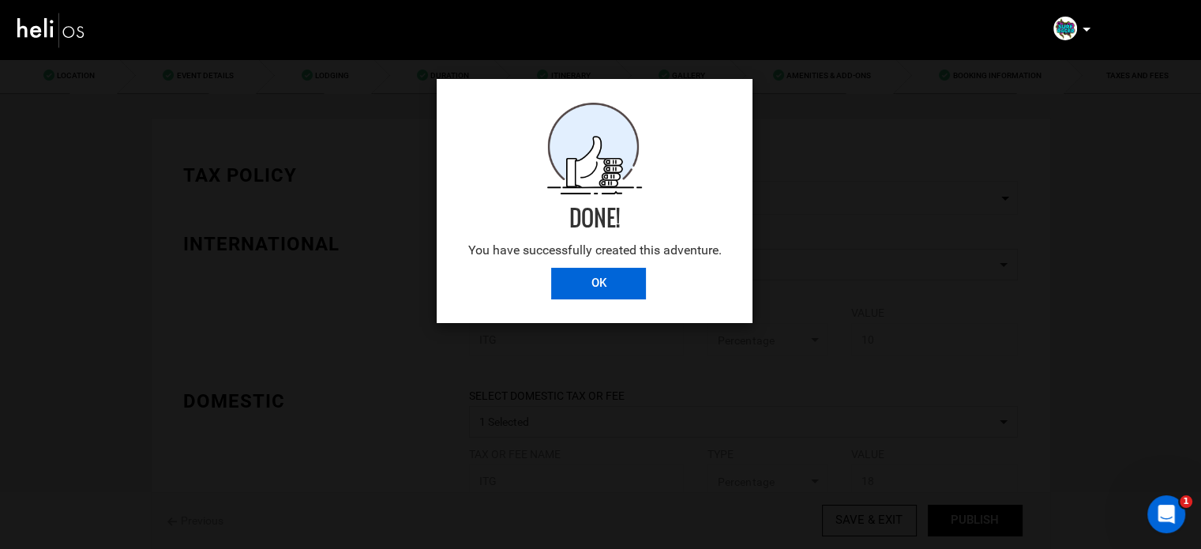
click at [588, 271] on input "OK" at bounding box center [598, 284] width 95 height 32
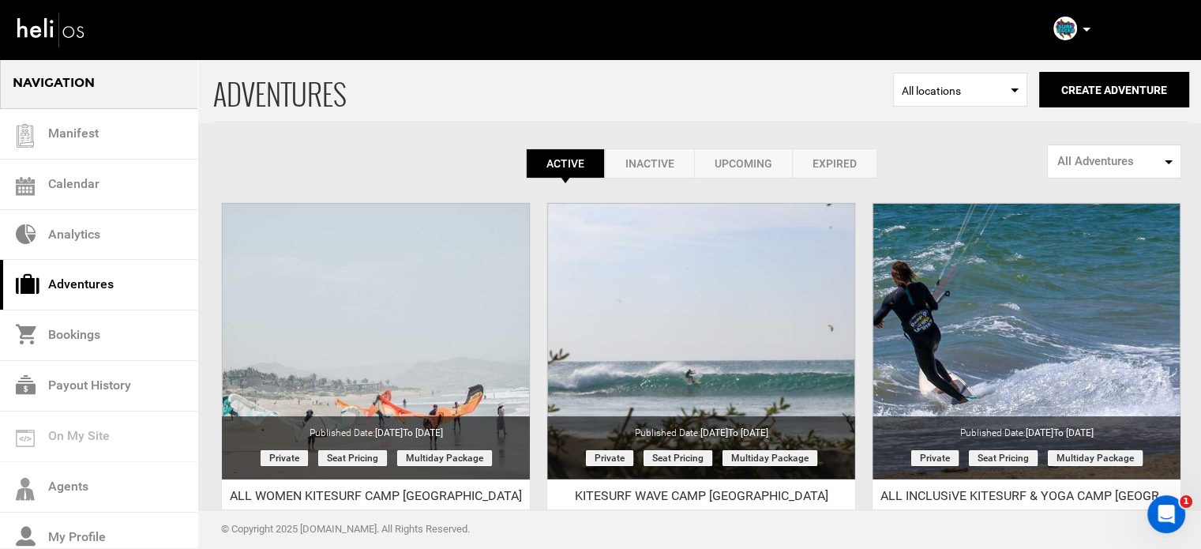
scroll to position [316, 0]
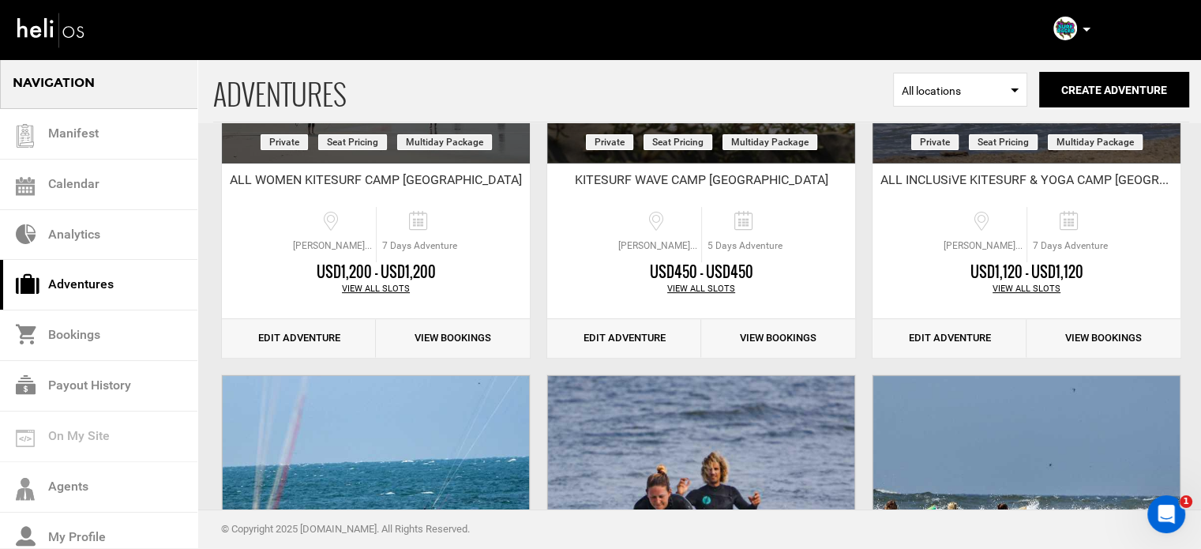
click at [1084, 26] on p at bounding box center [1085, 30] width 9 height 18
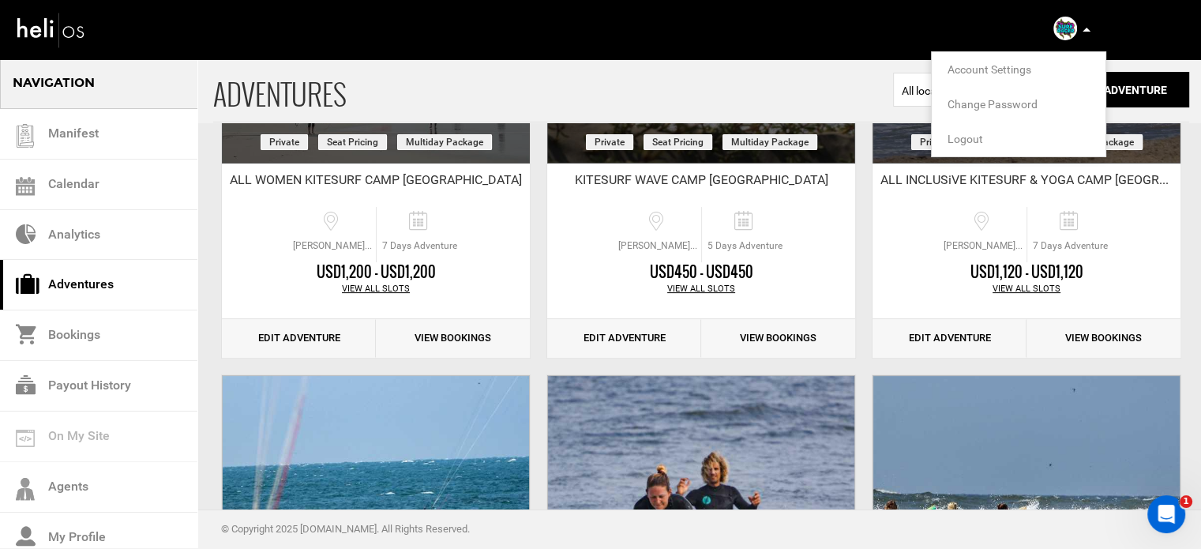
click at [955, 140] on span "Logout" at bounding box center [966, 139] width 36 height 13
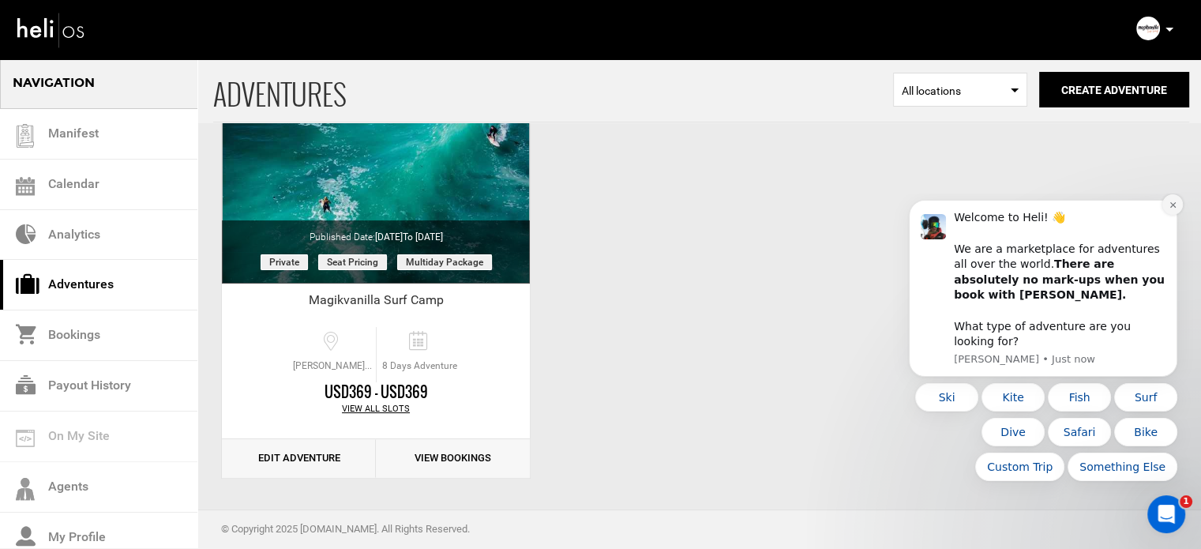
click at [1171, 209] on icon "Dismiss notification" at bounding box center [1173, 205] width 9 height 9
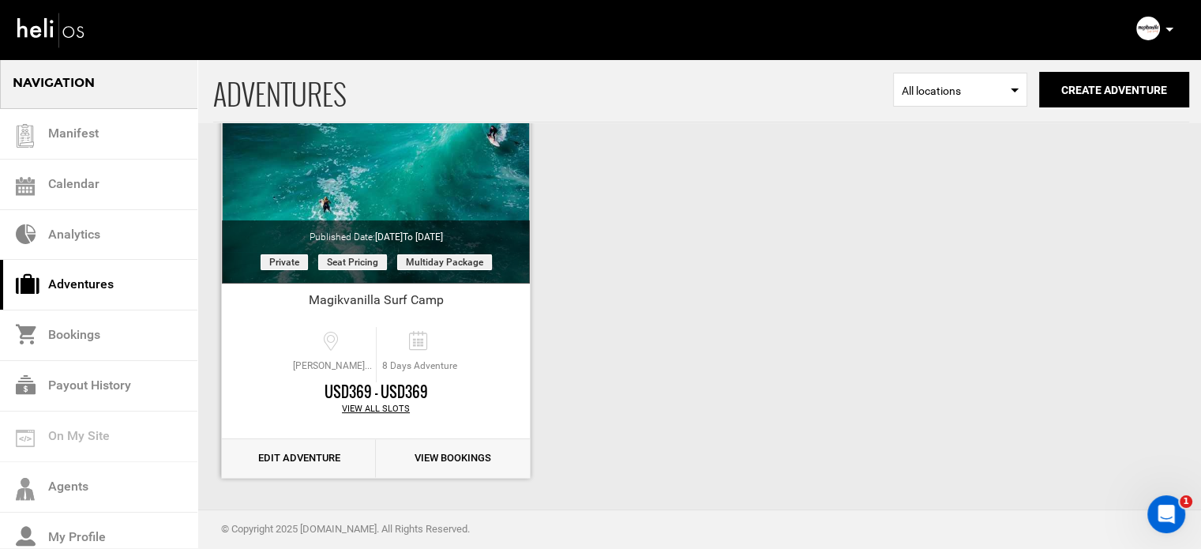
click at [274, 460] on link "Edit Adventure" at bounding box center [299, 458] width 154 height 39
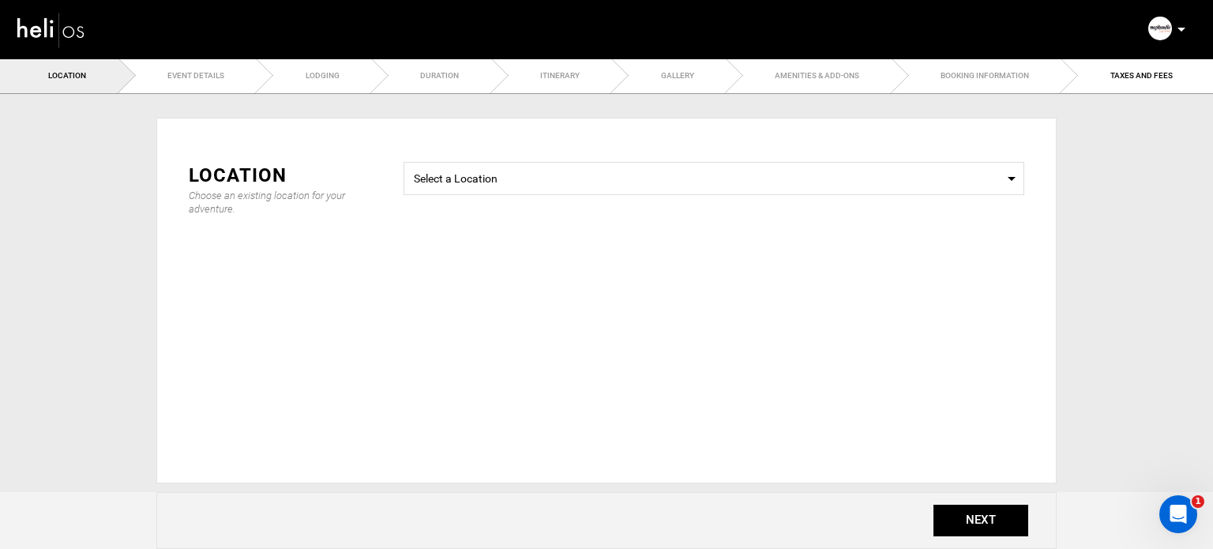
radio input "false"
radio input "true"
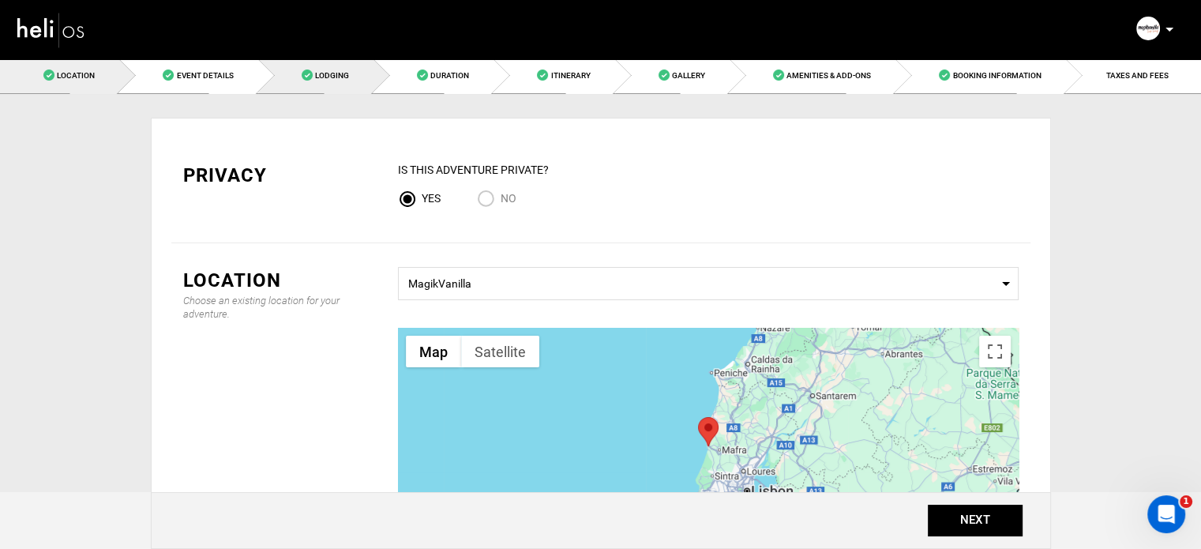
click at [374, 74] on link "Lodging" at bounding box center [315, 76] width 115 height 36
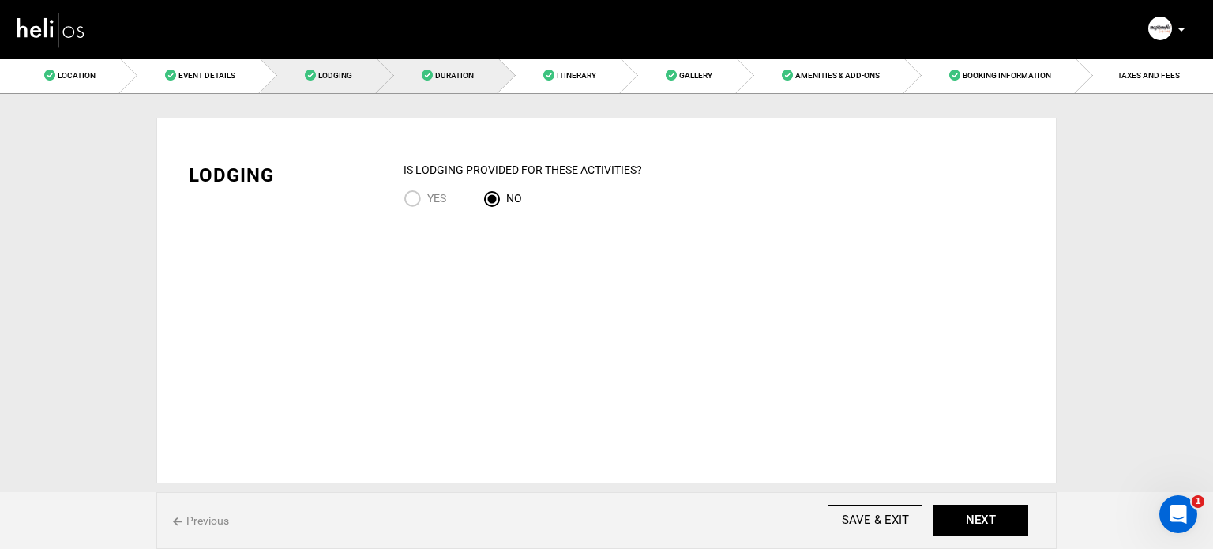
click at [436, 71] on span "Duration" at bounding box center [454, 75] width 39 height 9
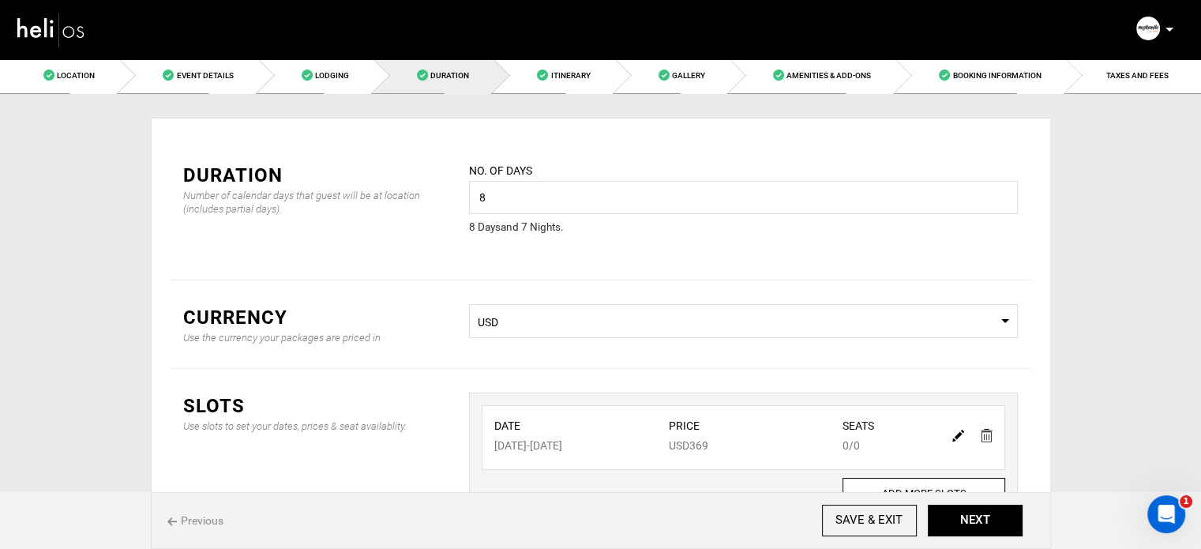
click at [959, 432] on img at bounding box center [958, 436] width 12 height 12
type input "[DATE]"
type input "369"
type input "0"
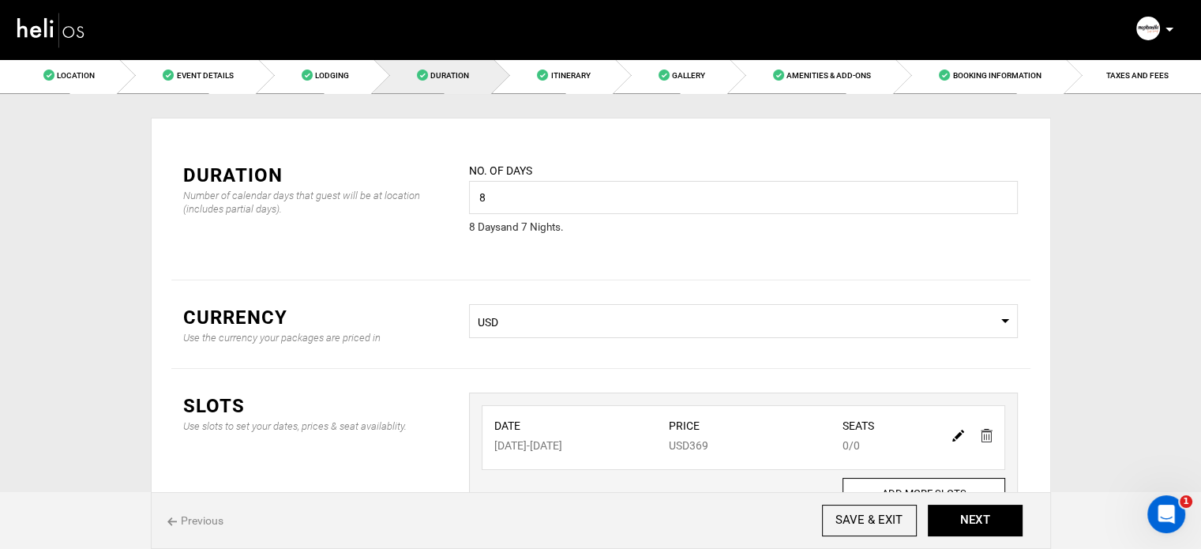
type input "0"
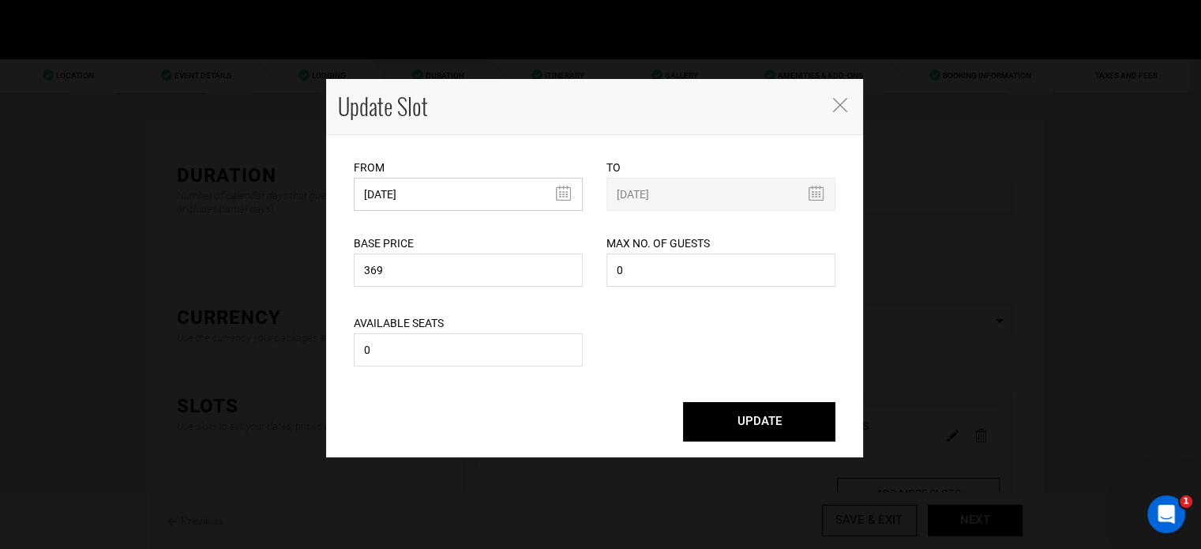
click at [514, 192] on input "[DATE]" at bounding box center [468, 194] width 229 height 33
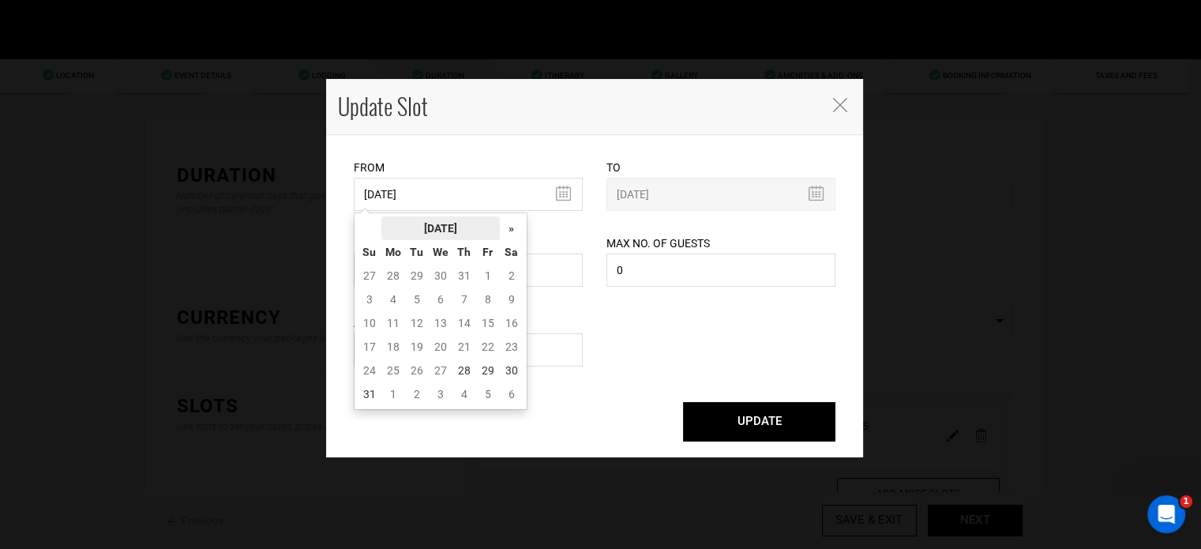
click at [492, 220] on th "[DATE]" at bounding box center [440, 228] width 118 height 24
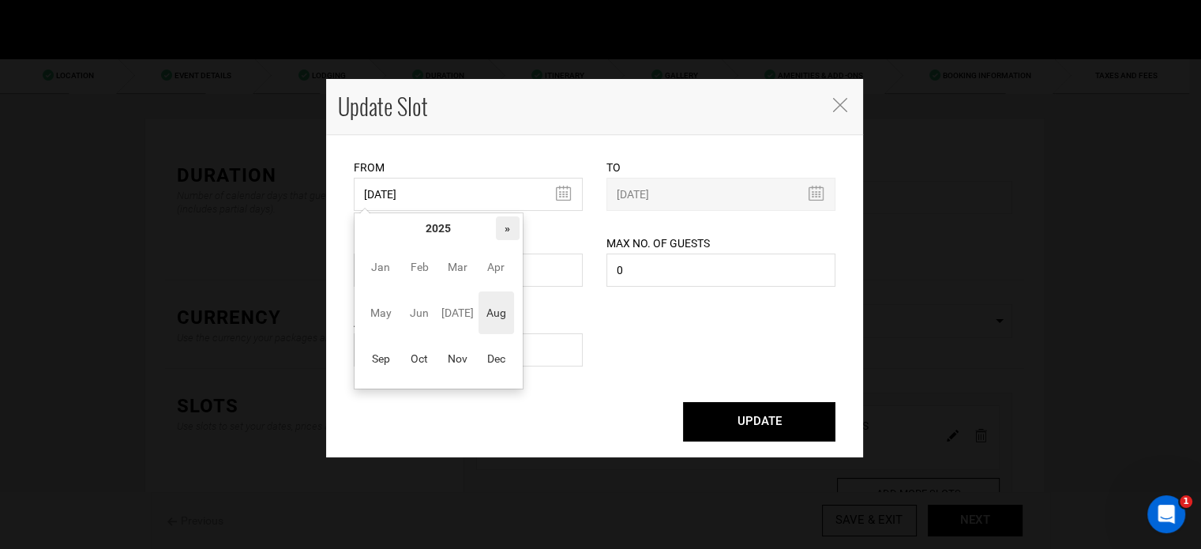
click at [507, 229] on th "»" at bounding box center [508, 228] width 24 height 24
click at [372, 351] on span "Sep" at bounding box center [381, 358] width 36 height 43
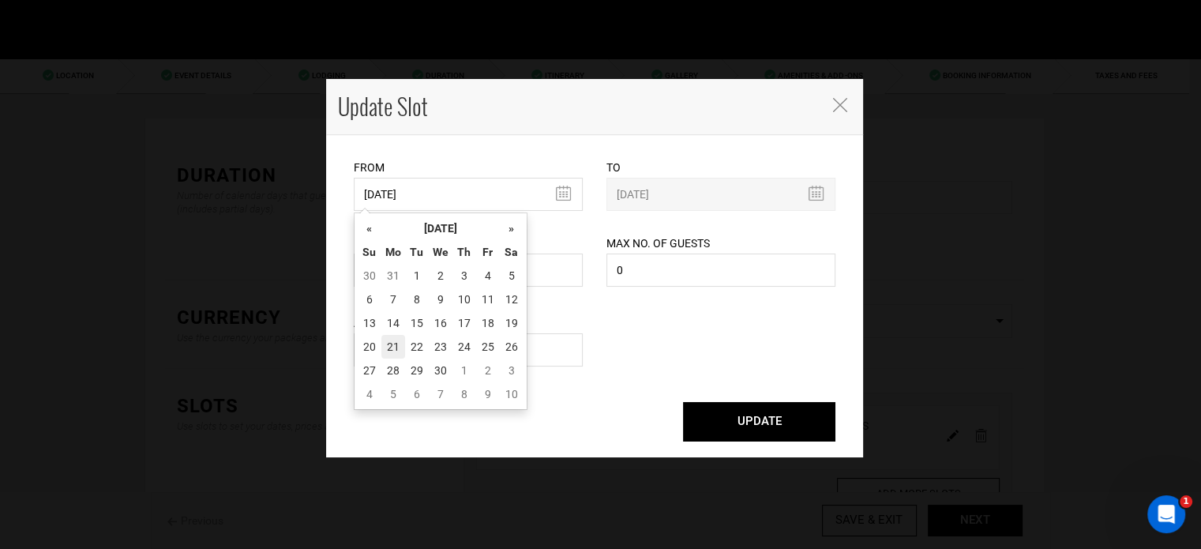
click at [390, 339] on td "21" at bounding box center [393, 347] width 24 height 24
type input "[DATE]"
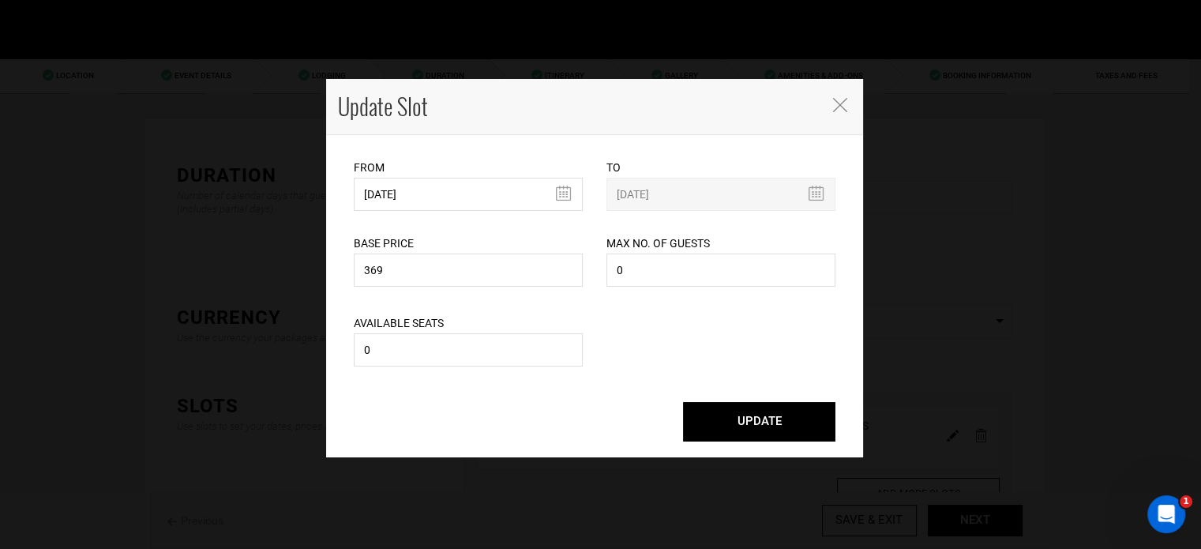
click at [742, 415] on button "UPDATE" at bounding box center [759, 421] width 152 height 39
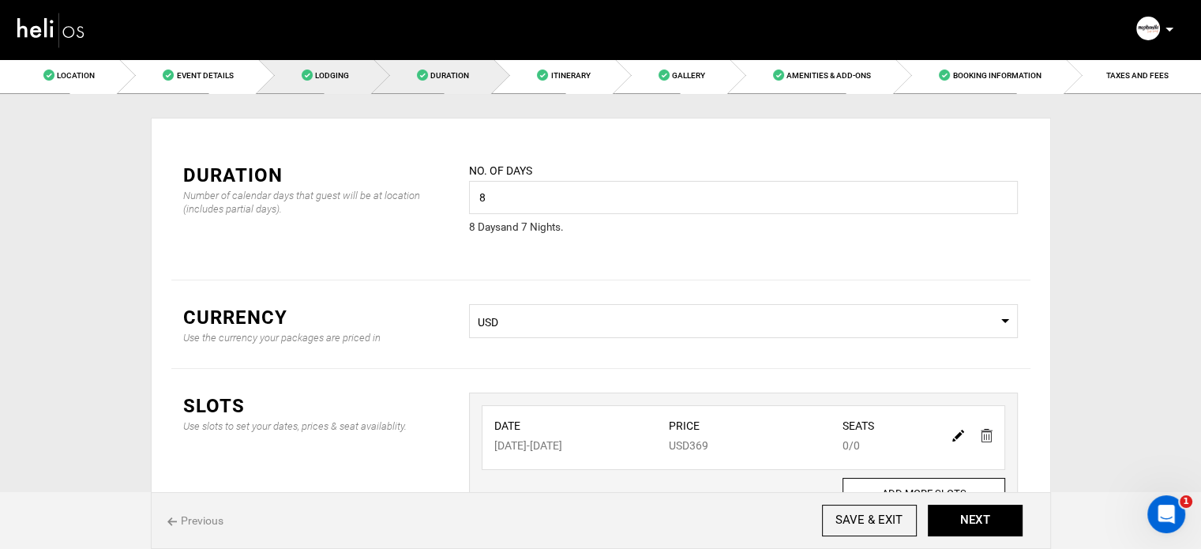
click at [316, 75] on span "Lodging" at bounding box center [332, 75] width 34 height 9
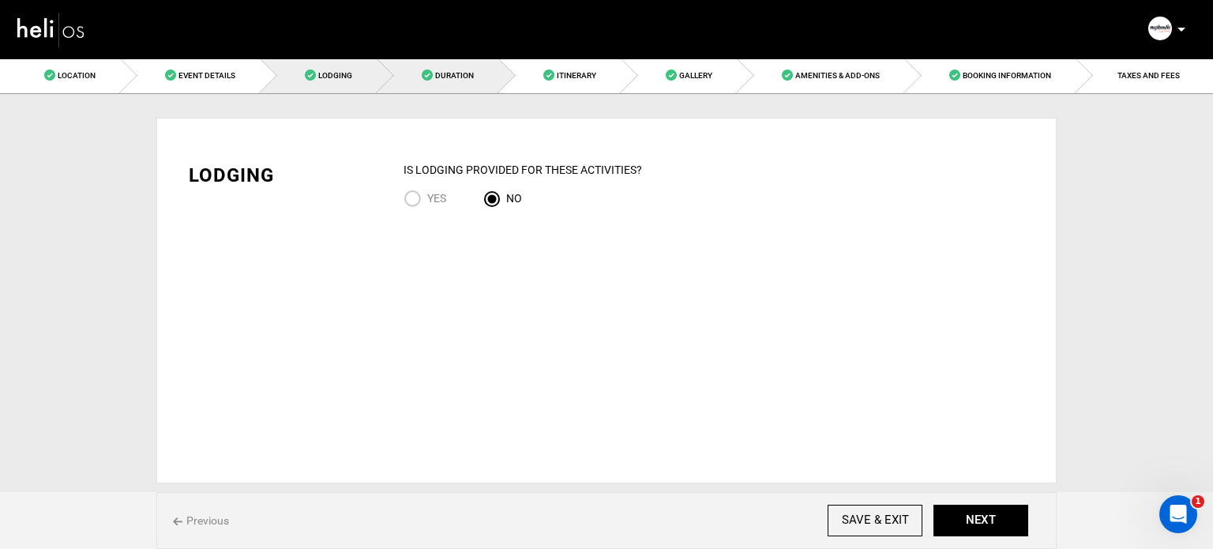
click at [412, 74] on link "Duration" at bounding box center [439, 76] width 122 height 36
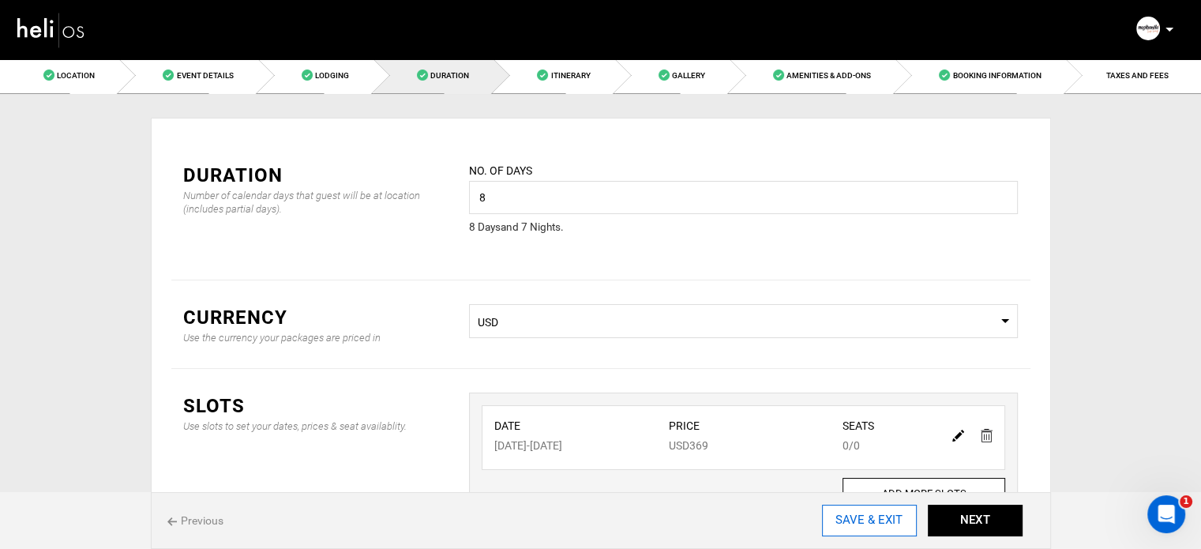
click at [888, 530] on input "SAVE & EXIT" at bounding box center [869, 521] width 95 height 32
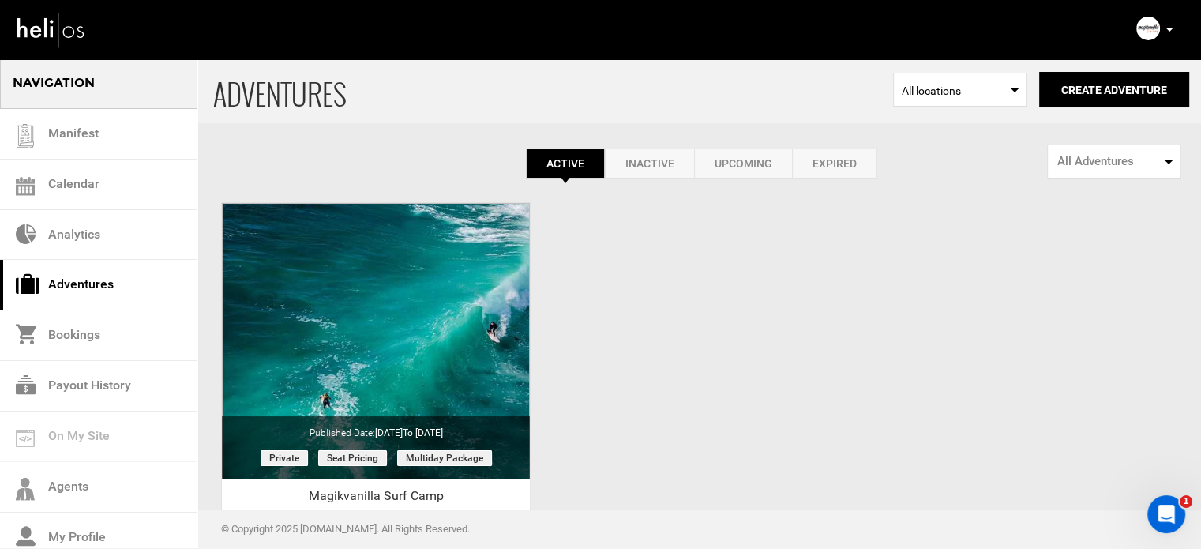
click at [848, 157] on link "Expired" at bounding box center [834, 163] width 85 height 30
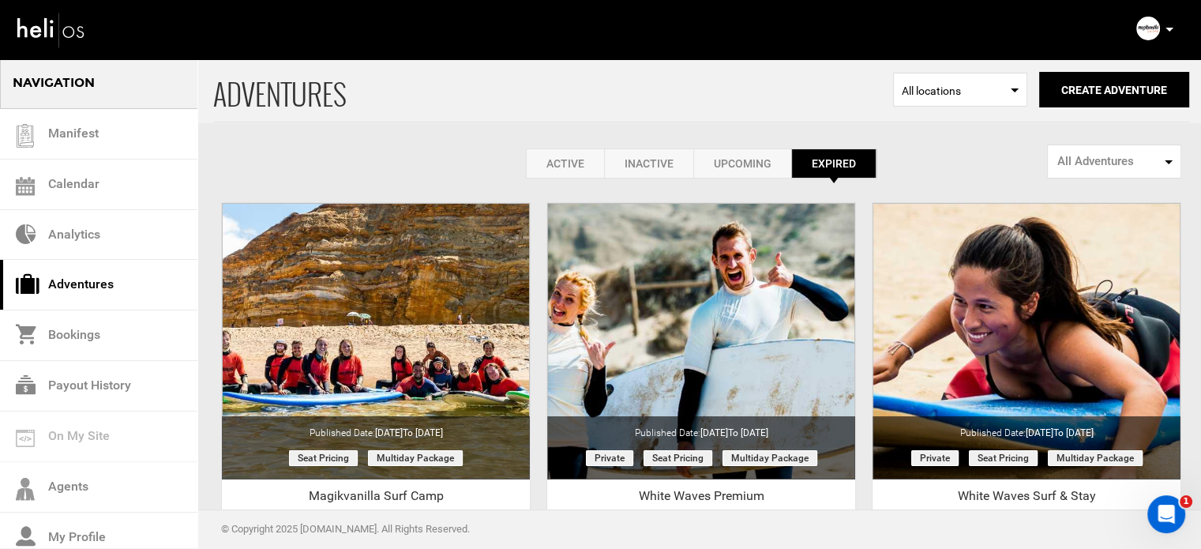
click at [556, 175] on link "Active" at bounding box center [565, 163] width 78 height 30
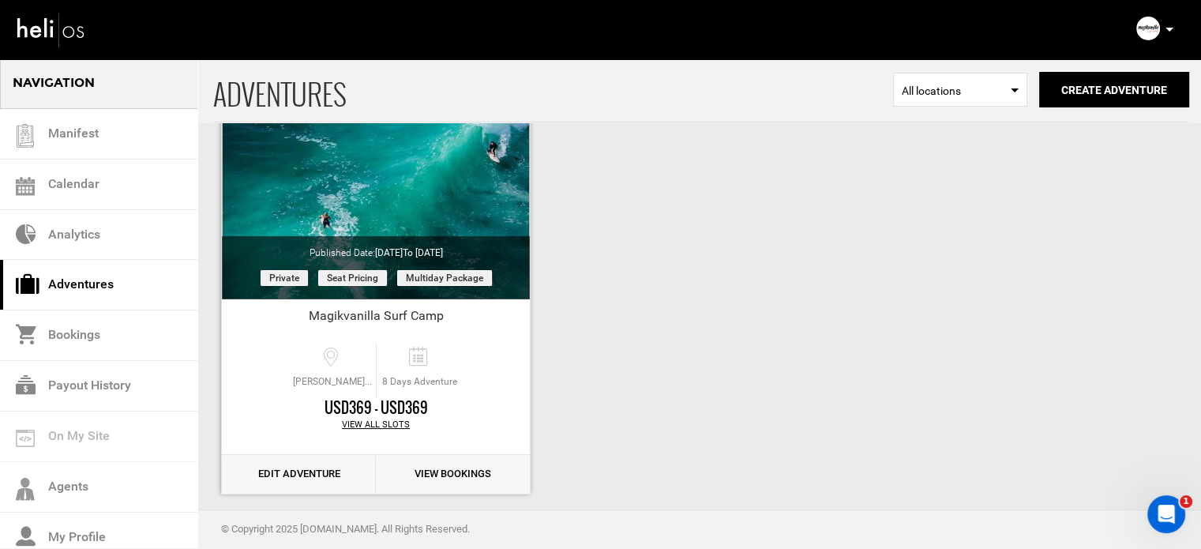
scroll to position [196, 0]
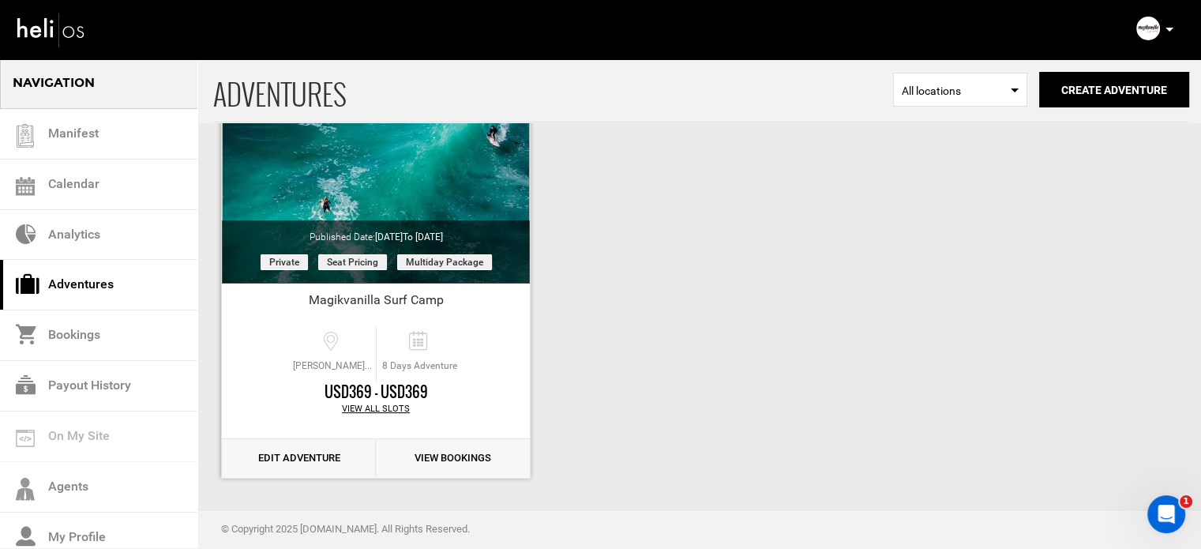
click at [304, 460] on link "Edit Adventure" at bounding box center [299, 458] width 154 height 39
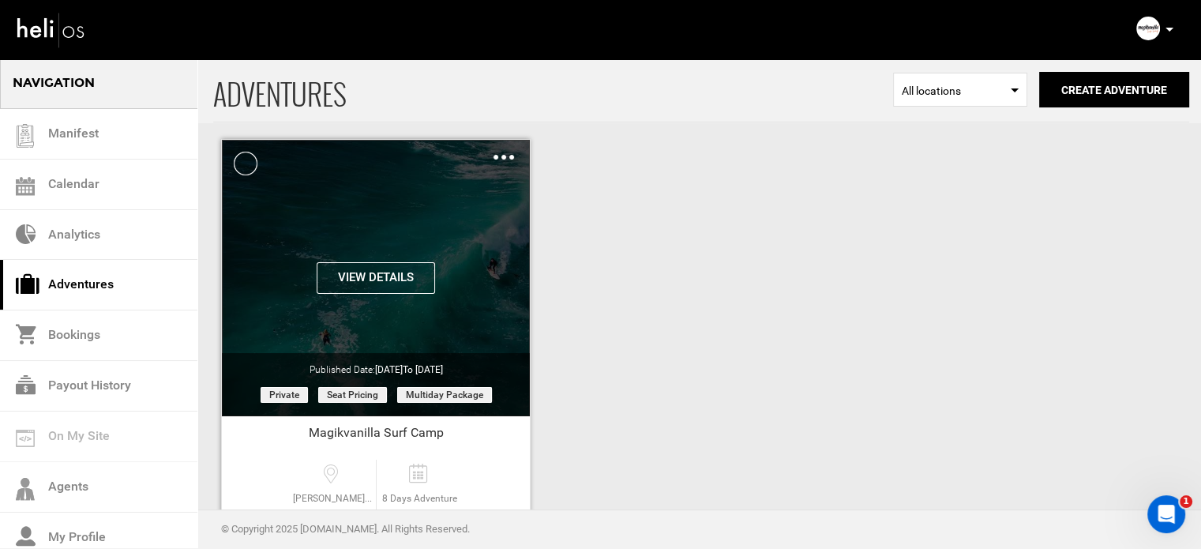
scroll to position [196, 0]
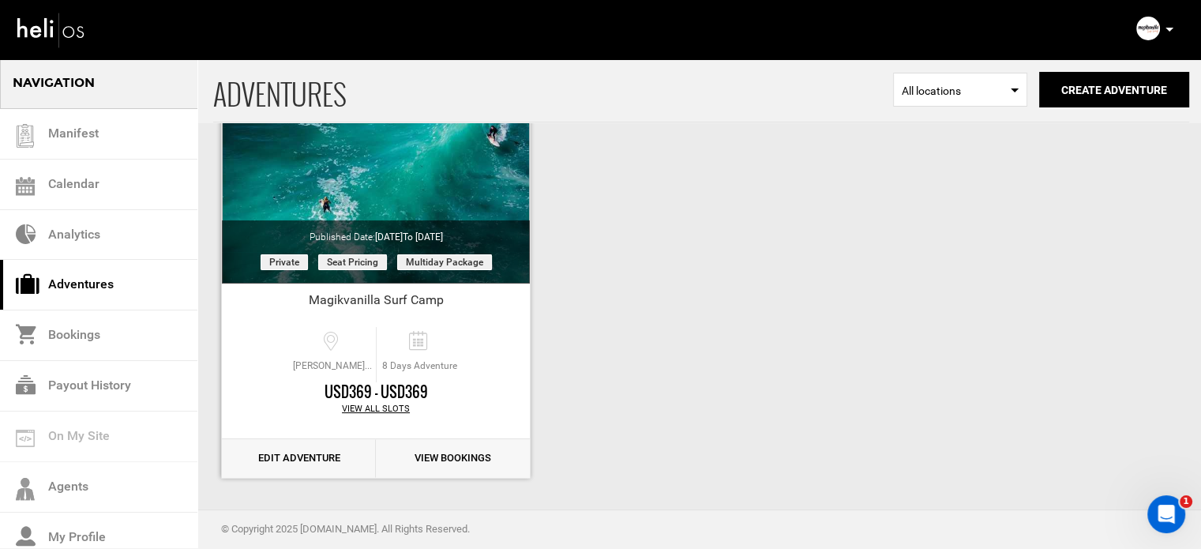
click at [319, 451] on link "Edit Adventure" at bounding box center [299, 458] width 154 height 39
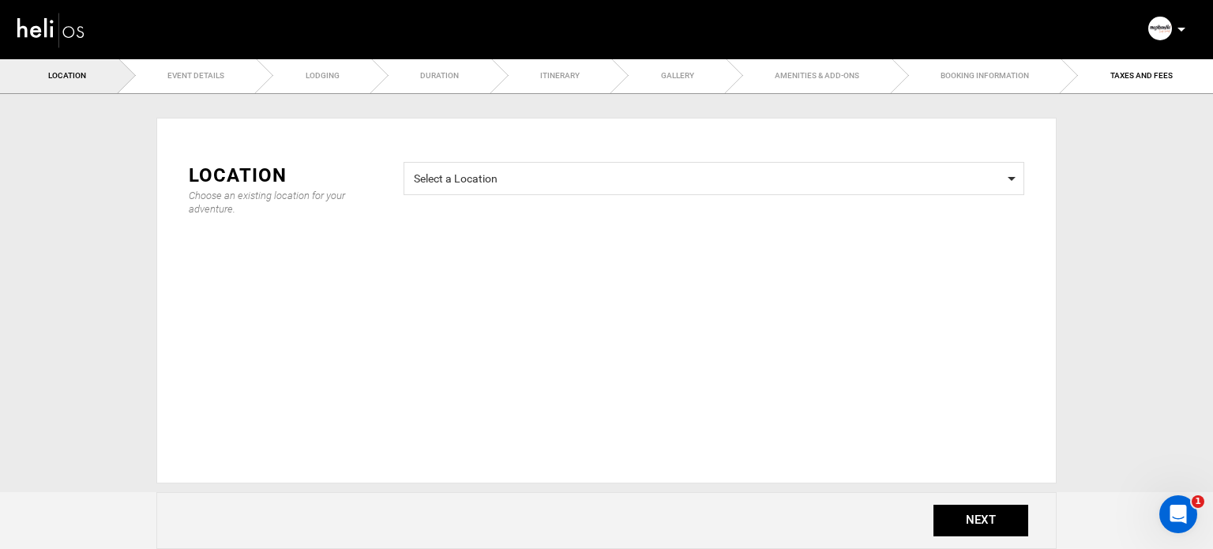
type input "8"
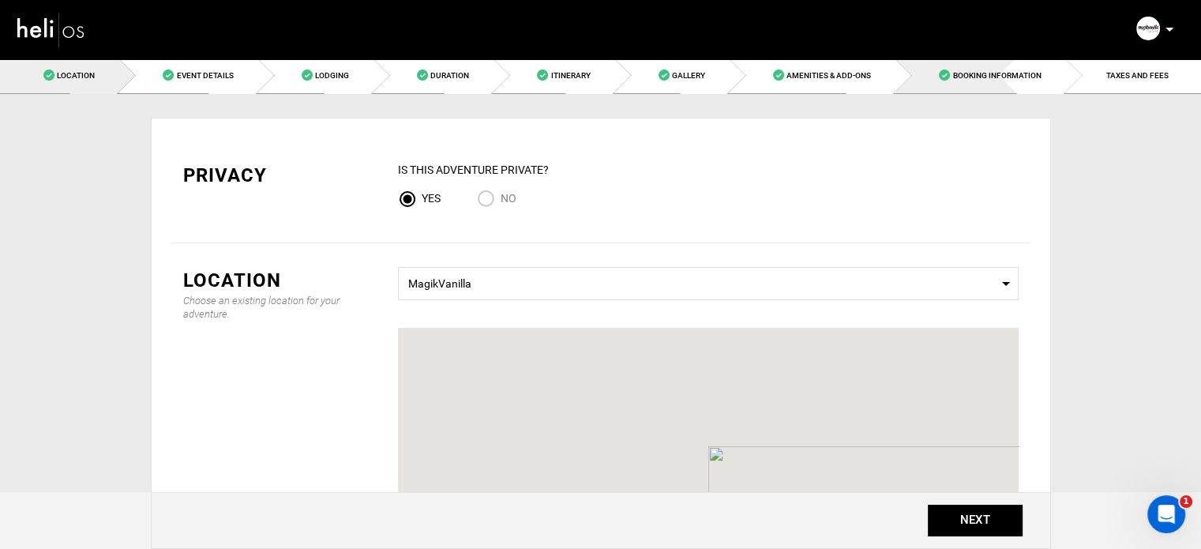
click at [967, 75] on span "Booking Information" at bounding box center [996, 75] width 88 height 9
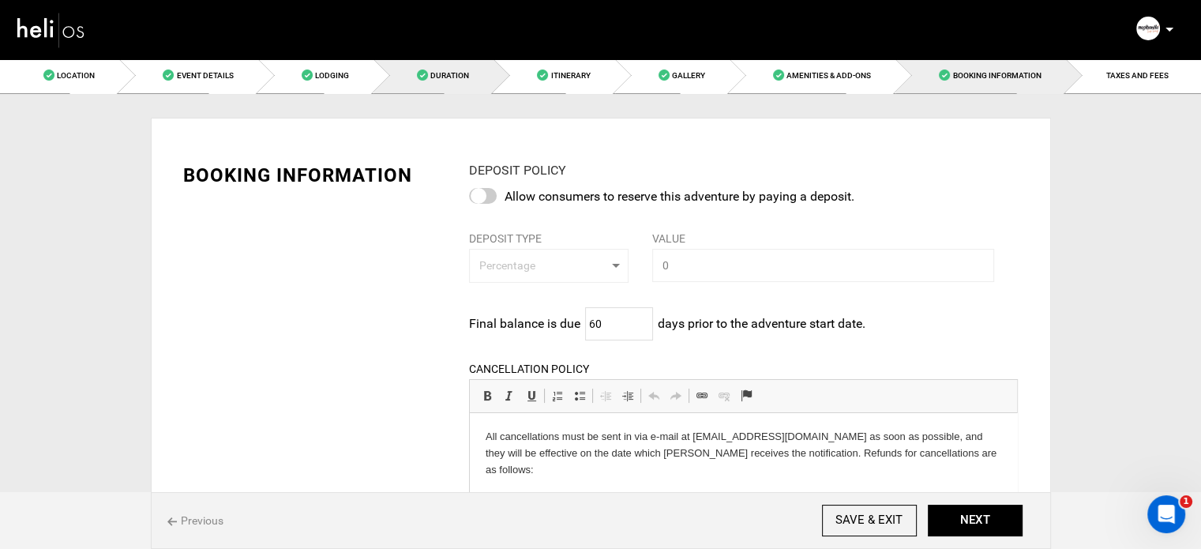
click at [487, 81] on link "Duration" at bounding box center [434, 76] width 120 height 36
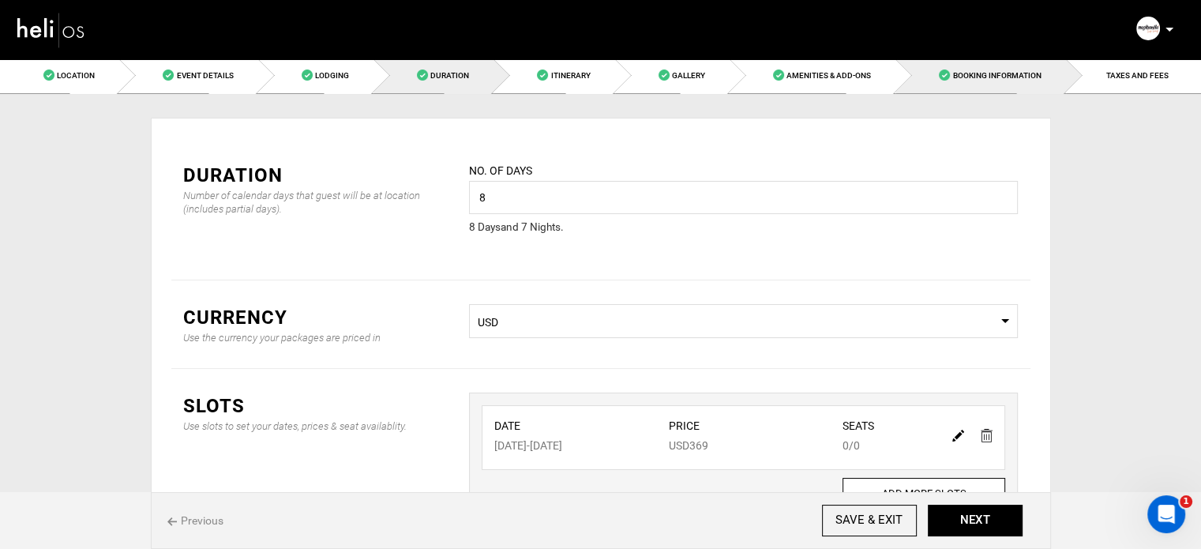
click at [1024, 83] on link "Booking Information" at bounding box center [981, 76] width 170 height 36
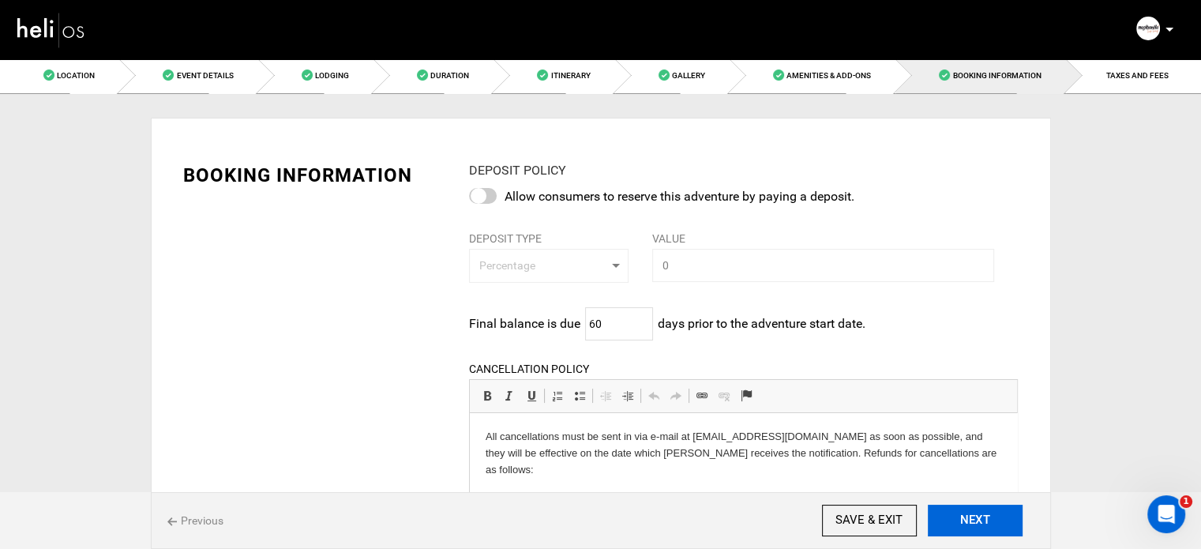
click at [993, 520] on button "NEXT" at bounding box center [975, 521] width 95 height 32
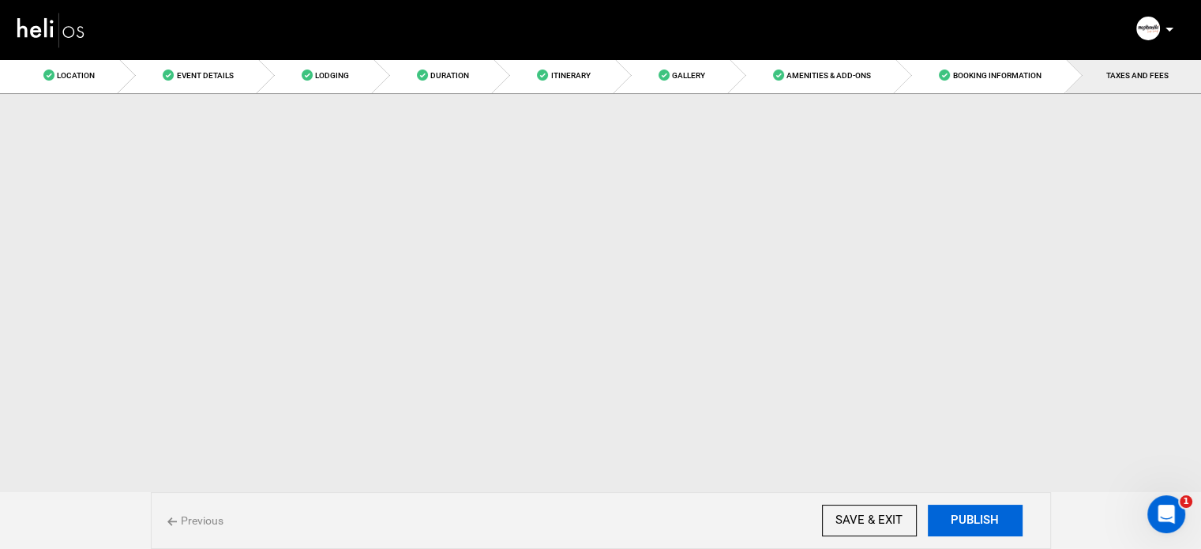
click at [993, 520] on button "PUBLISH" at bounding box center [975, 521] width 95 height 32
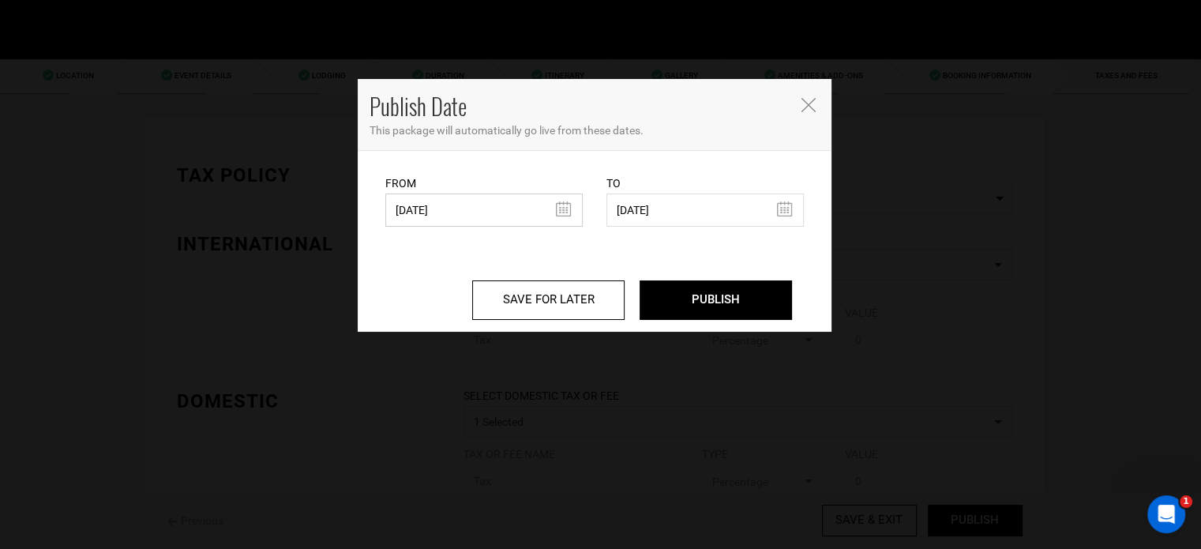
click at [445, 206] on input "[DATE]" at bounding box center [483, 209] width 197 height 33
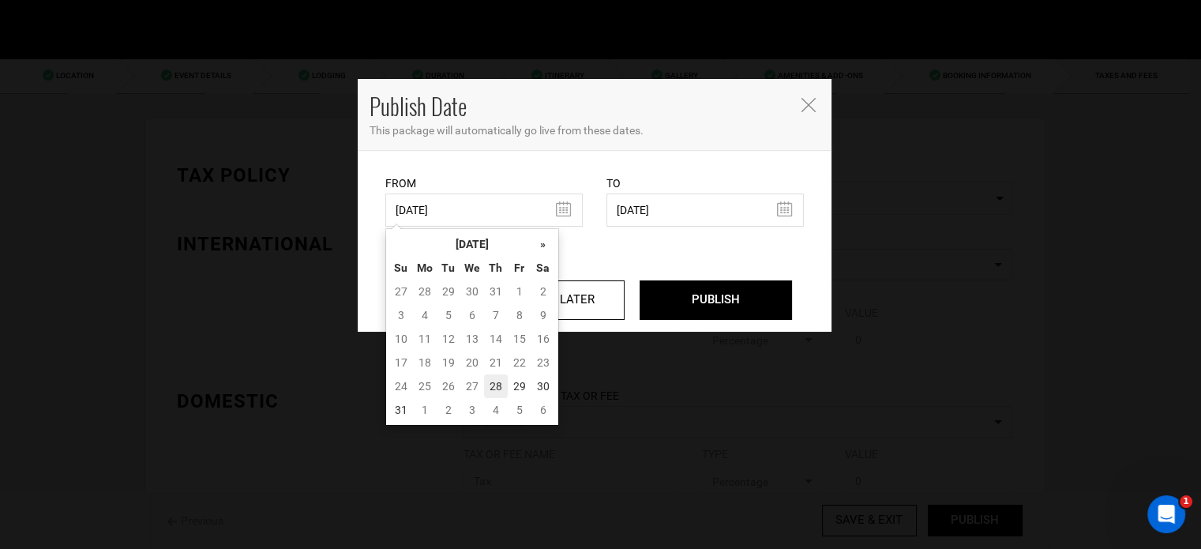
click at [501, 383] on td "28" at bounding box center [496, 386] width 24 height 24
type input "[DATE]"
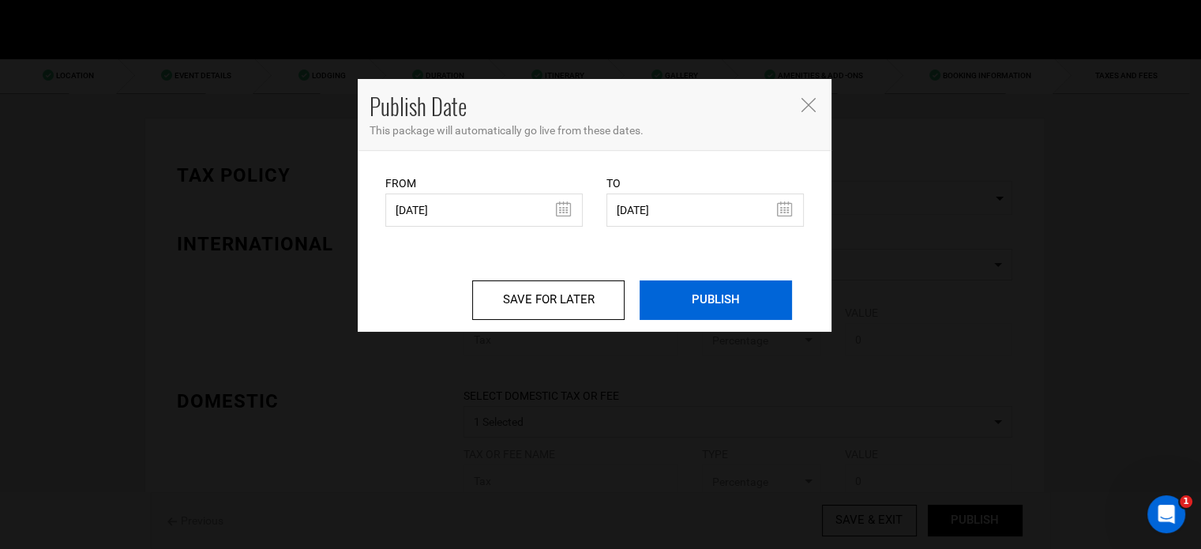
click at [723, 299] on input "PUBLISH" at bounding box center [716, 299] width 152 height 39
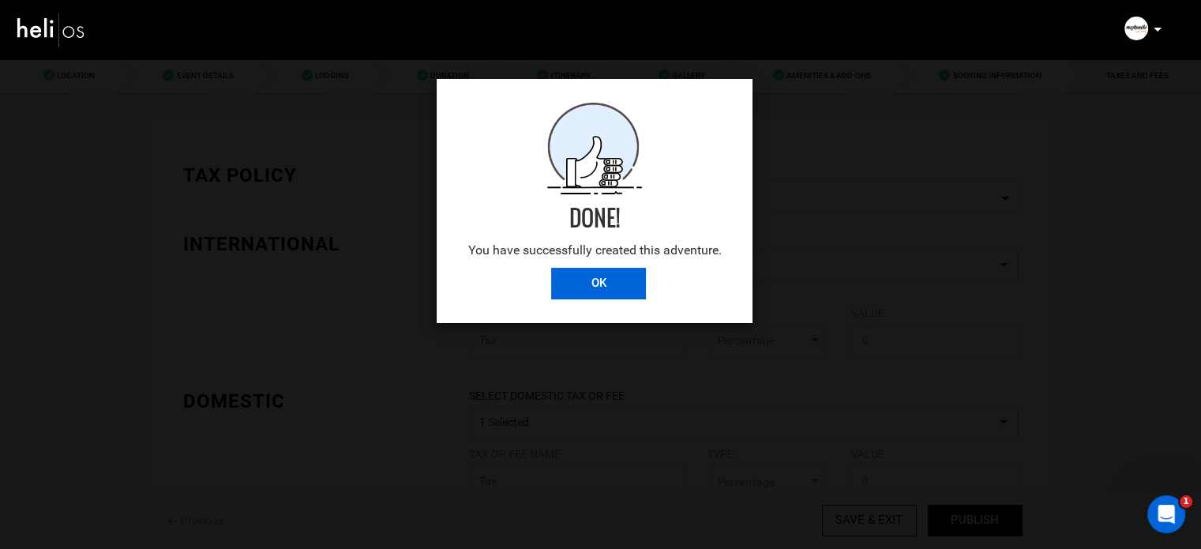
click at [629, 287] on input "OK" at bounding box center [598, 284] width 95 height 32
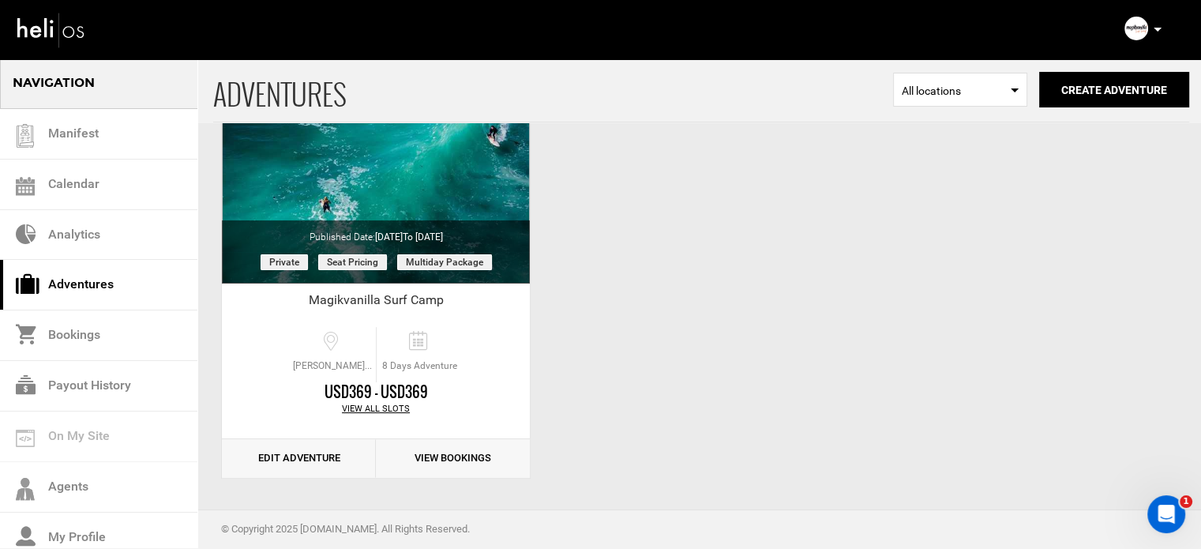
scroll to position [24, 0]
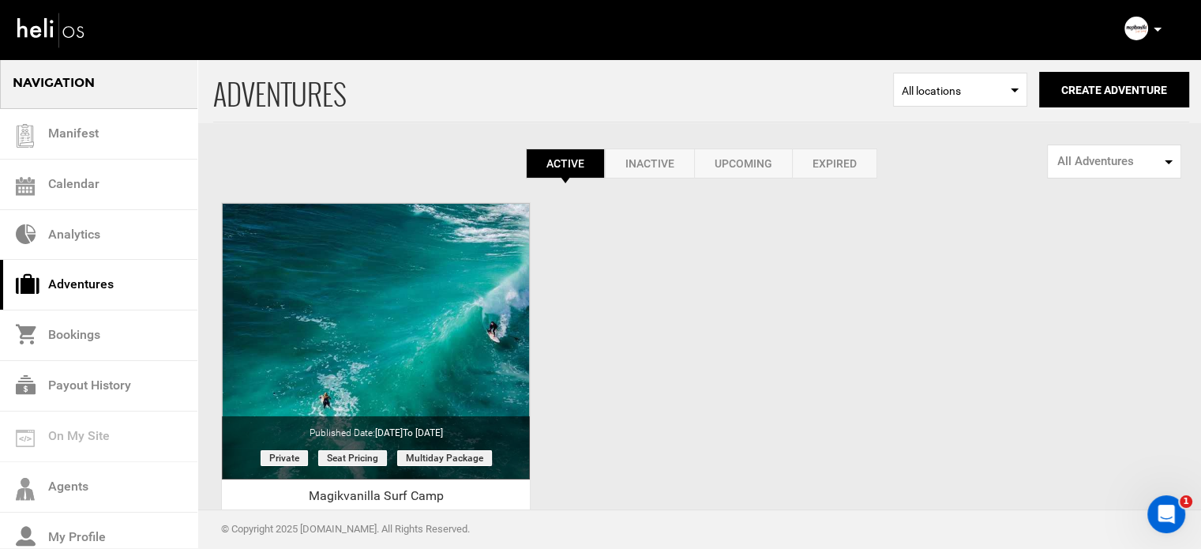
click at [1159, 29] on icon at bounding box center [1158, 30] width 8 height 4
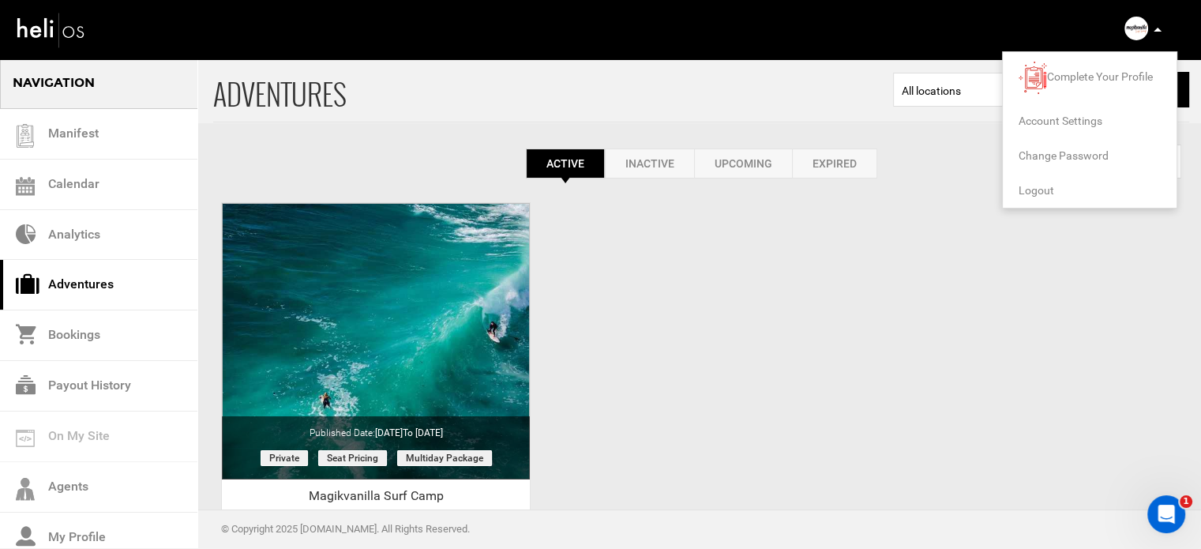
click at [1011, 186] on li "Logout" at bounding box center [1090, 190] width 174 height 35
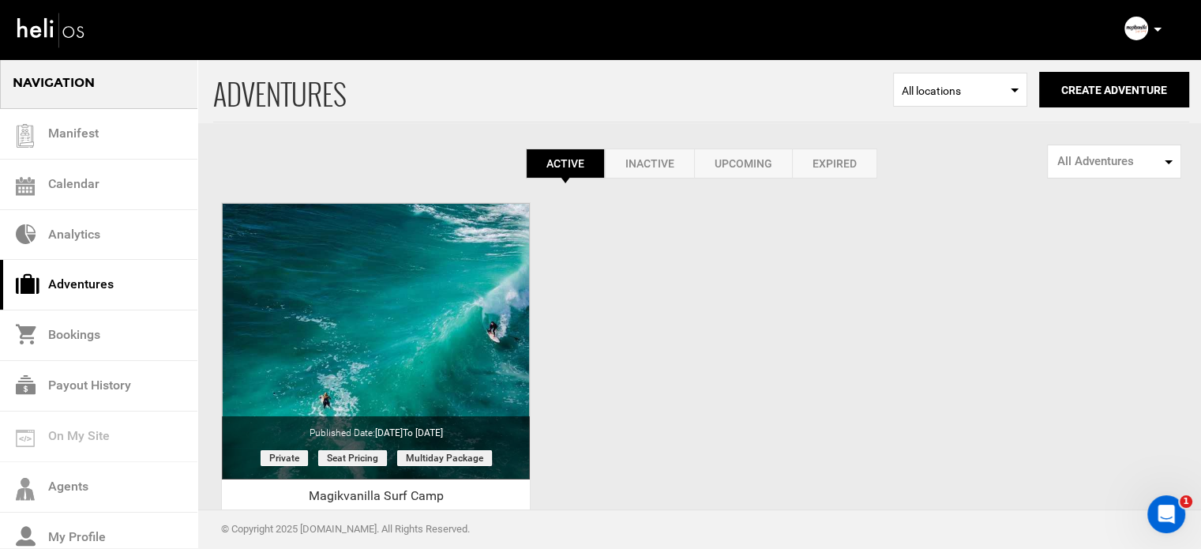
click at [600, 315] on div "ADVENTURES Select Location All locations Create Adventure Public Adventure This…" at bounding box center [600, 374] width 1201 height 633
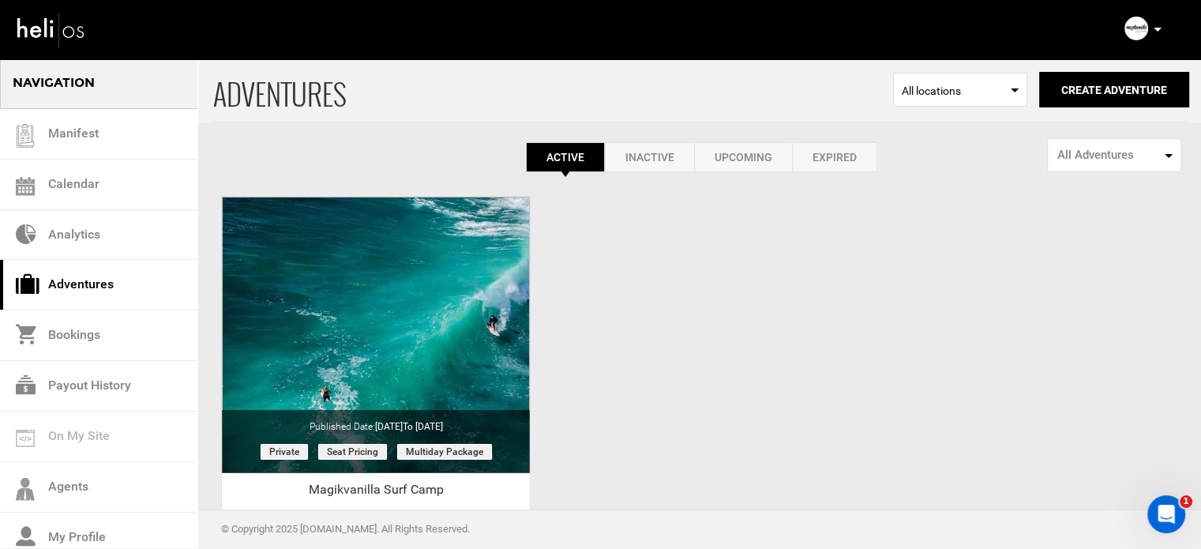
scroll to position [0, 0]
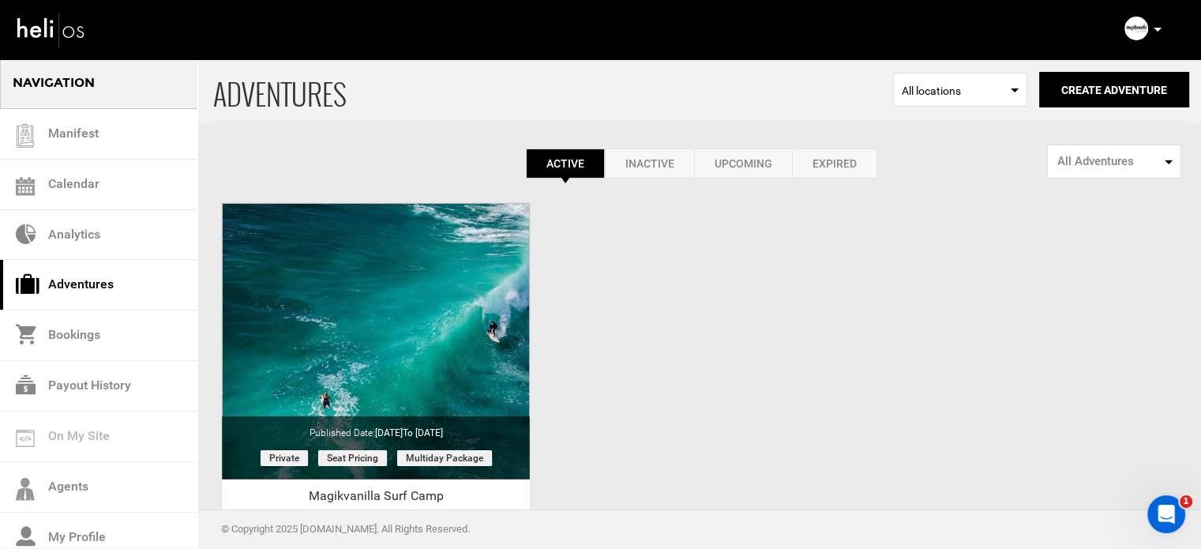
click at [1158, 25] on p at bounding box center [1156, 30] width 9 height 18
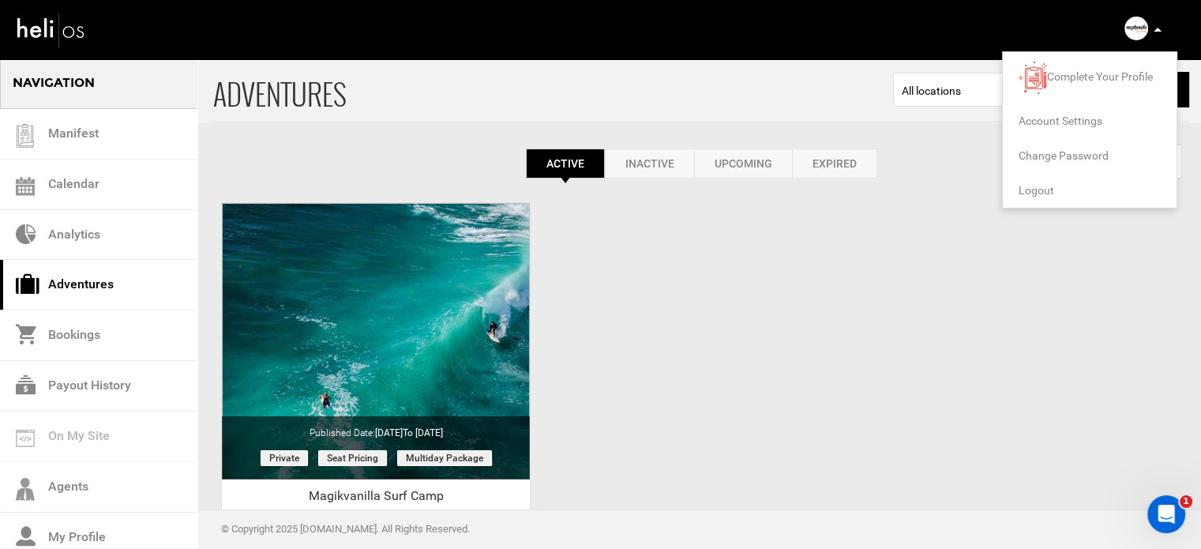
click at [1043, 186] on span "Logout" at bounding box center [1037, 190] width 36 height 13
